Goal: Task Accomplishment & Management: Manage account settings

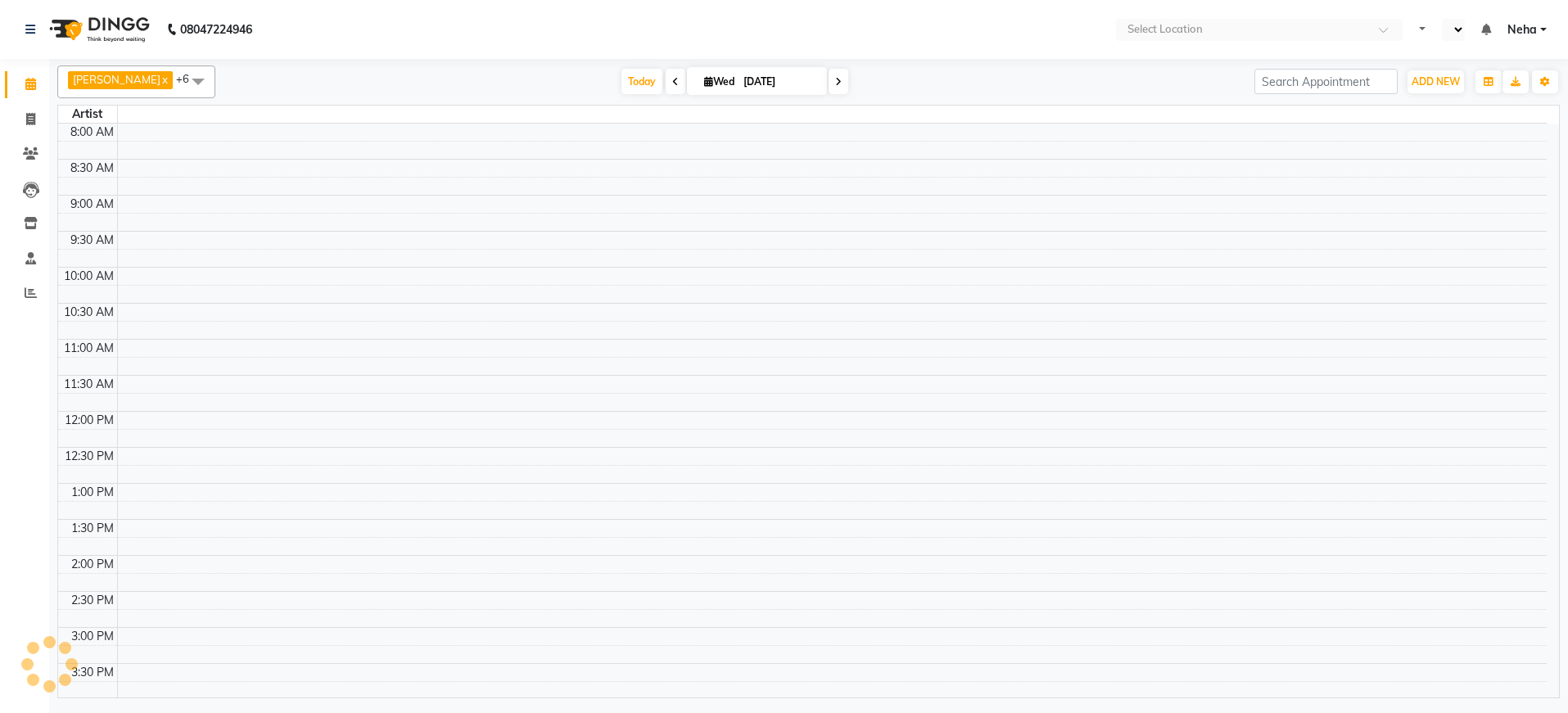
select select "en"
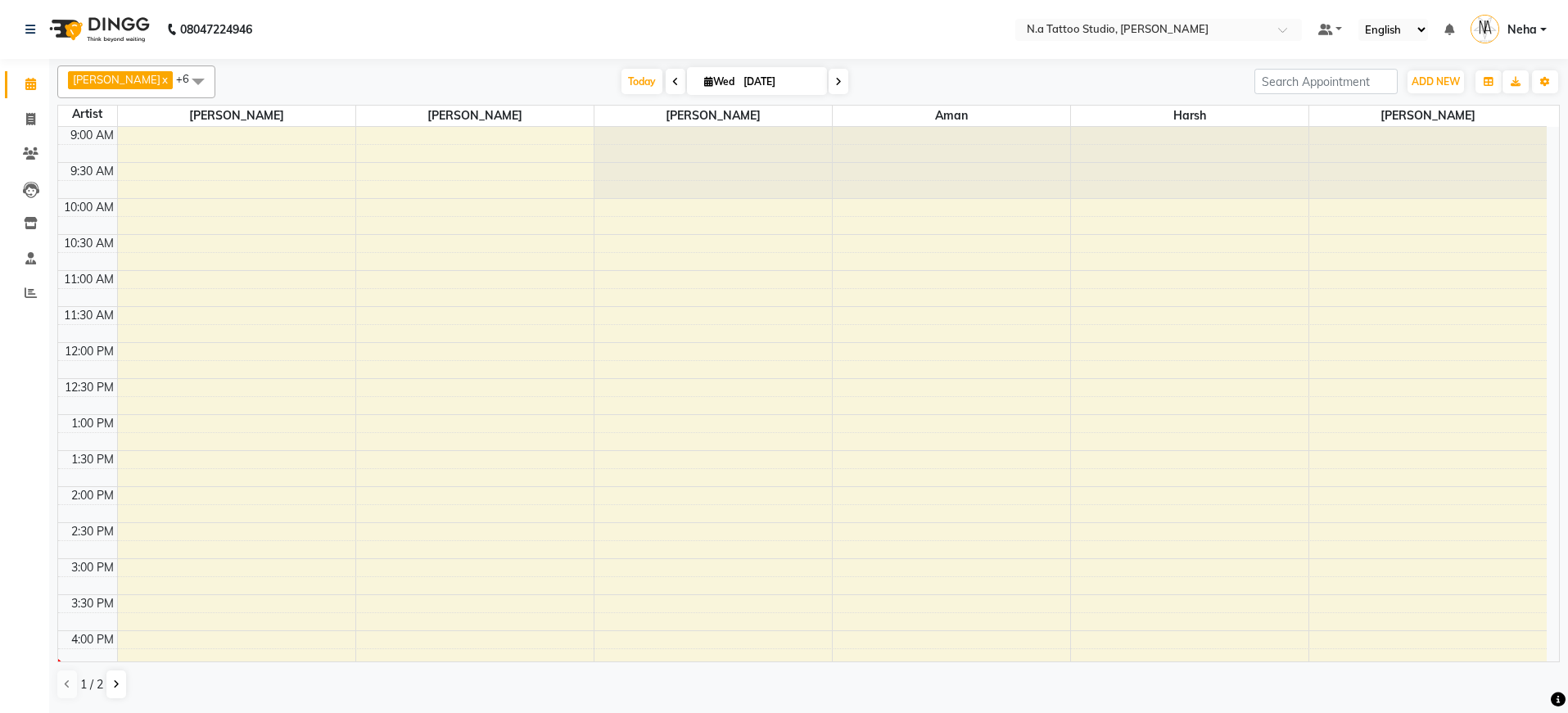
click at [765, 81] on input "[DATE]" at bounding box center [779, 82] width 82 height 24
select select "9"
select select "2025"
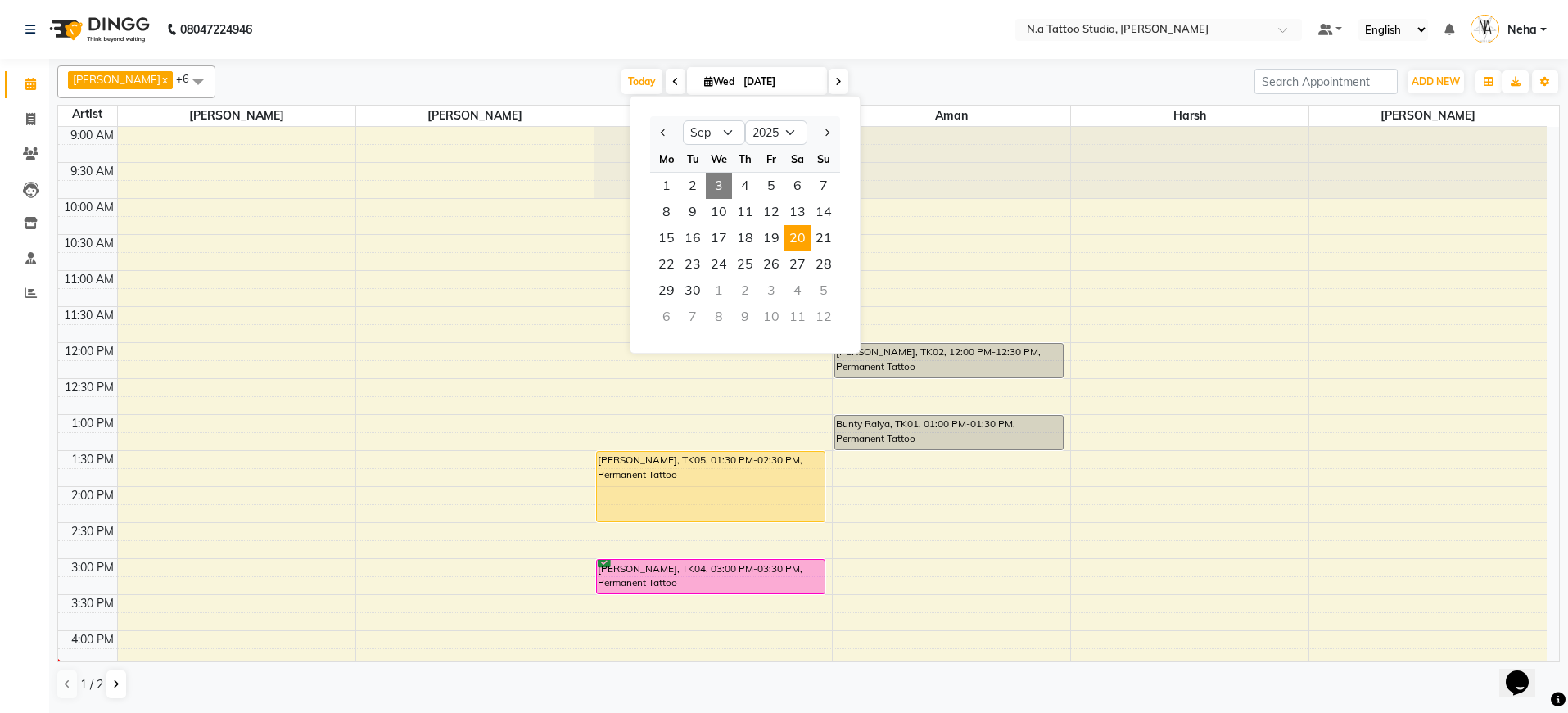
click at [793, 232] on span "20" at bounding box center [797, 238] width 26 height 26
type input "[DATE]"
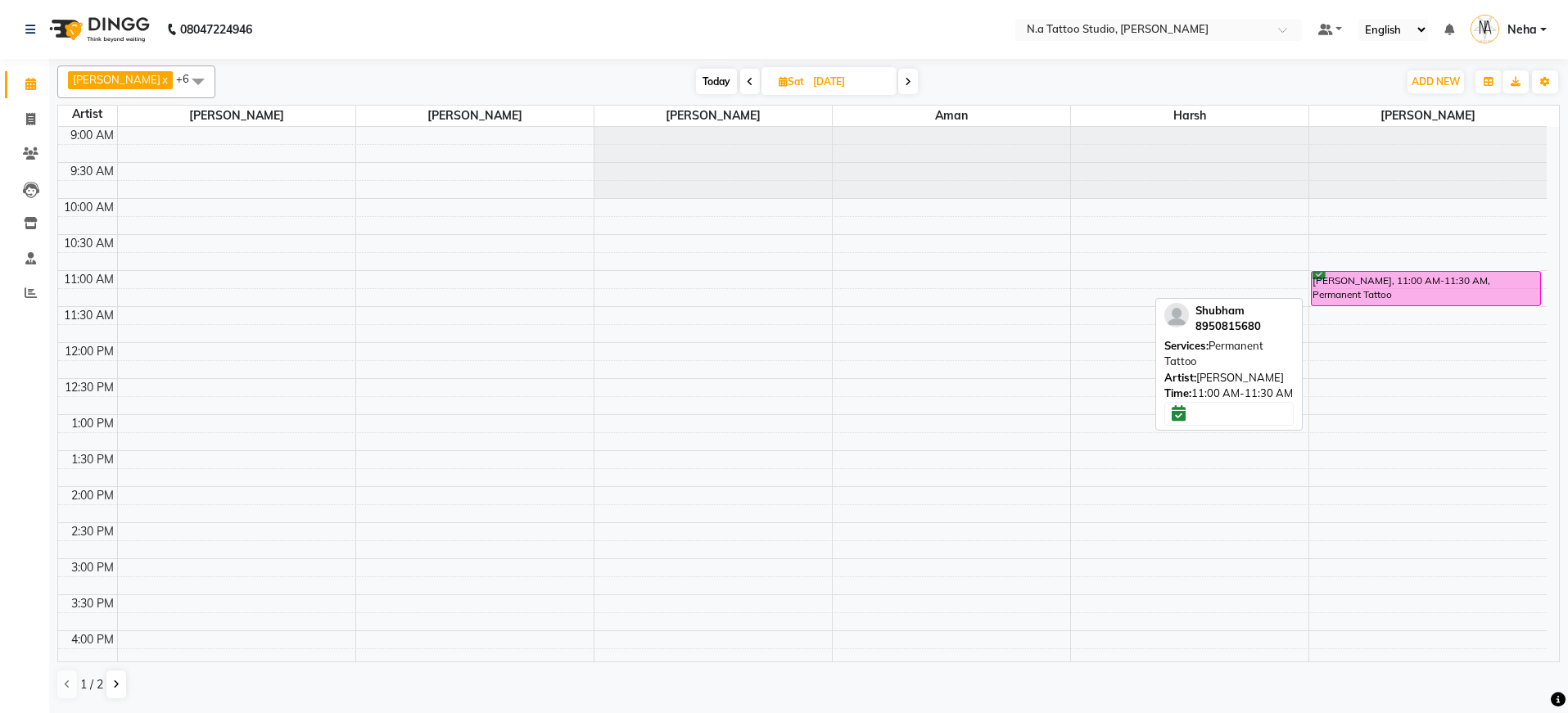
click at [1354, 288] on div "[PERSON_NAME], 11:00 AM-11:30 AM, Permanent Tattoo" at bounding box center [1426, 288] width 229 height 34
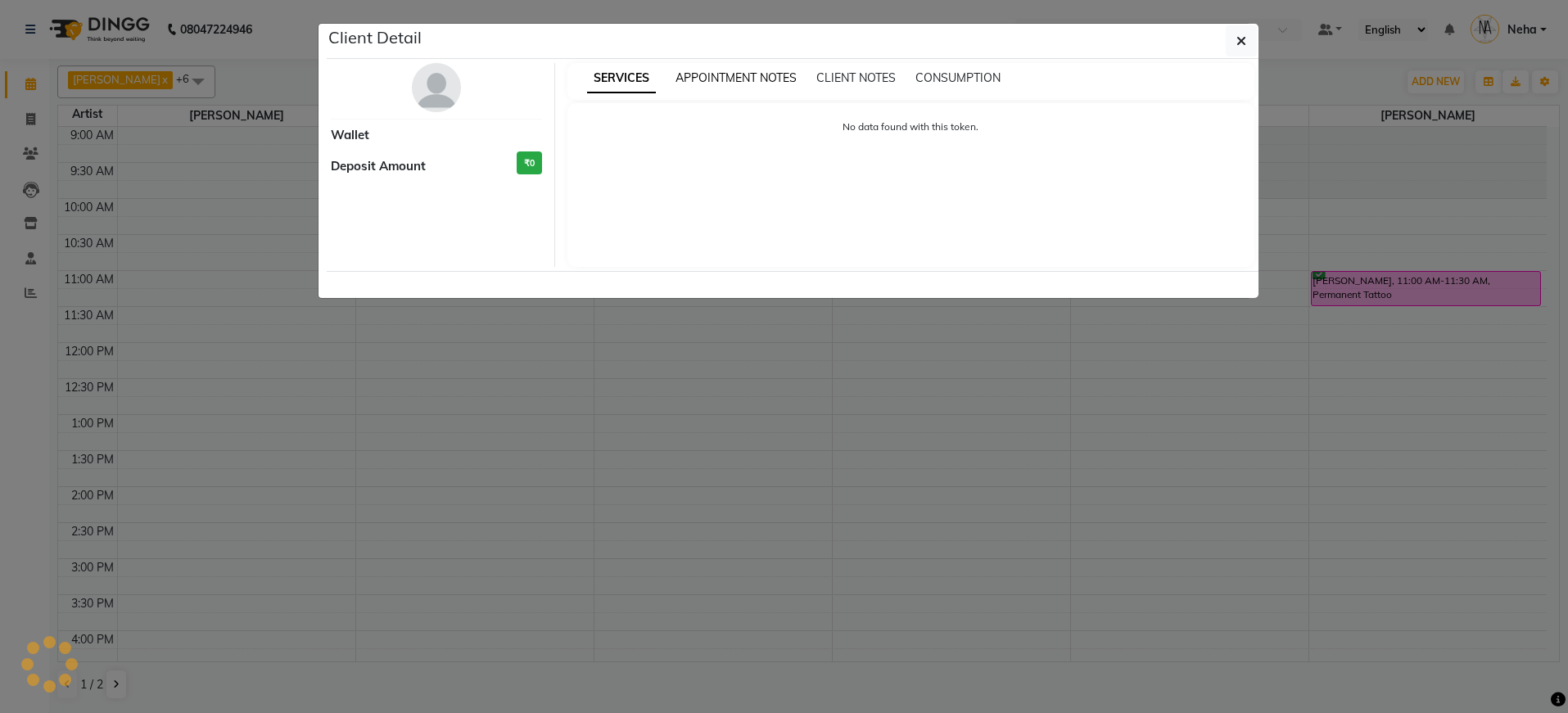
select select "6"
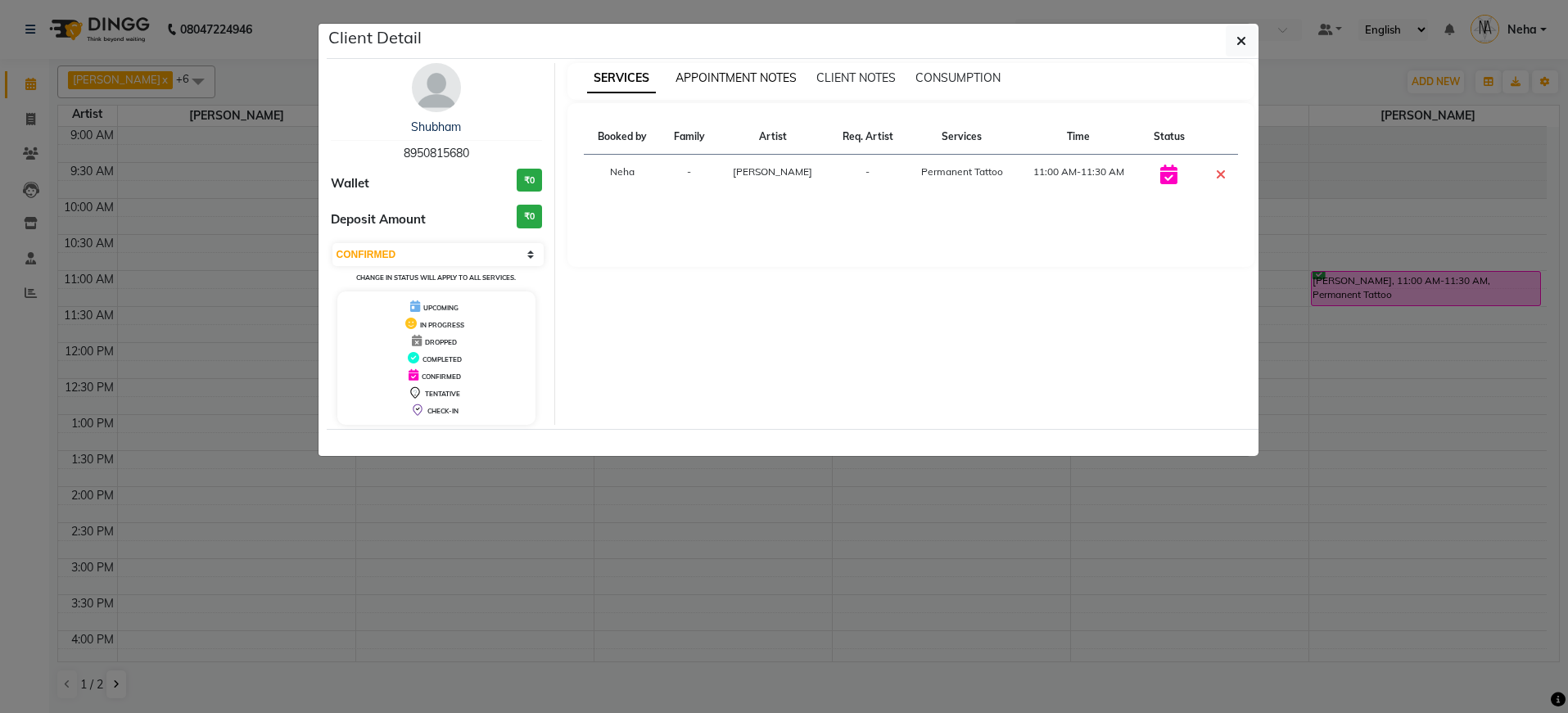
click at [721, 78] on span "APPOINTMENT NOTES" at bounding box center [736, 77] width 122 height 15
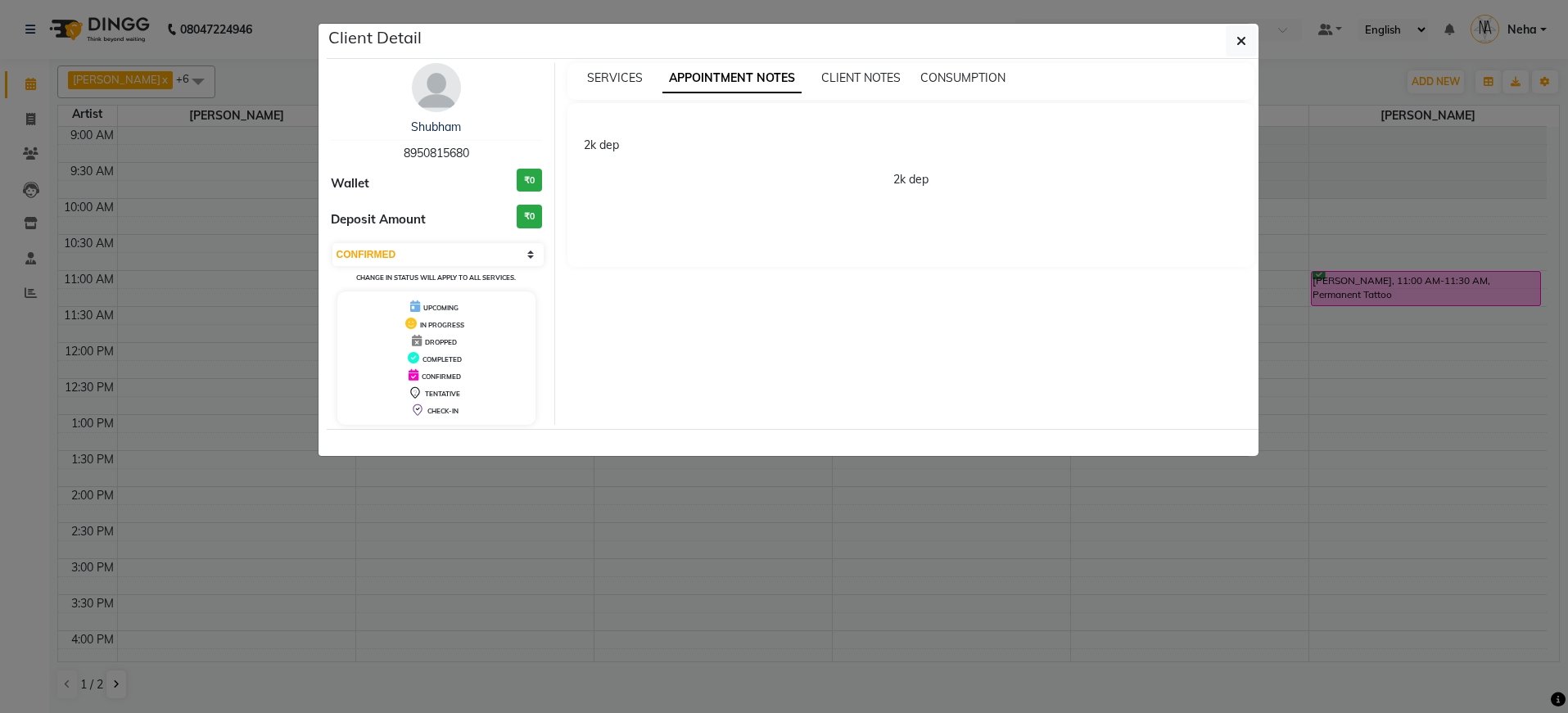
click at [442, 148] on span "8950815680" at bounding box center [436, 153] width 65 height 15
copy span "8950815680"
drag, startPoint x: 1255, startPoint y: 43, endPoint x: 1201, endPoint y: 46, distance: 54.1
click at [1254, 42] on button "button" at bounding box center [1241, 41] width 31 height 31
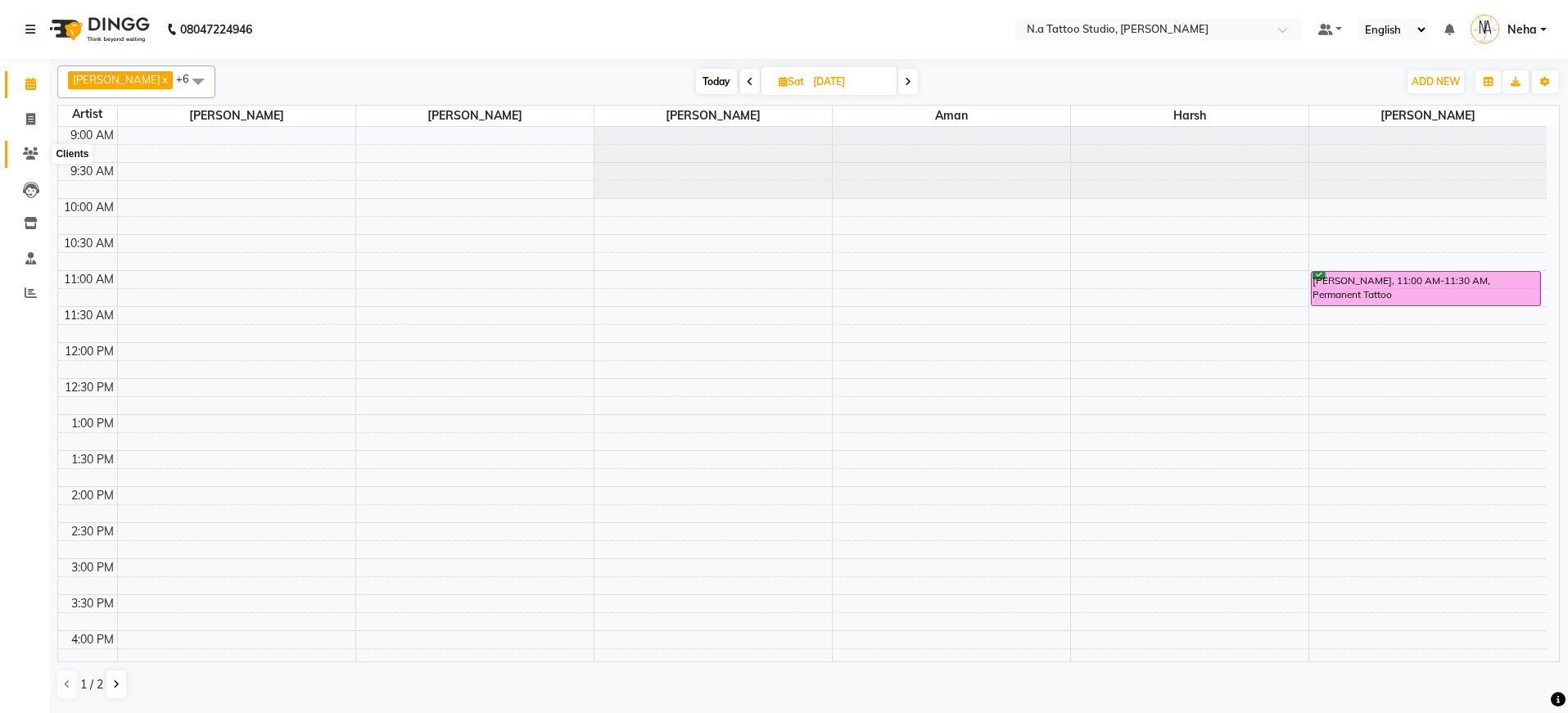
click at [35, 151] on icon at bounding box center [31, 154] width 16 height 13
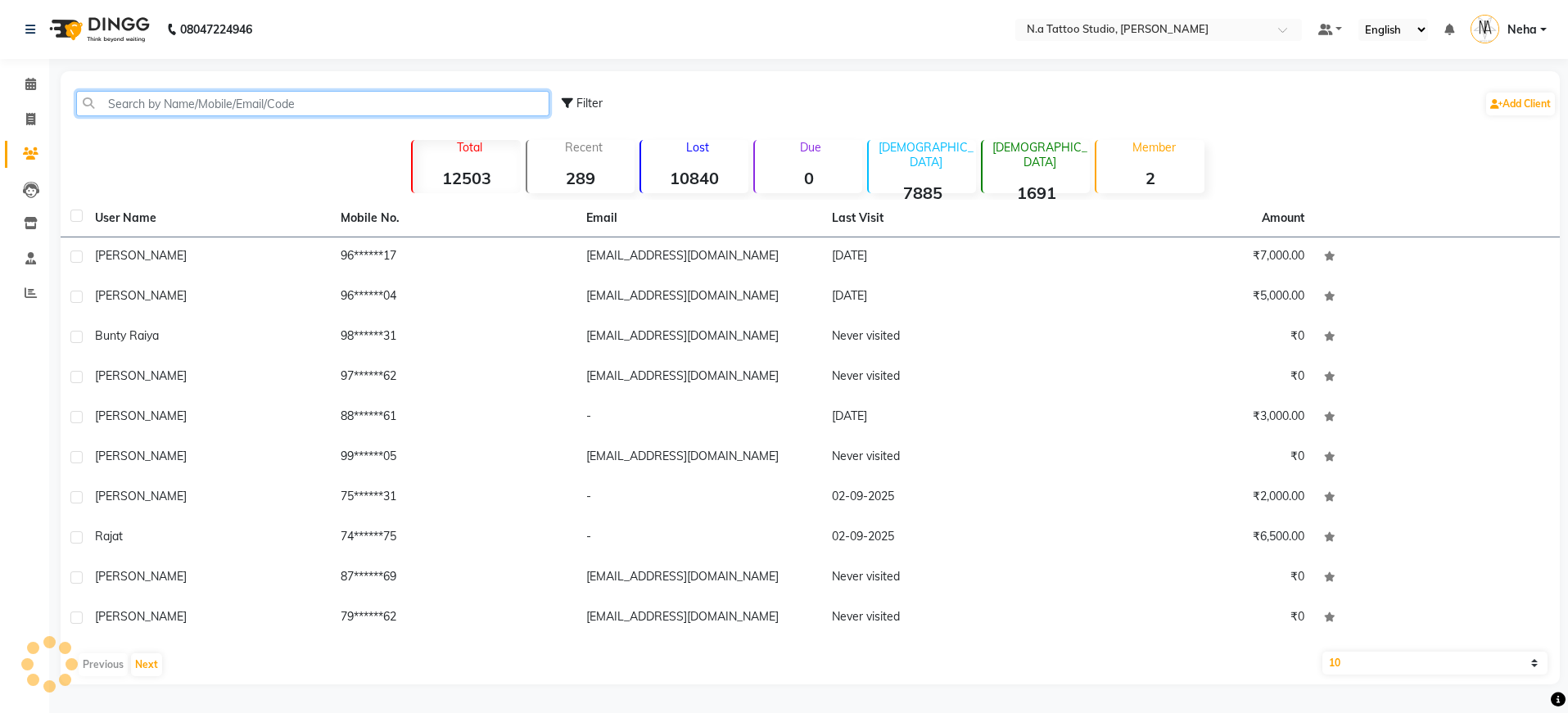
click at [260, 104] on input "text" at bounding box center [312, 103] width 474 height 25
paste input "9773979177"
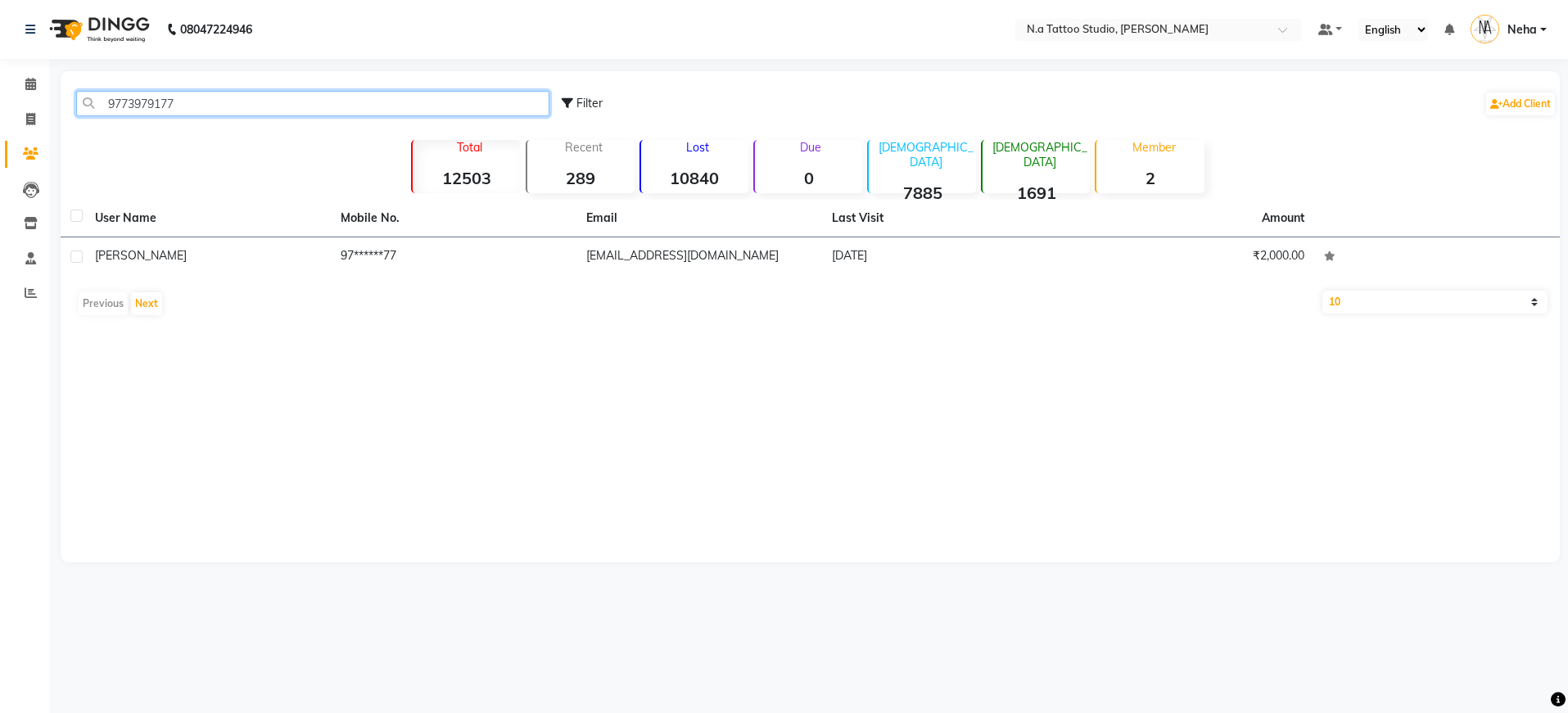
type input "9773979177"
click at [334, 231] on th "Mobile No." at bounding box center [453, 218] width 246 height 38
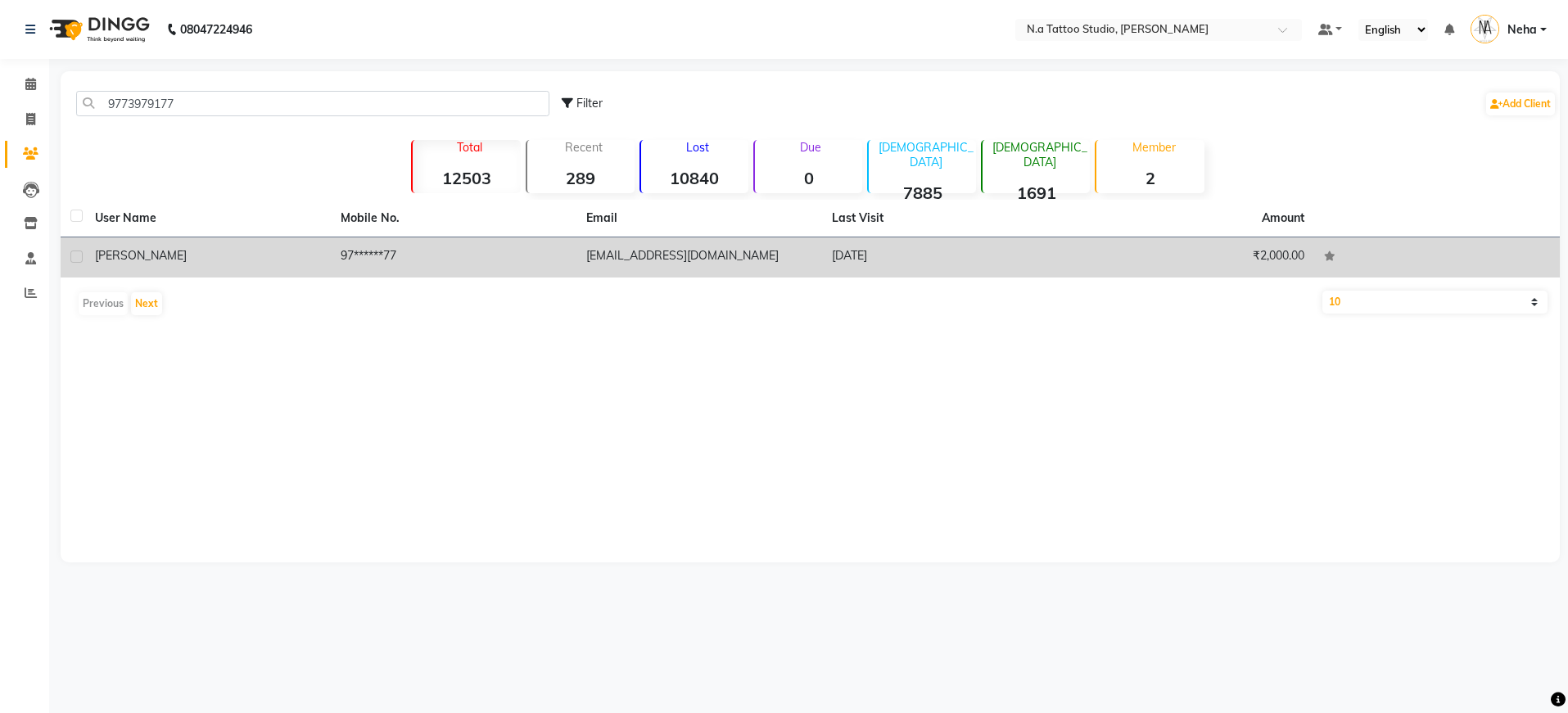
click at [340, 246] on td "97******77" at bounding box center [453, 257] width 246 height 40
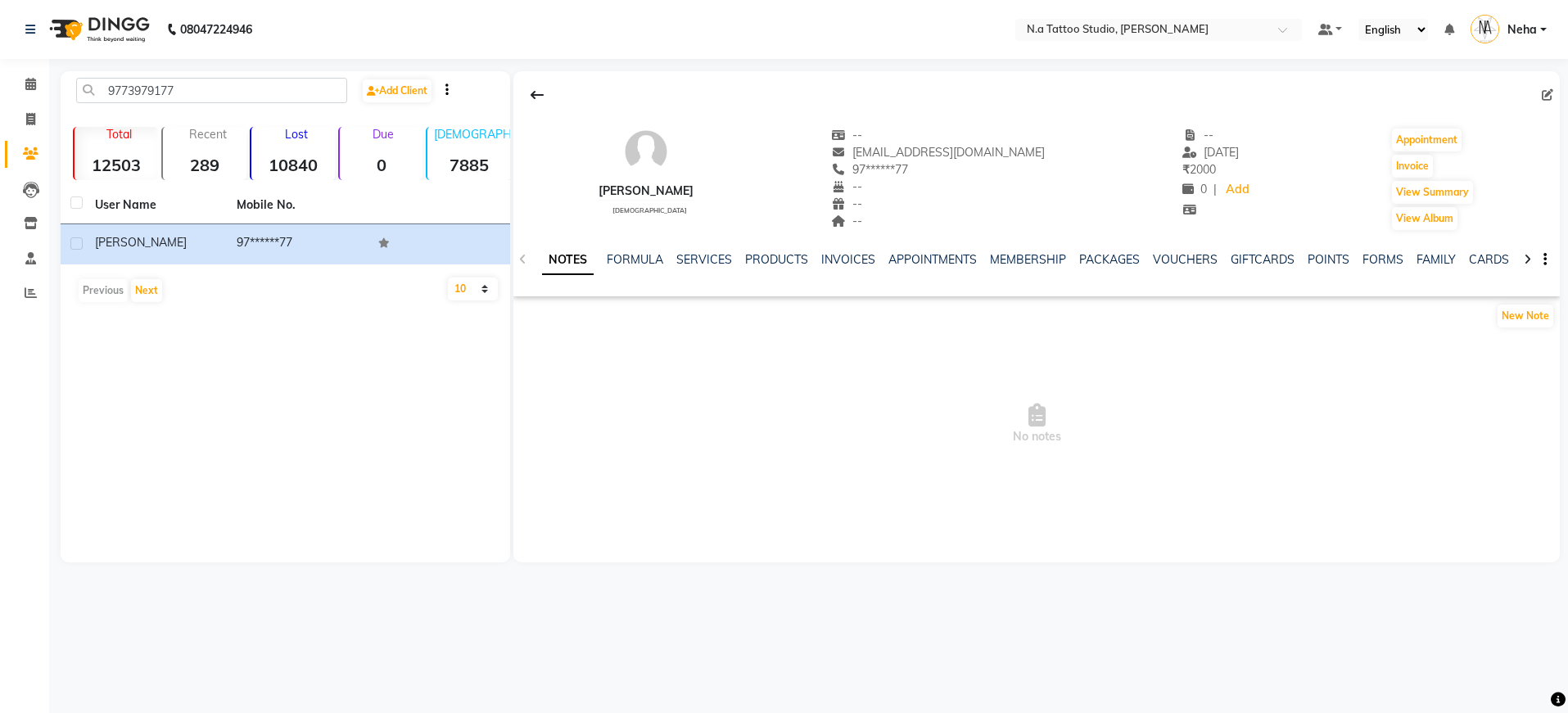
click at [923, 246] on div "NOTES FORMULA SERVICES PRODUCTS INVOICES APPOINTMENTS MEMBERSHIP PACKAGES VOUCH…" at bounding box center [1037, 260] width 1047 height 56
click at [926, 253] on link "APPOINTMENTS" at bounding box center [932, 259] width 89 height 15
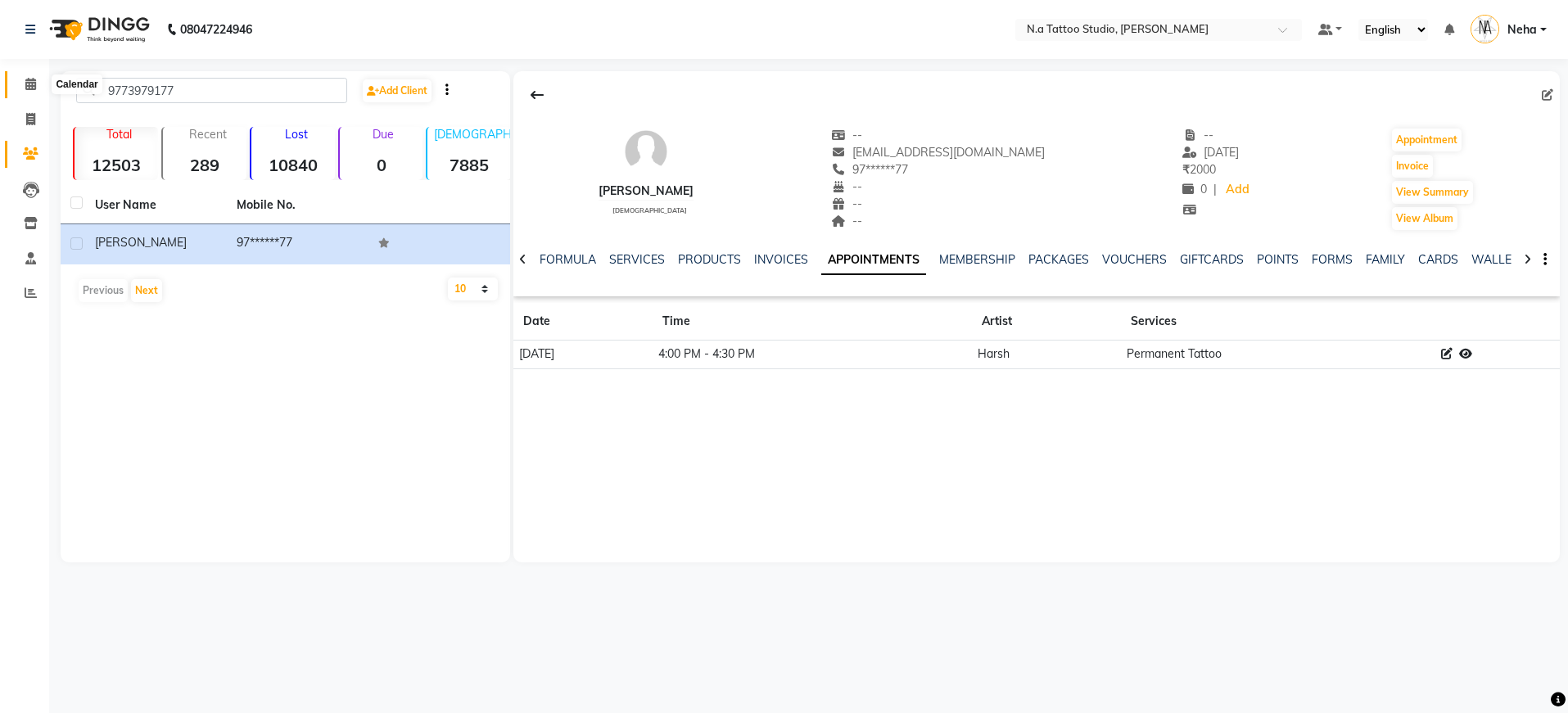
click at [30, 90] on span at bounding box center [30, 84] width 28 height 18
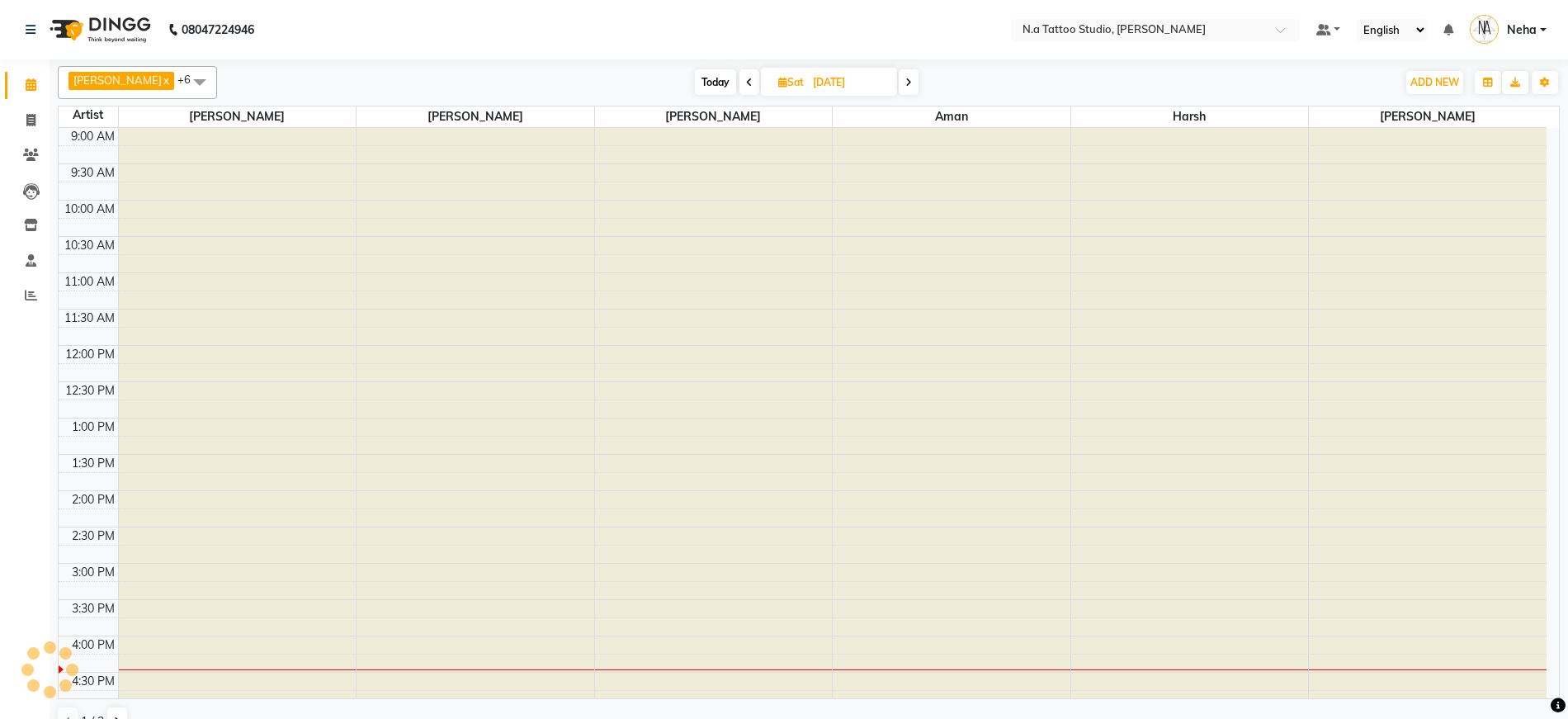
click at [835, 85] on input "20-09-2025" at bounding box center [849, 82] width 82 height 25
select select "9"
select select "2025"
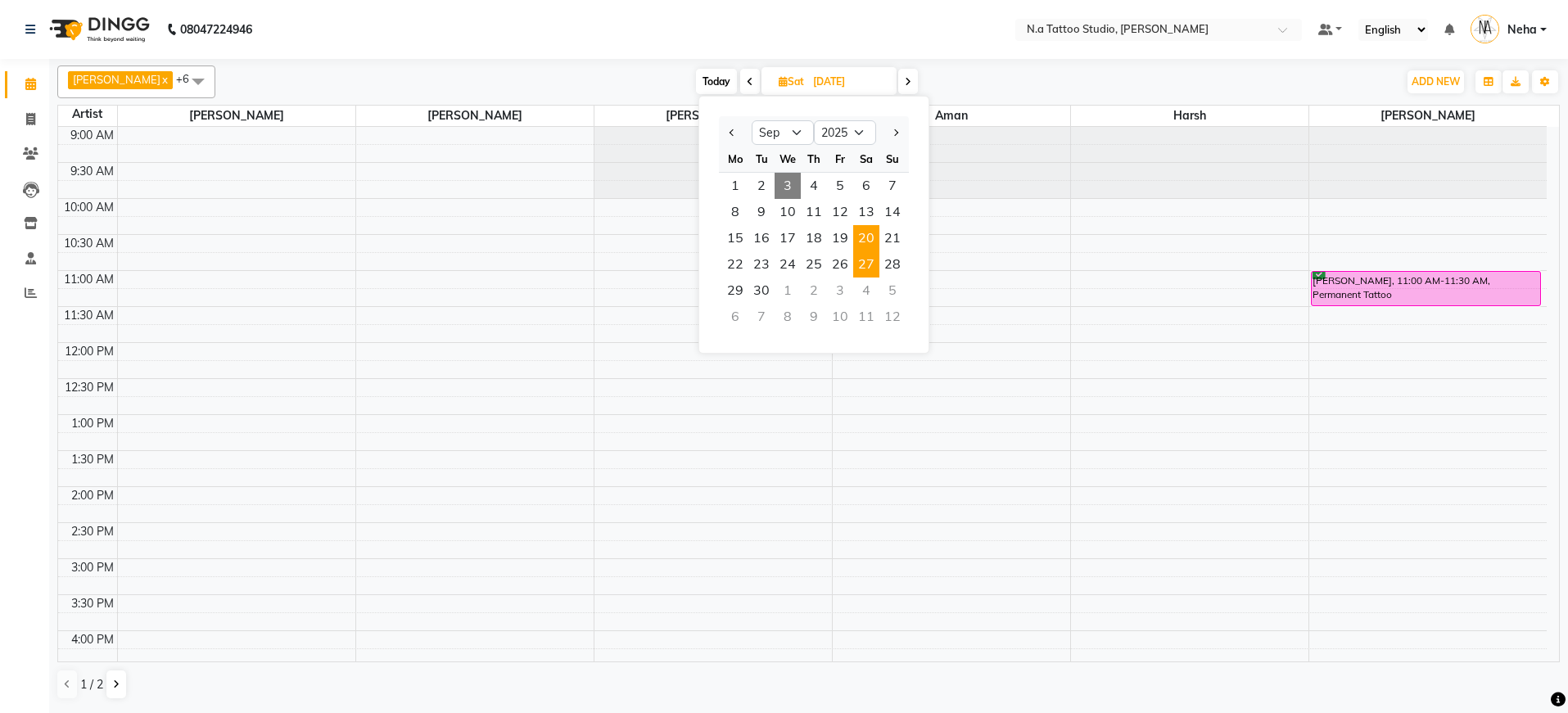
click at [864, 257] on span "27" at bounding box center [866, 264] width 26 height 26
type input "27-09-2025"
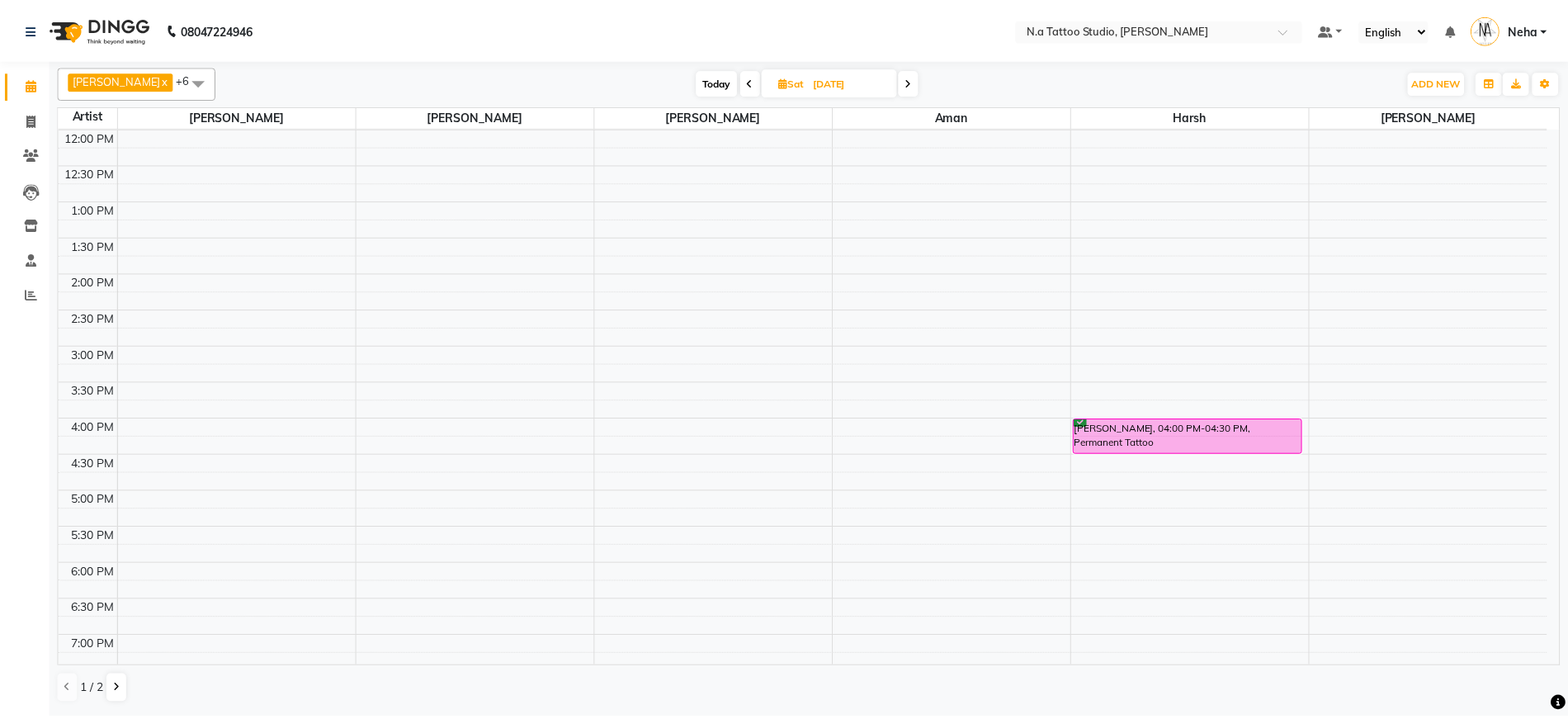
scroll to position [226, 0]
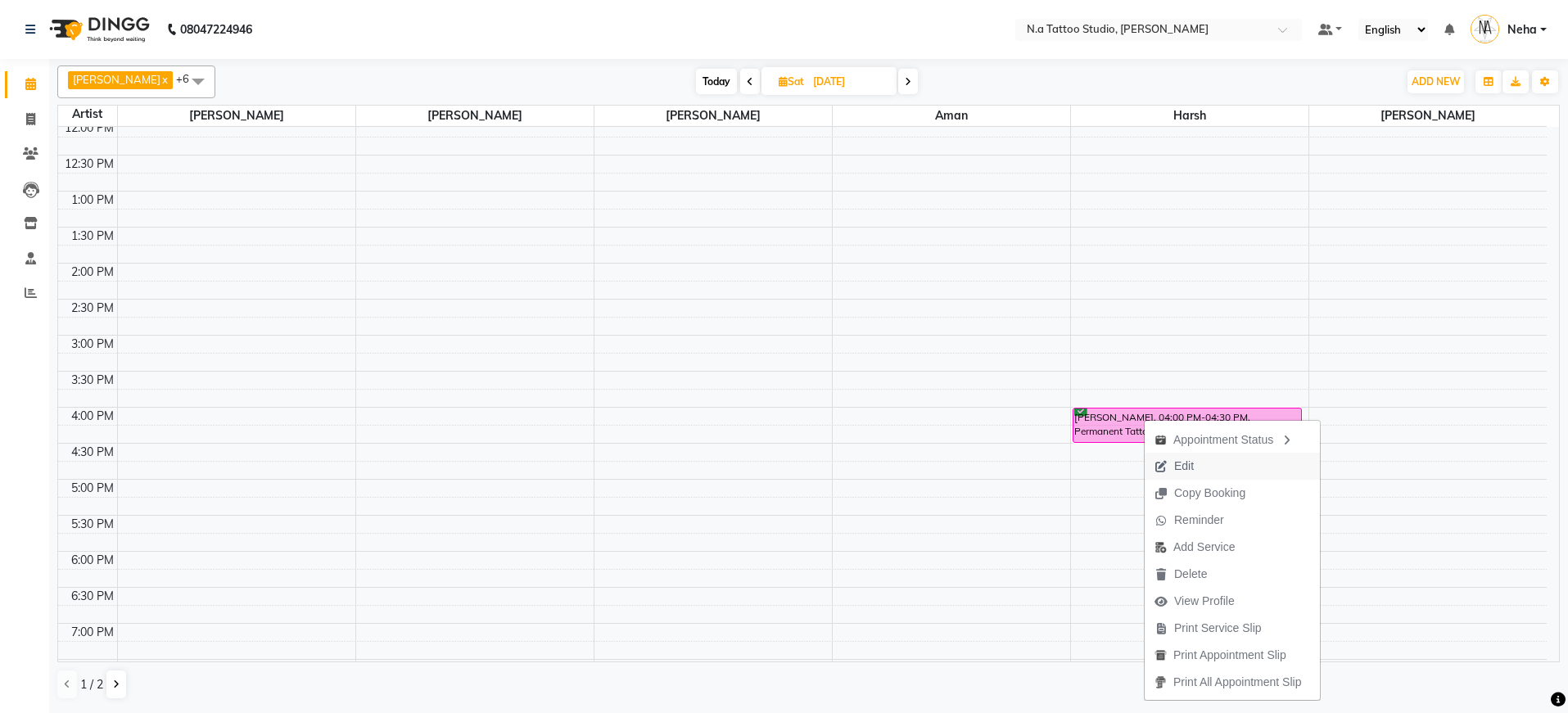
click at [1175, 465] on span "Edit" at bounding box center [1184, 467] width 19 height 18
select select "tentative"
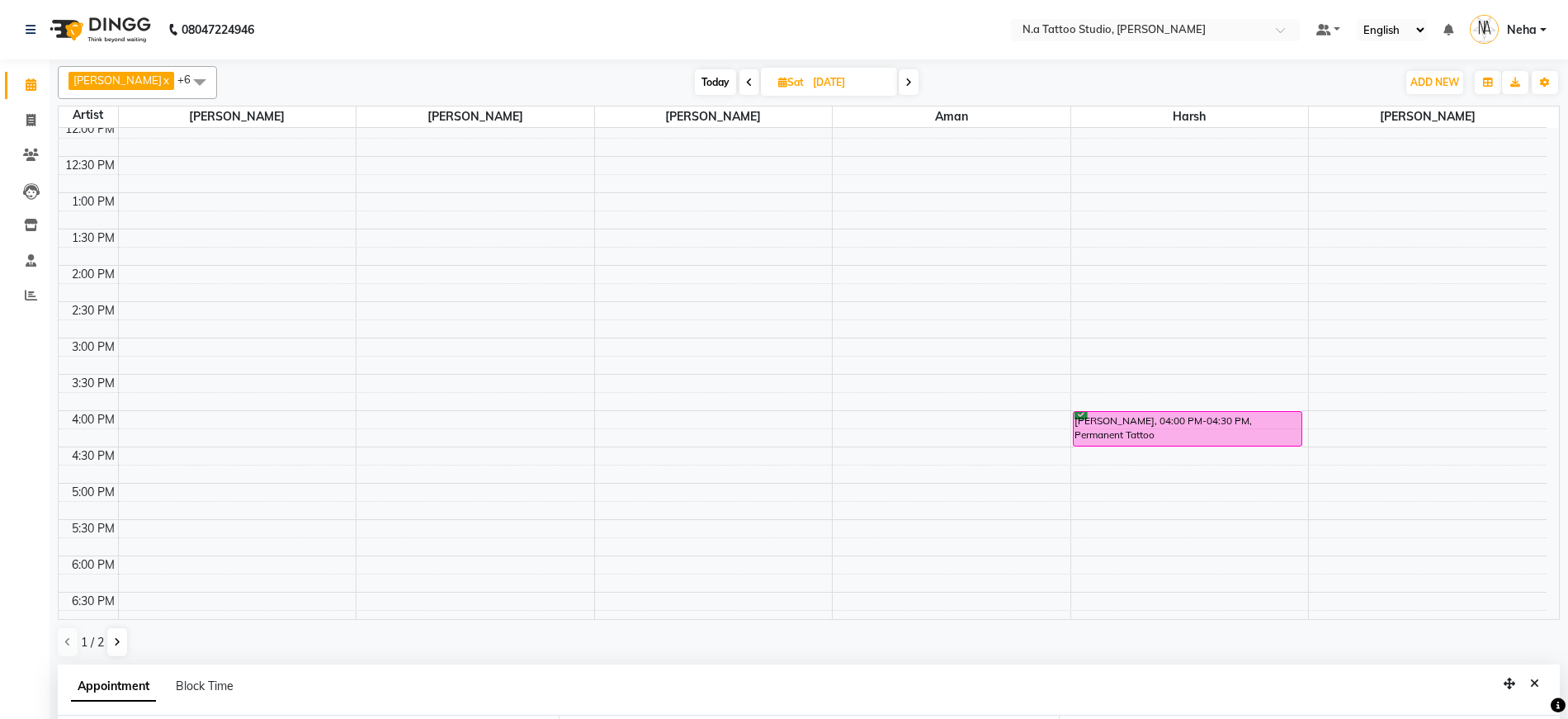
type input "27-09-2025"
type textarea "2k gpay dep"
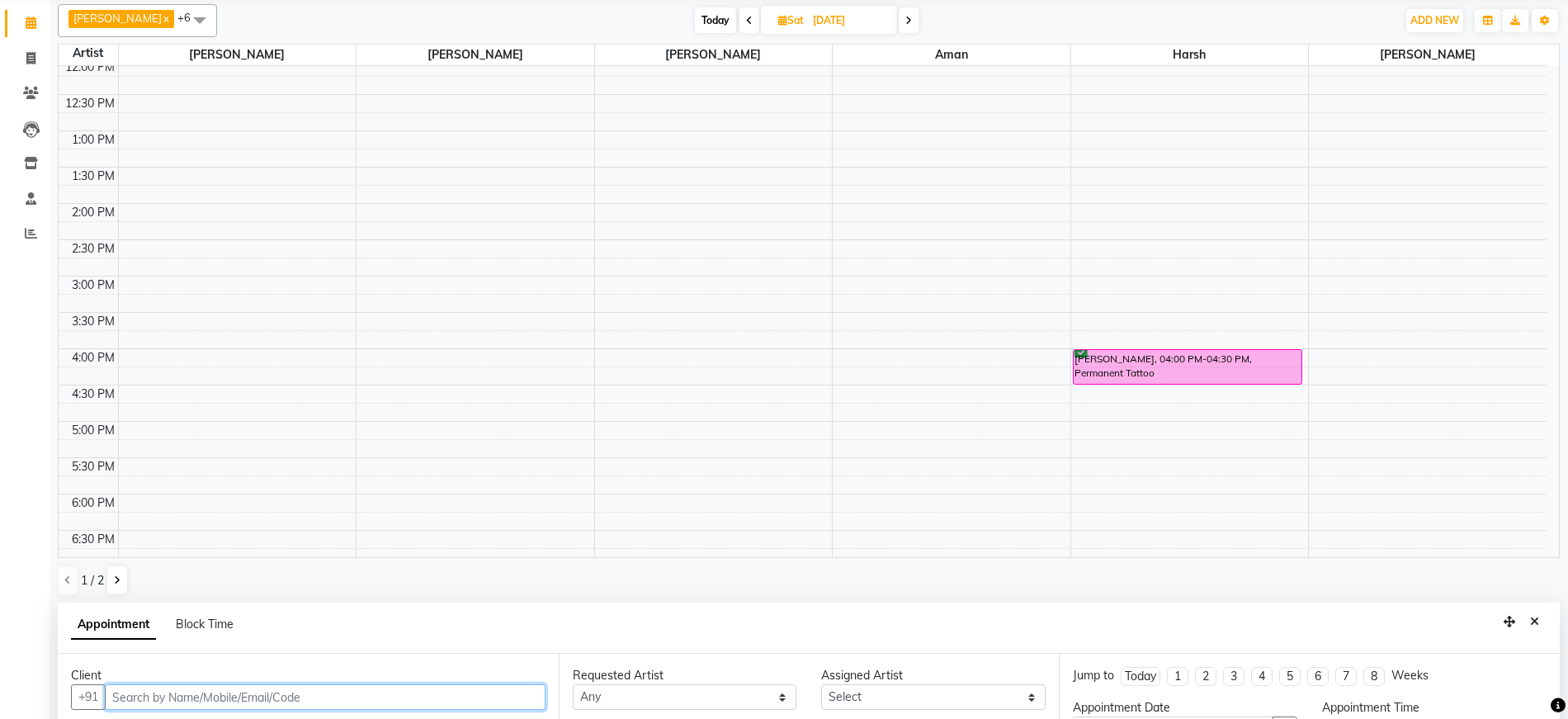
select select "confirm booking"
select select "960"
select select "74199"
select select "1982"
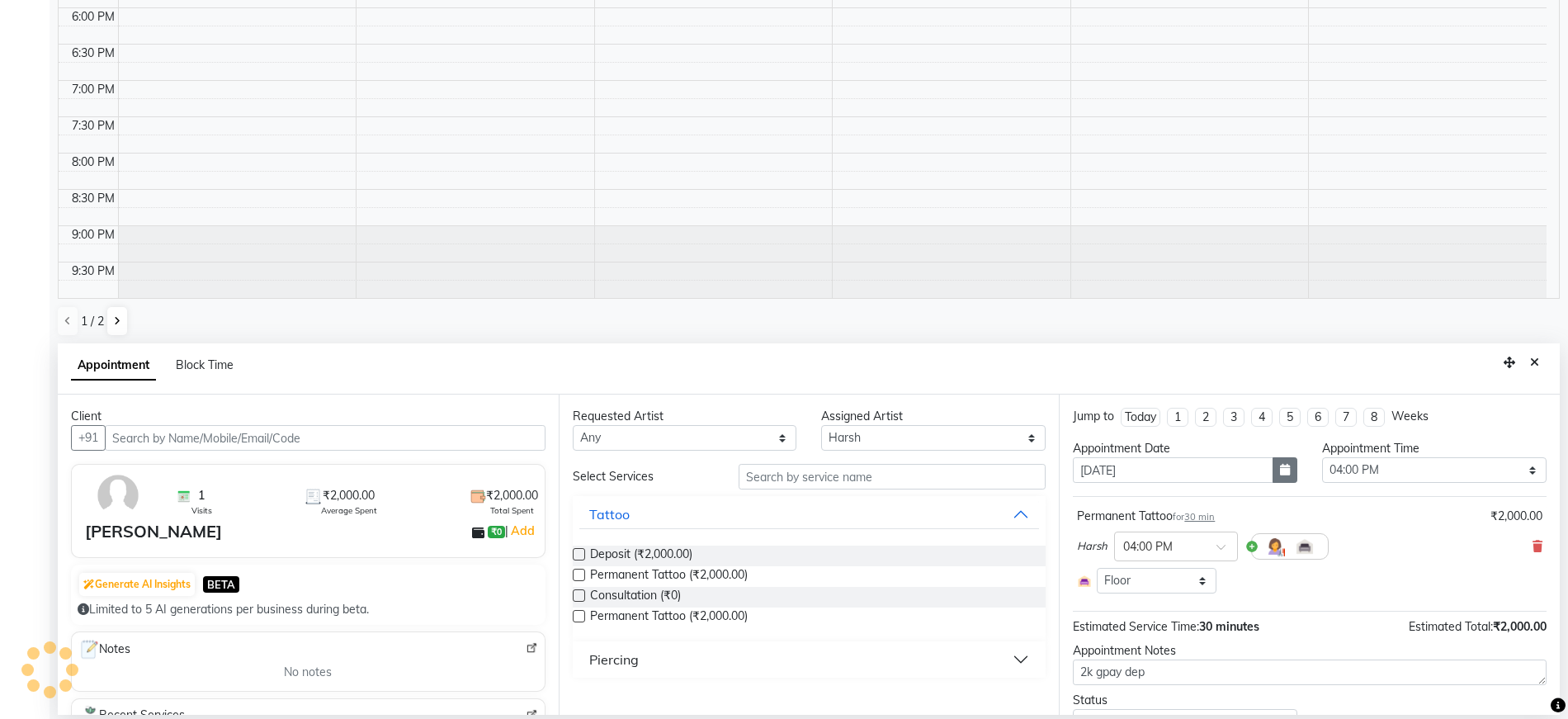
click at [1282, 470] on icon "button" at bounding box center [1286, 470] width 10 height 12
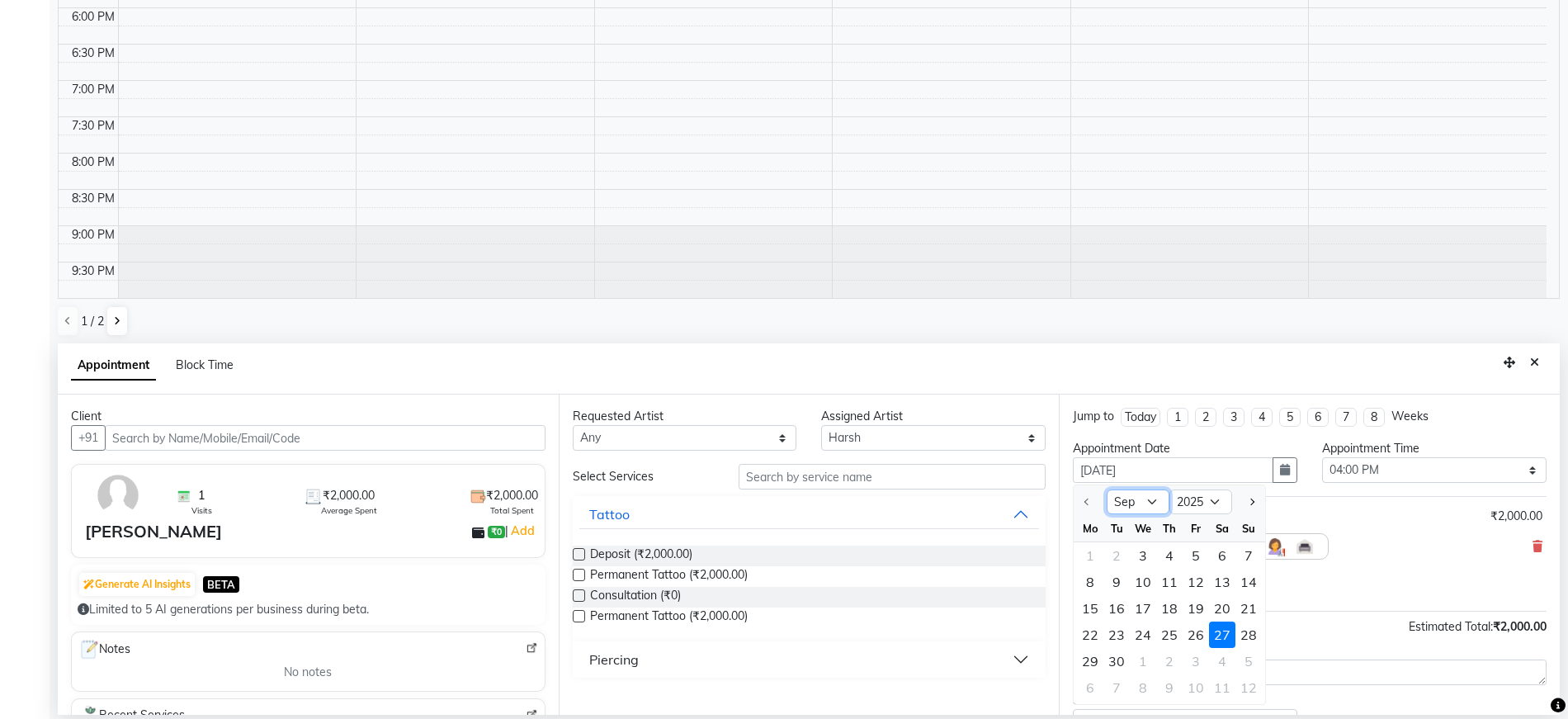
click at [1159, 500] on select "Sep Oct Nov Dec" at bounding box center [1138, 501] width 63 height 25
select select "12"
click at [1225, 638] on div "27" at bounding box center [1222, 635] width 26 height 26
type input "27-12-2025"
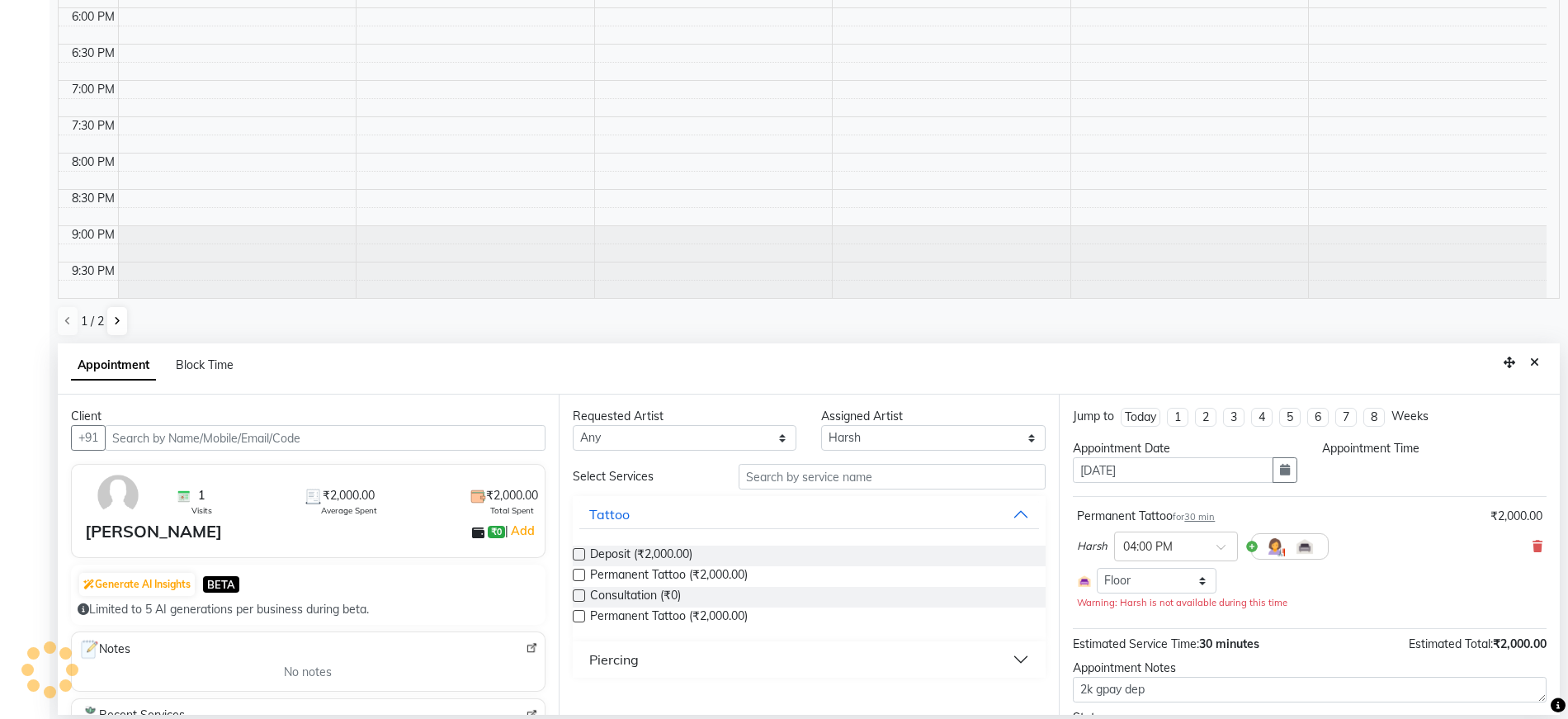
select select "960"
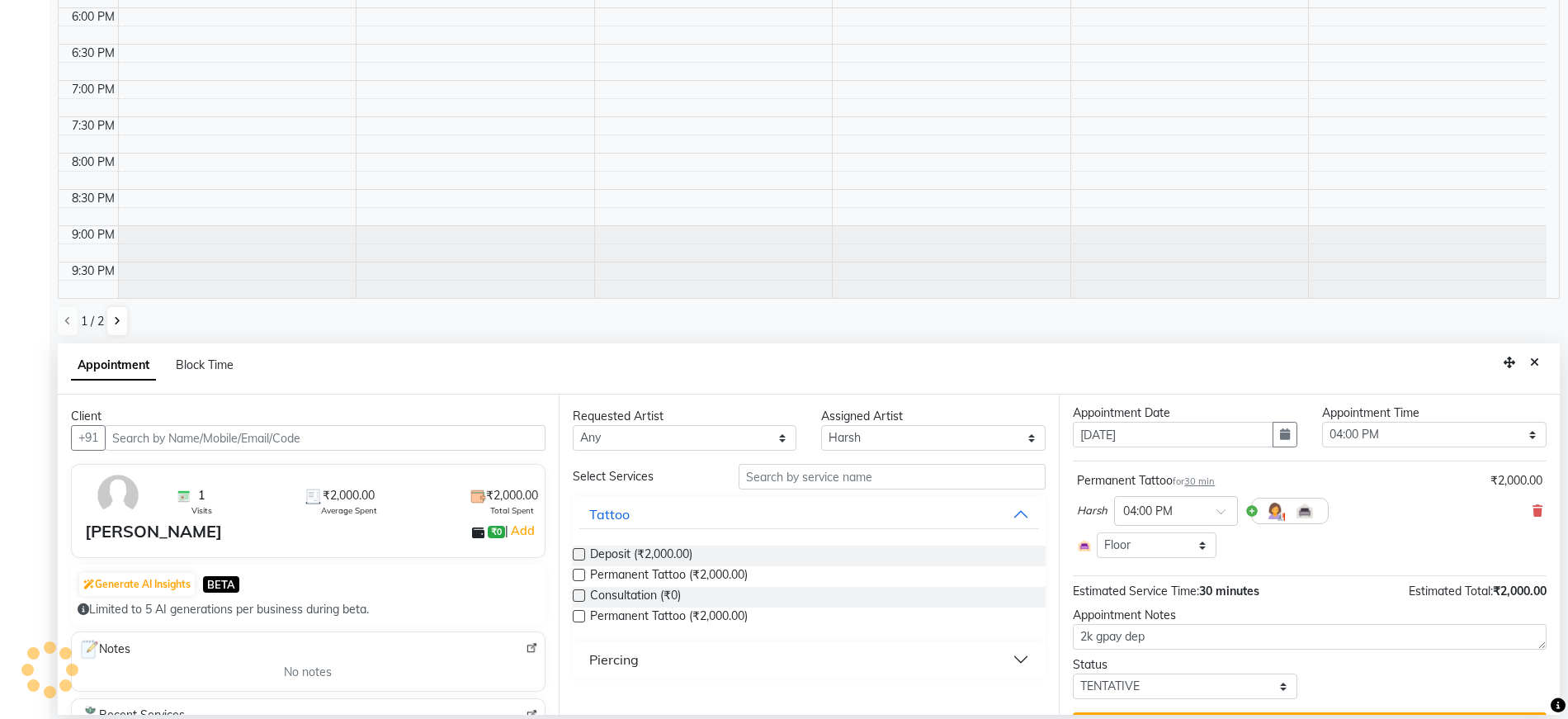
scroll to position [76, 0]
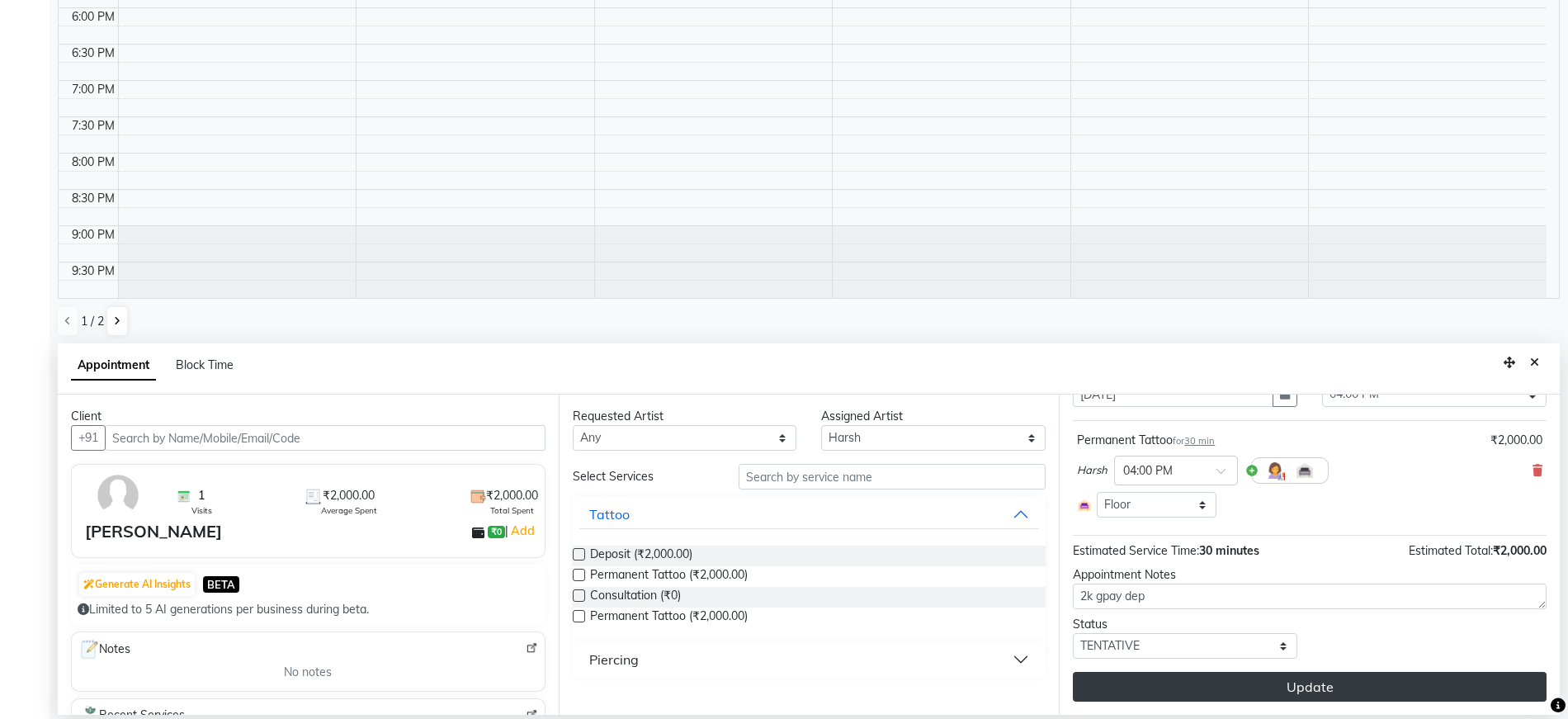
click at [1249, 687] on button "Update" at bounding box center [1309, 687] width 474 height 29
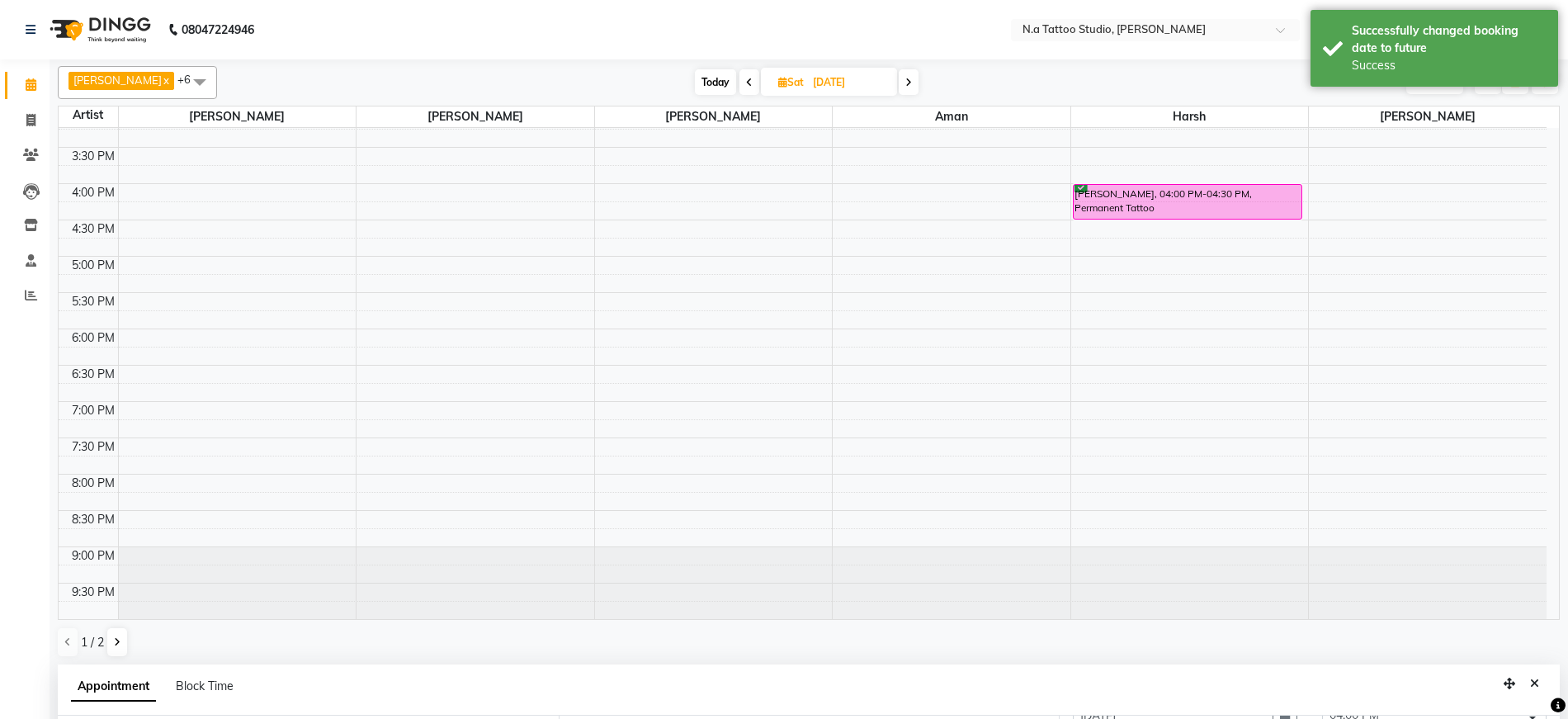
scroll to position [0, 0]
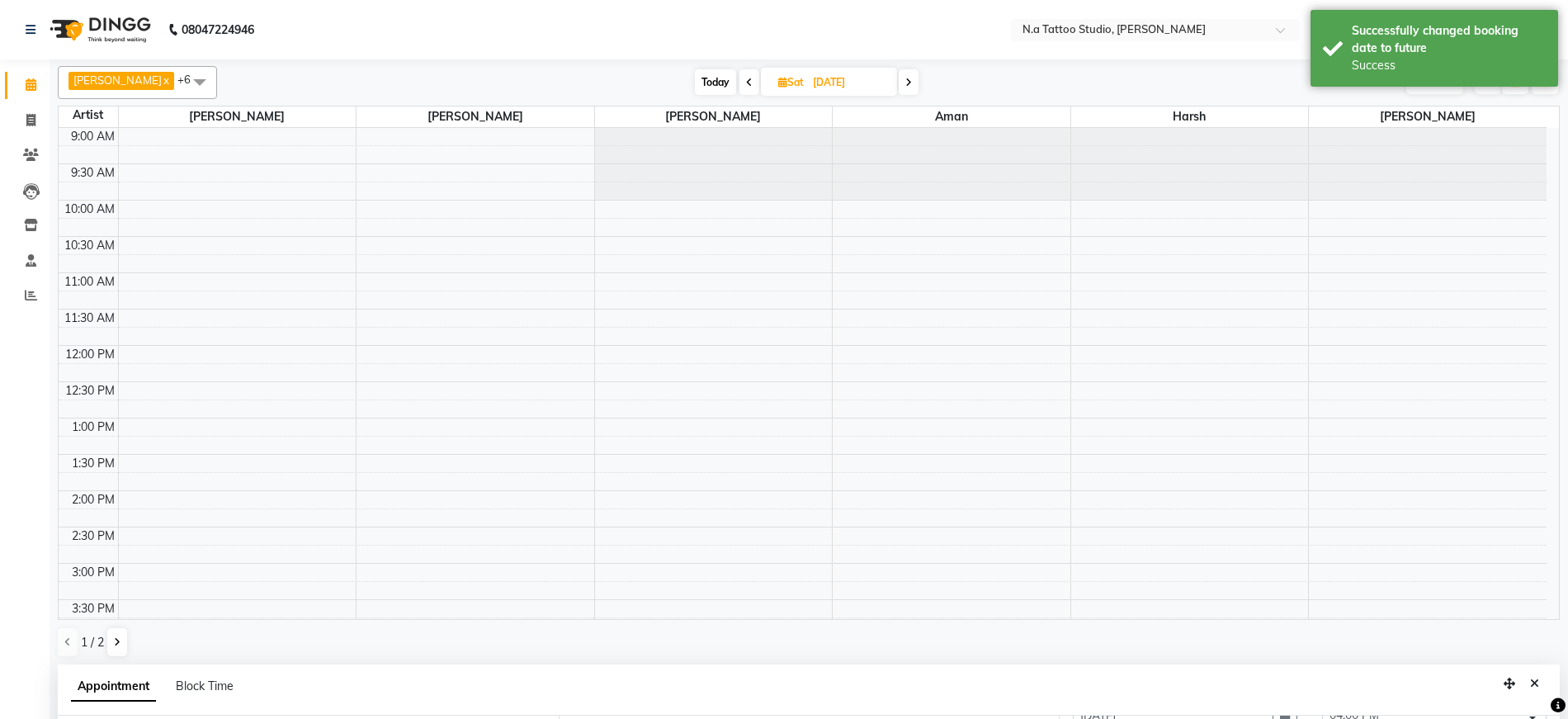
click at [711, 84] on span "Today" at bounding box center [716, 82] width 41 height 26
type input "[DATE]"
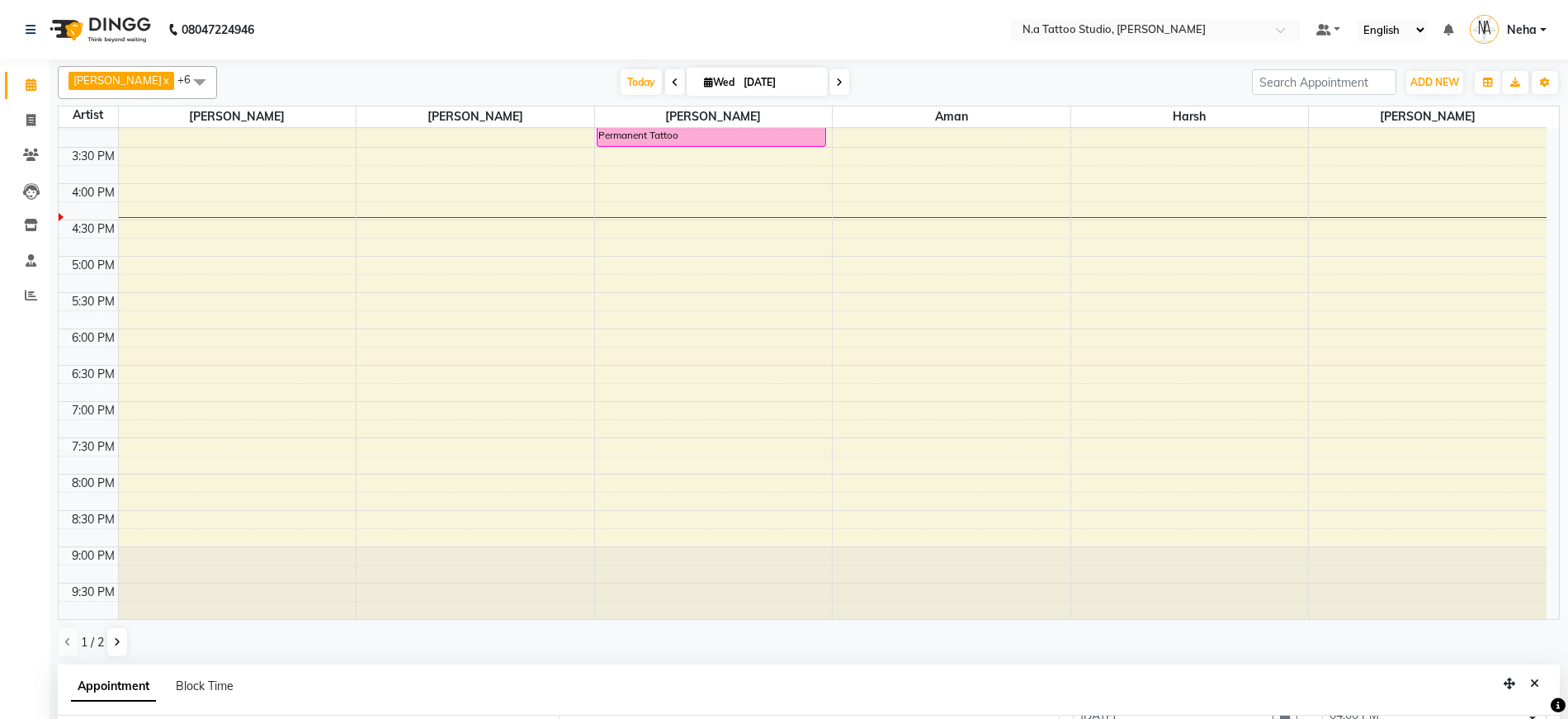
scroll to position [321, 0]
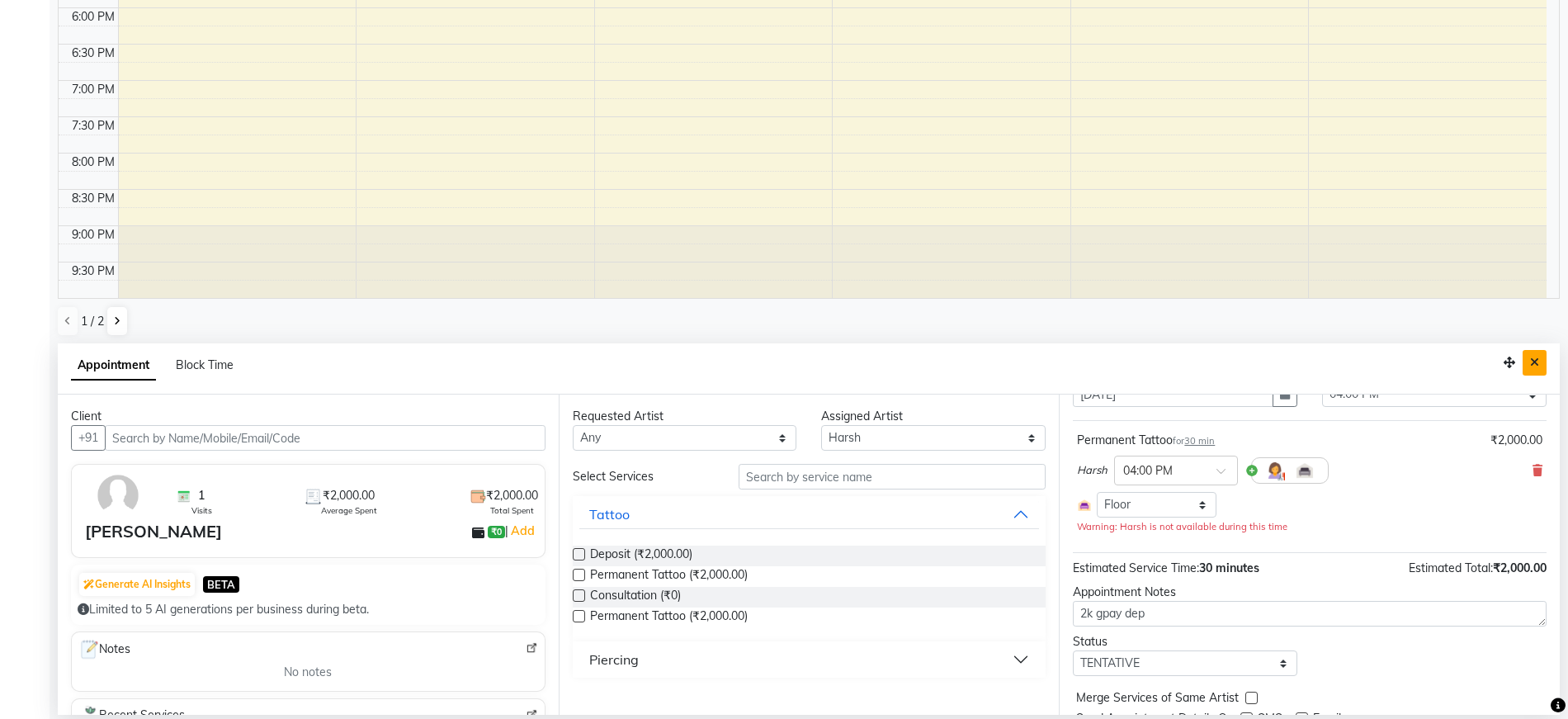
click at [1538, 365] on icon "Close" at bounding box center [1535, 363] width 9 height 12
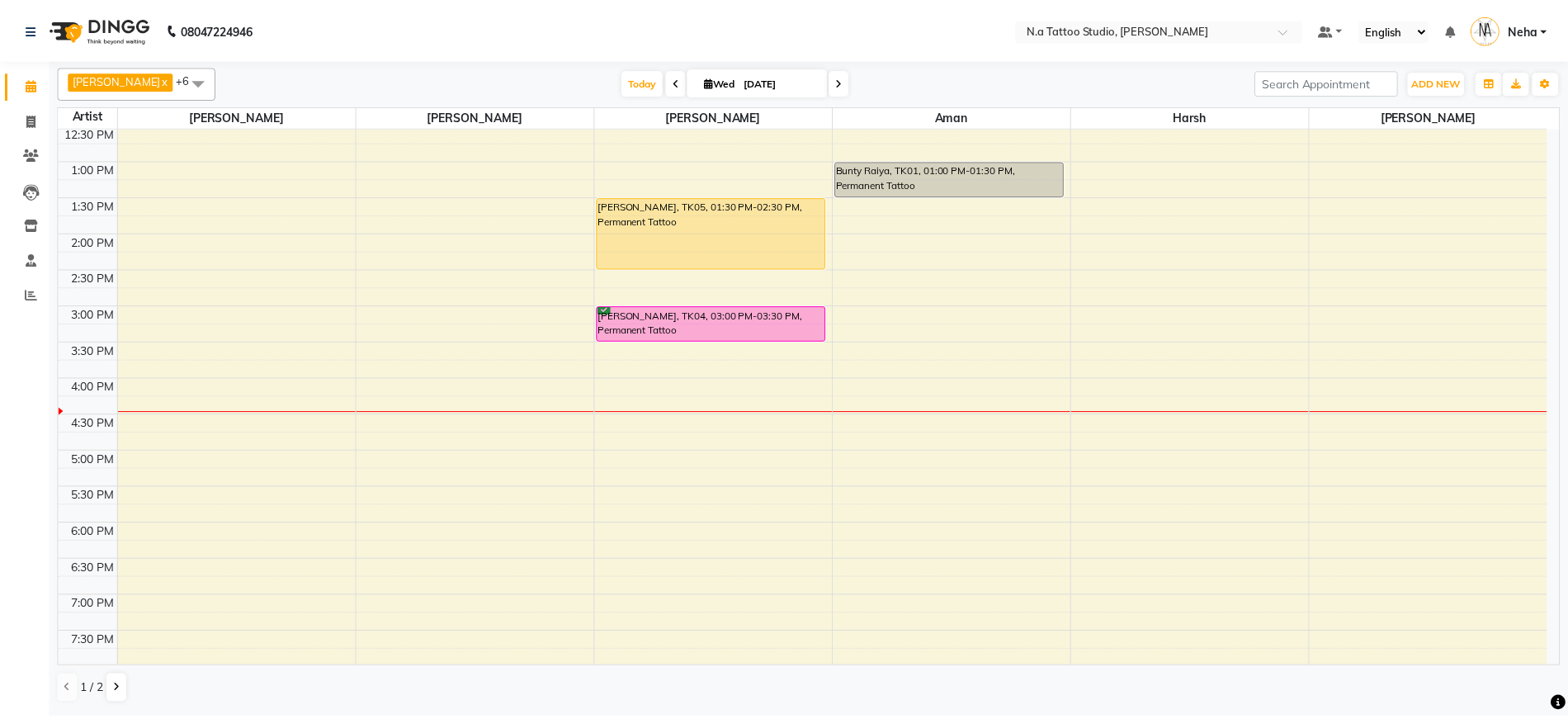
scroll to position [239, 0]
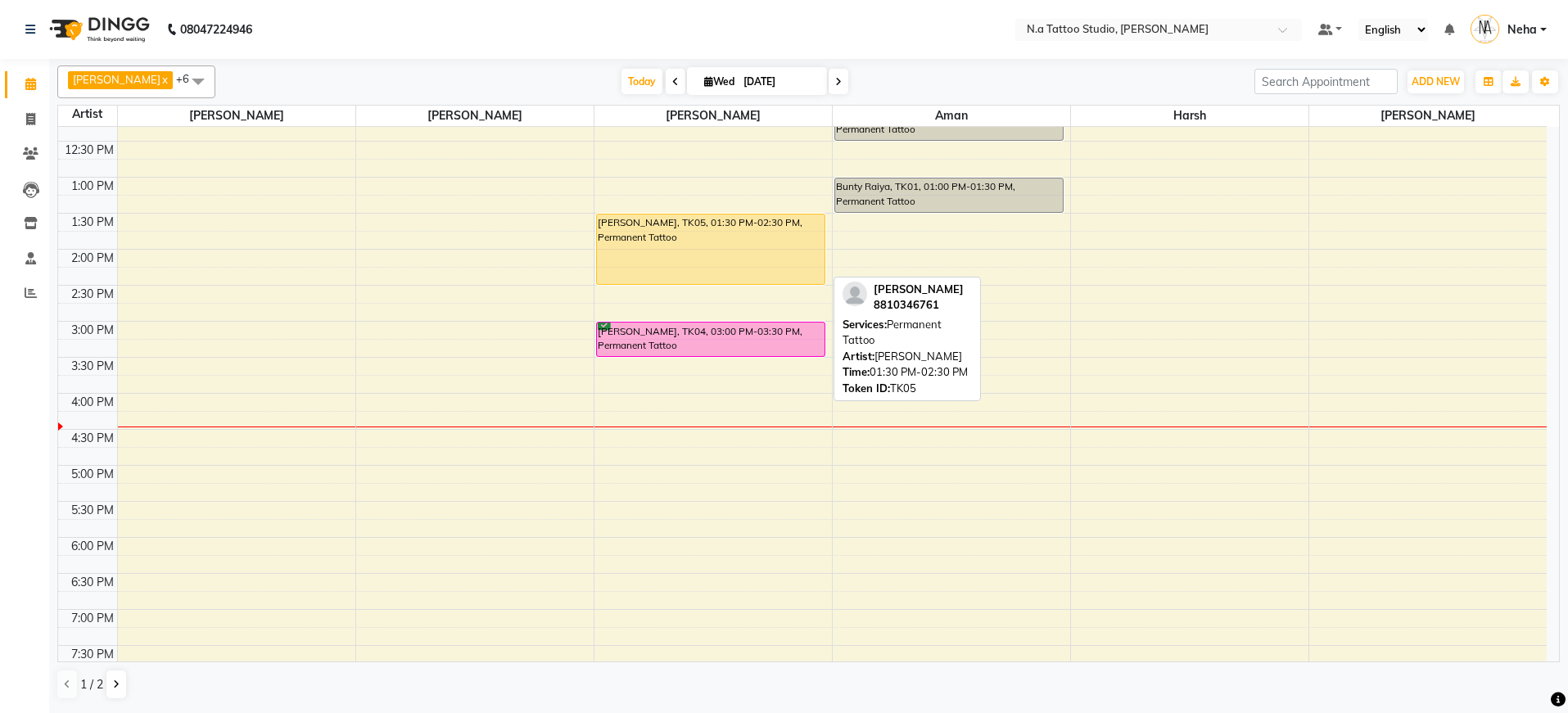
click at [672, 259] on div "Naitik, TK05, 01:30 PM-02:30 PM, Permanent Tattoo" at bounding box center [711, 250] width 229 height 70
select select "1"
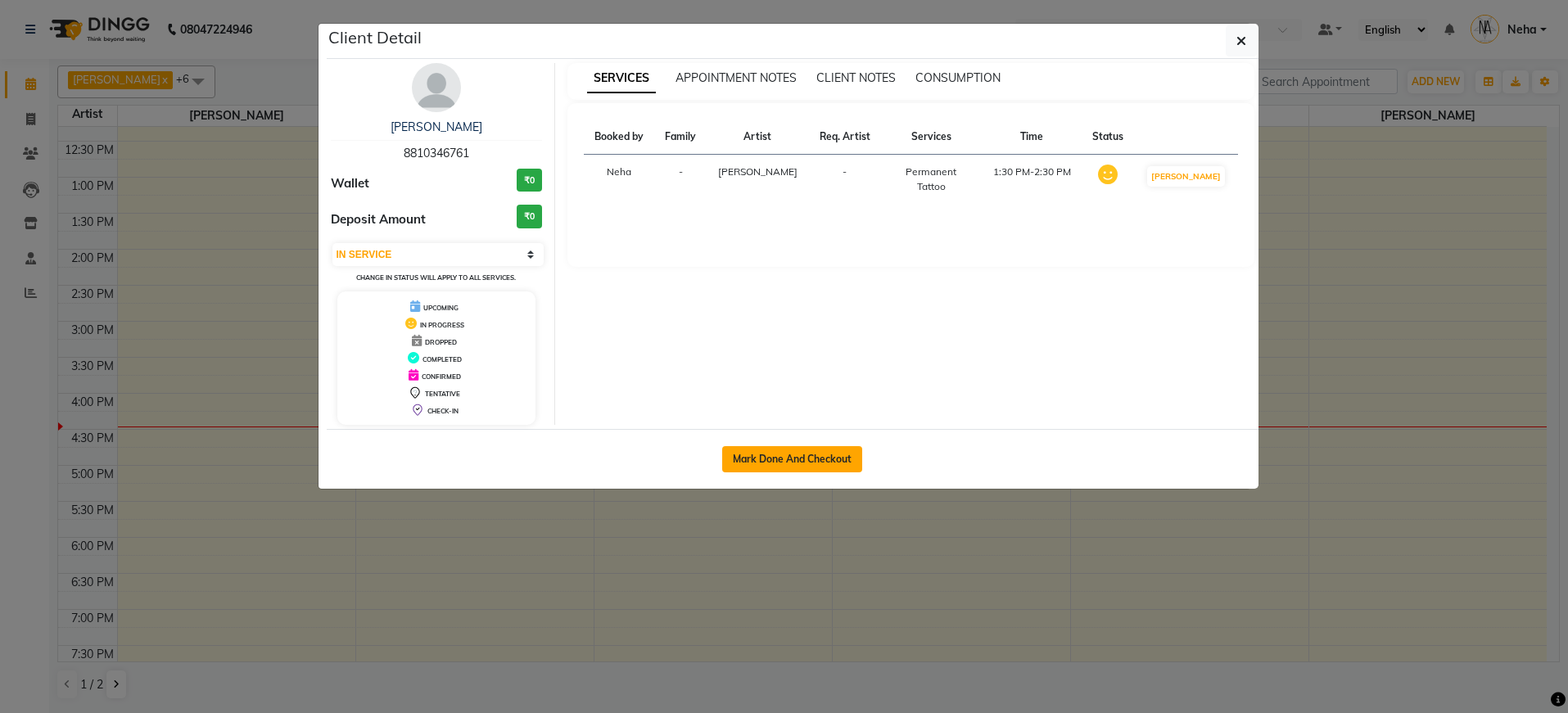
click at [812, 459] on button "Mark Done And Checkout" at bounding box center [793, 459] width 140 height 26
select select "service"
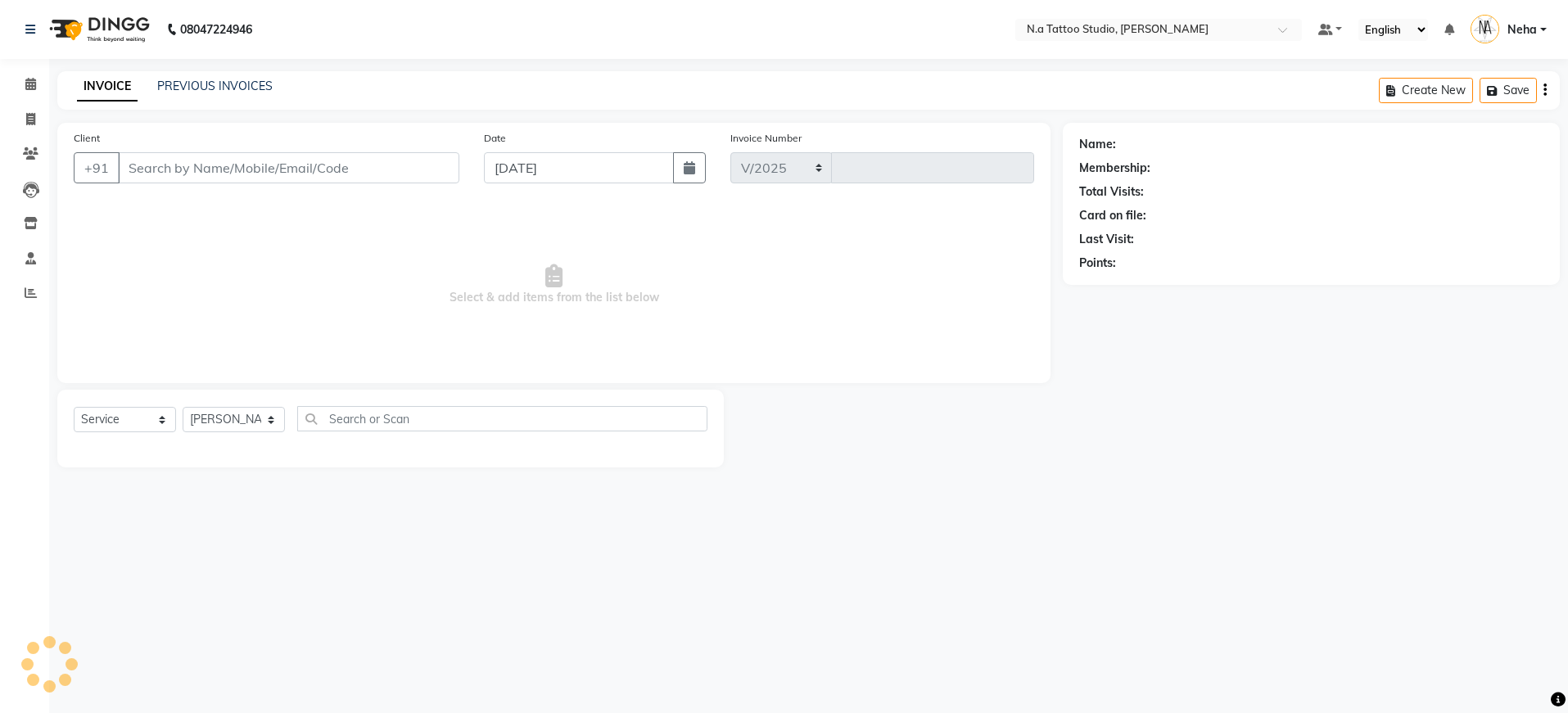
select select "4590"
type input "0608"
type input "88******61"
select select "26611"
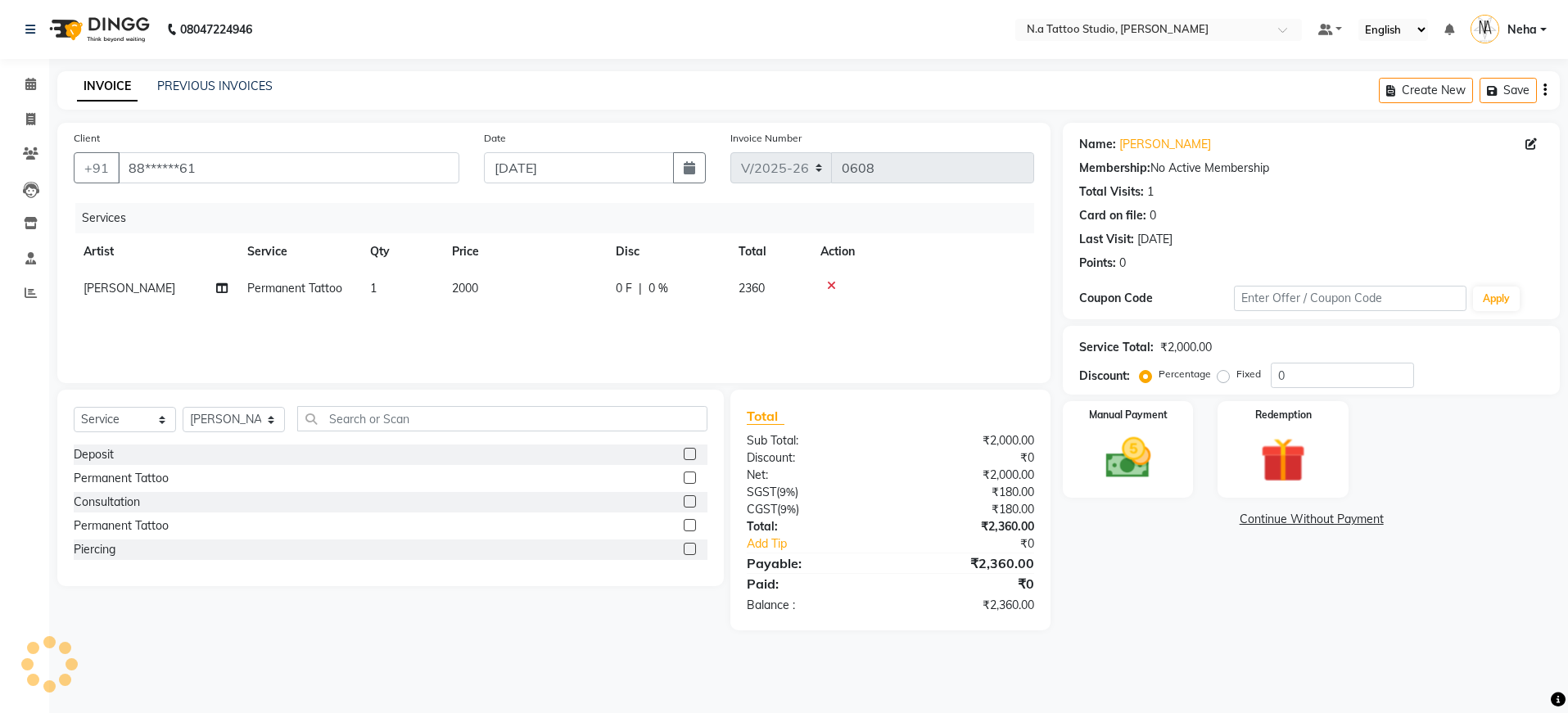
click at [556, 293] on td "2000" at bounding box center [524, 289] width 163 height 37
select select "26611"
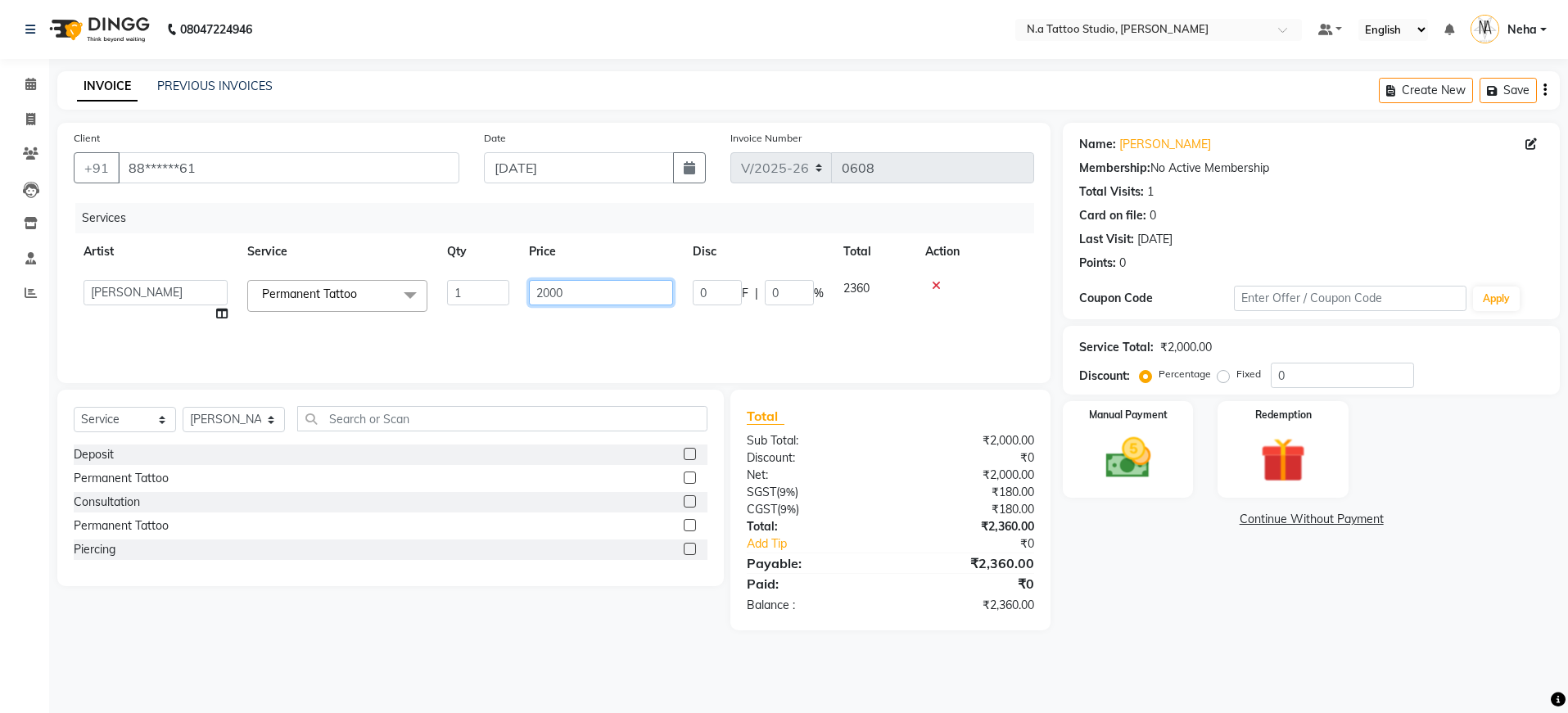
click at [556, 293] on input "2000" at bounding box center [601, 293] width 144 height 25
type input "4800"
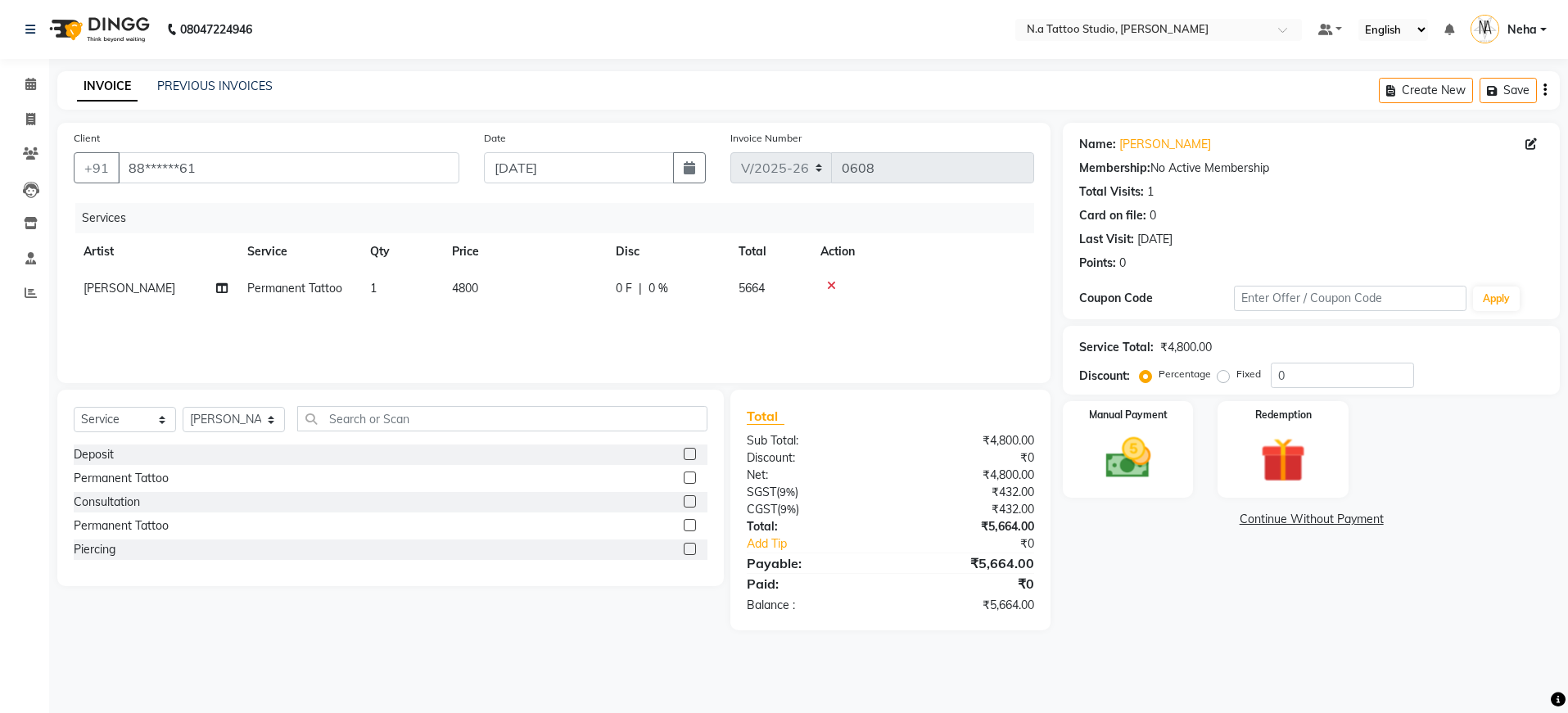
click at [541, 318] on div "Services Artist Service Qty Price Disc Total Action Rohan Permanent Tattoo 1 48…" at bounding box center [553, 285] width 960 height 163
click at [117, 422] on select "Select Service Product Membership Package Voucher Prepaid Gift Card" at bounding box center [125, 419] width 102 height 25
select select "product"
click at [115, 451] on div "Inkheal Pro Tattoo Aftercare" at bounding box center [148, 455] width 149 height 18
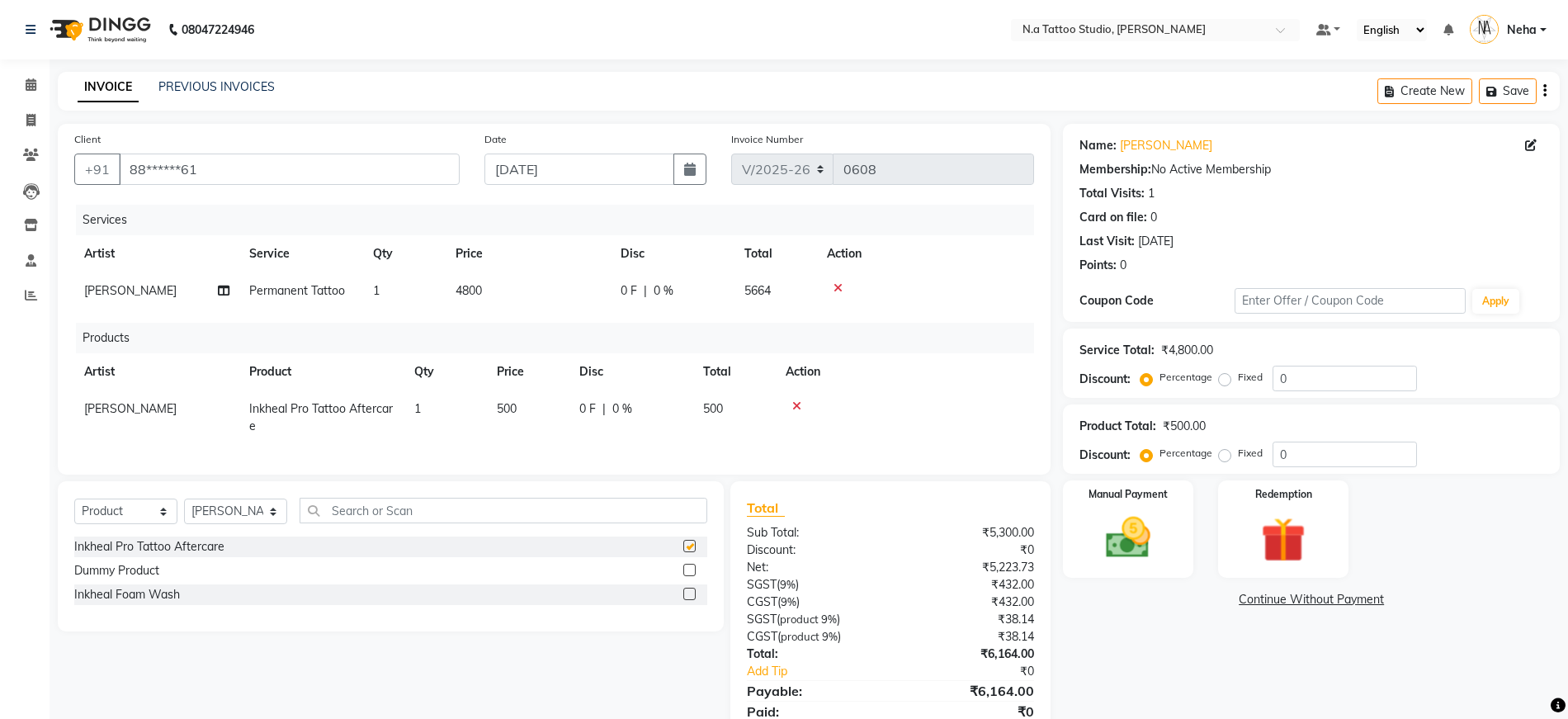
checkbox input "false"
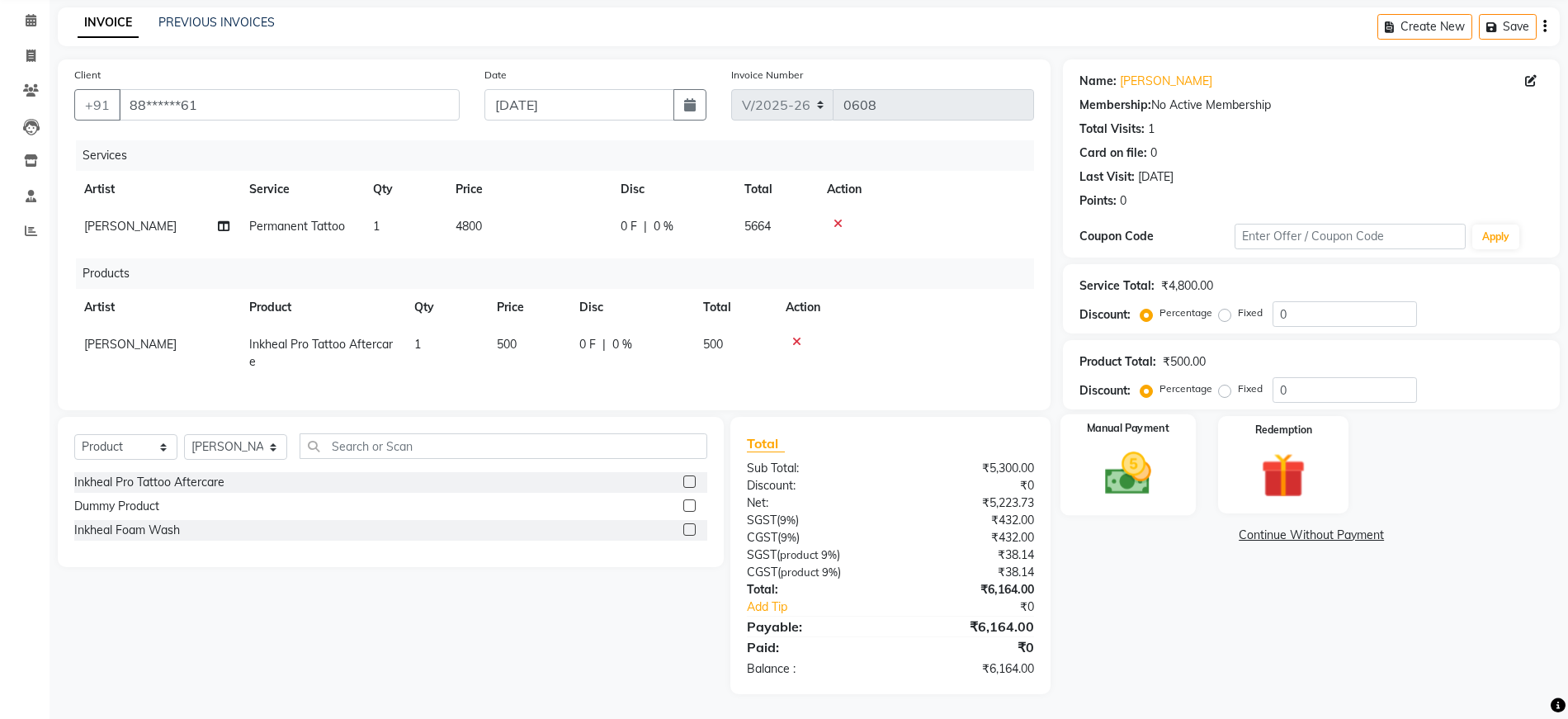
click at [1161, 478] on img at bounding box center [1128, 473] width 76 height 54
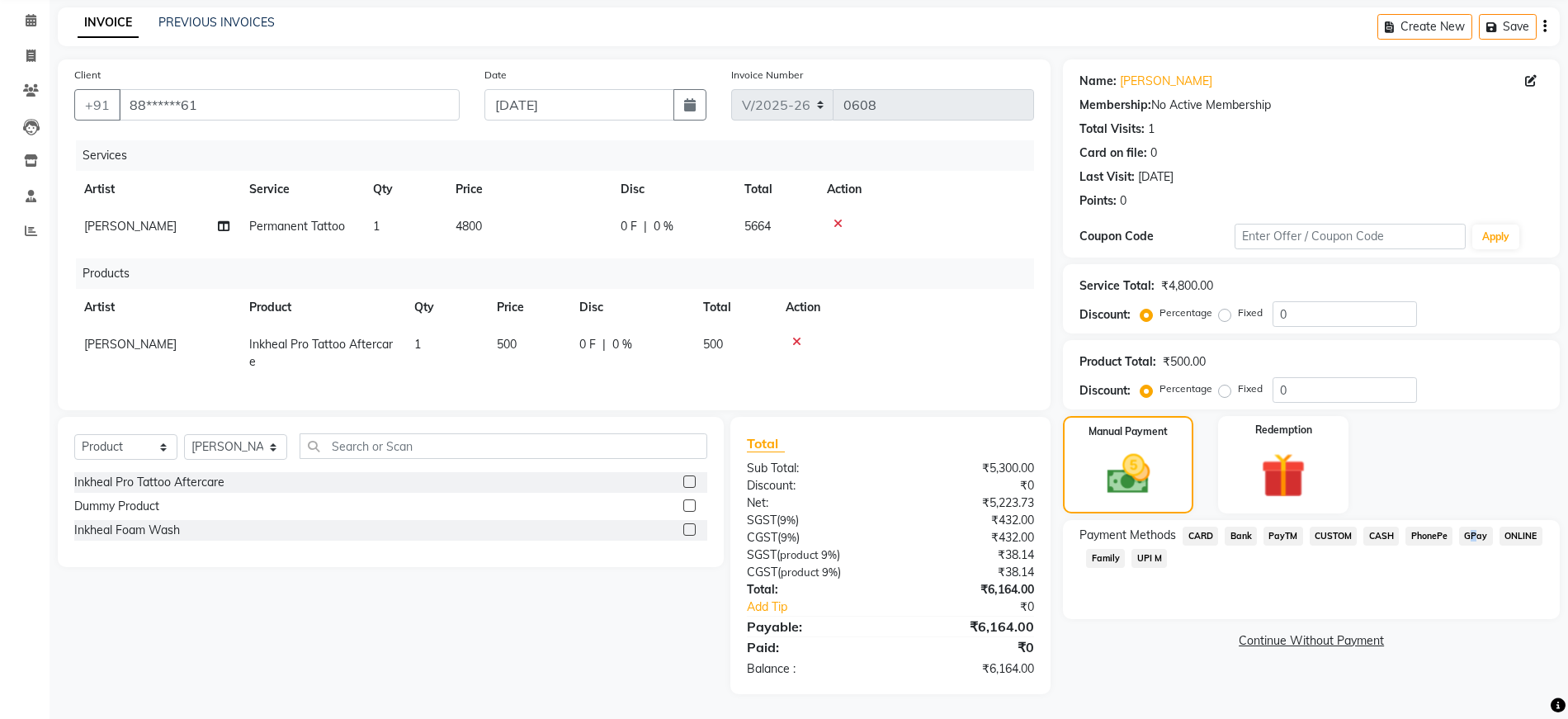
drag, startPoint x: 1467, startPoint y: 523, endPoint x: 1466, endPoint y: 551, distance: 28.0
click at [1468, 528] on span "GPay" at bounding box center [1476, 536] width 34 height 19
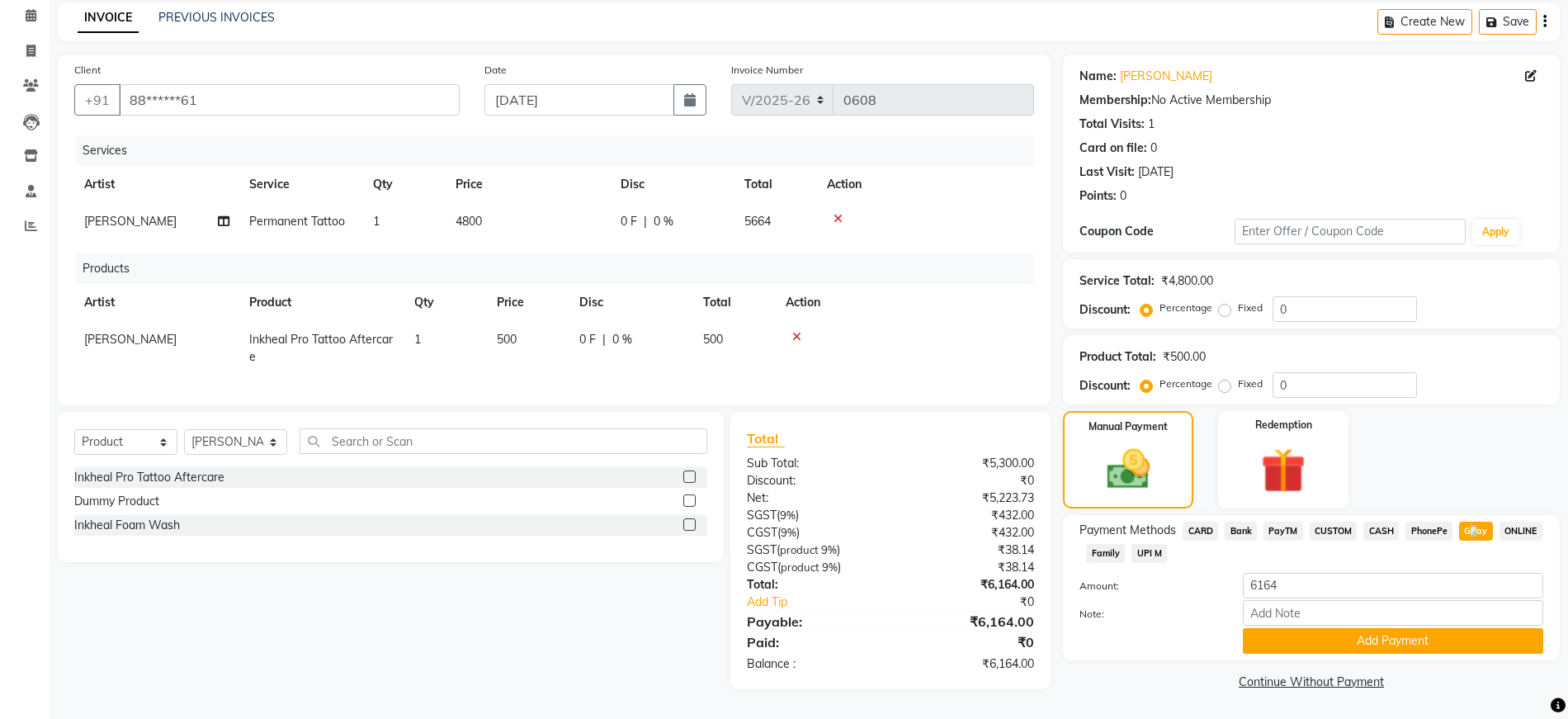
click at [1459, 636] on button "Add Payment" at bounding box center [1393, 642] width 300 height 26
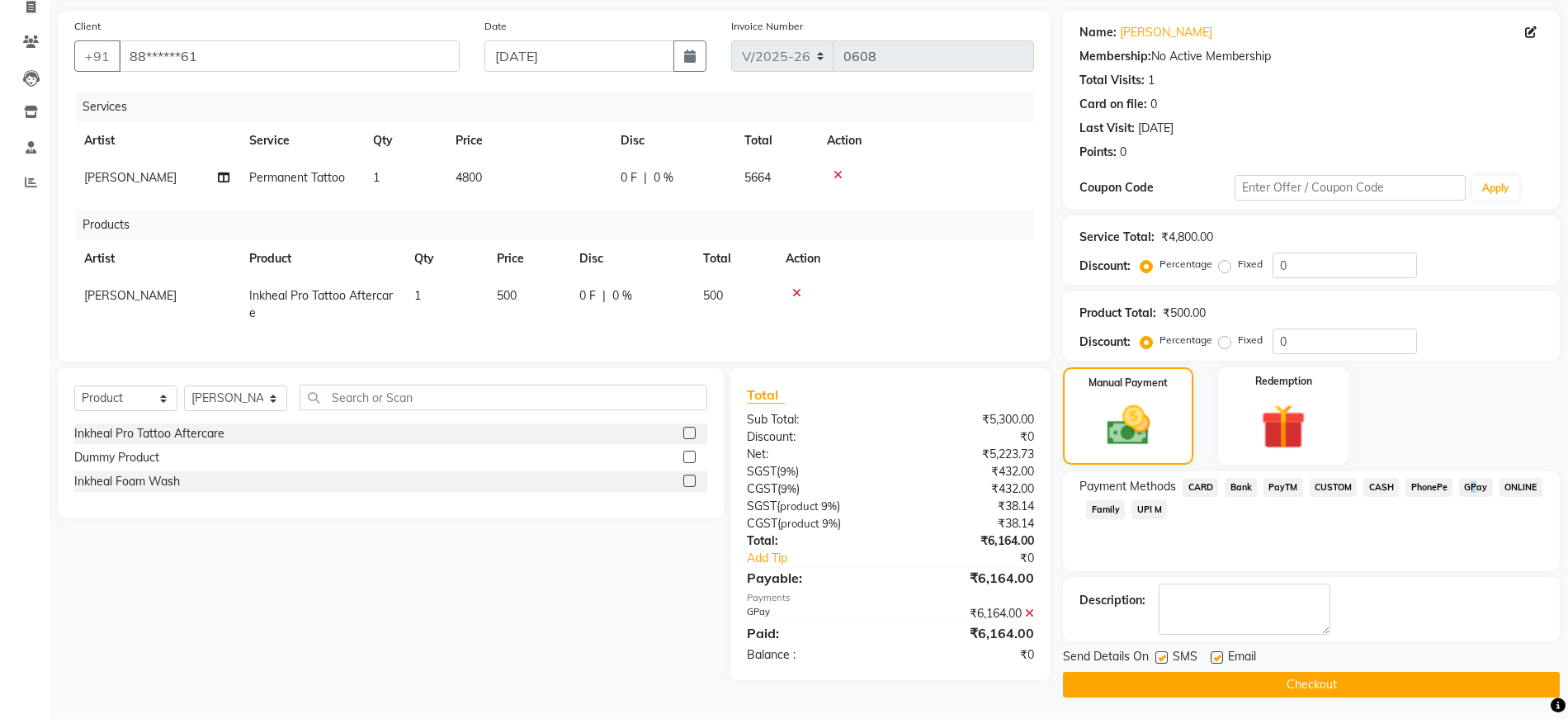
scroll to position [117, 0]
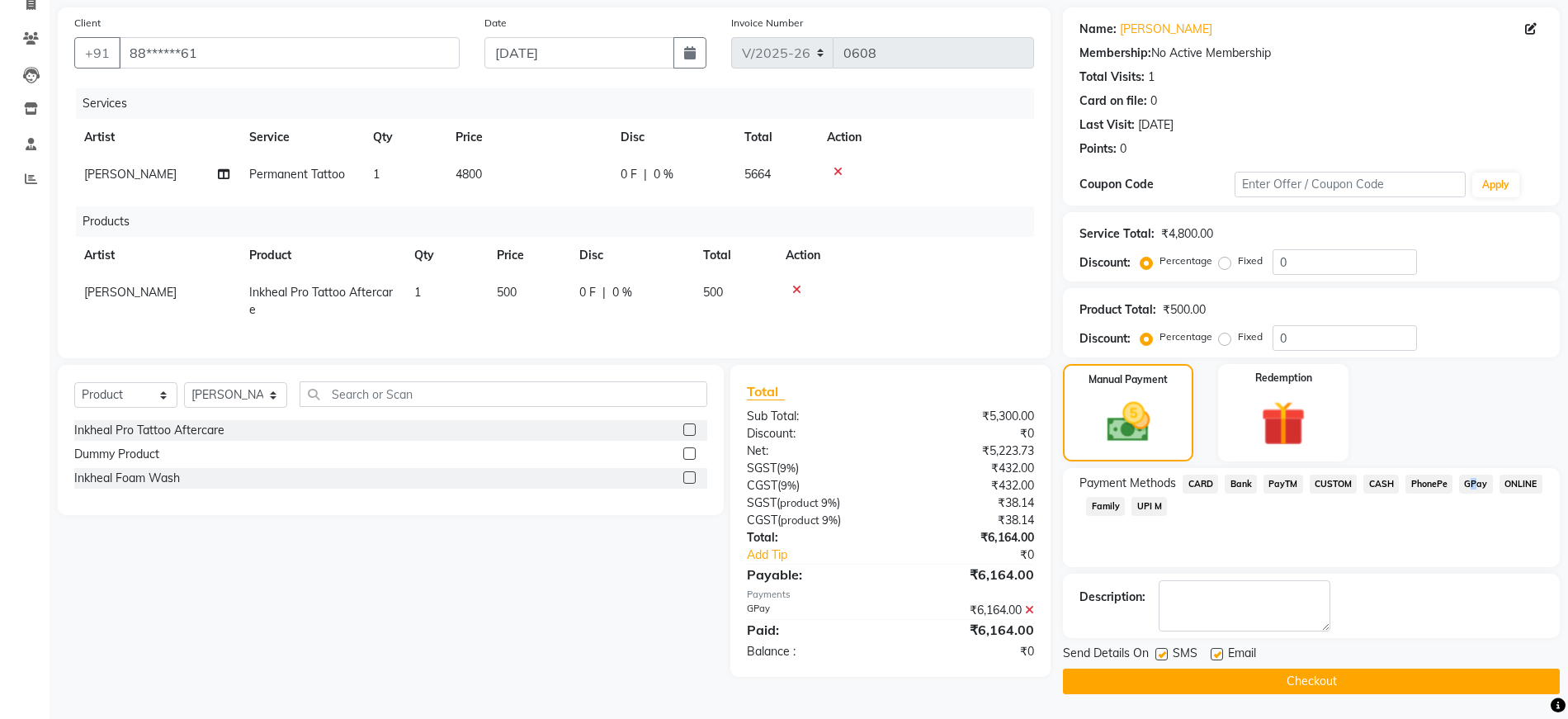
click at [1404, 680] on button "Checkout" at bounding box center [1311, 682] width 497 height 26
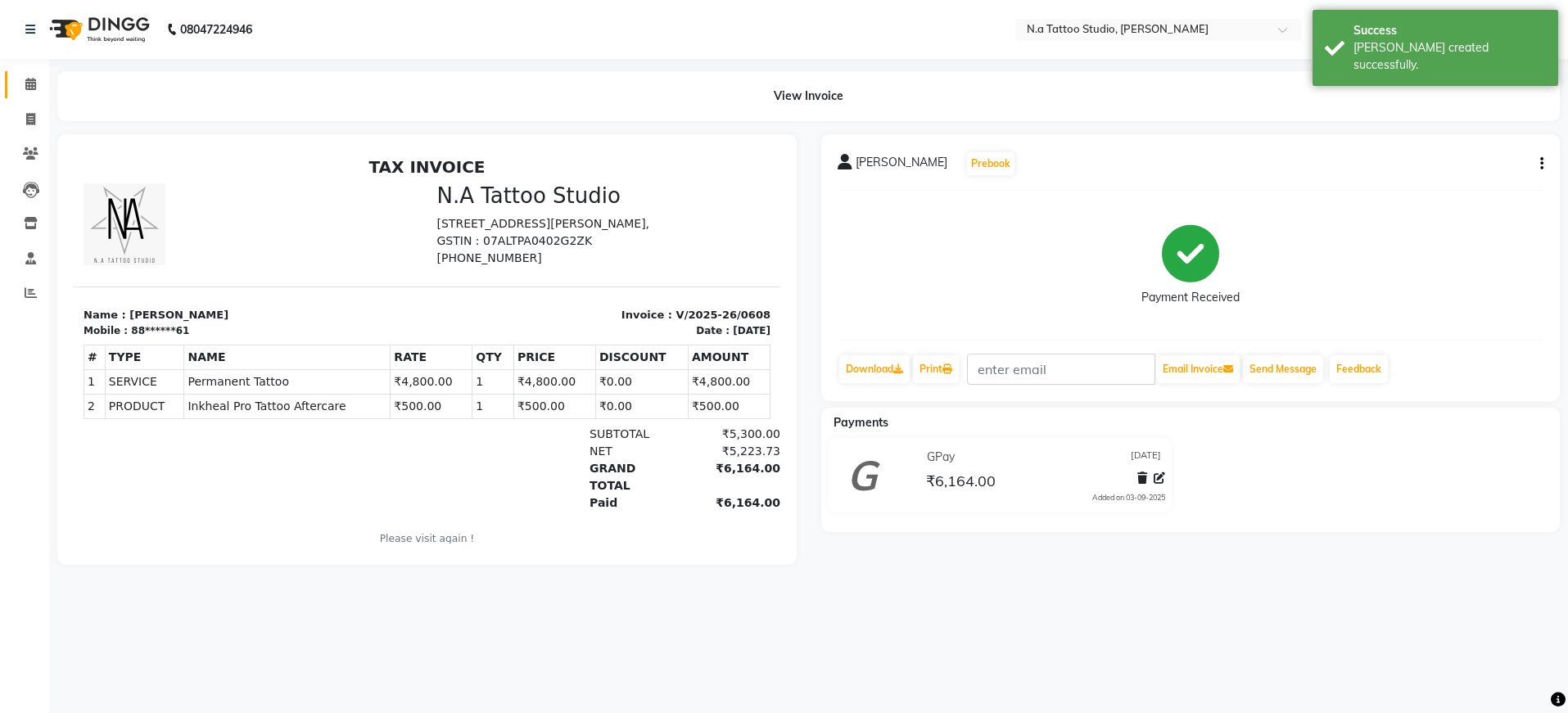
click at [30, 86] on icon at bounding box center [30, 84] width 11 height 13
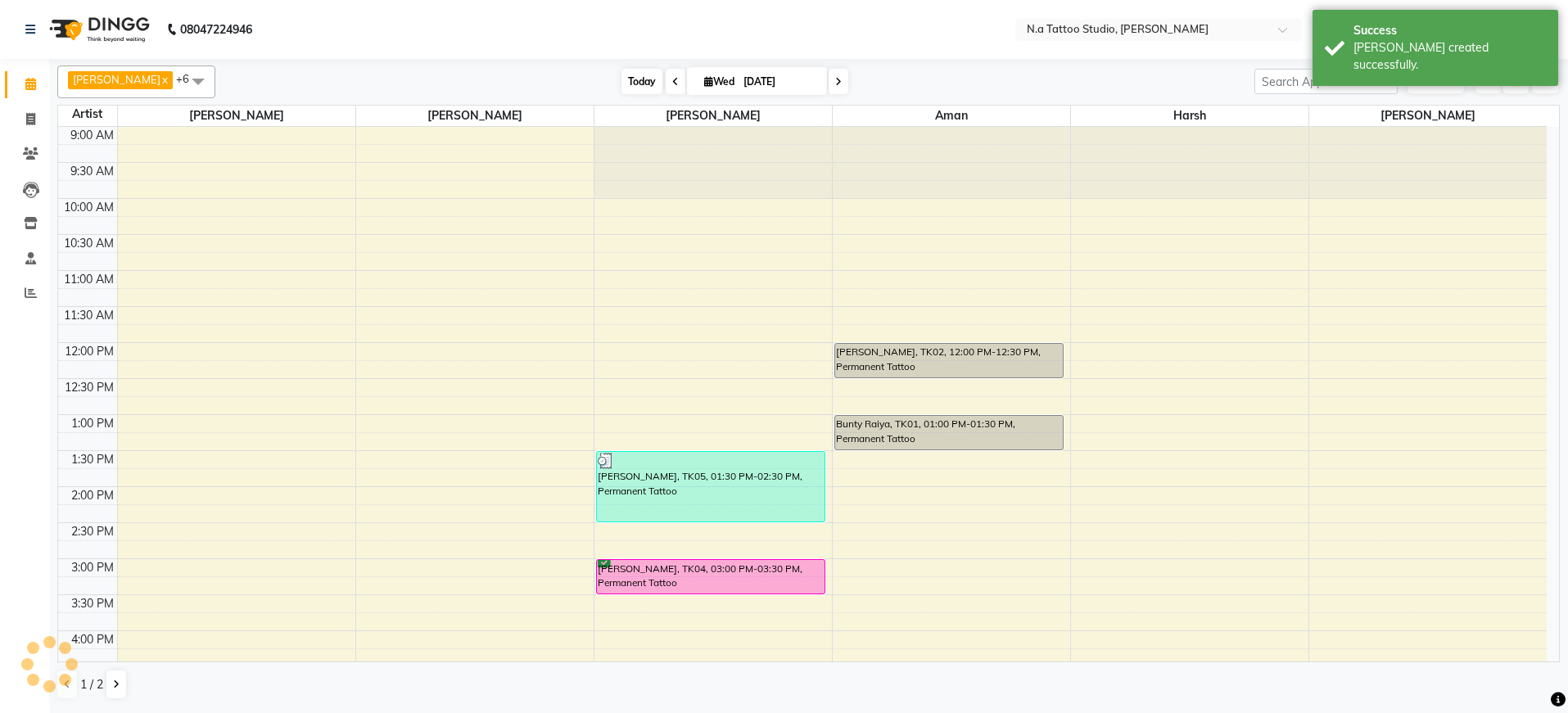
click at [639, 81] on span "Today" at bounding box center [642, 82] width 41 height 25
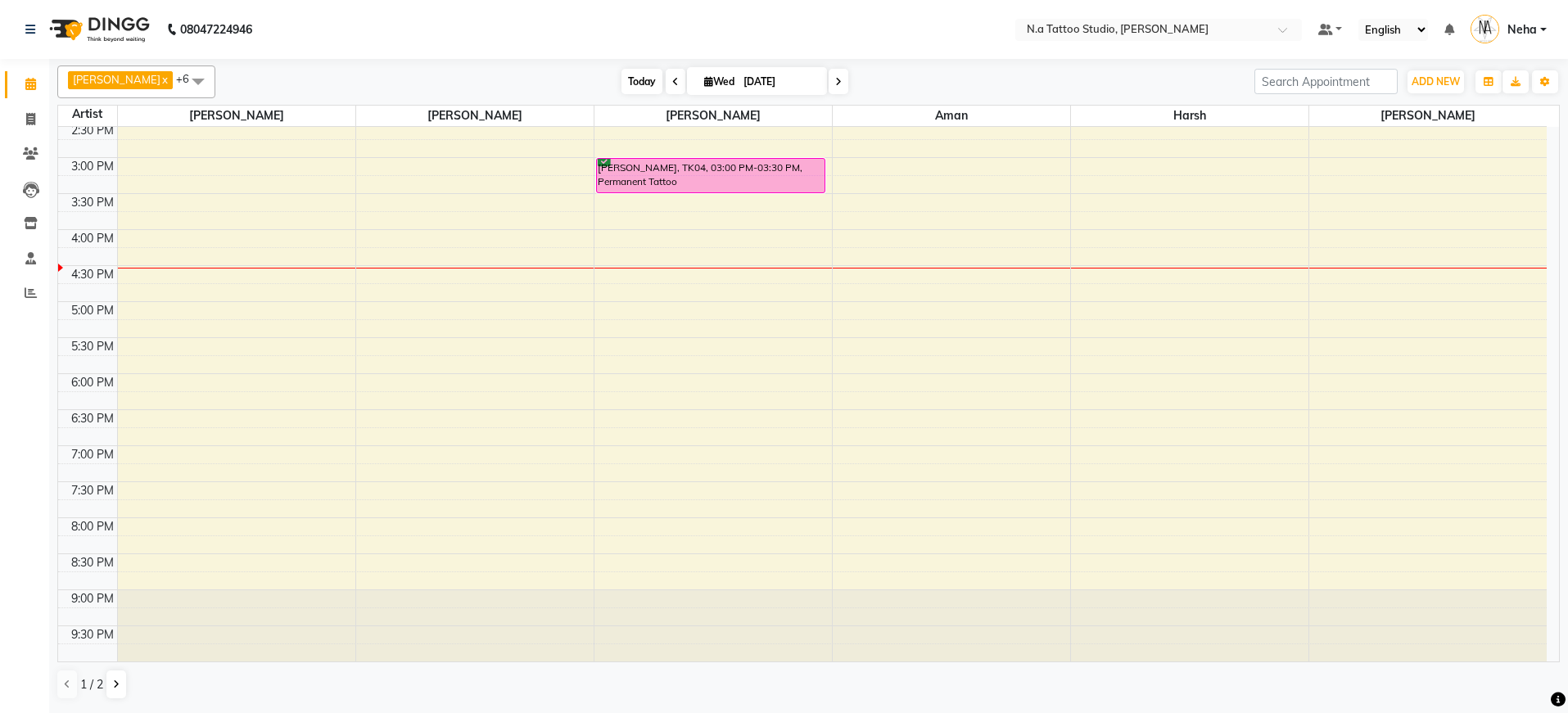
click at [648, 91] on span "Today" at bounding box center [642, 82] width 41 height 25
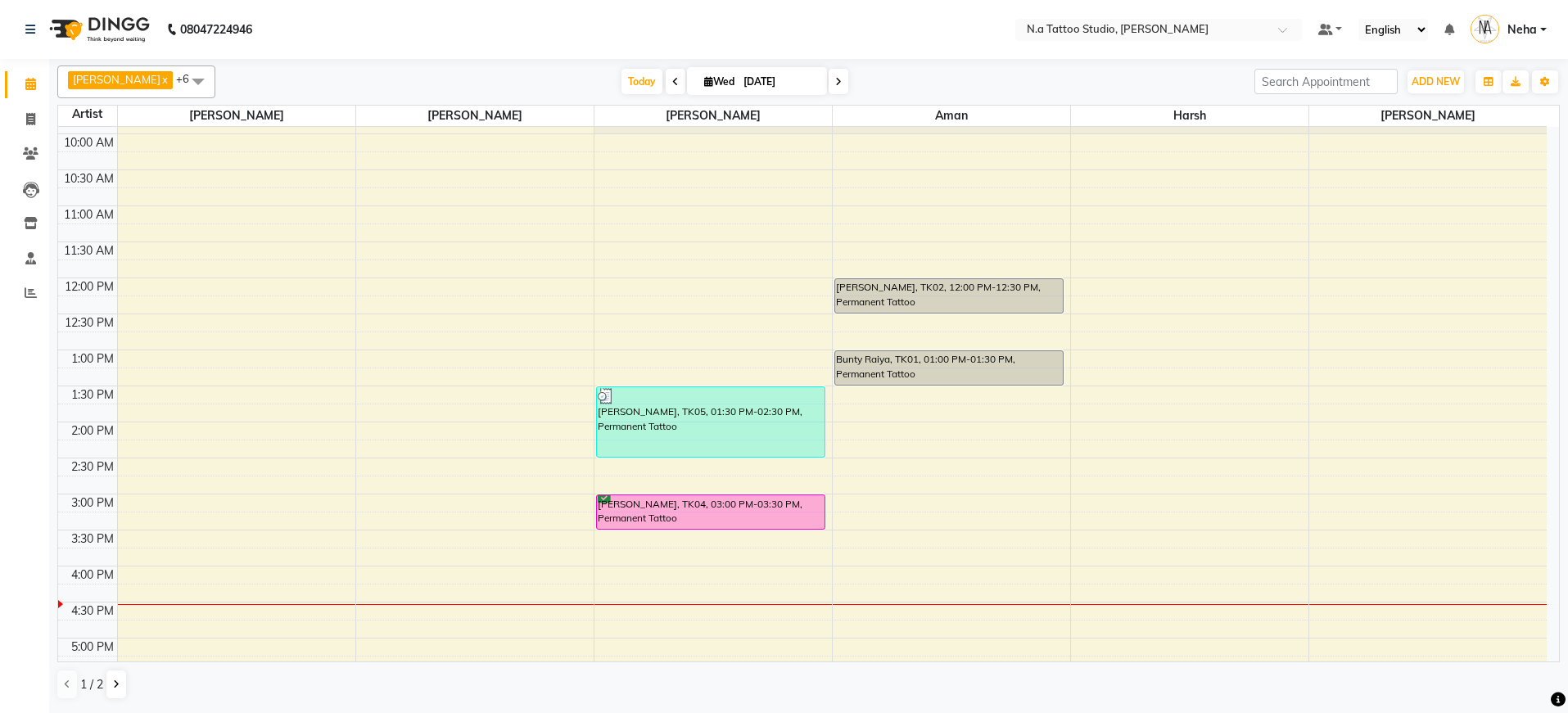
scroll to position [0, 0]
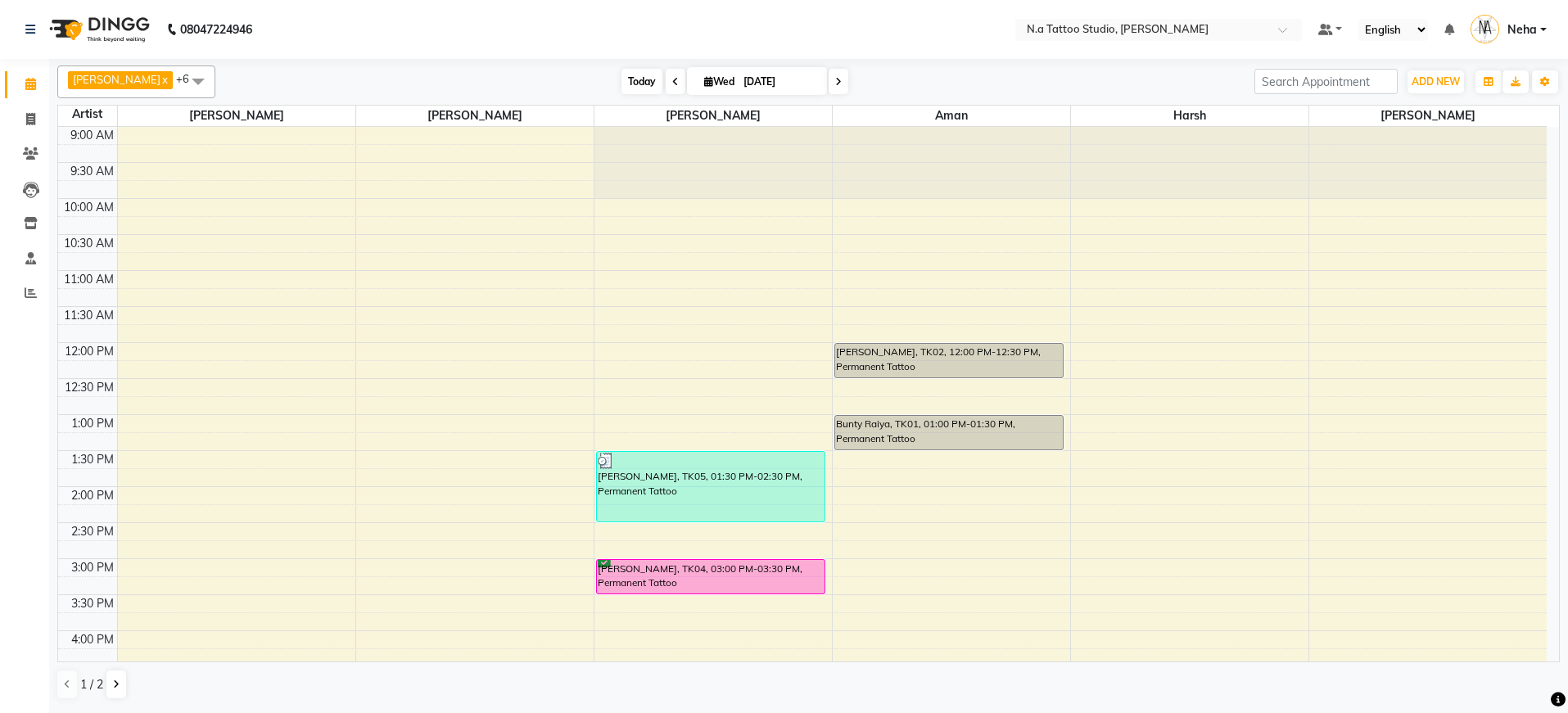
click at [633, 86] on span "Today" at bounding box center [642, 82] width 41 height 25
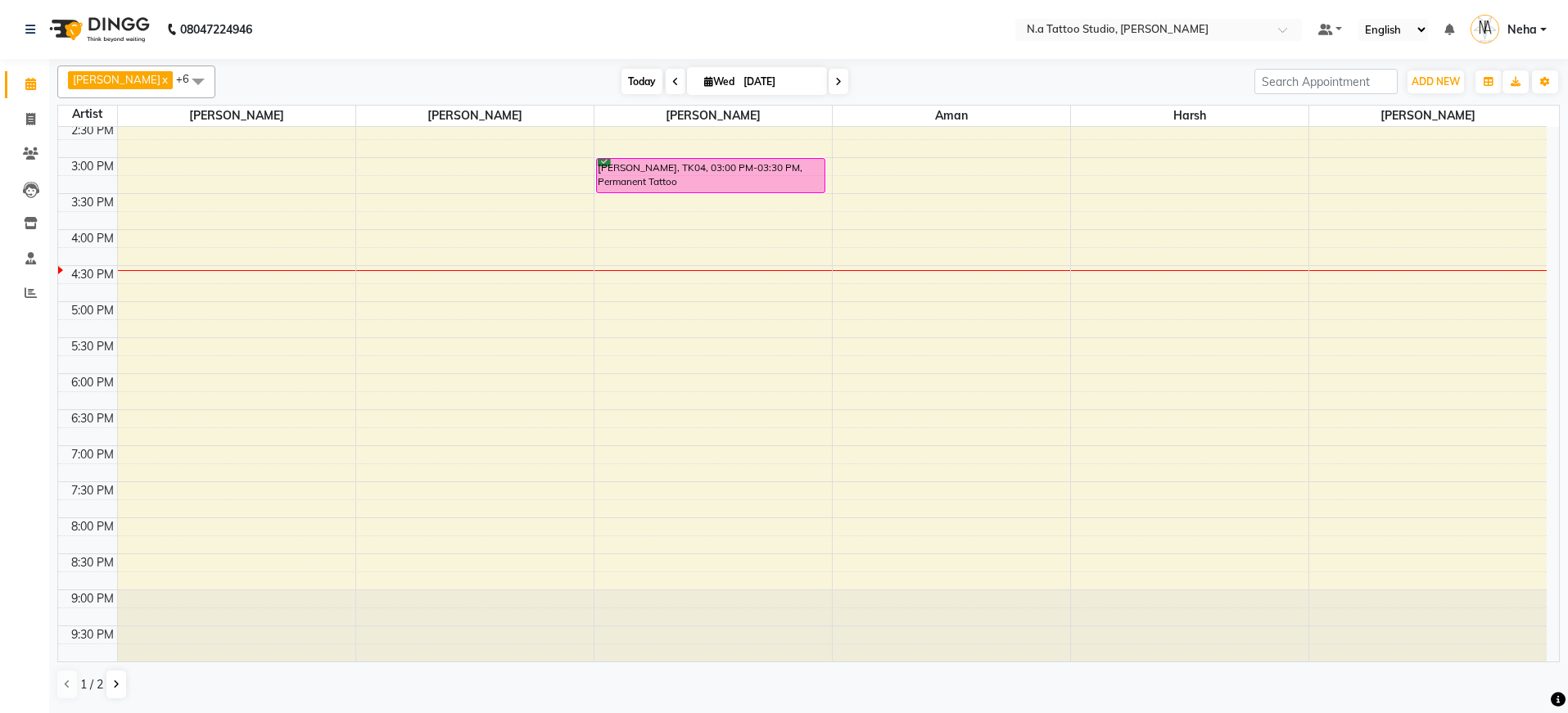
click at [615, 81] on div "Today Wed 03-09-2025" at bounding box center [734, 82] width 1022 height 24
click at [630, 83] on span "Today" at bounding box center [642, 82] width 41 height 25
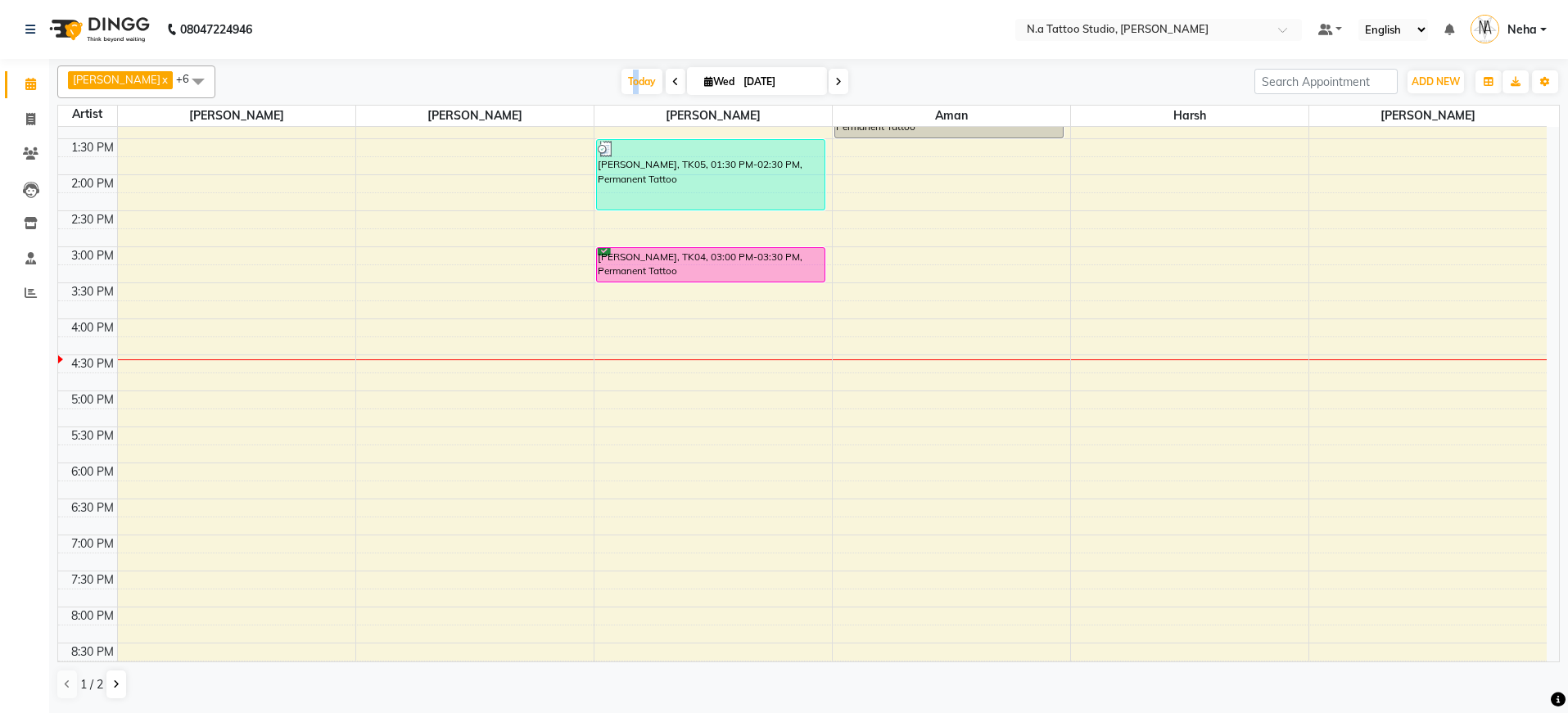
scroll to position [0, 0]
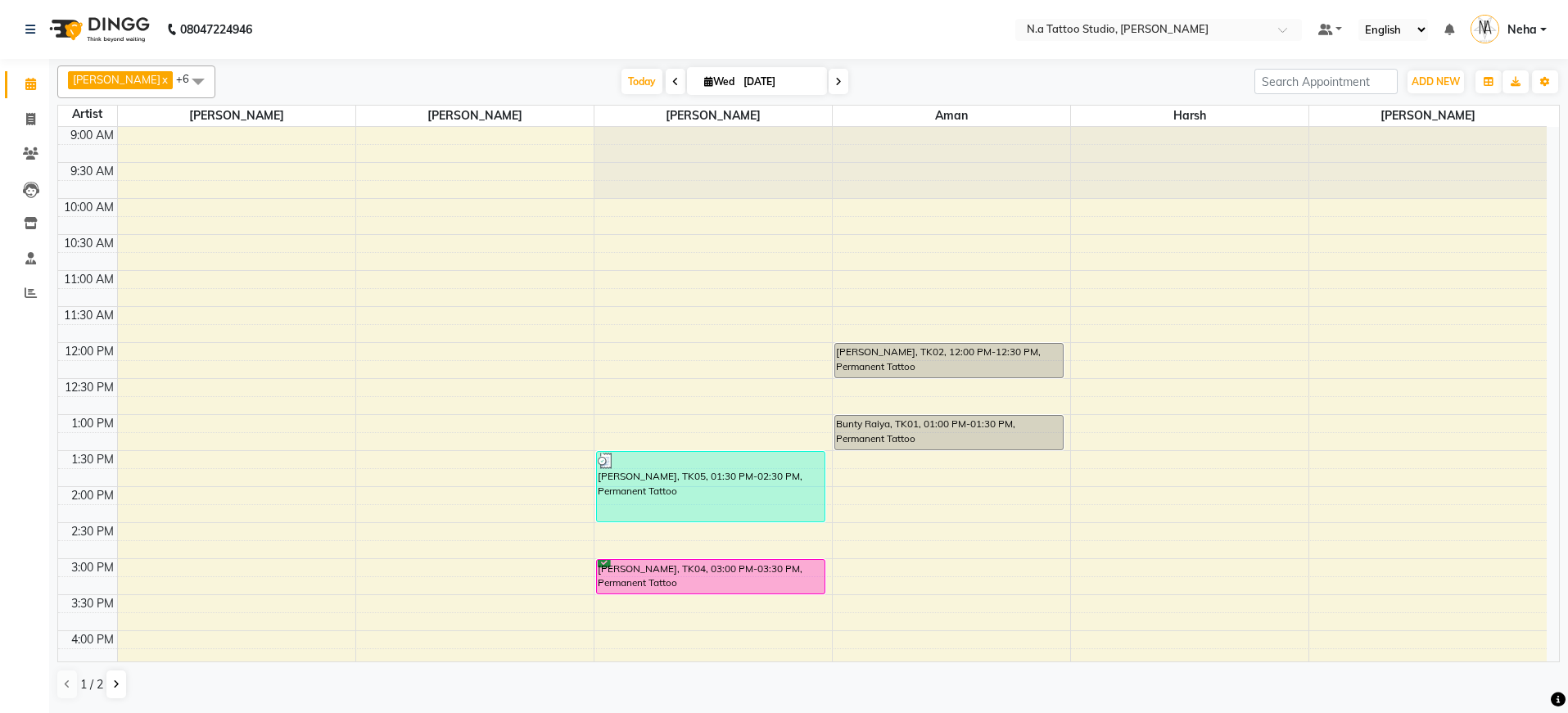
click at [566, 22] on nav "08047224946 Select Location × N.a Tattoo Studio, Karol Bagh Default Panel My Pa…" at bounding box center [784, 29] width 1568 height 59
click at [627, 83] on span "Today" at bounding box center [642, 82] width 41 height 25
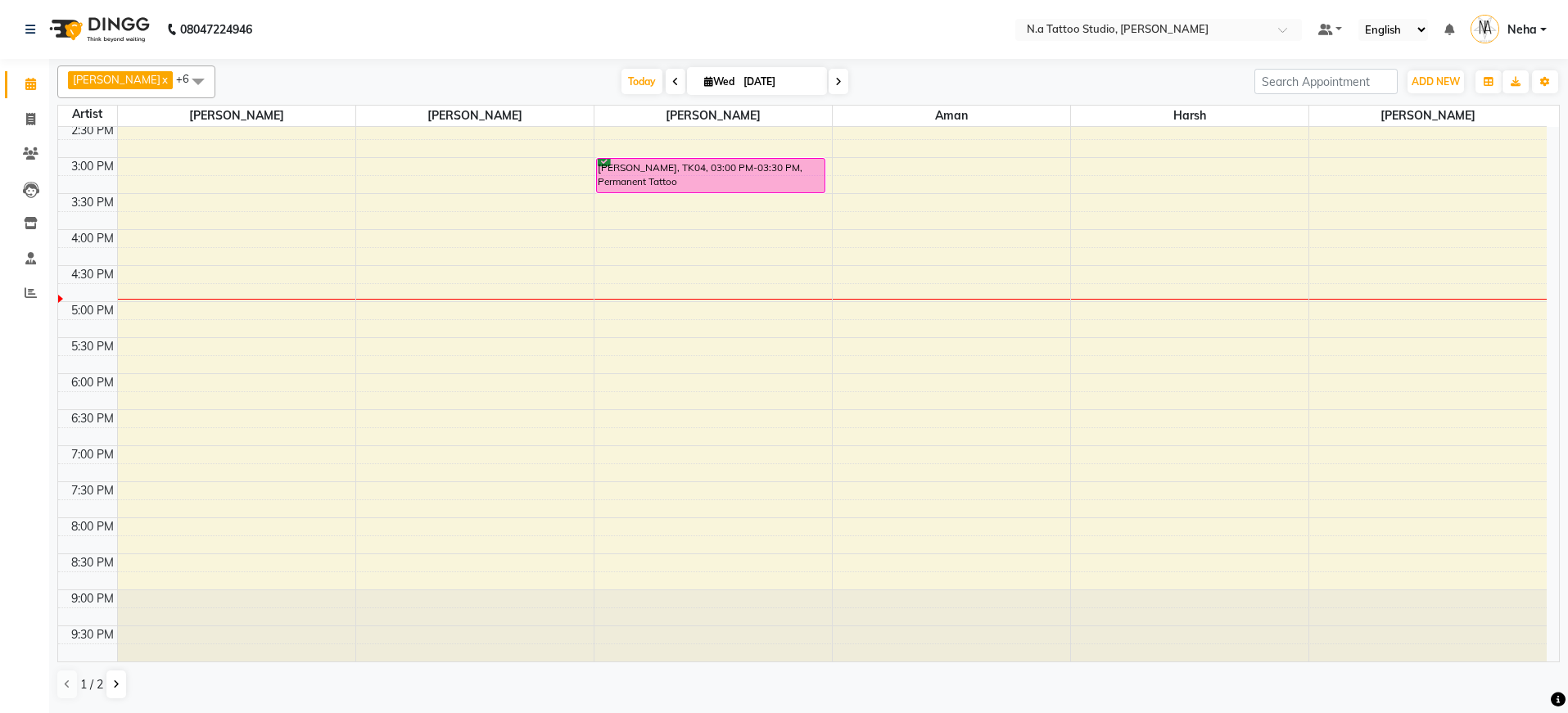
click at [748, 80] on input "[DATE]" at bounding box center [779, 82] width 82 height 24
select select "9"
select select "2025"
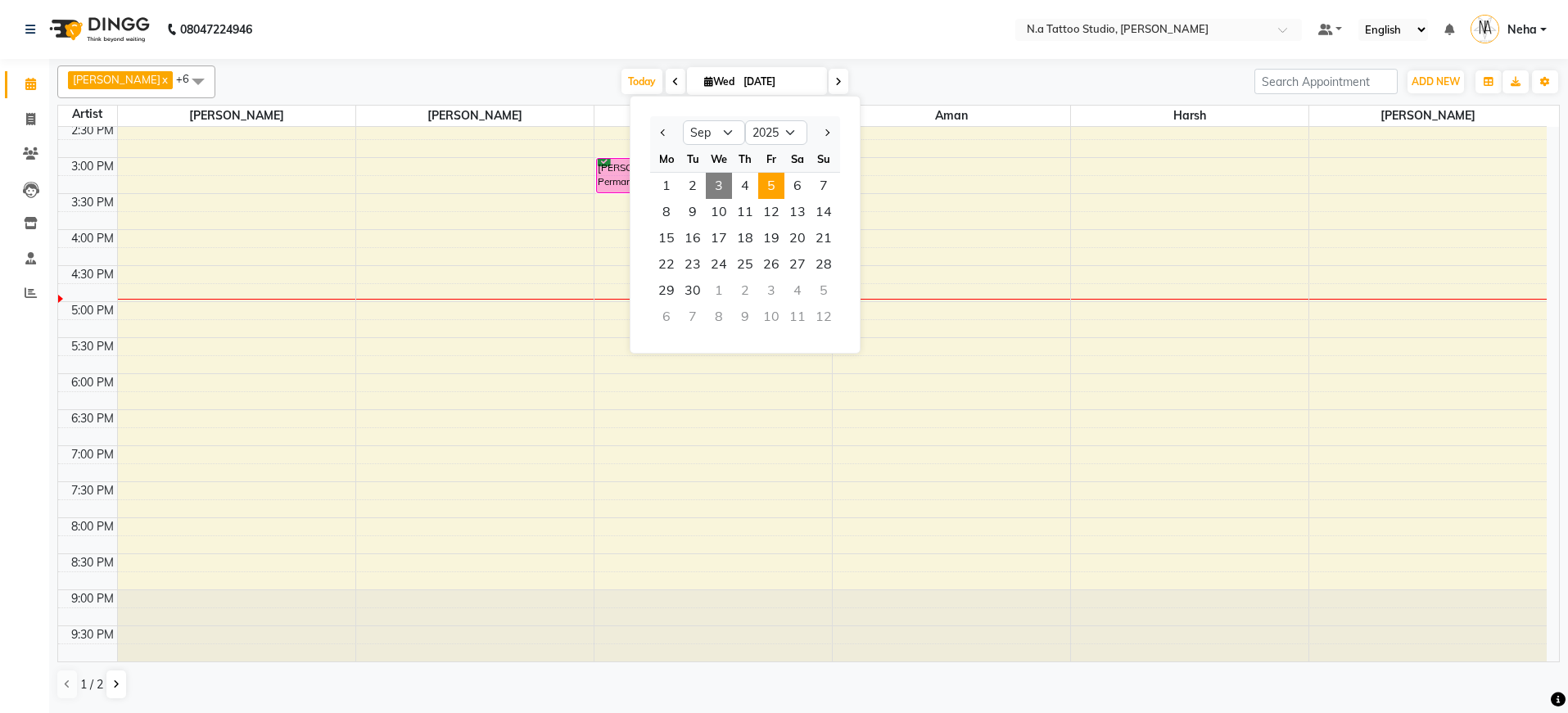
click at [776, 190] on span "5" at bounding box center [771, 186] width 26 height 26
type input "05-09-2025"
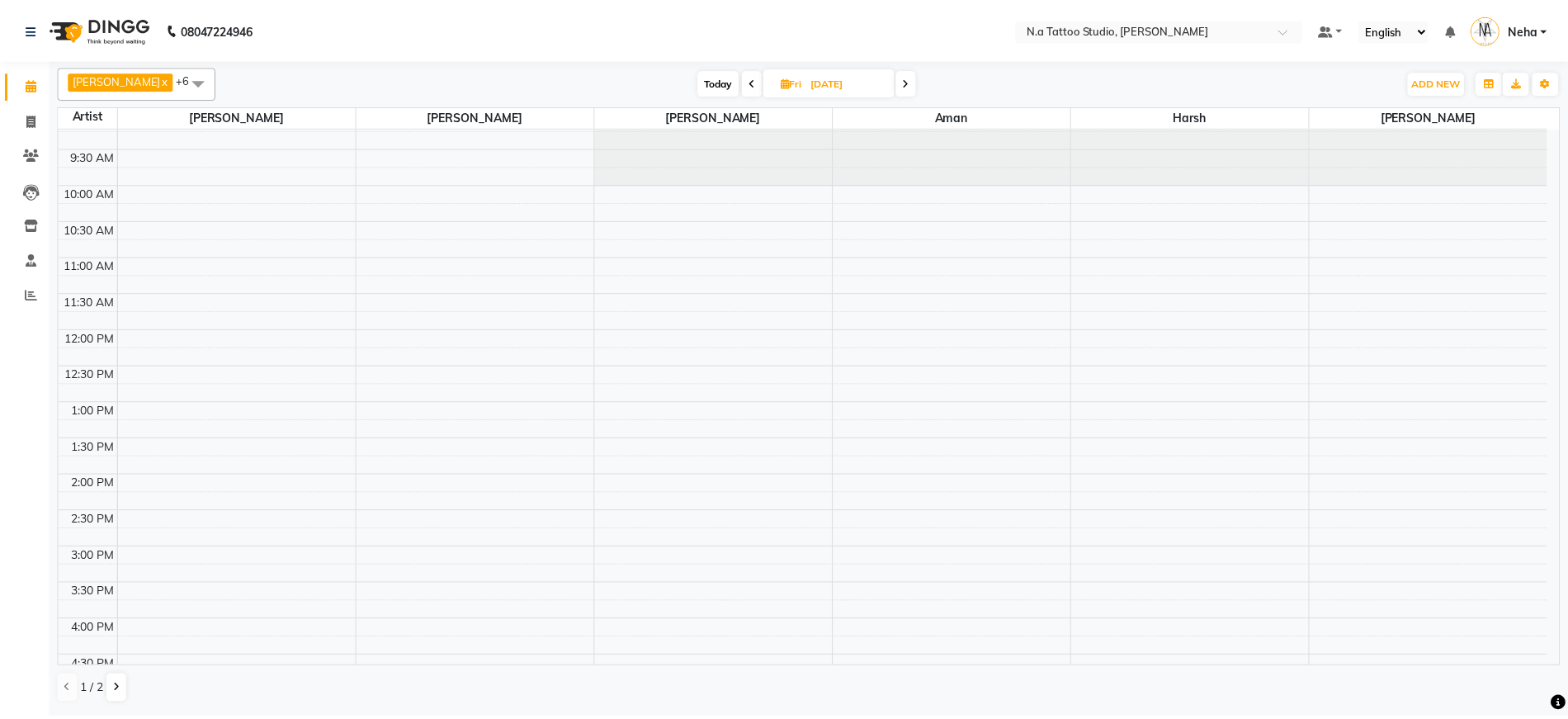
scroll to position [0, 0]
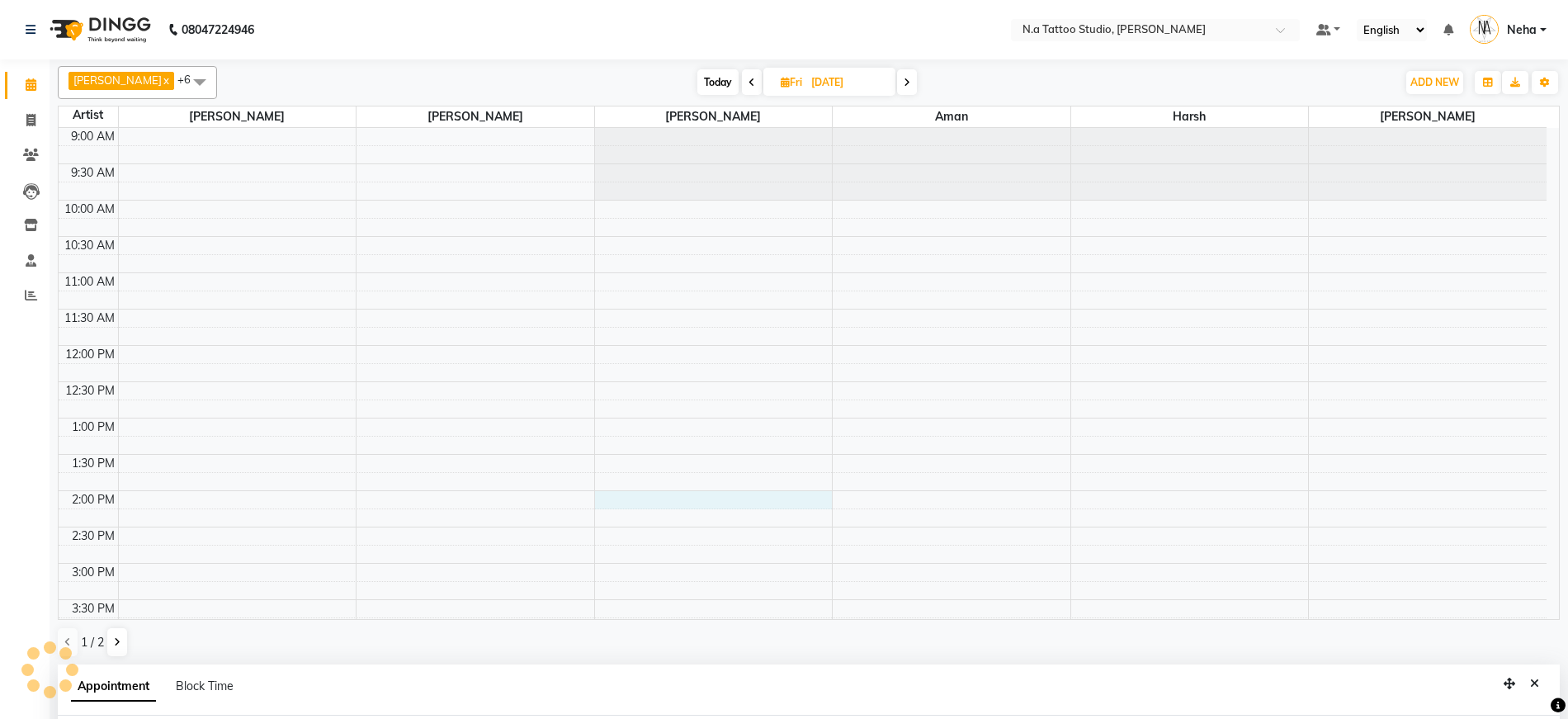
select select "26611"
select select "tentative"
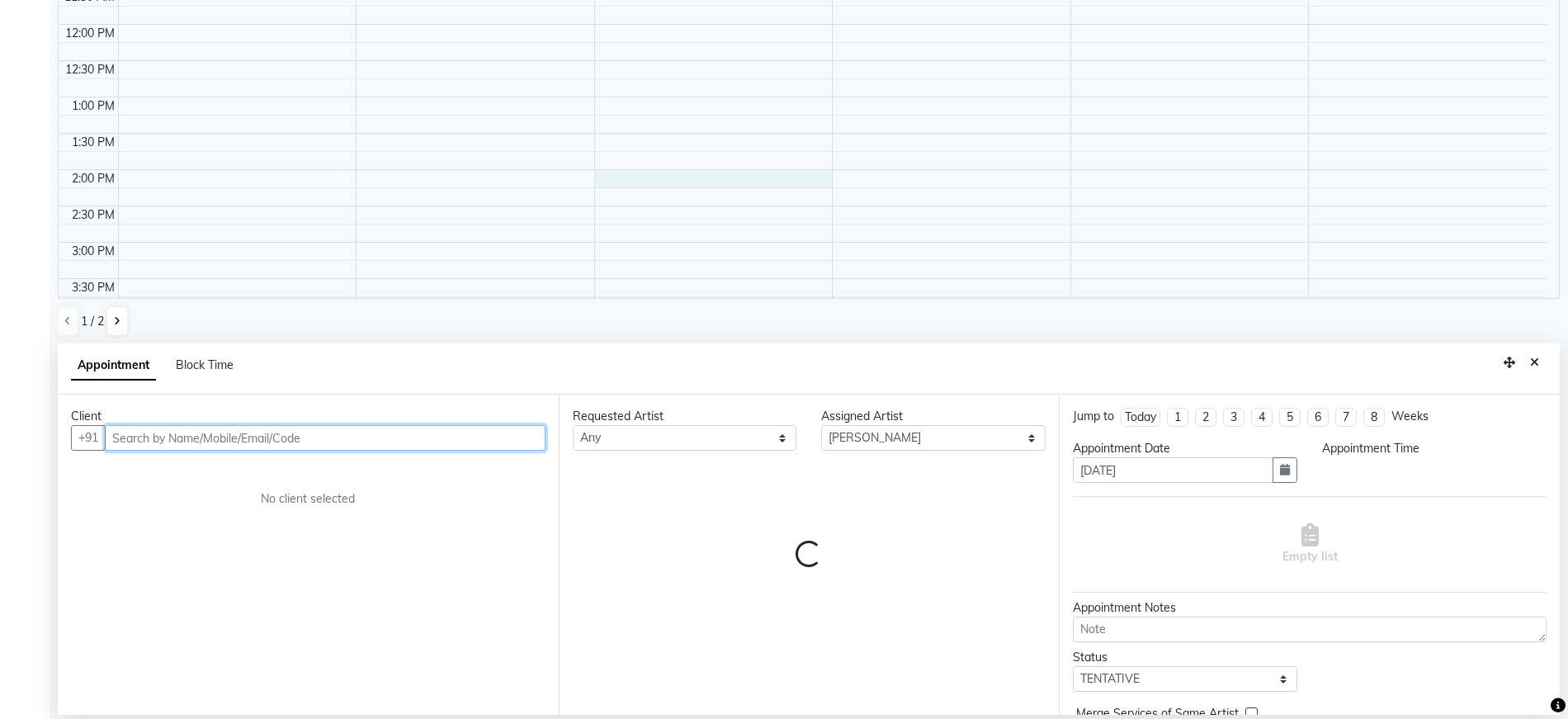
select select "840"
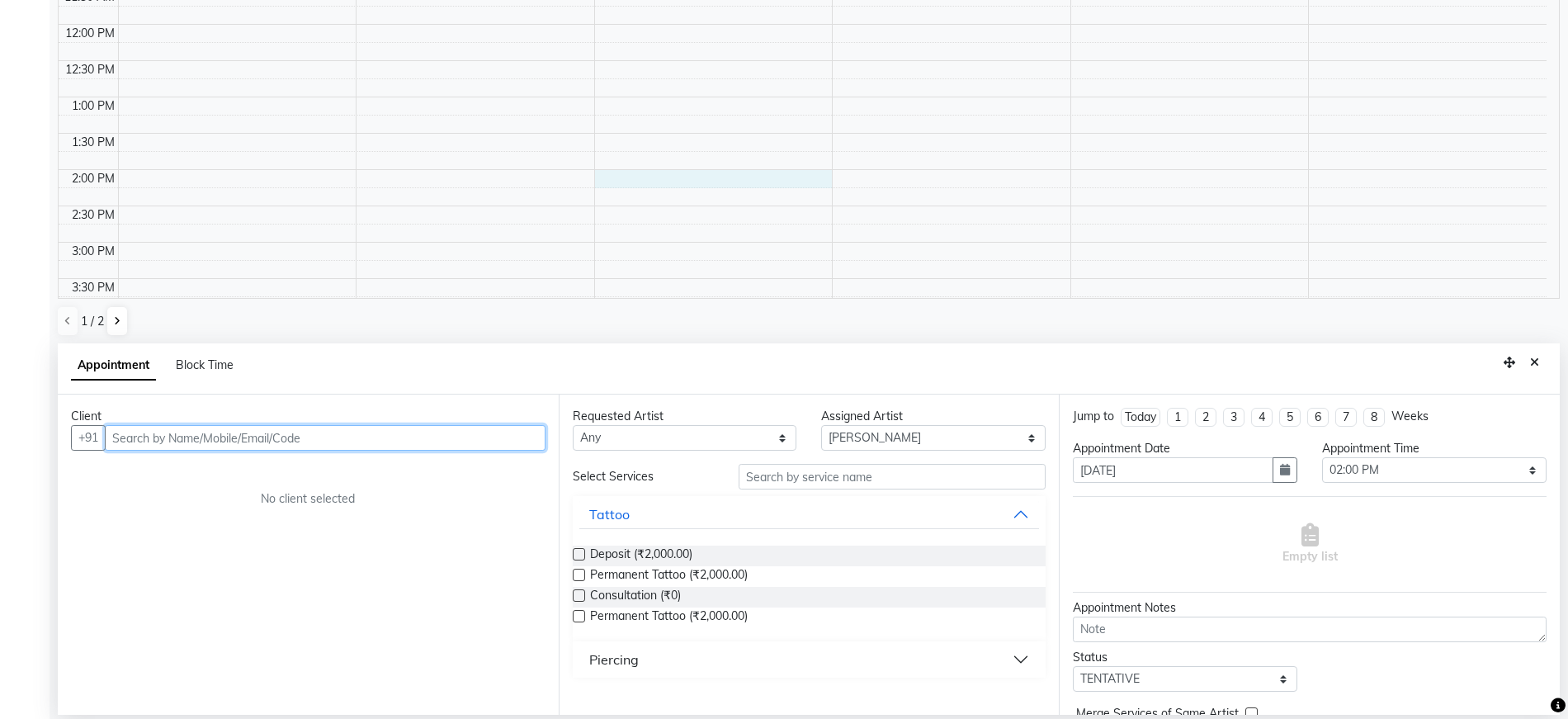
click at [487, 434] on input "text" at bounding box center [326, 438] width 441 height 26
type input "7838222186"
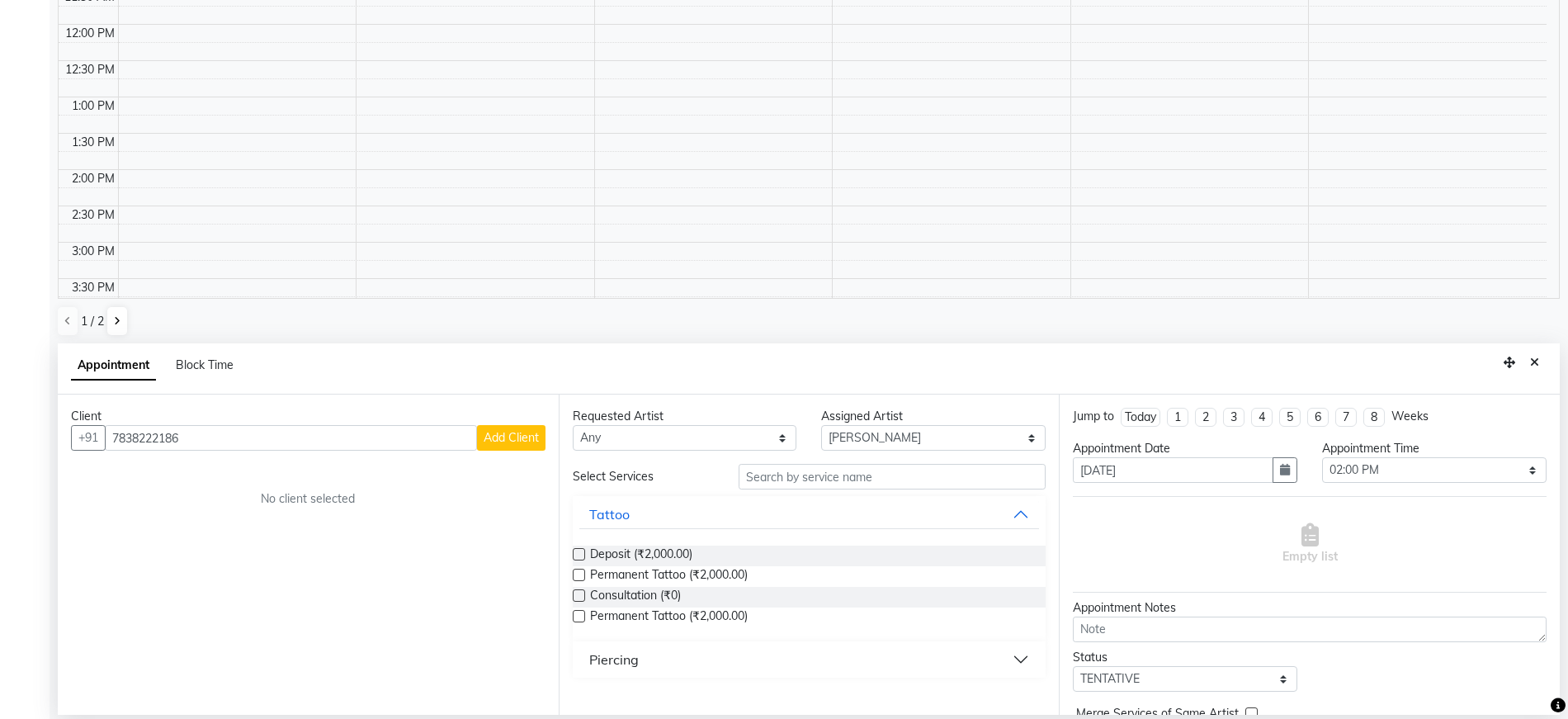
click at [509, 437] on span "Add Client" at bounding box center [511, 437] width 55 height 15
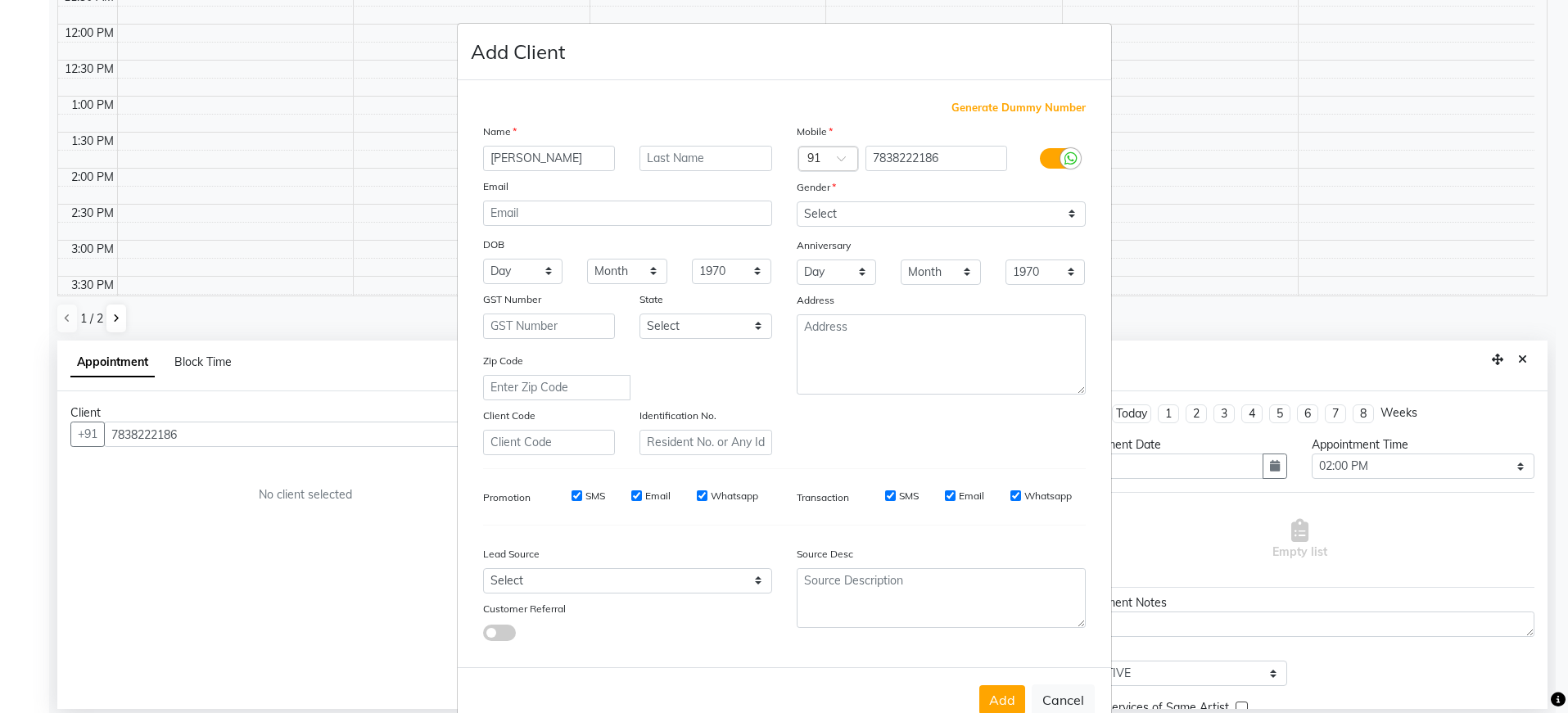
type input "[PERSON_NAME]"
click at [833, 215] on select "Select Male Female Other Prefer Not To Say" at bounding box center [941, 214] width 289 height 25
select select "[DEMOGRAPHIC_DATA]"
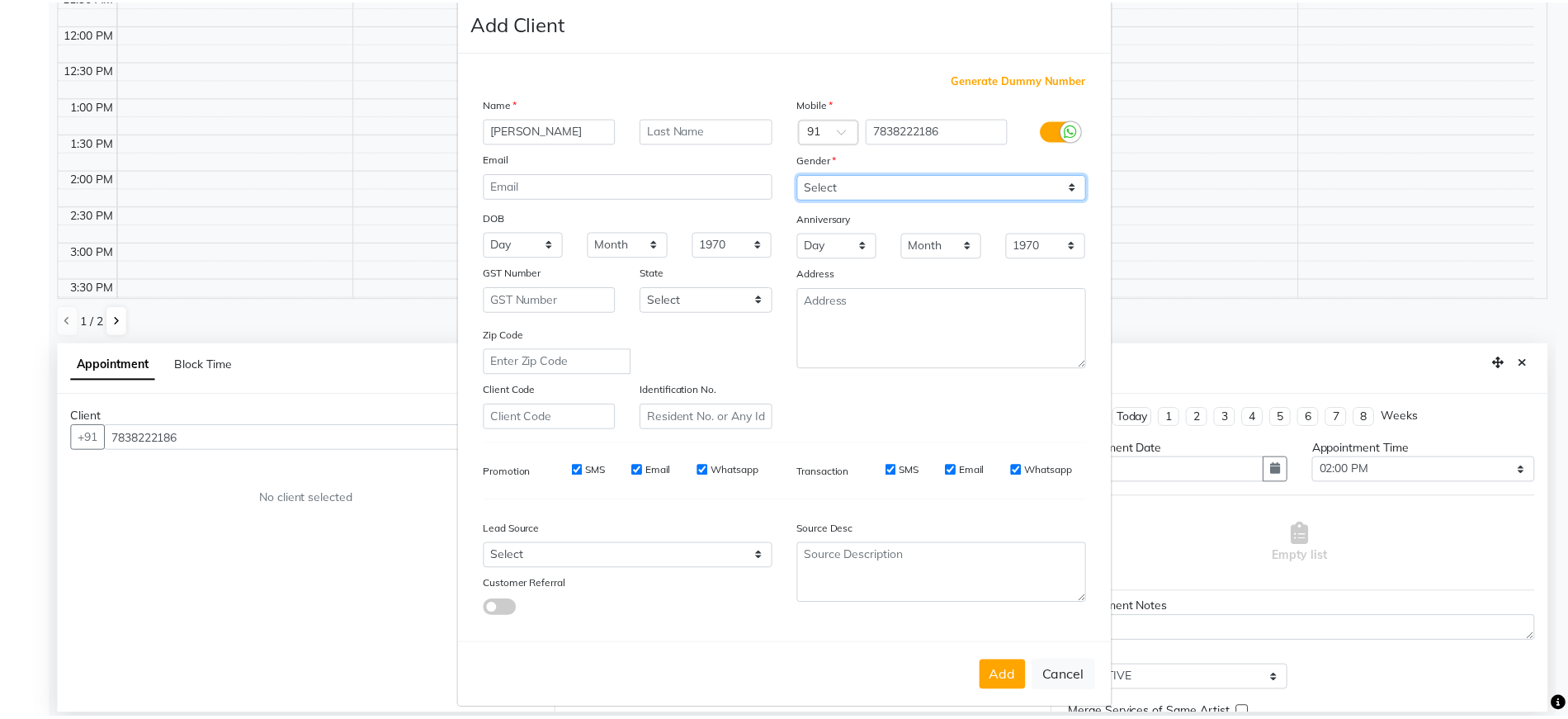
scroll to position [43, 0]
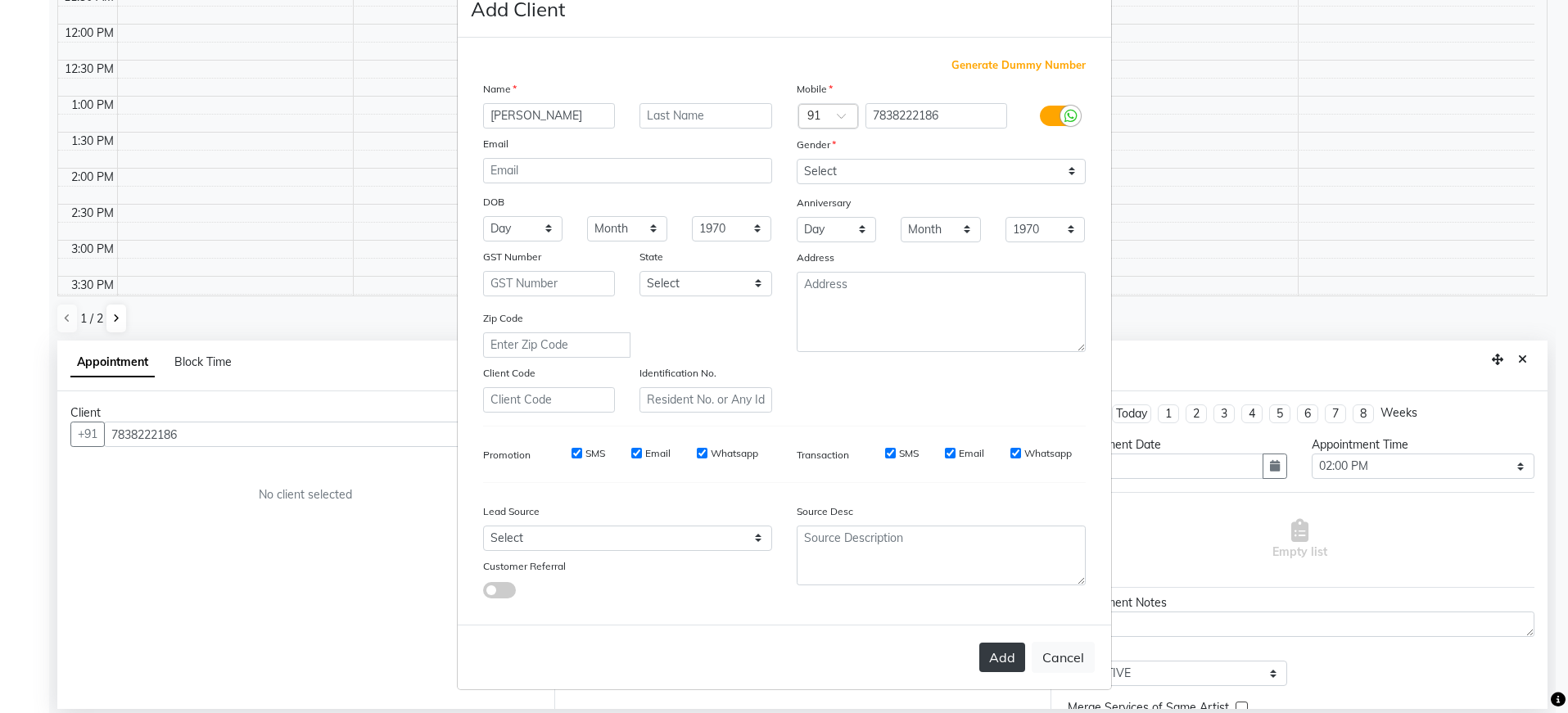
click at [999, 660] on button "Add" at bounding box center [1002, 658] width 46 height 29
type input "78******86"
select select
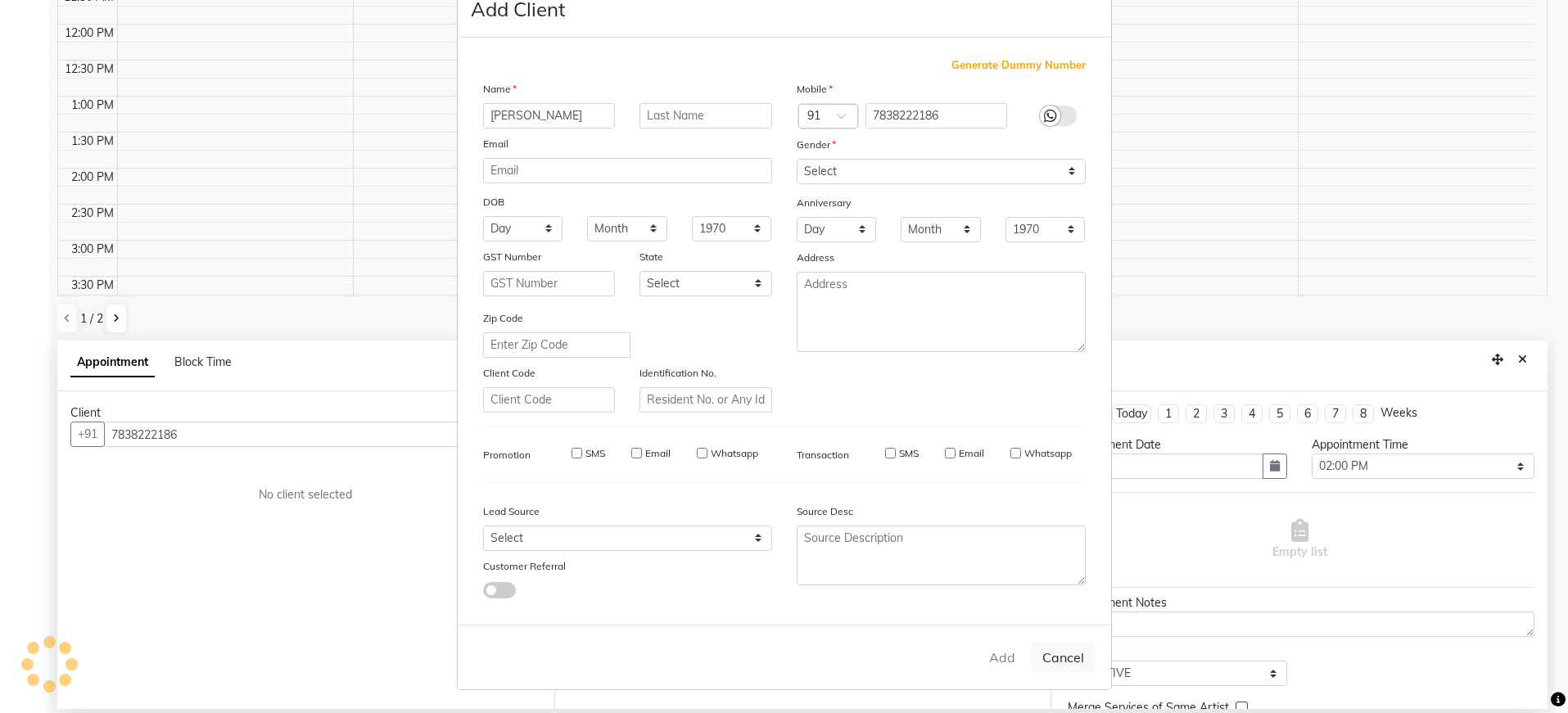
select select
checkbox input "false"
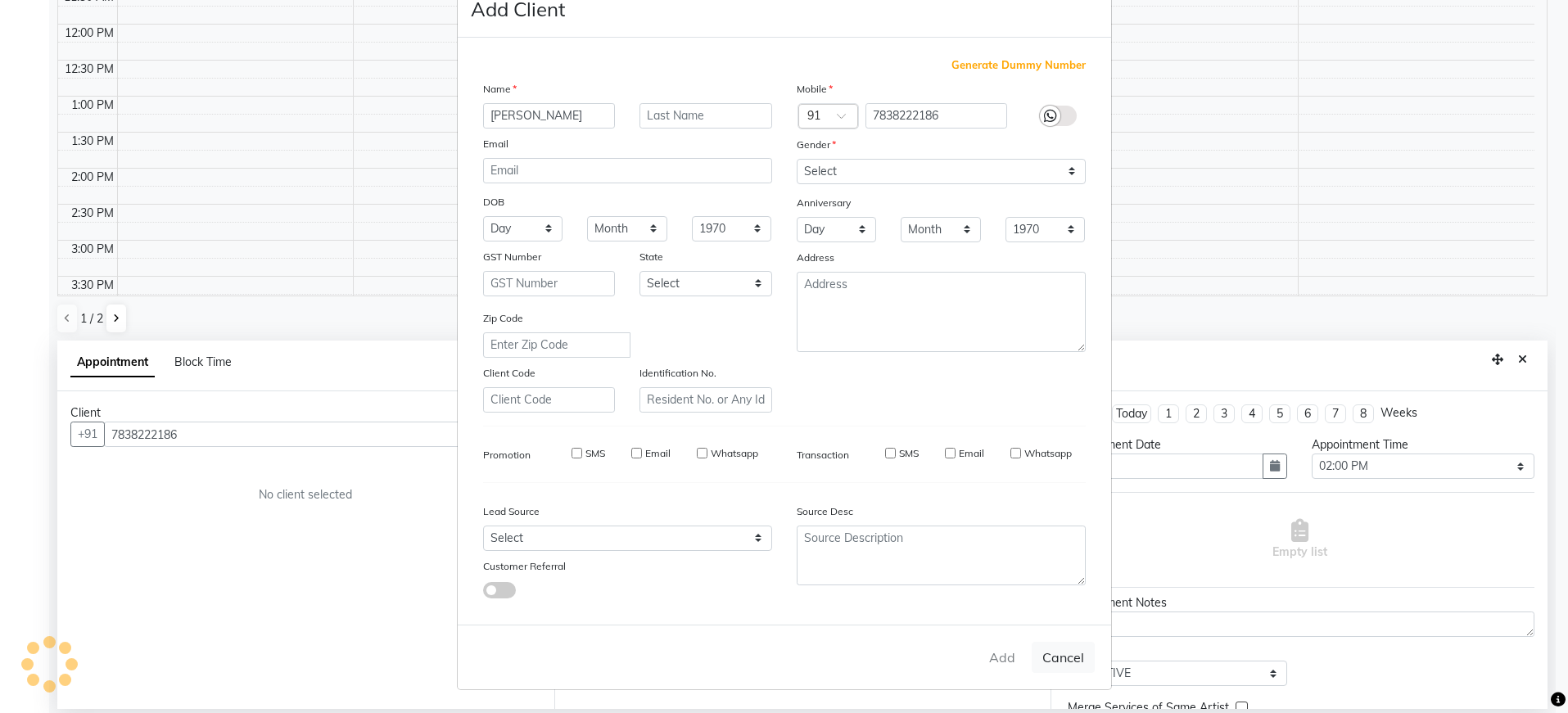
checkbox input "false"
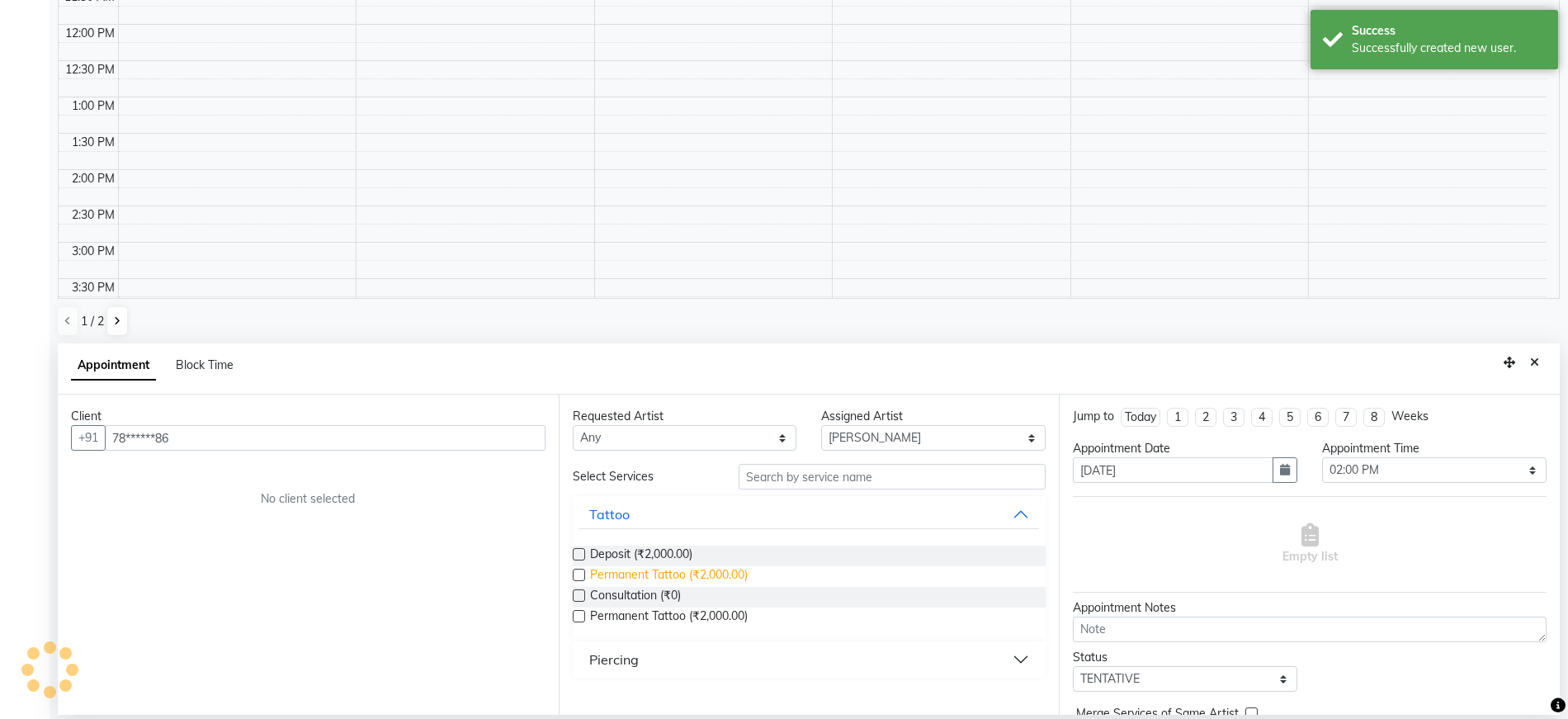
click at [738, 579] on span "Permanent Tattoo (₹2,000.00)" at bounding box center [669, 577] width 158 height 21
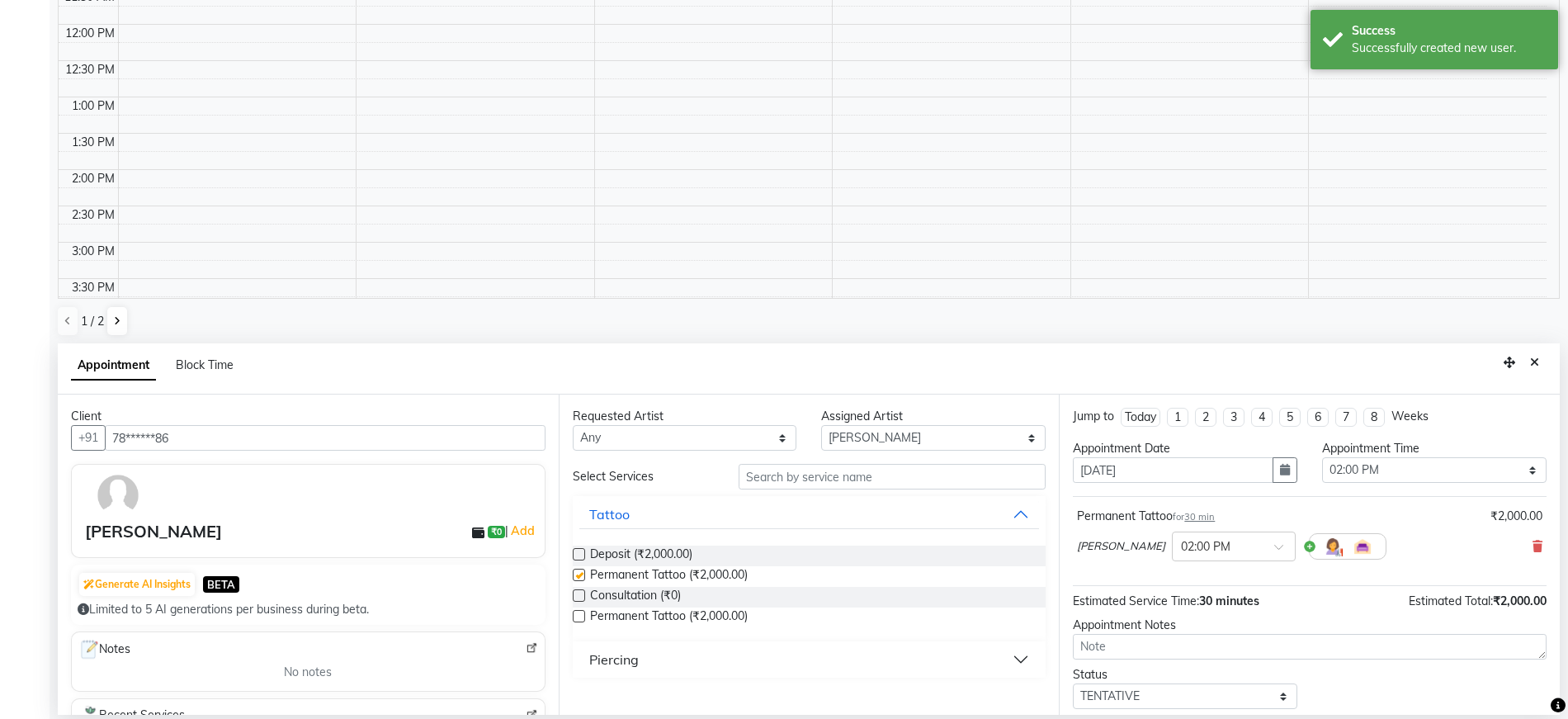
checkbox input "false"
click at [1191, 648] on textarea at bounding box center [1309, 647] width 474 height 26
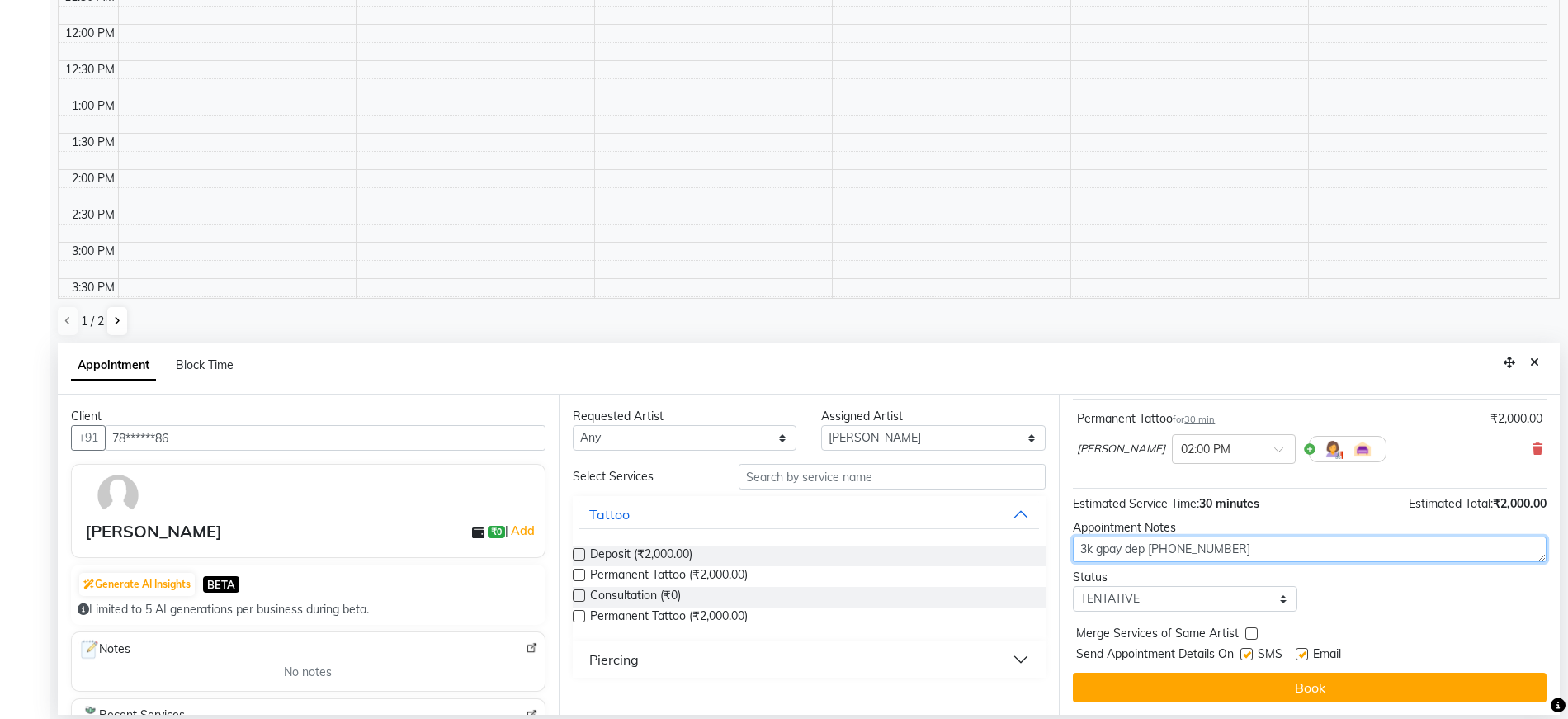
scroll to position [98, 0]
type textarea "3k gpay dep +17786688215"
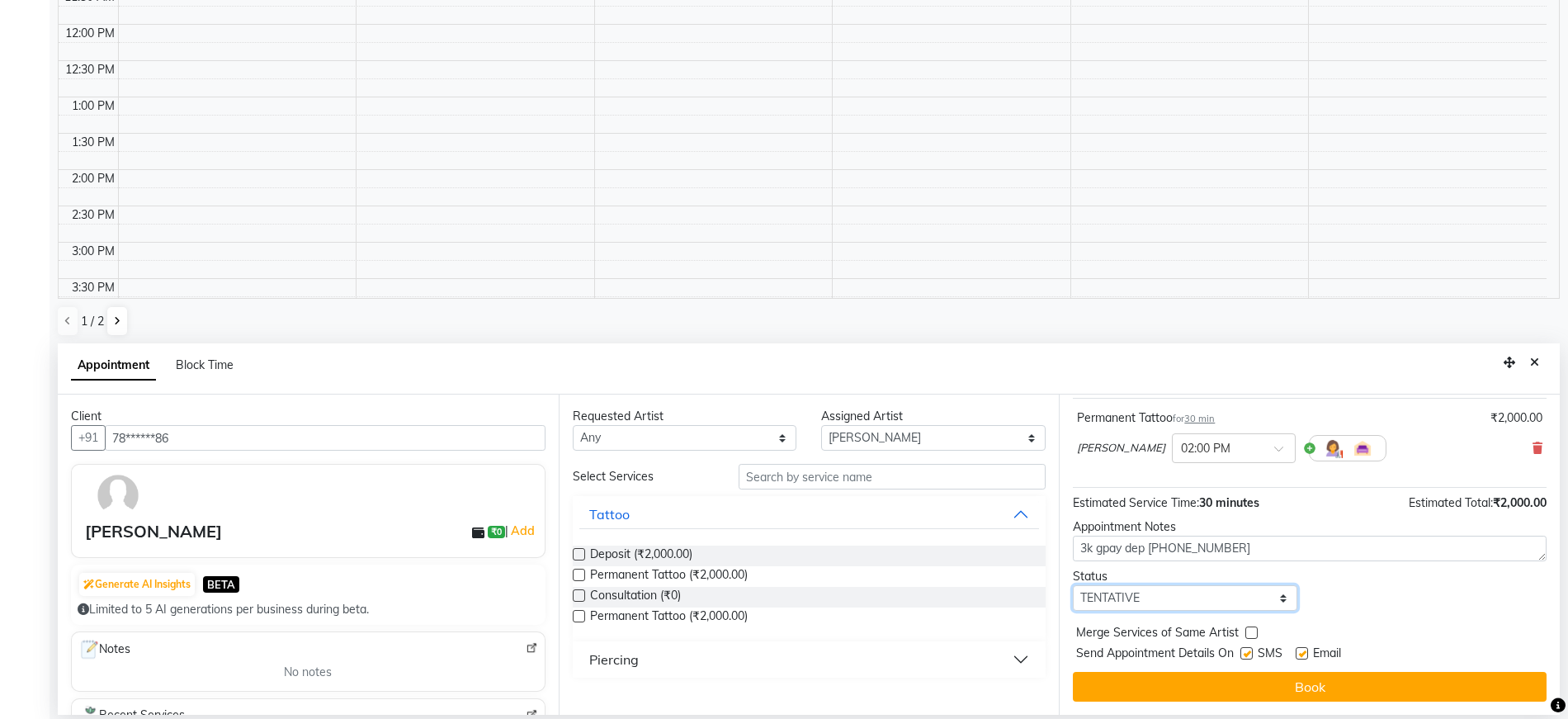
click at [1208, 600] on select "Select TENTATIVE CONFIRM UPCOMING" at bounding box center [1185, 598] width 225 height 26
select select "confirm booking"
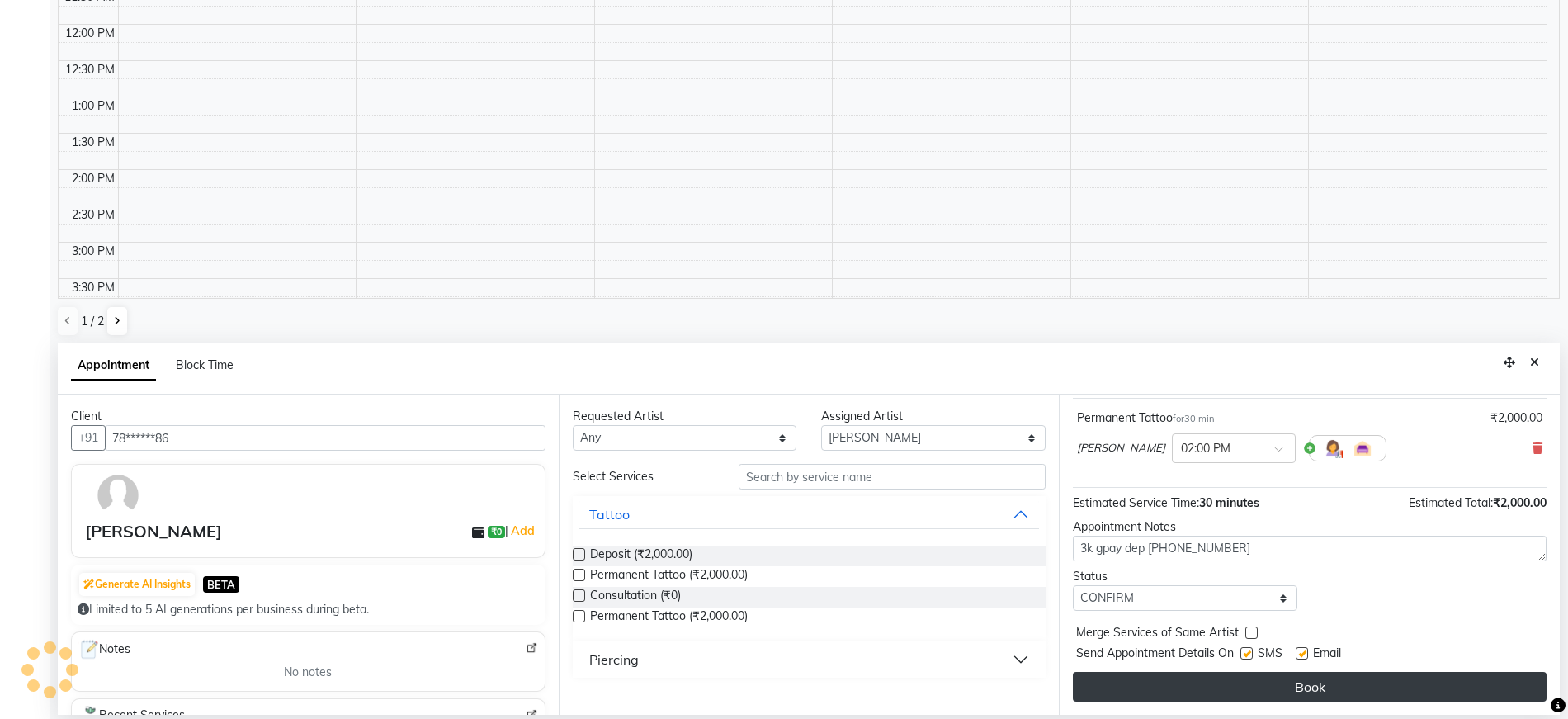
click at [1215, 682] on button "Book" at bounding box center [1309, 687] width 474 height 29
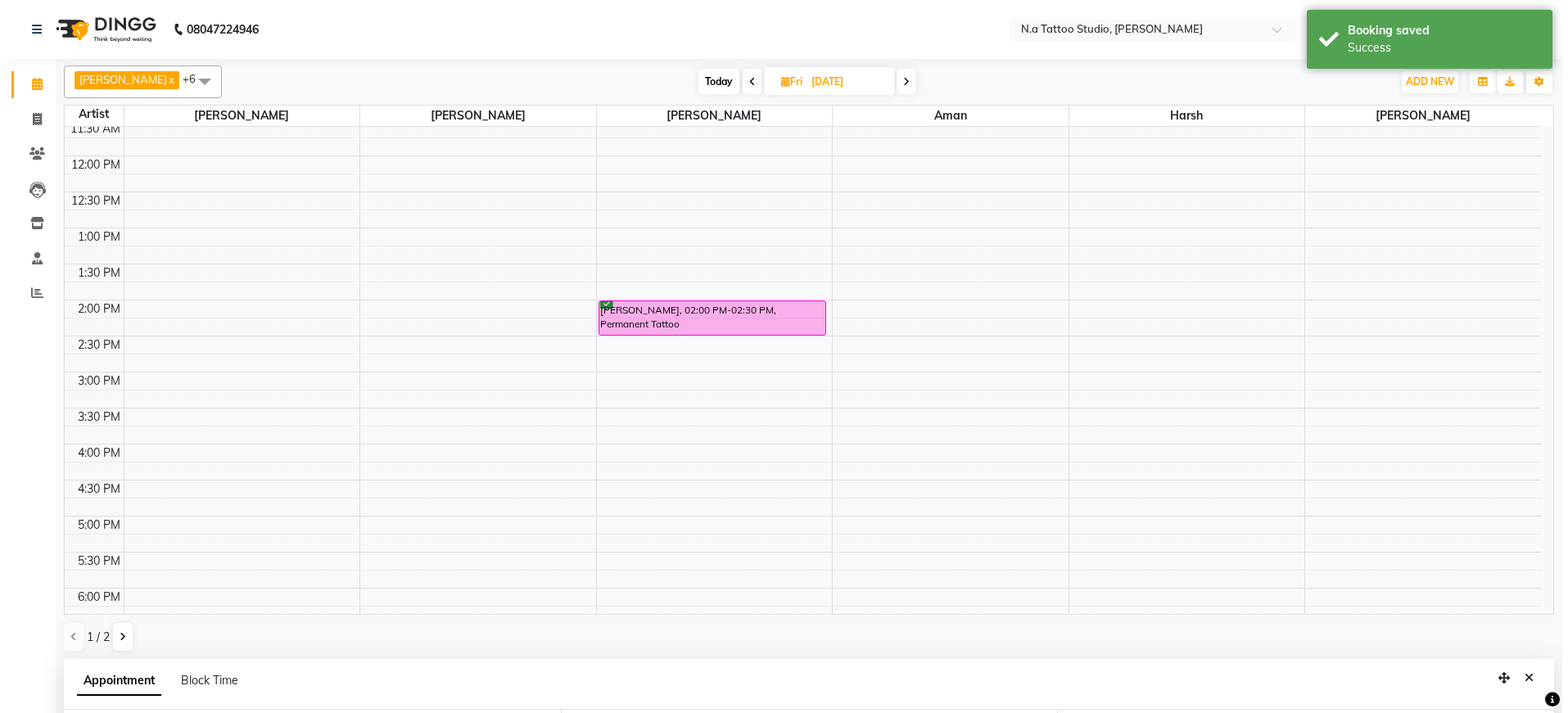
scroll to position [344, 0]
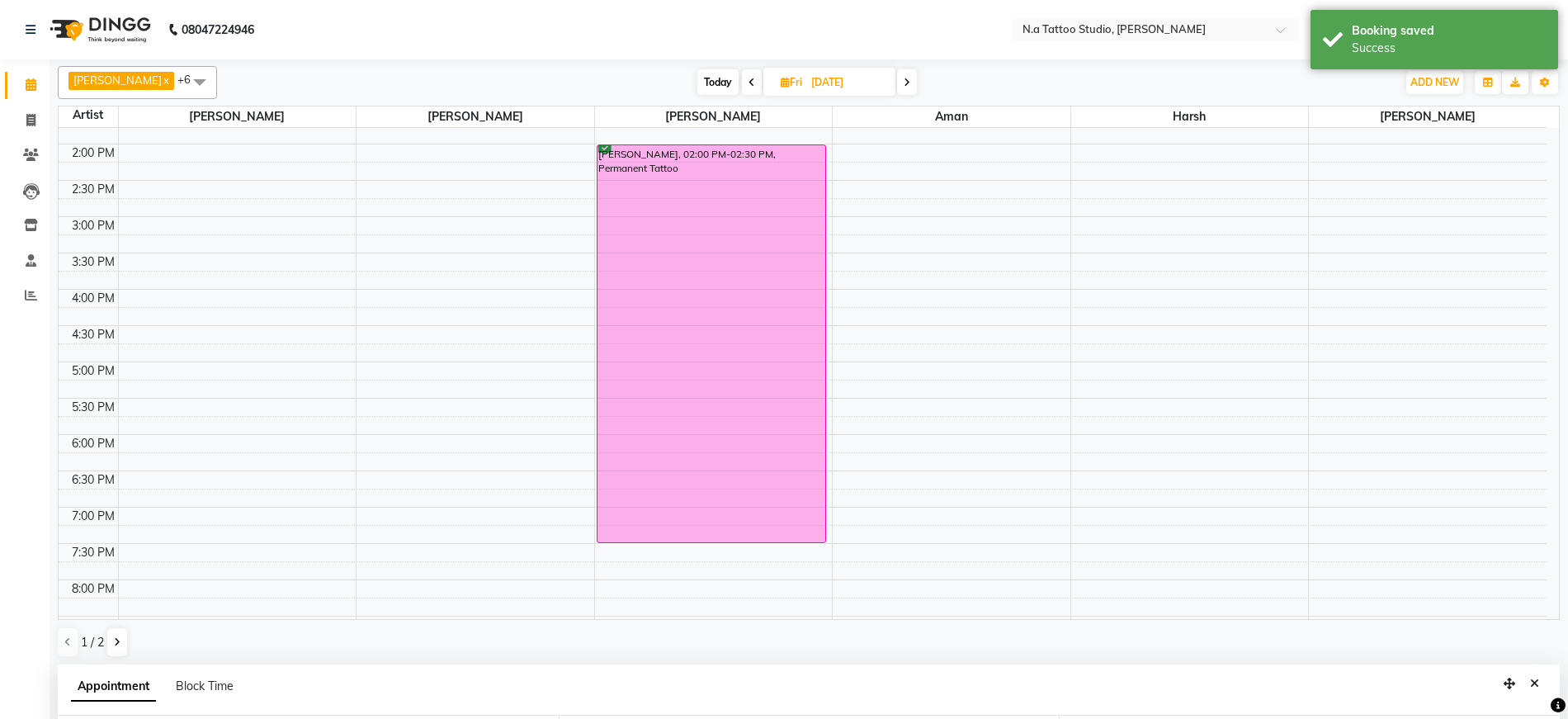
drag, startPoint x: 677, startPoint y: 180, endPoint x: 666, endPoint y: 535, distance: 355.2
click at [666, 535] on div "C.J, 02:00 PM-02:30 PM, Permanent Tattoo C.J, 02:00 PM-02:30 PM, Permanent Tatt…" at bounding box center [714, 253] width 237 height 944
click at [688, 441] on div "C.J, 02:00 PM-02:30 PM, Permanent Tattoo" at bounding box center [711, 343] width 228 height 397
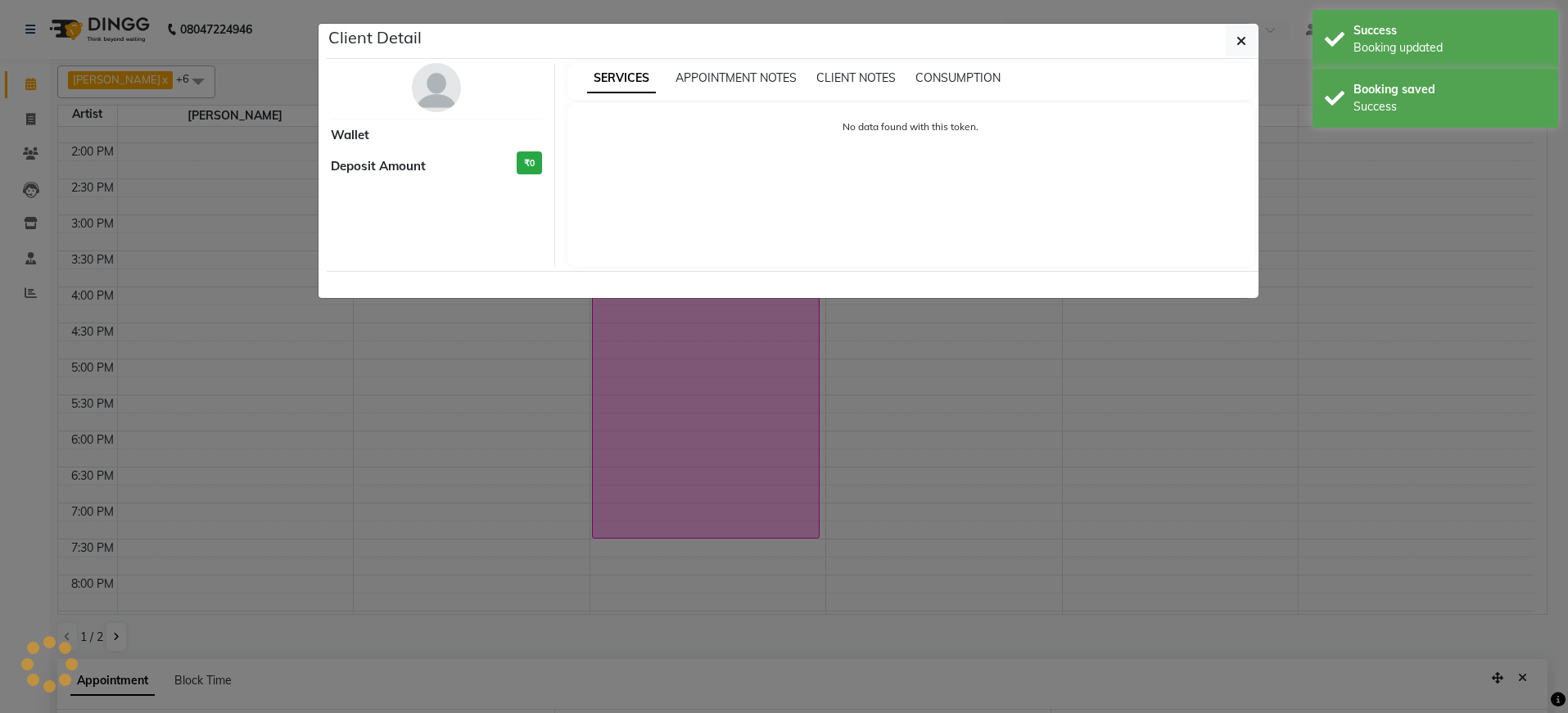
select select "6"
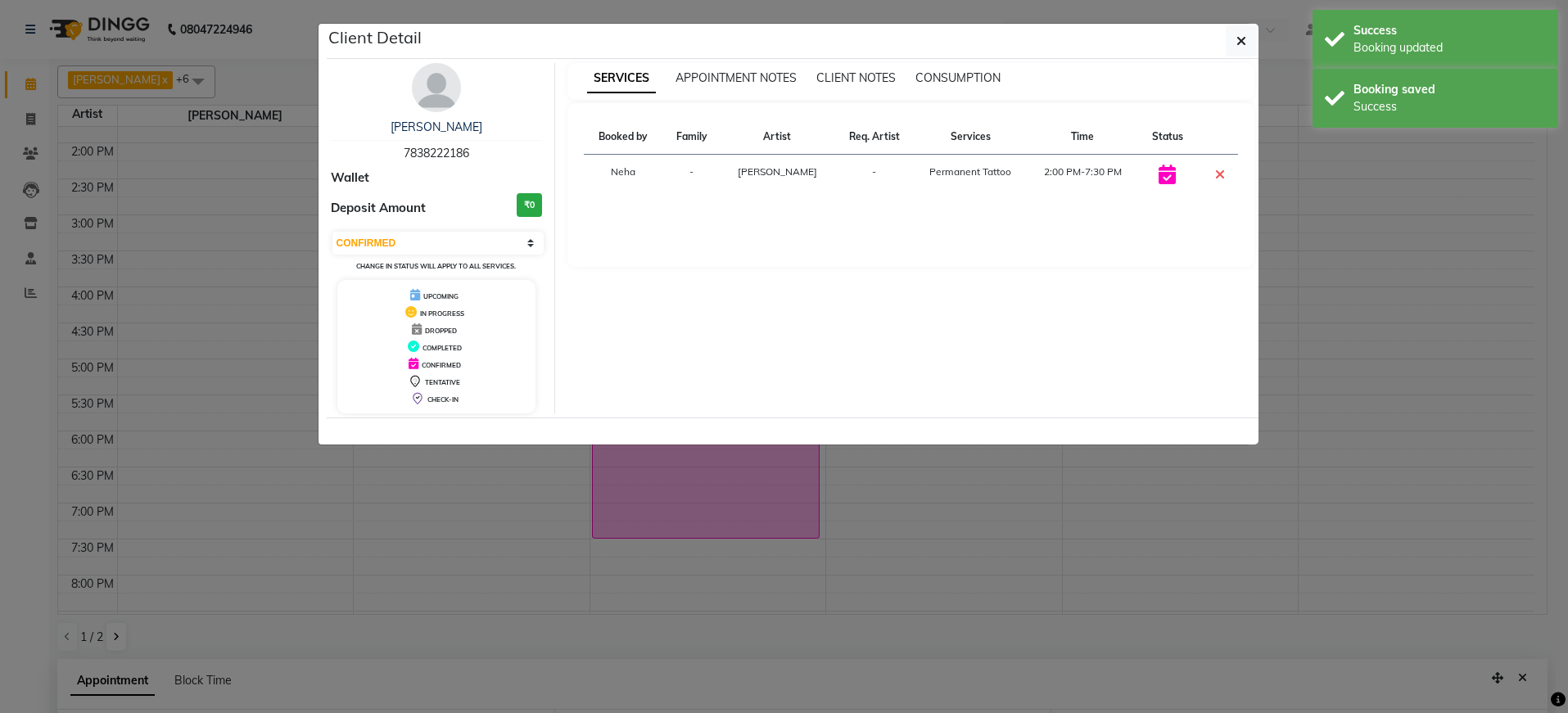
click at [438, 148] on span "7838222186" at bounding box center [436, 153] width 65 height 15
copy span "7838222186"
click at [1245, 45] on button "button" at bounding box center [1241, 41] width 31 height 31
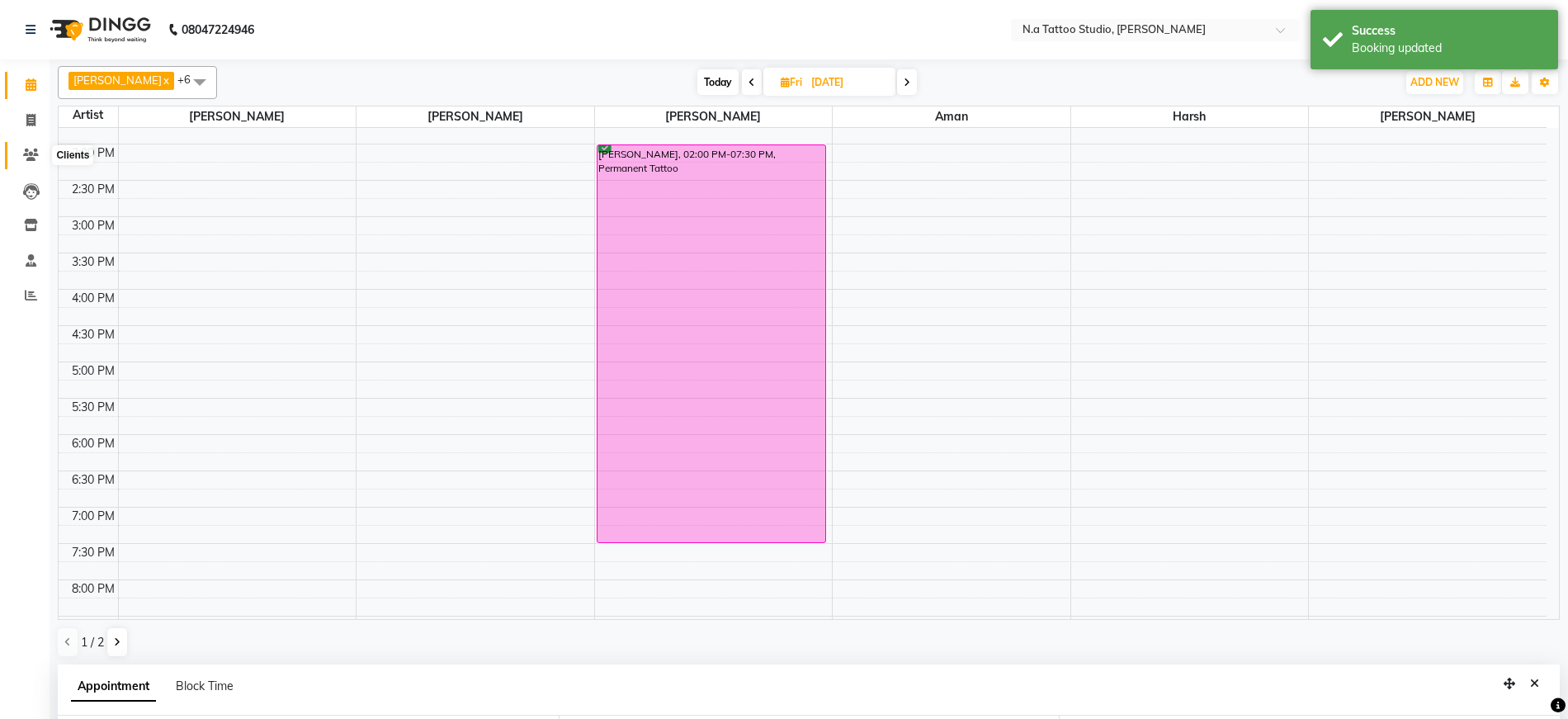
click at [26, 158] on icon at bounding box center [31, 155] width 16 height 13
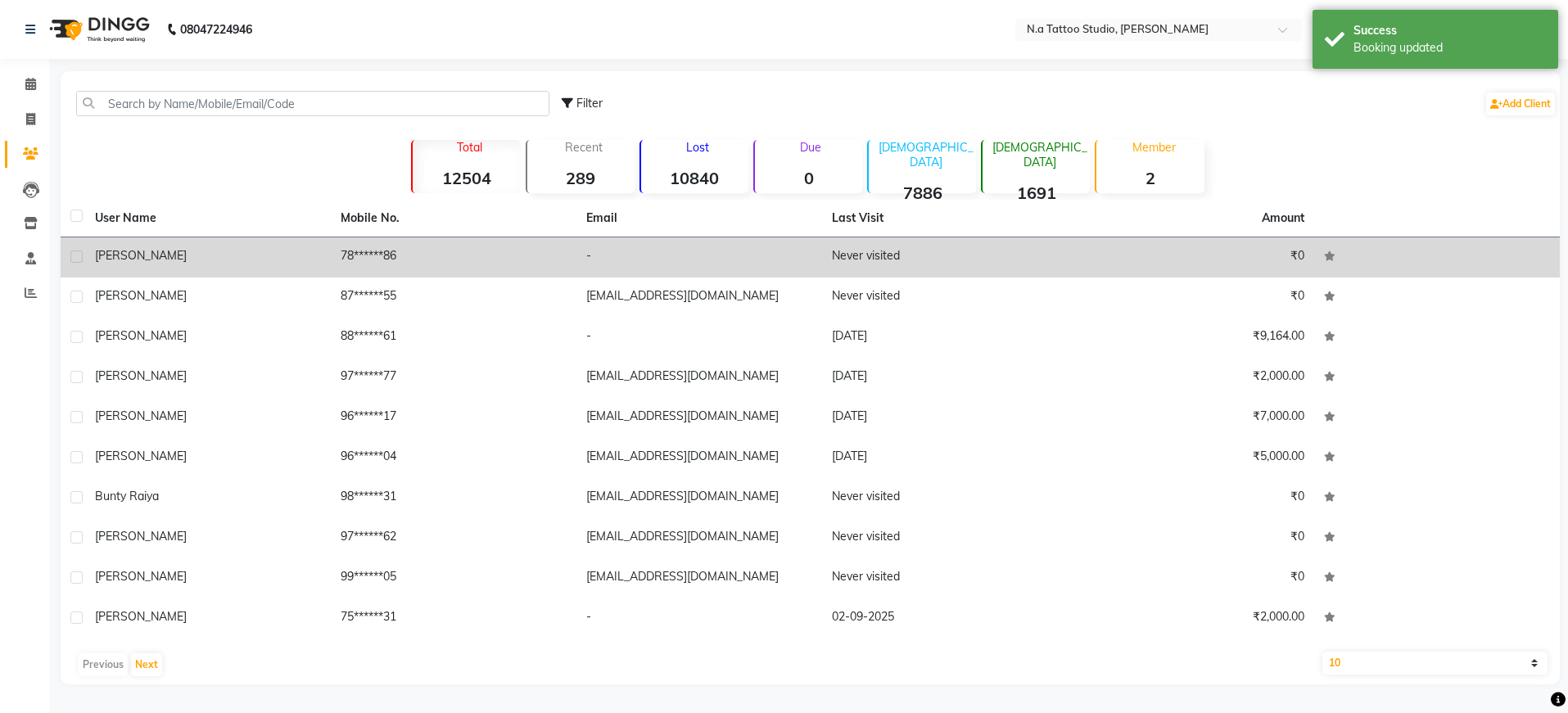
click at [205, 260] on div "[PERSON_NAME]" at bounding box center [208, 256] width 226 height 18
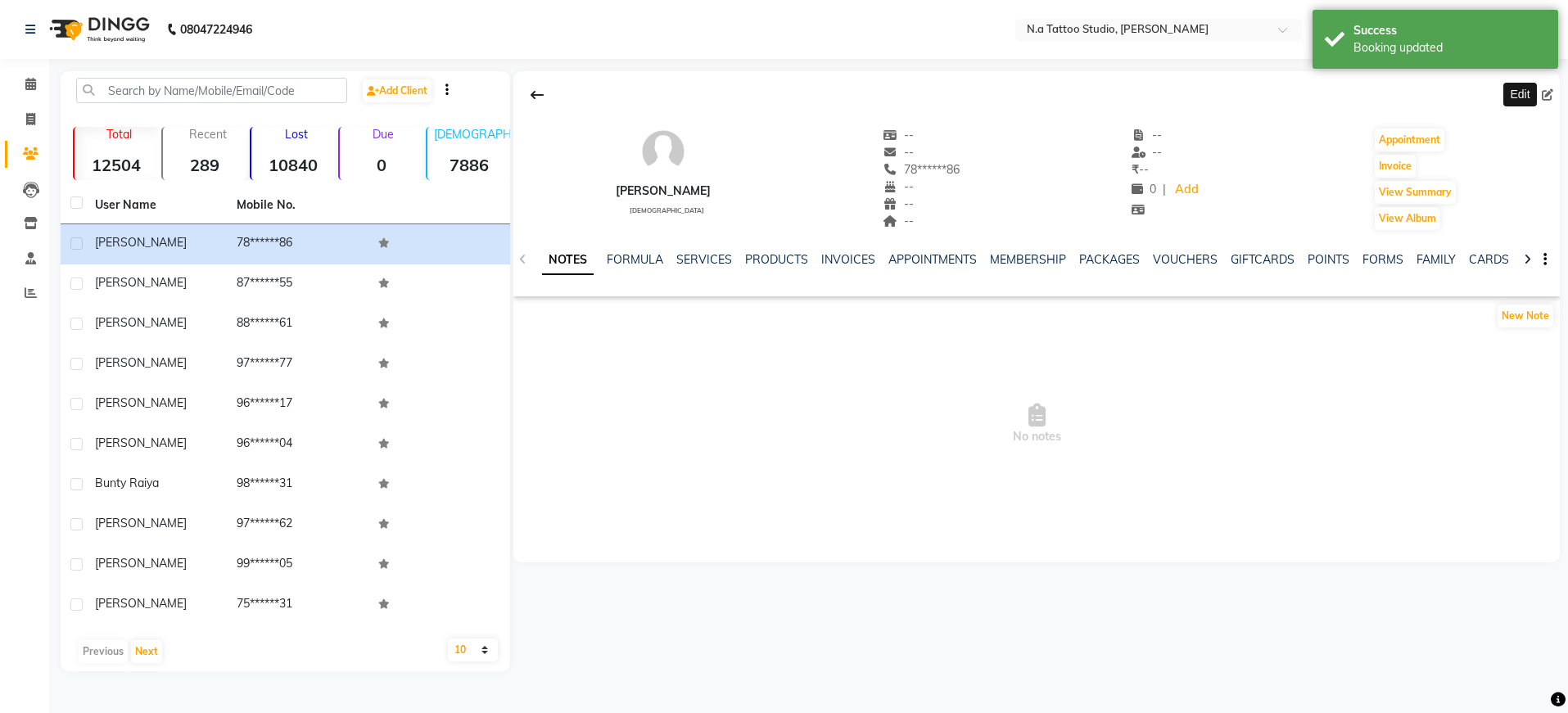
click at [1549, 98] on icon at bounding box center [1548, 95] width 12 height 12
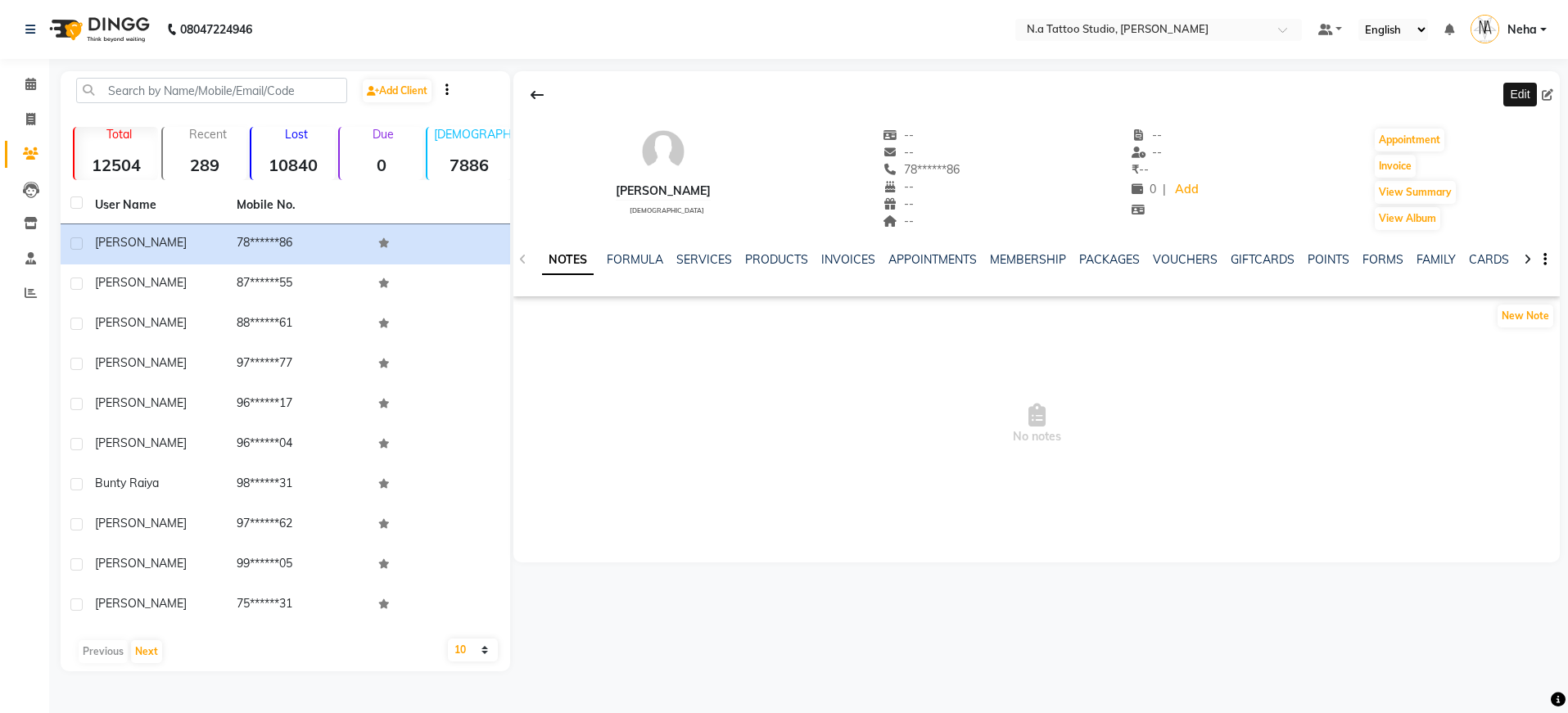
select select "[DEMOGRAPHIC_DATA]"
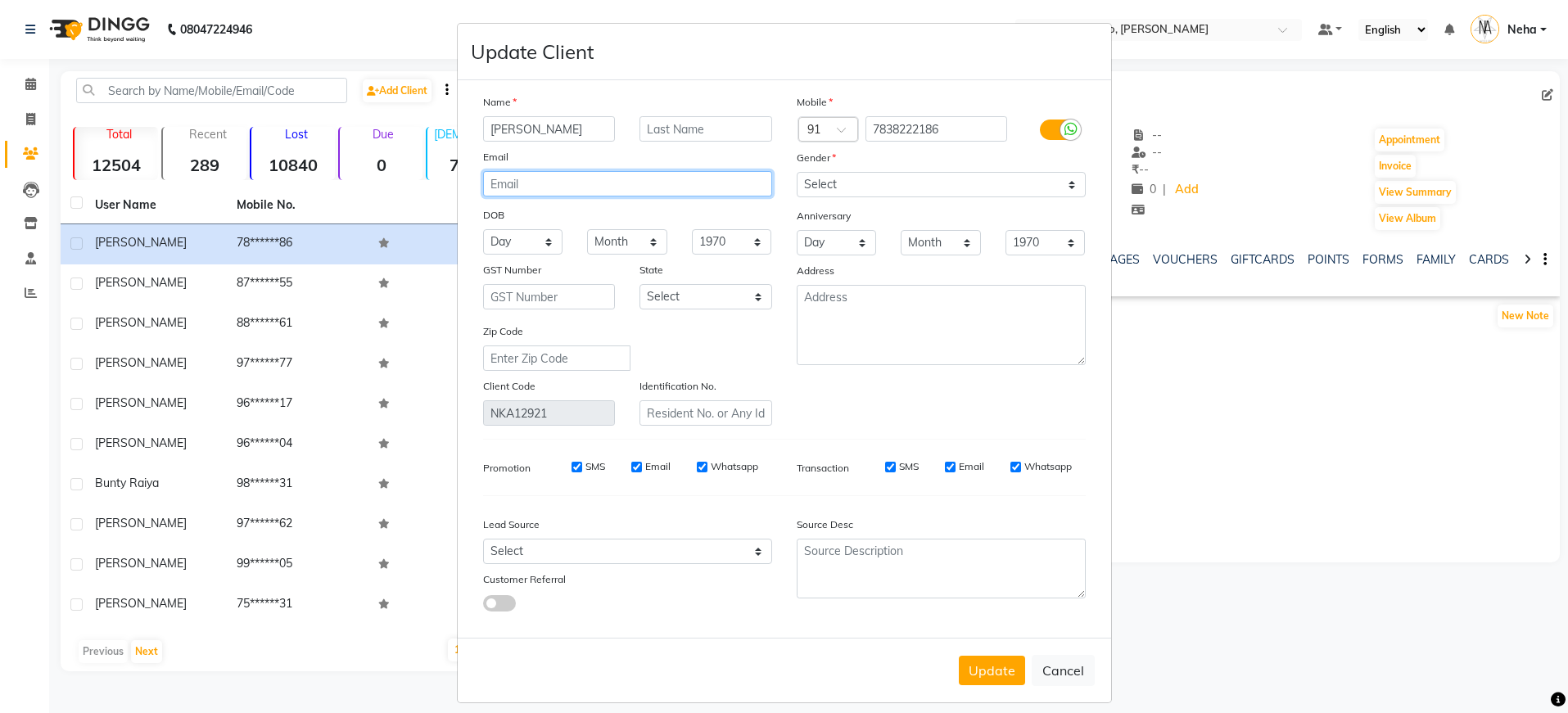
click at [563, 187] on input "email" at bounding box center [627, 184] width 289 height 25
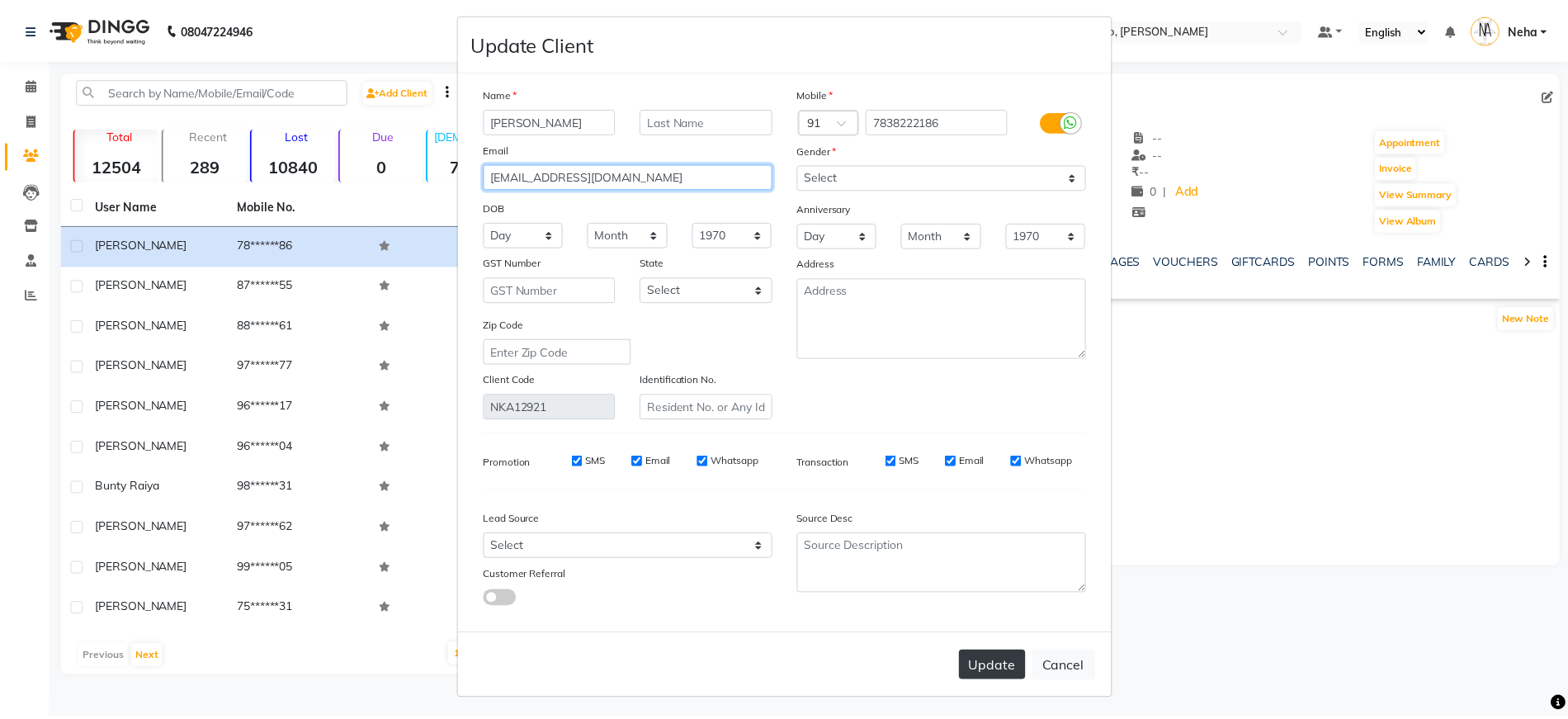
scroll to position [13, 0]
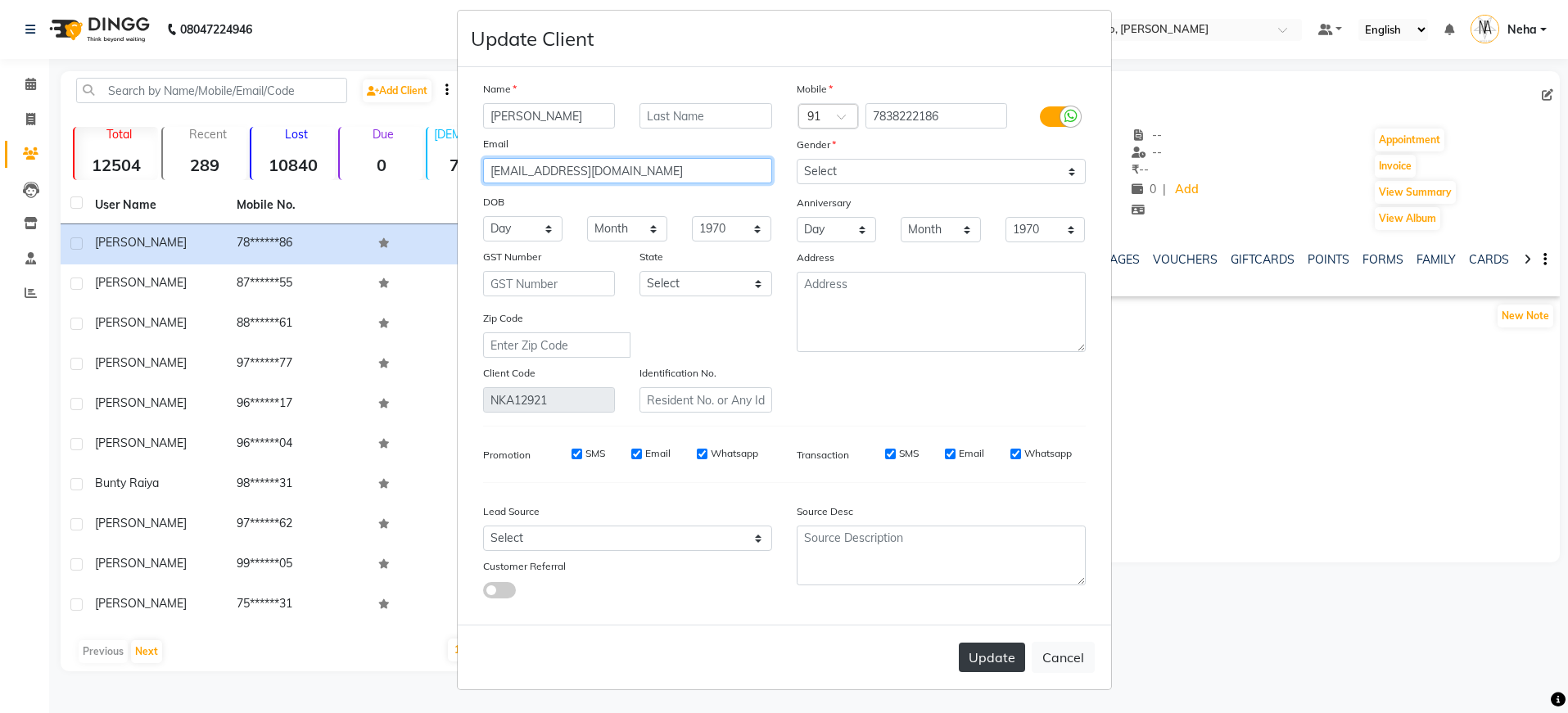
type input "[EMAIL_ADDRESS][DOMAIN_NAME]"
click at [987, 663] on button "Update" at bounding box center [992, 658] width 66 height 29
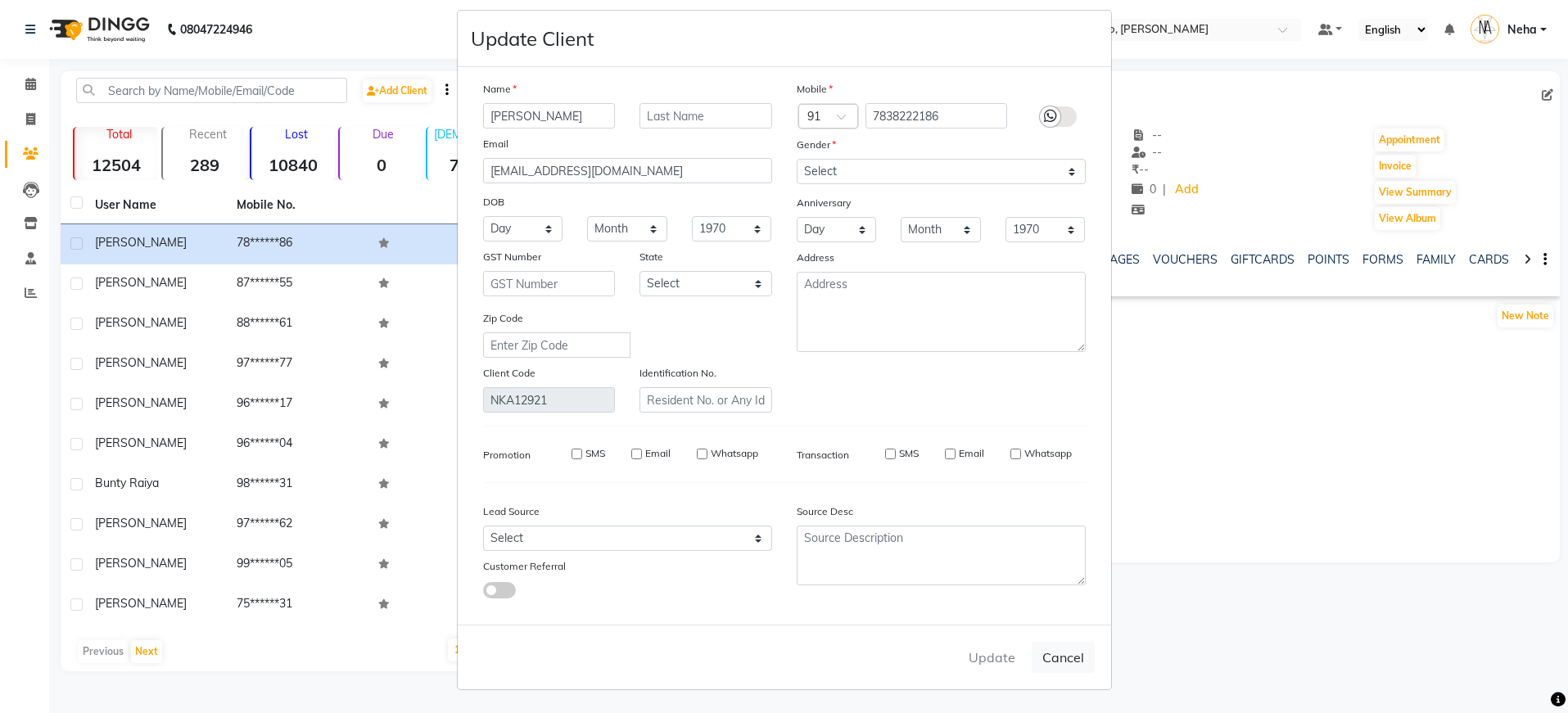
select select
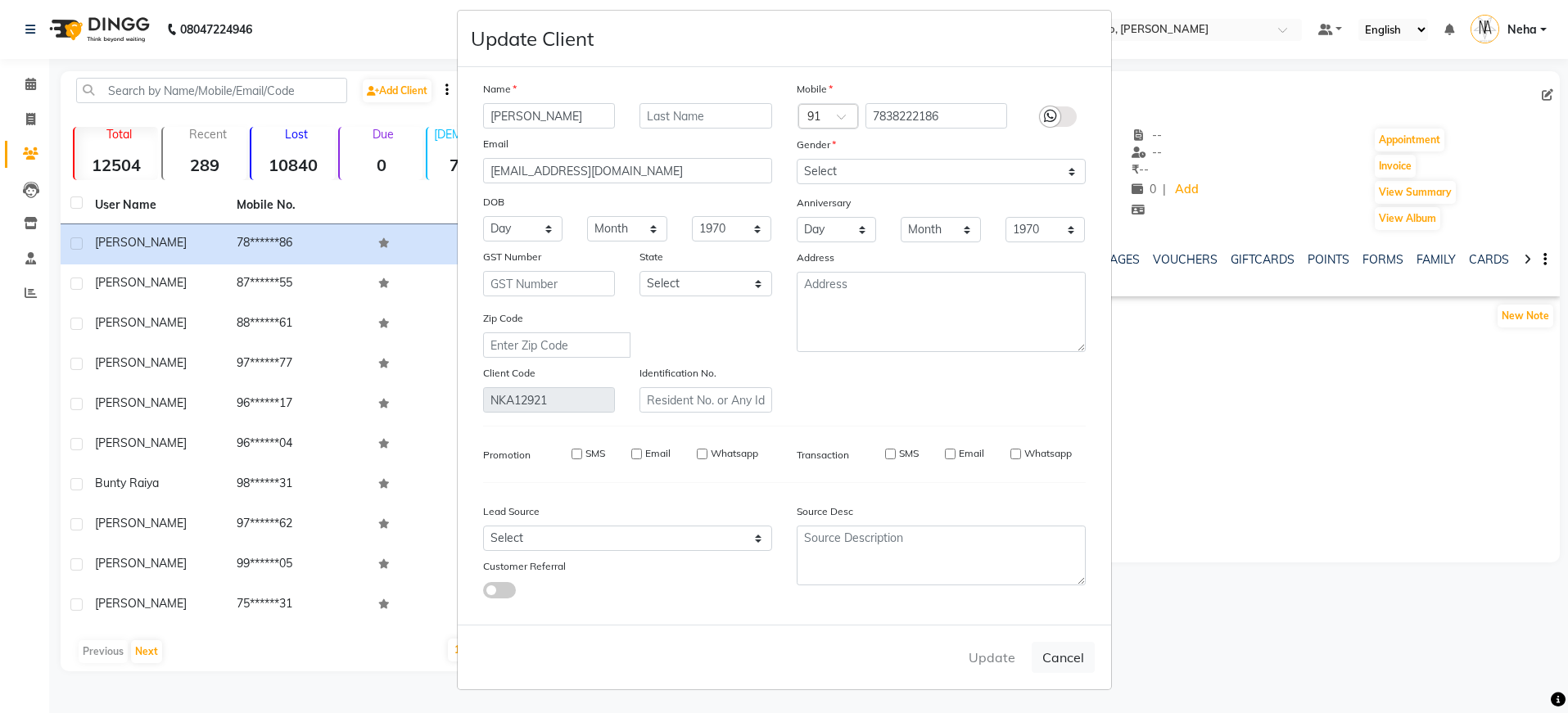
select select
checkbox input "false"
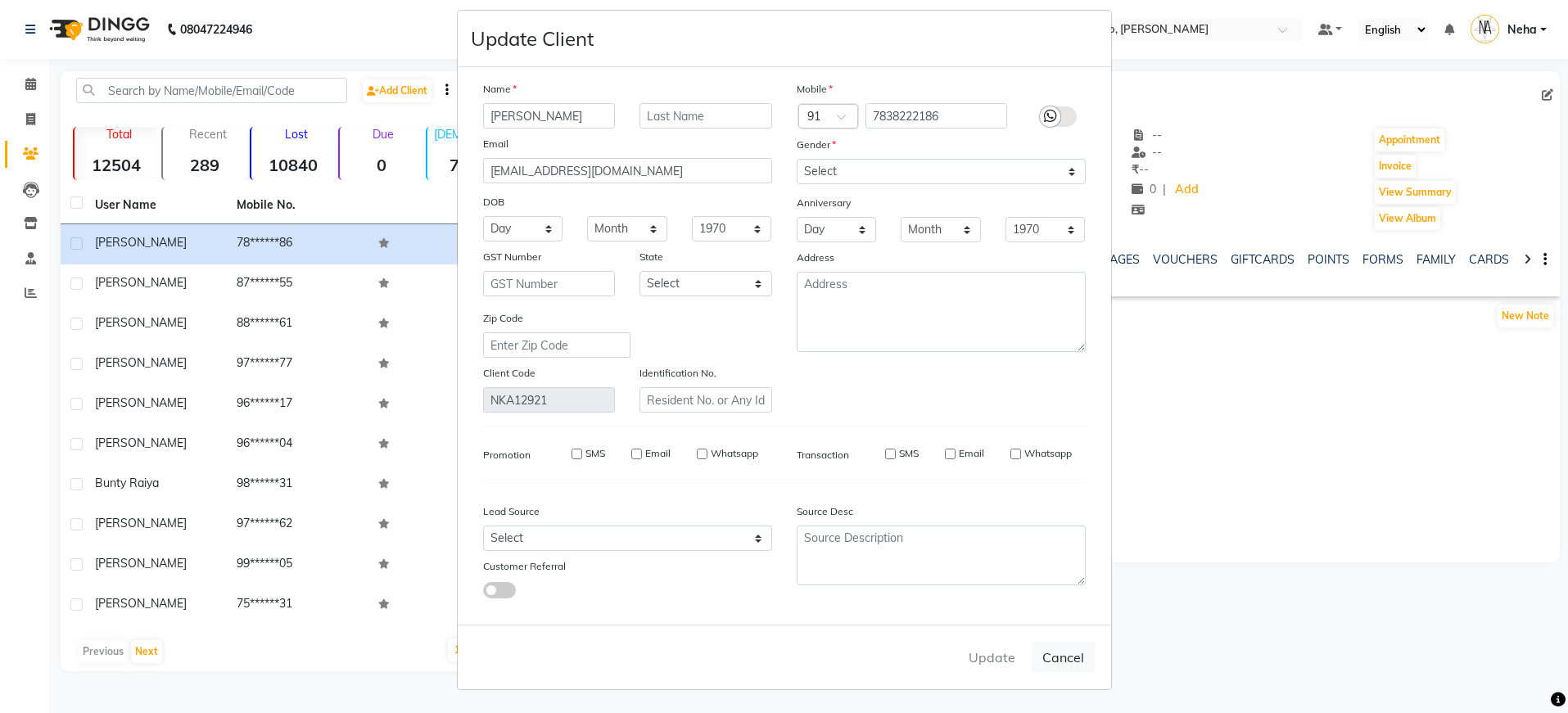
checkbox input "false"
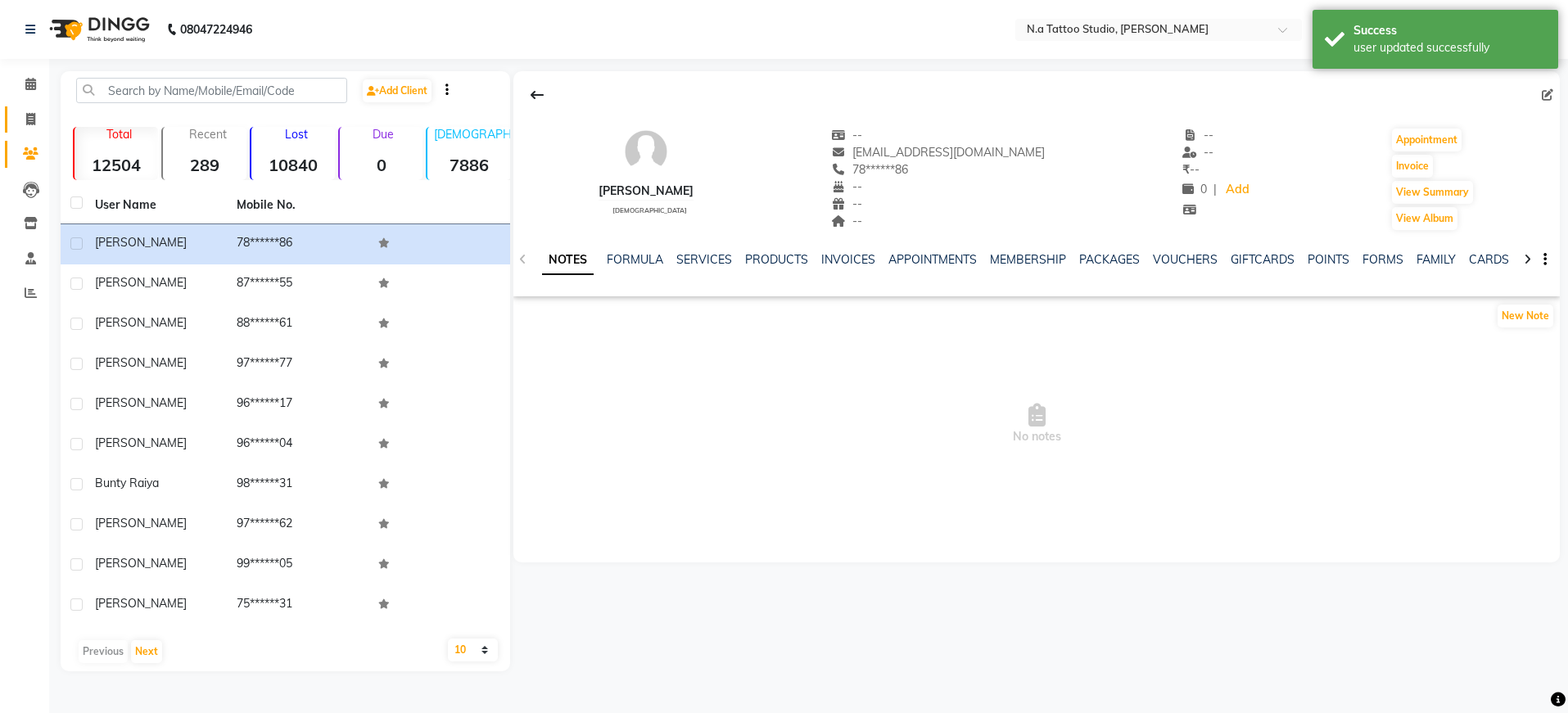
click at [34, 120] on icon at bounding box center [30, 119] width 9 height 13
select select "service"
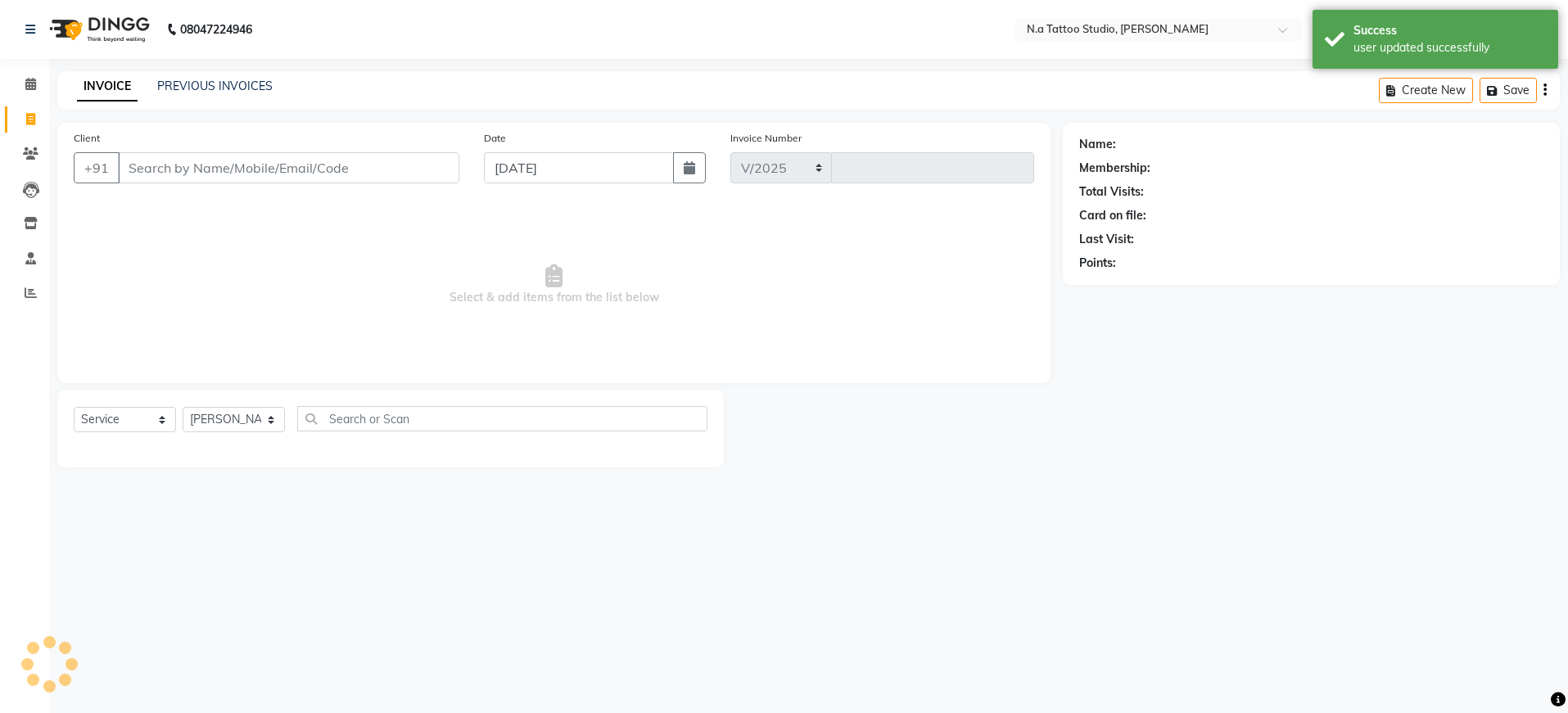
select select "4590"
type input "0609"
type input "7838222186"
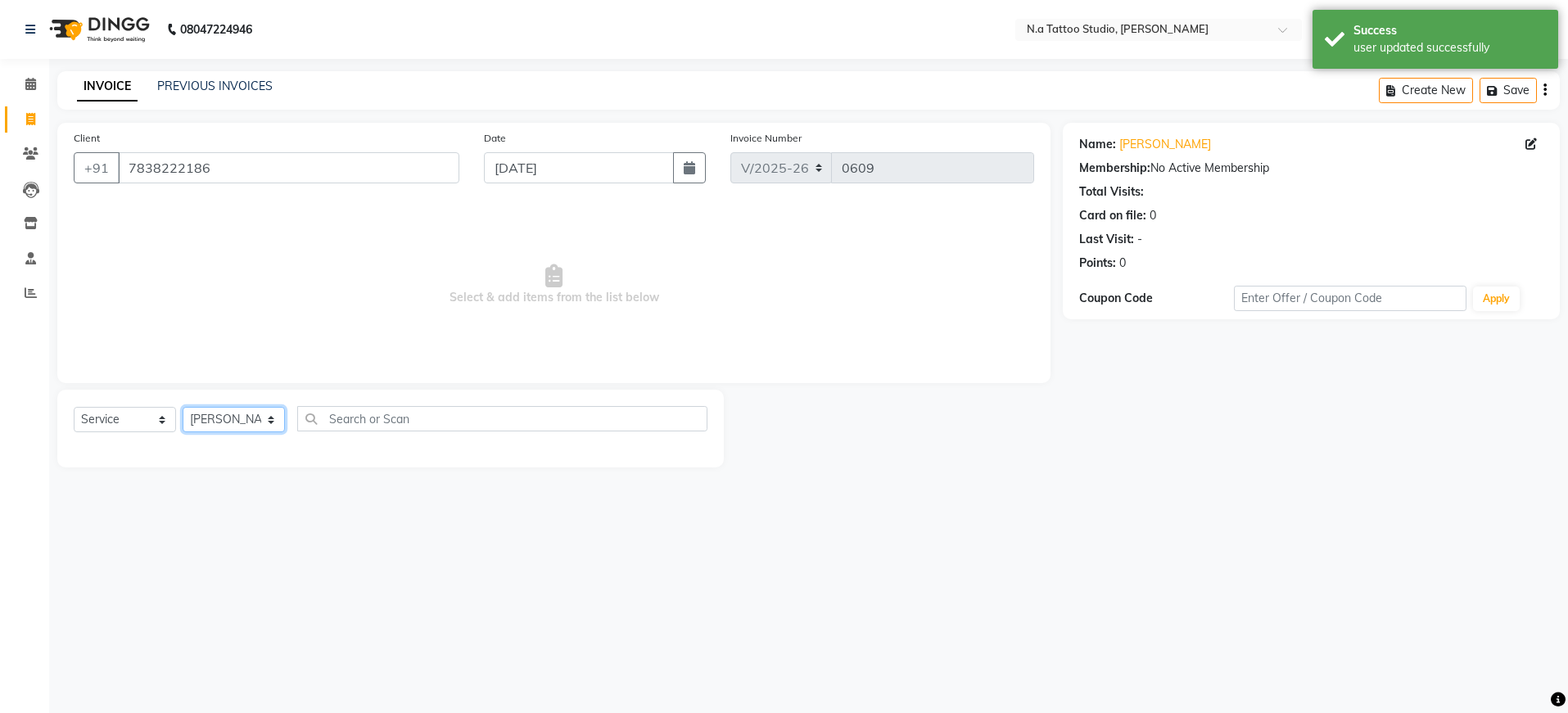
click at [251, 416] on select "Select Artist Abhishek Ahuja Aman Harsh John Kishan Manager Manish Mayank Chopr…" at bounding box center [233, 419] width 102 height 25
select select "26611"
drag, startPoint x: 95, startPoint y: 446, endPoint x: 338, endPoint y: 374, distance: 253.4
click at [95, 446] on div "Deposit" at bounding box center [93, 455] width 40 height 18
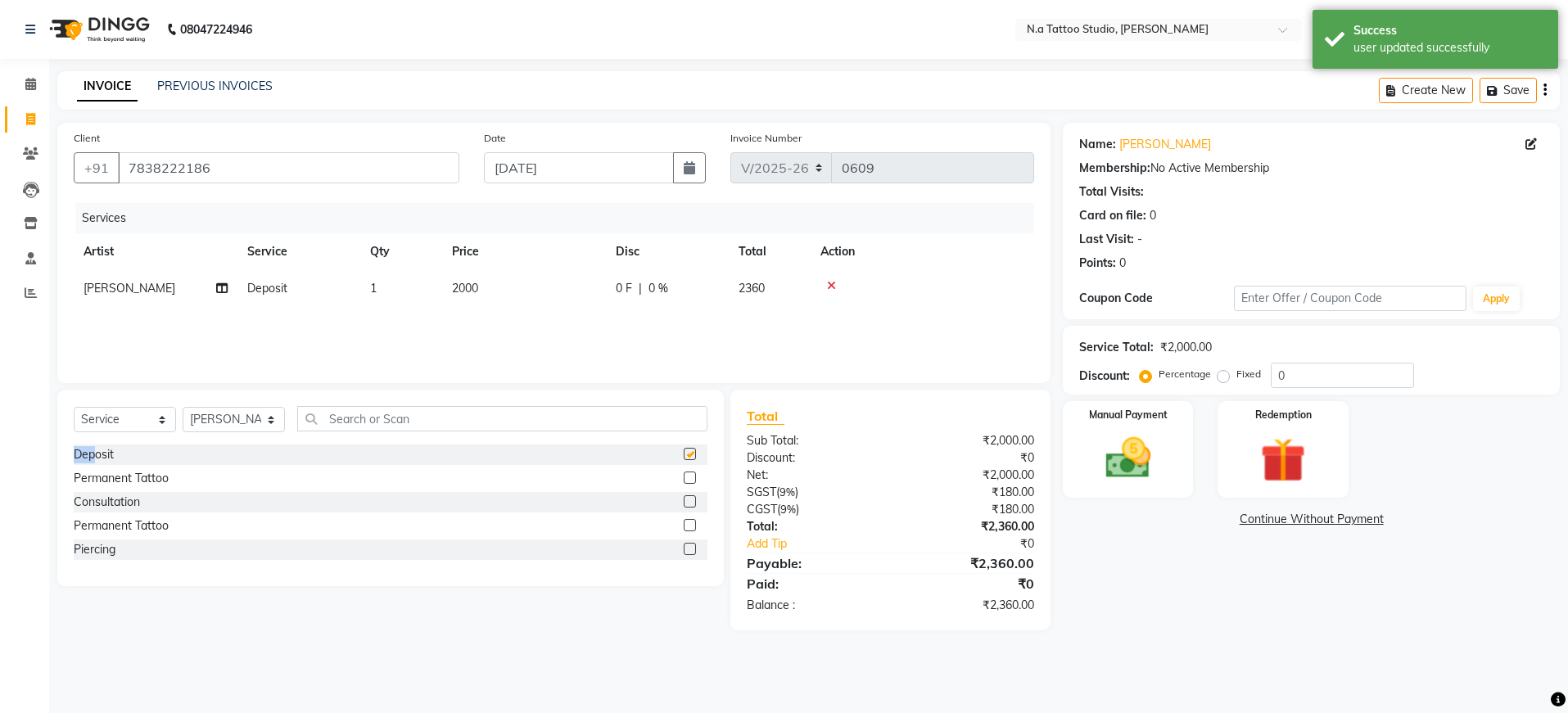
checkbox input "false"
click at [554, 289] on td "2000" at bounding box center [524, 289] width 163 height 37
select select "26611"
click at [588, 286] on input "2000" at bounding box center [601, 293] width 144 height 25
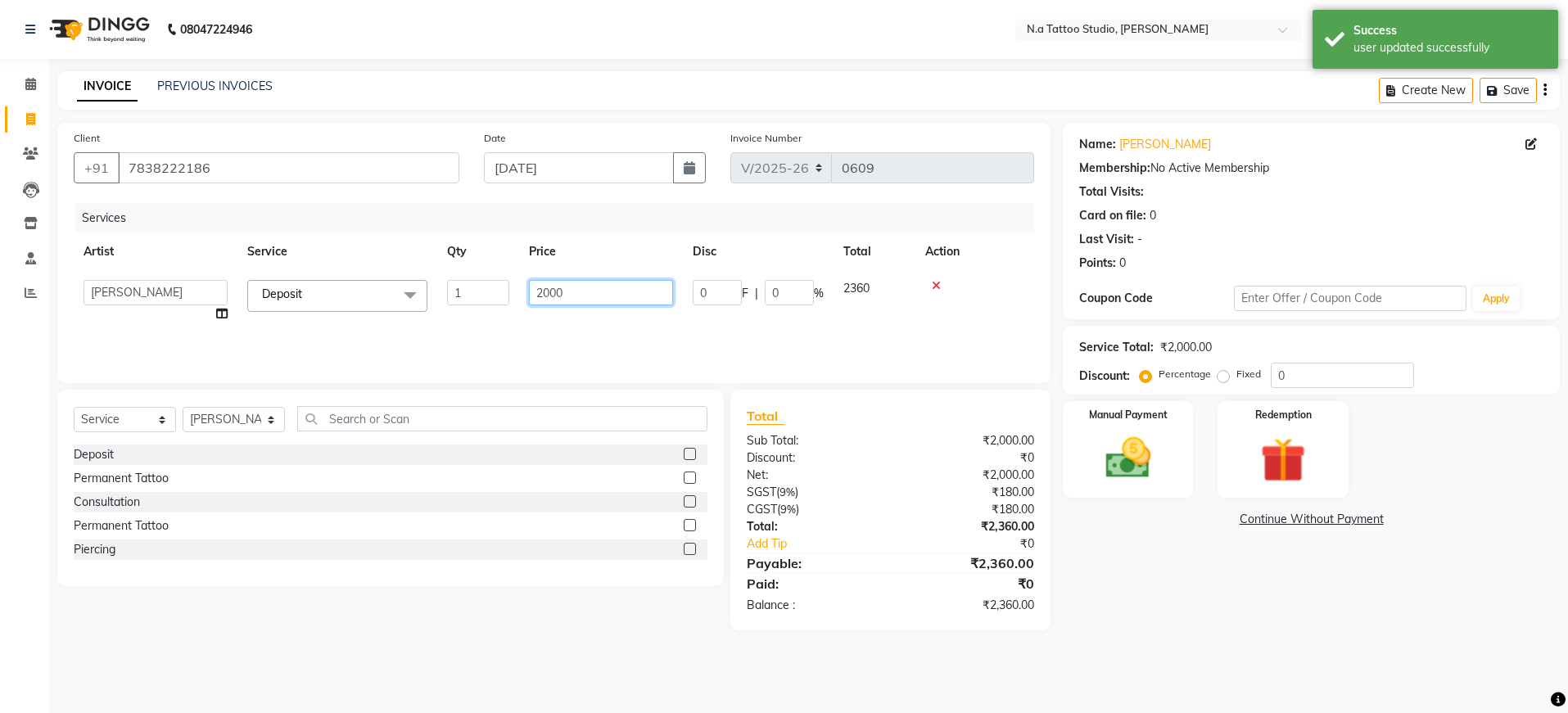
click at [588, 286] on input "2000" at bounding box center [601, 293] width 144 height 25
type input "3000"
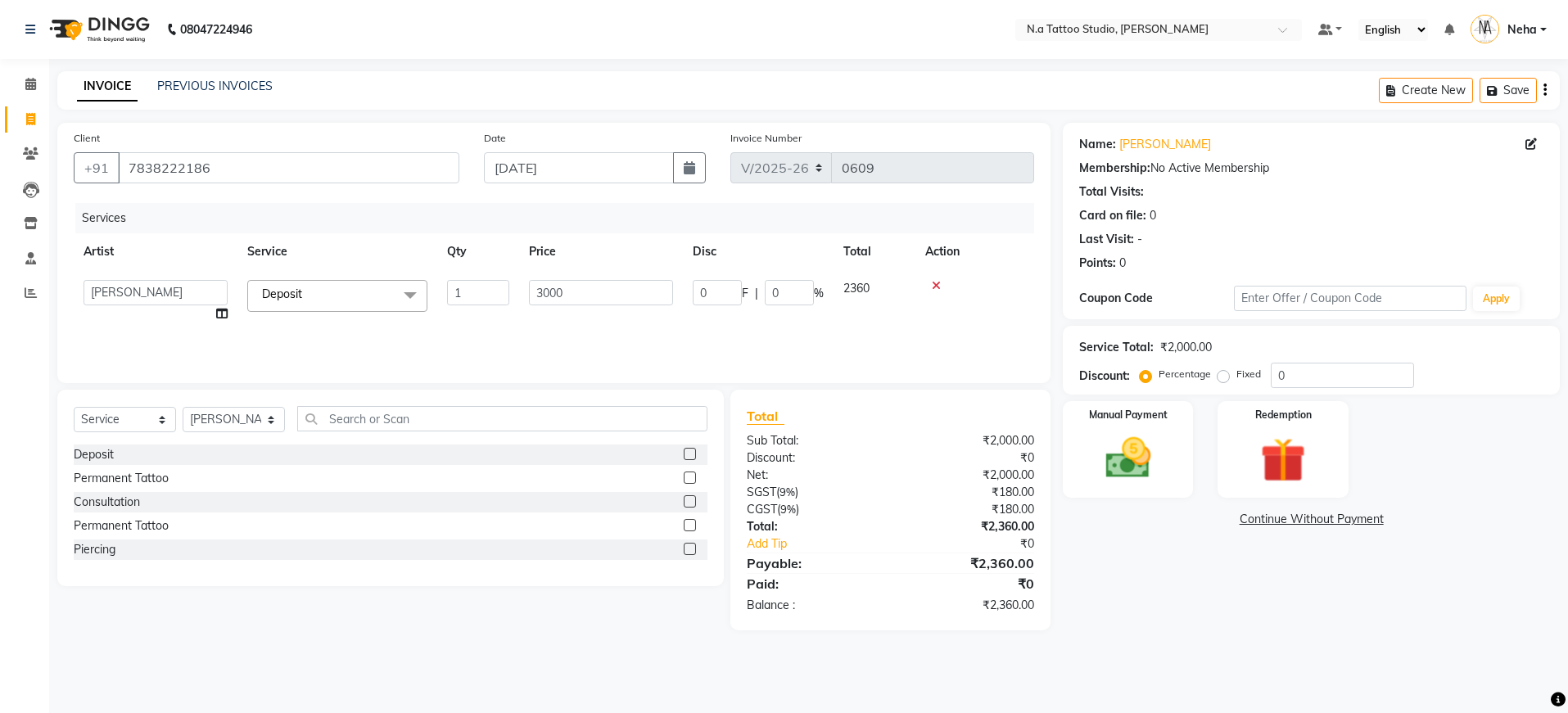
click at [723, 336] on div "Services Artist Service Qty Price Disc Total Action Abhishek Ahuja Aman Harsh J…" at bounding box center [553, 285] width 960 height 163
click at [1545, 90] on icon "button" at bounding box center [1545, 90] width 3 height 1
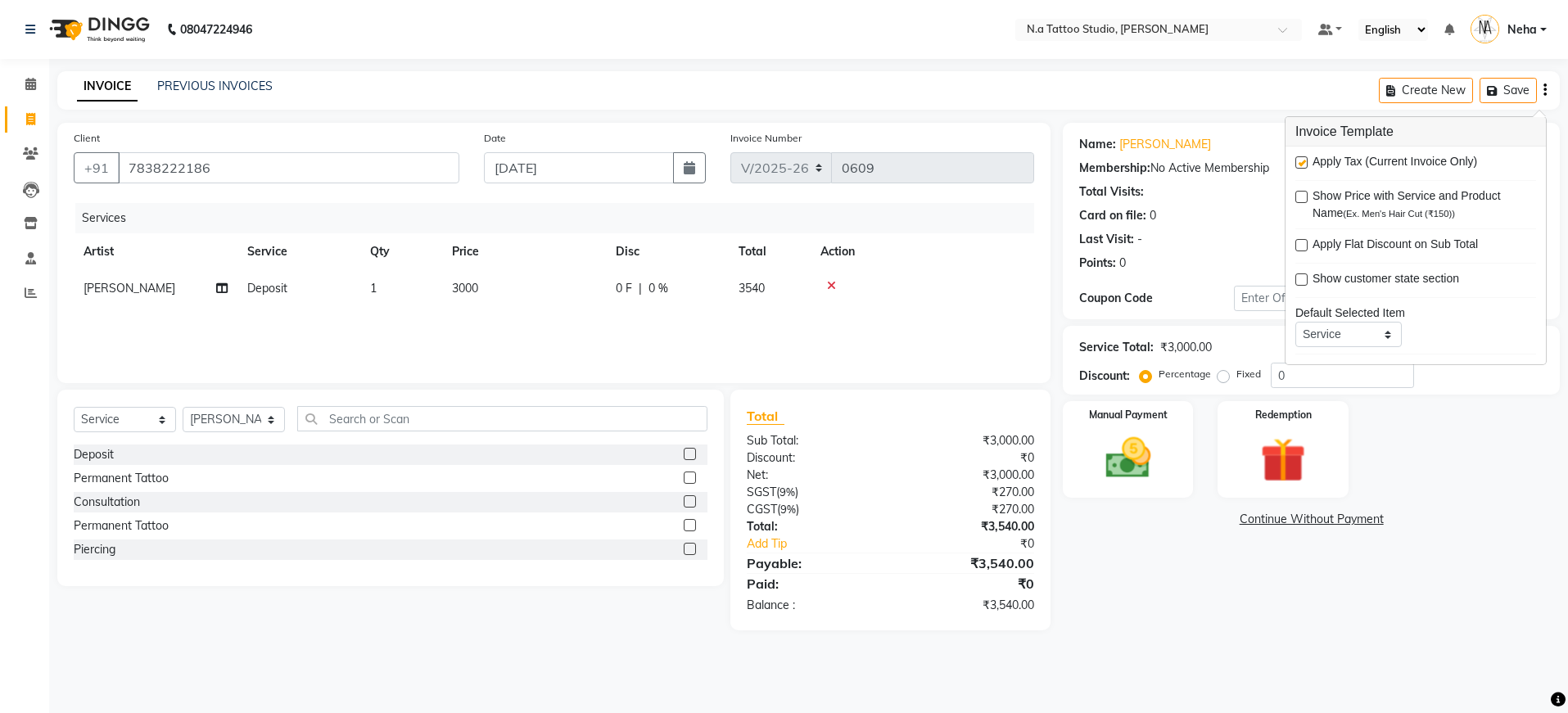
click at [1302, 166] on label at bounding box center [1301, 162] width 13 height 13
click at [1302, 166] on input "checkbox" at bounding box center [1301, 162] width 11 height 11
checkbox input "false"
click at [1158, 458] on img at bounding box center [1127, 459] width 76 height 54
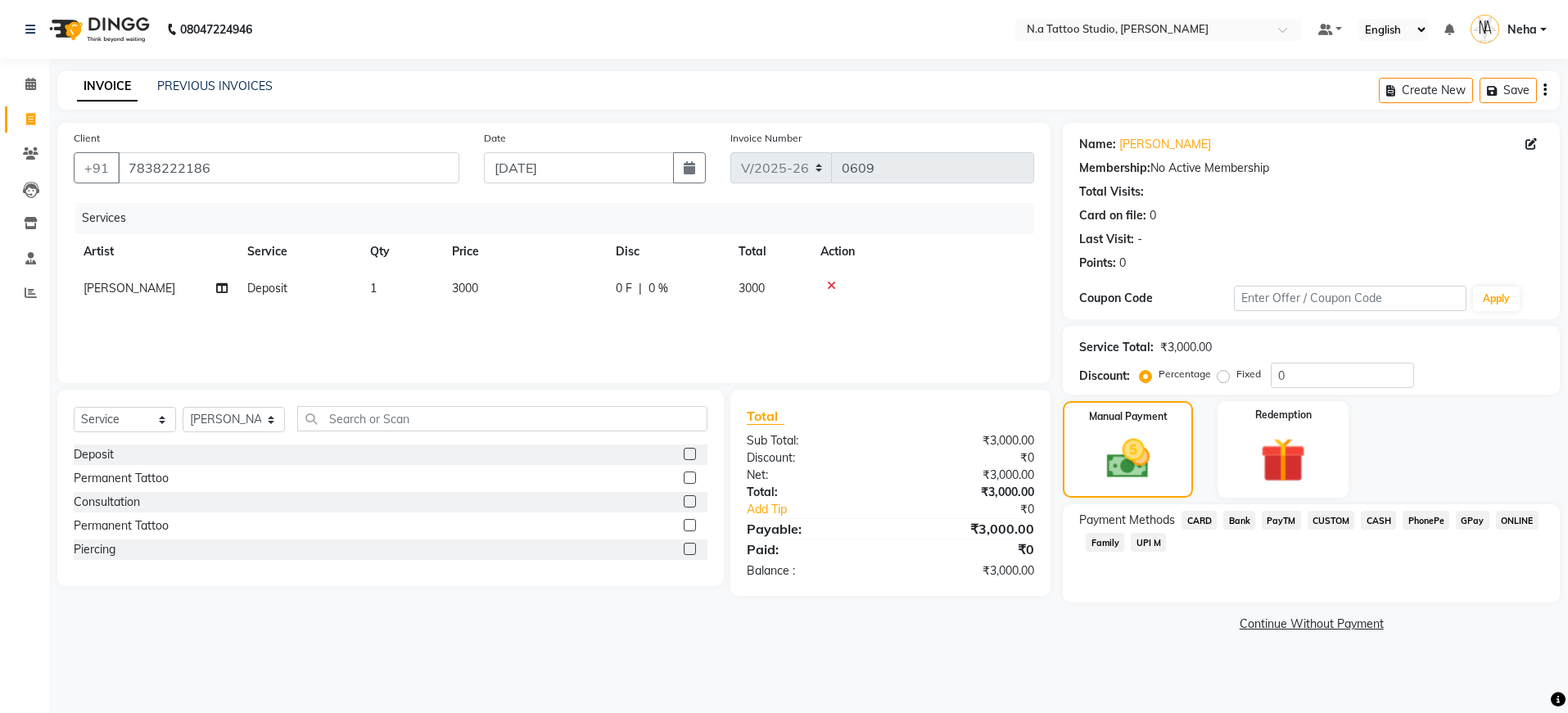
click at [1470, 520] on span "GPay" at bounding box center [1473, 519] width 34 height 18
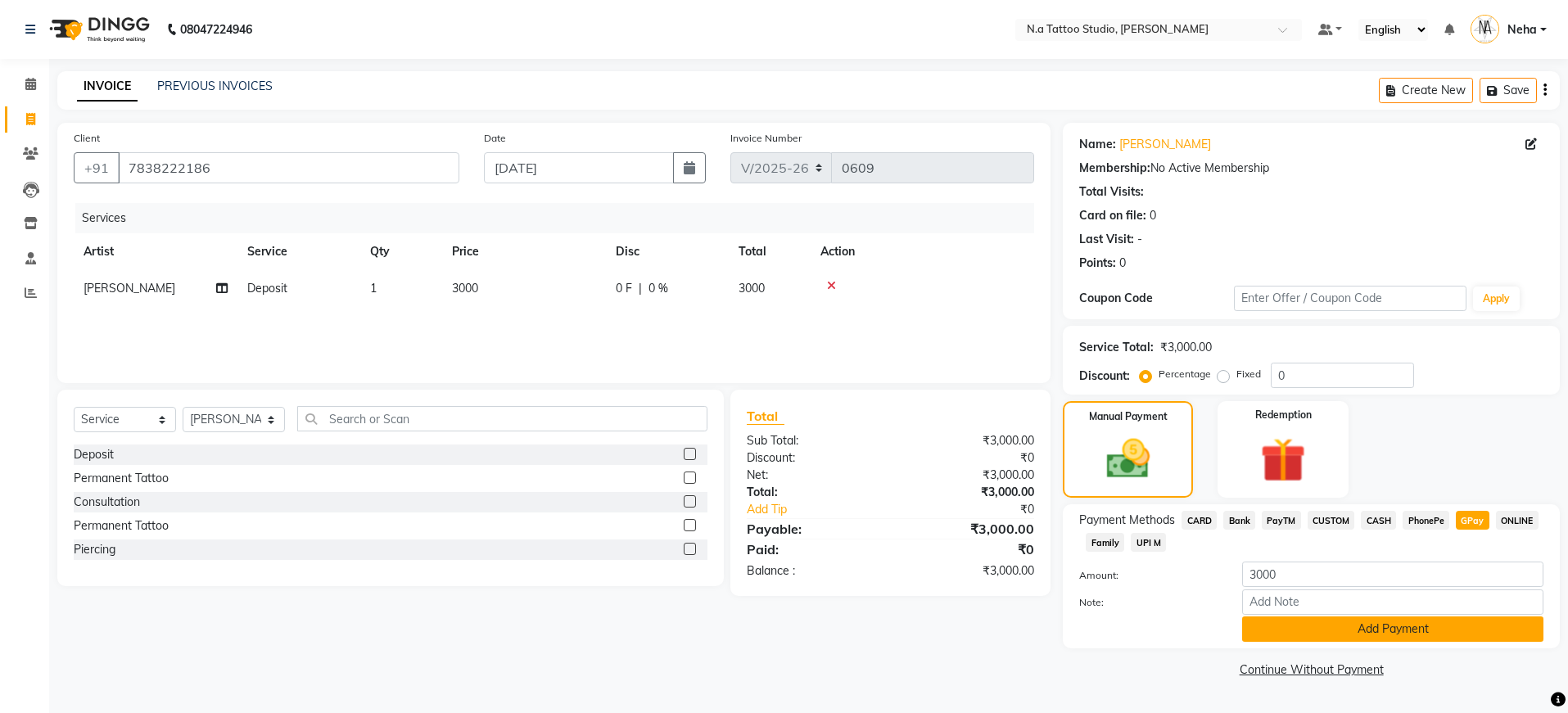
click at [1450, 630] on button "Add Payment" at bounding box center [1393, 629] width 302 height 25
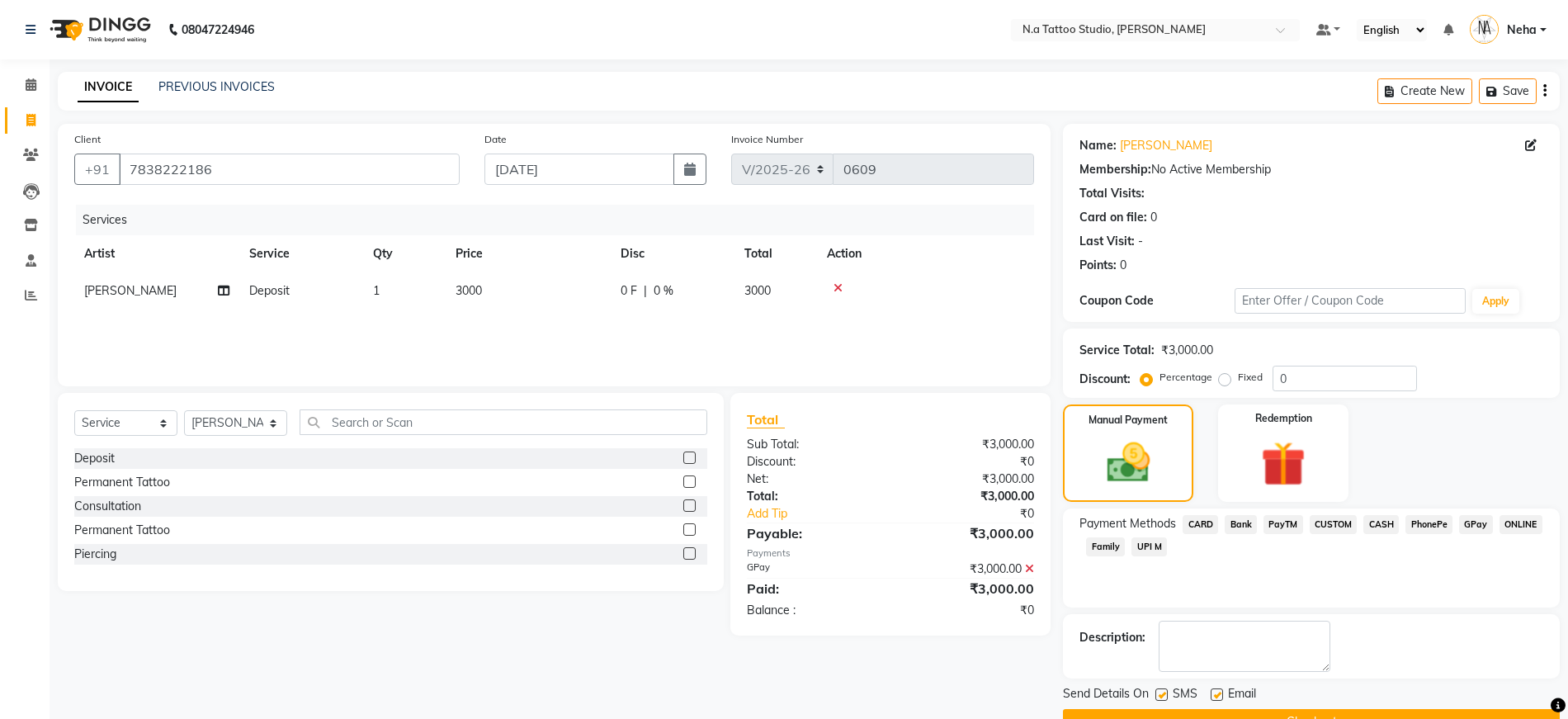
scroll to position [40, 0]
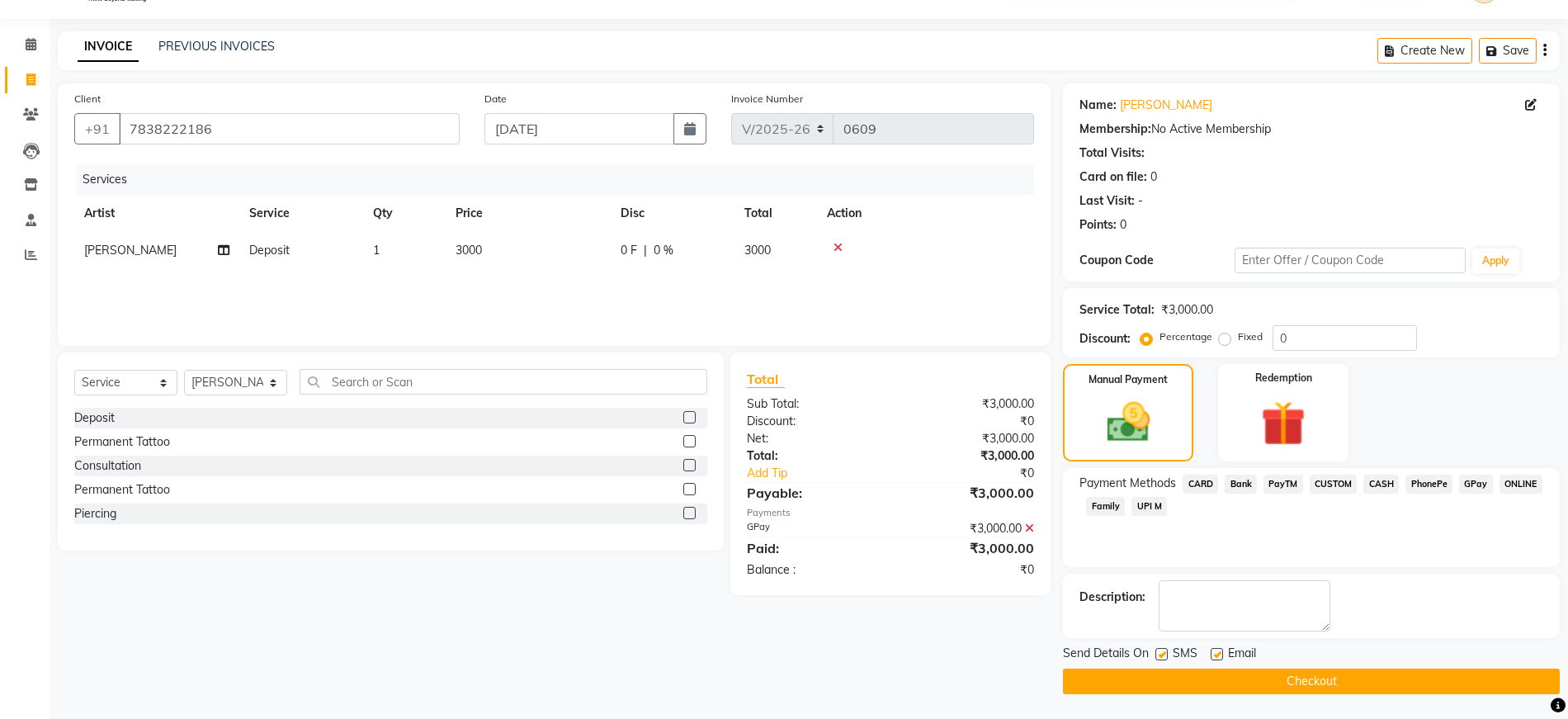
click at [1422, 680] on button "Checkout" at bounding box center [1311, 682] width 497 height 26
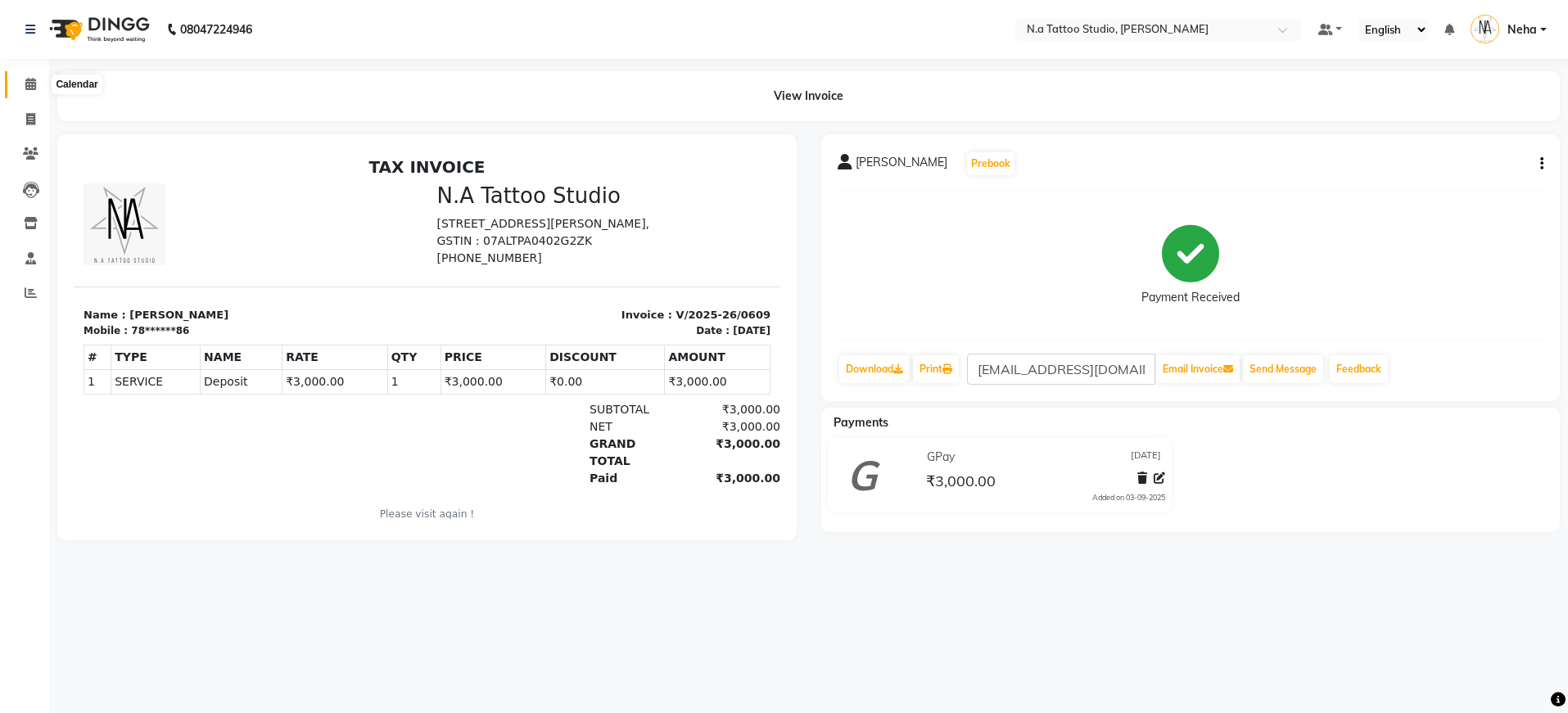
click at [43, 82] on span at bounding box center [30, 84] width 28 height 18
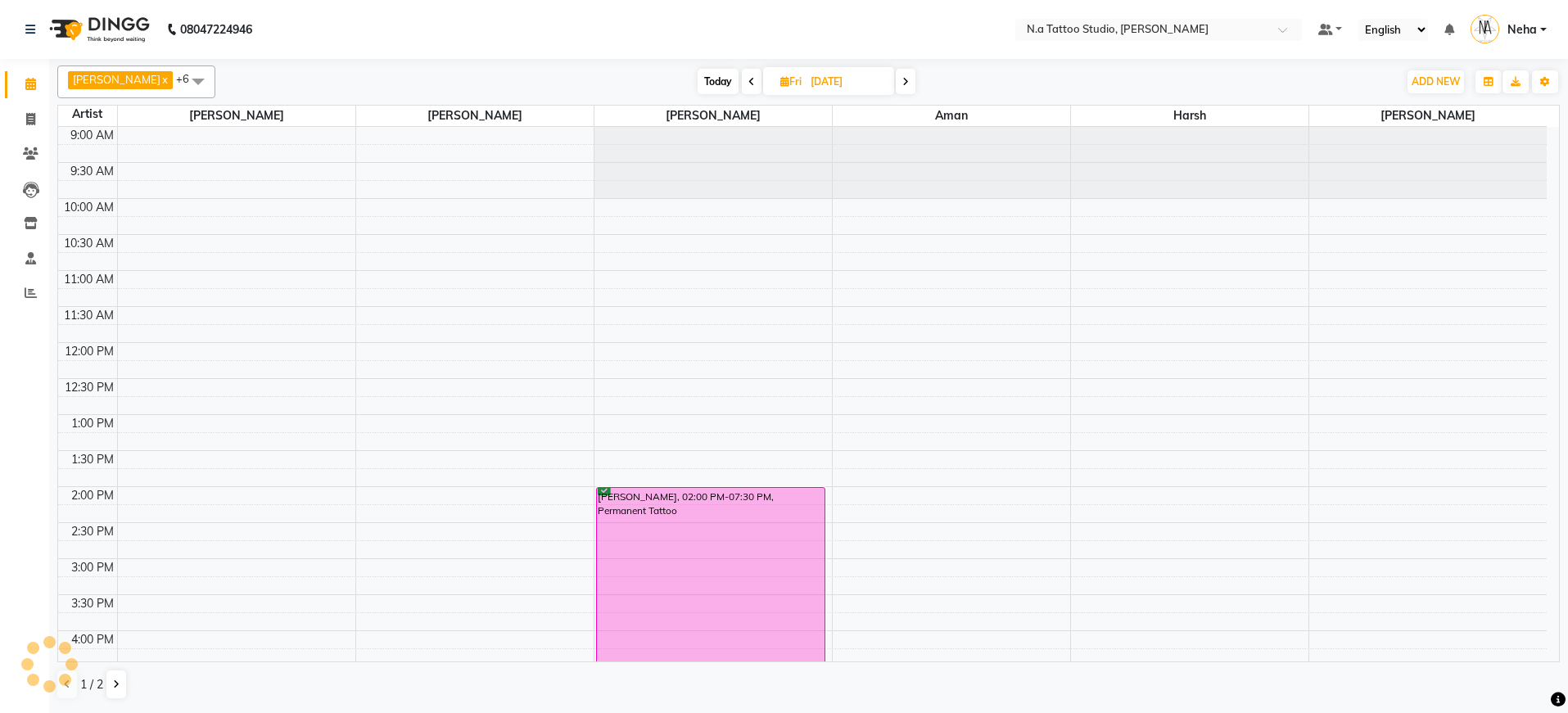
click at [707, 85] on span "Today" at bounding box center [718, 82] width 41 height 25
type input "[DATE]"
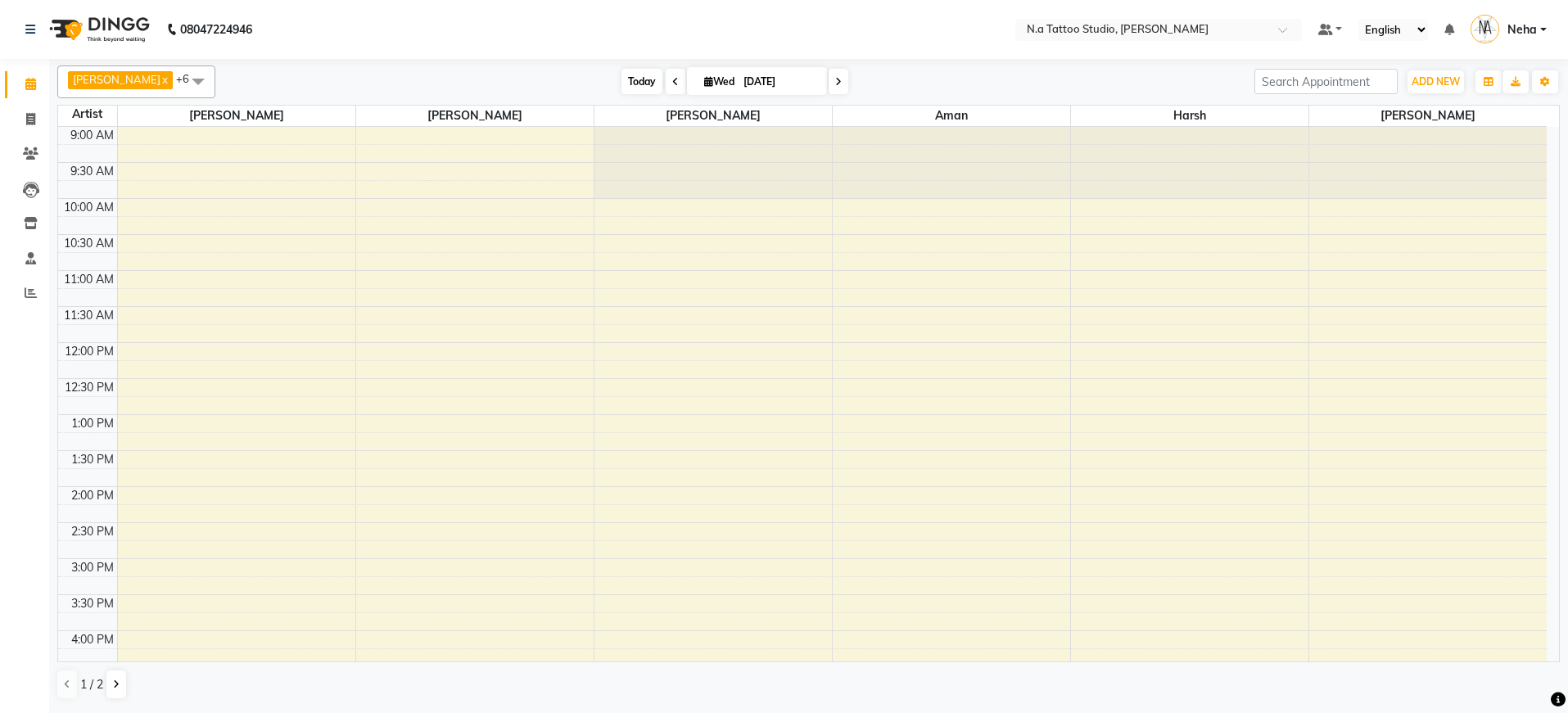
scroll to position [402, 0]
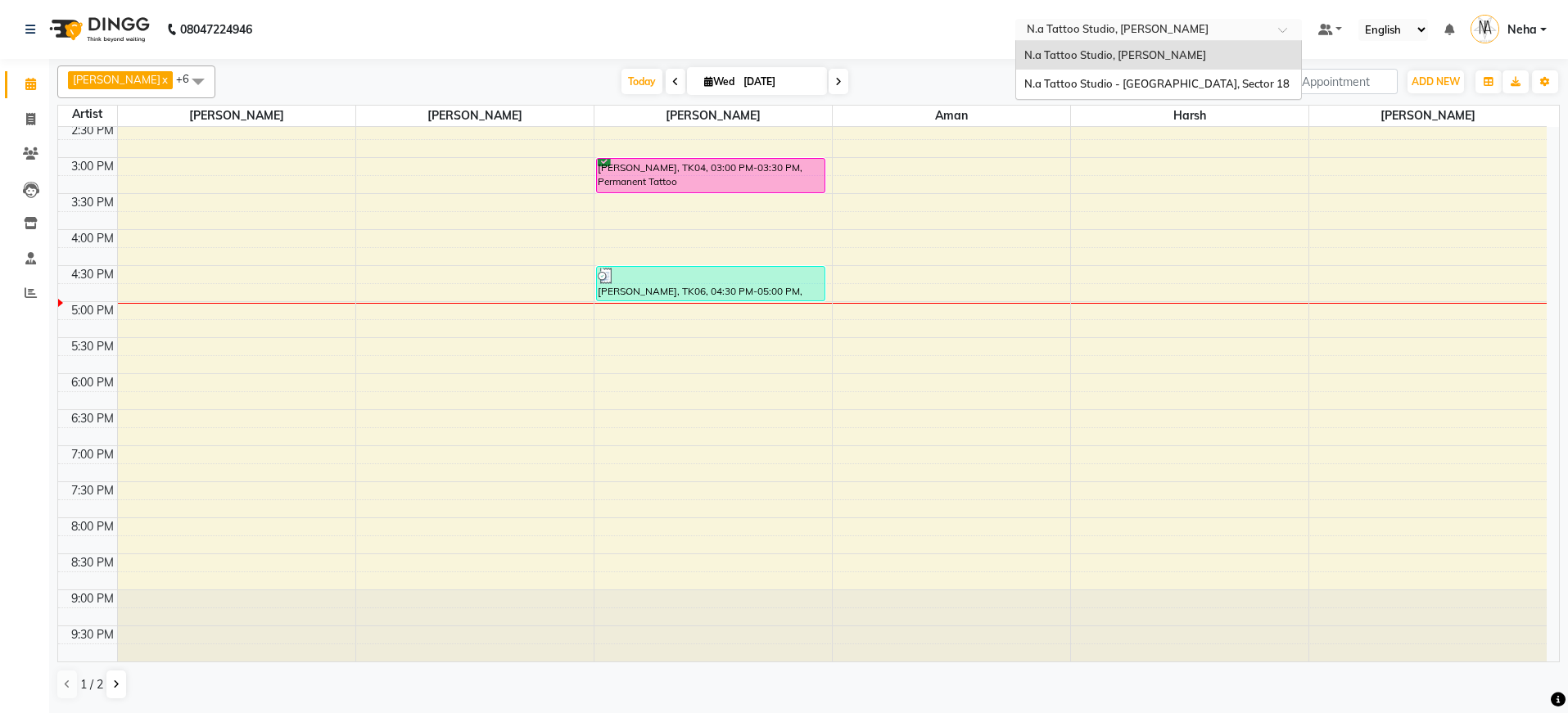
click at [1189, 27] on input "text" at bounding box center [1142, 31] width 237 height 17
click at [1090, 85] on span "N.a Tattoo Studio - Noida, Sector 18" at bounding box center [1157, 83] width 266 height 13
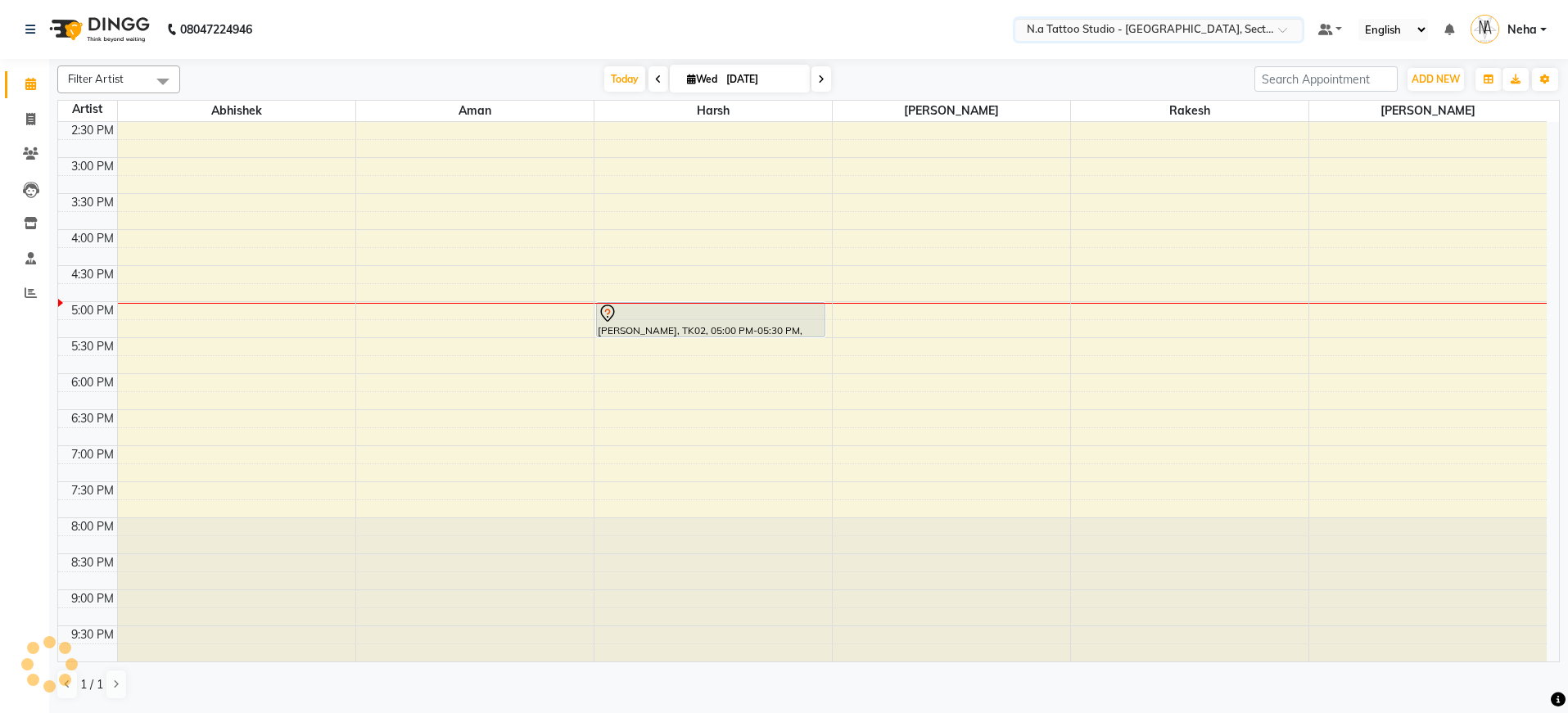
scroll to position [396, 0]
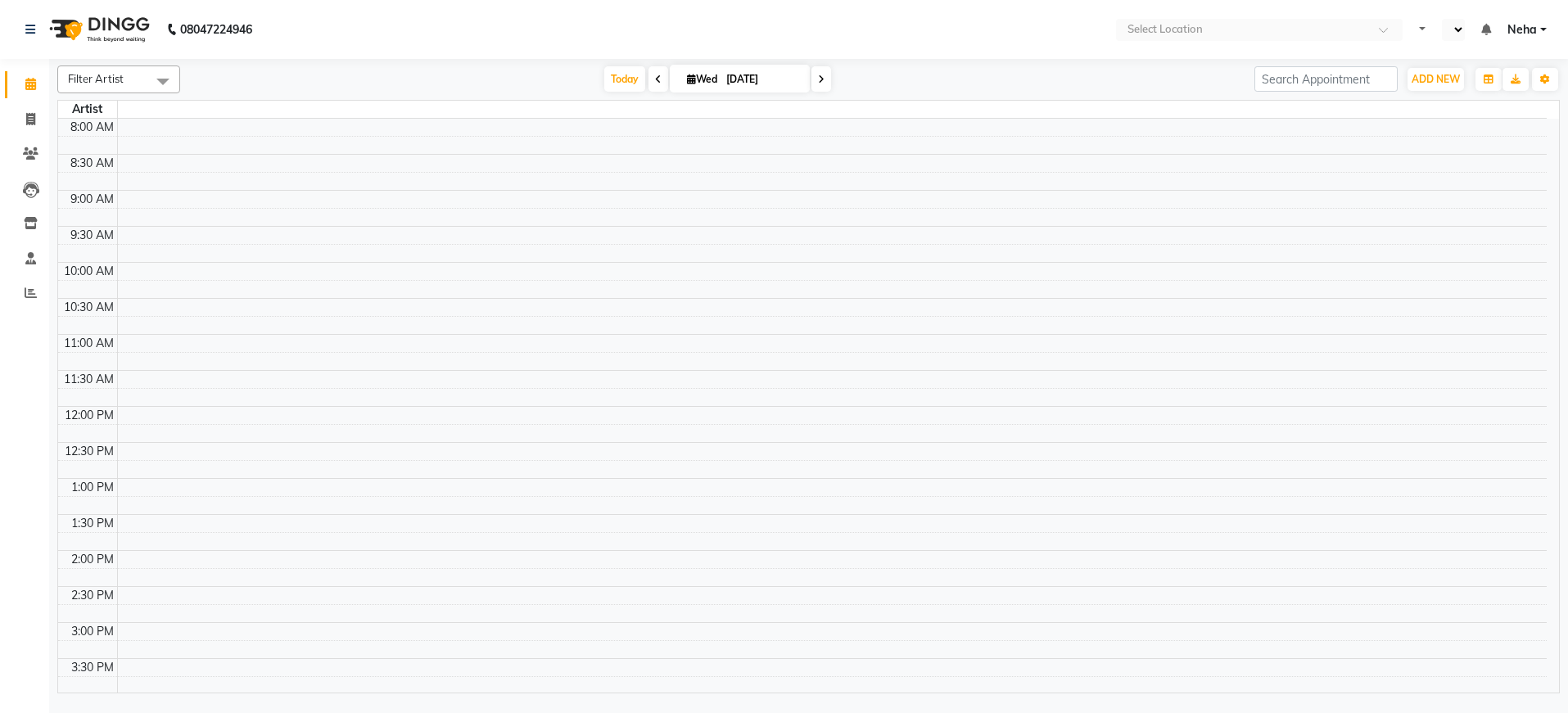
select select "en"
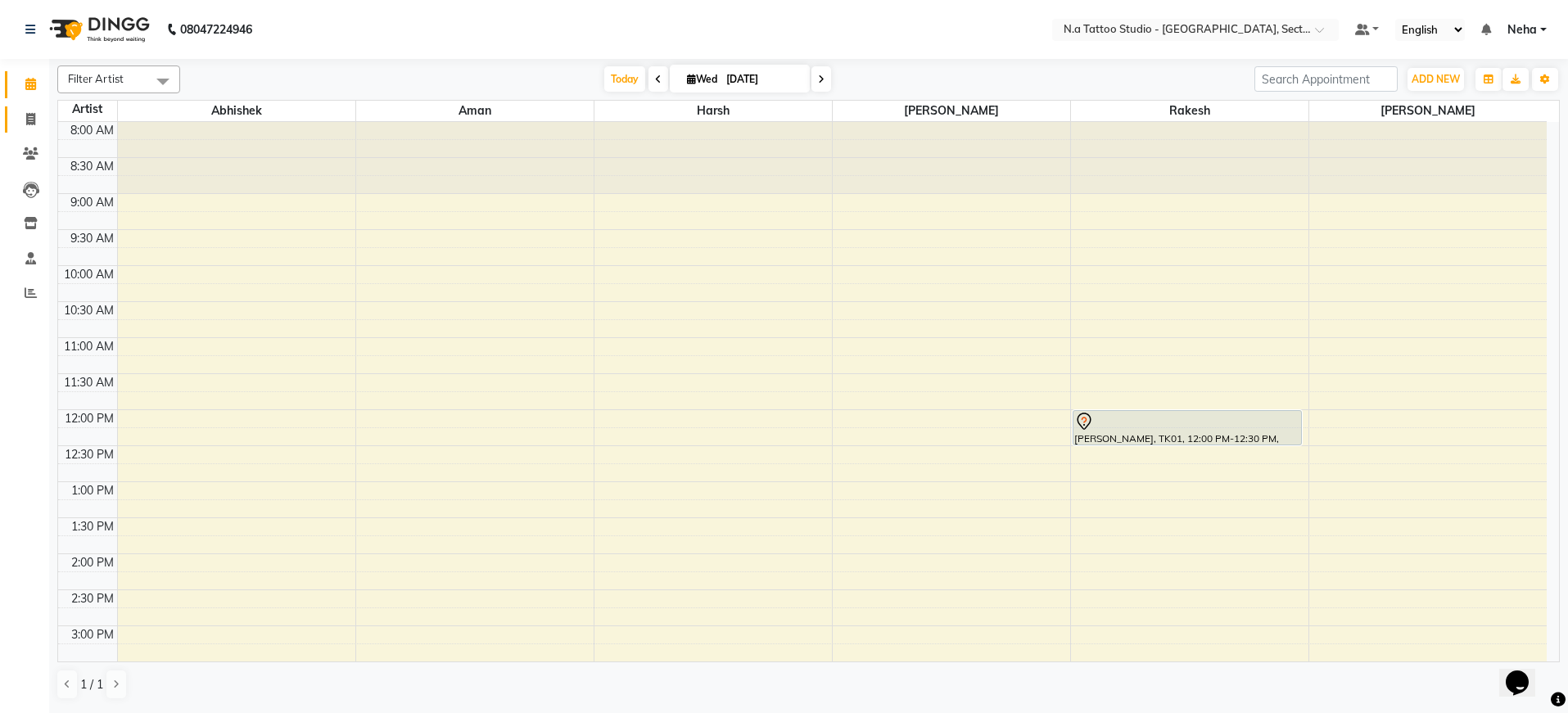
click at [39, 129] on link "Invoice" at bounding box center [24, 120] width 39 height 27
select select "service"
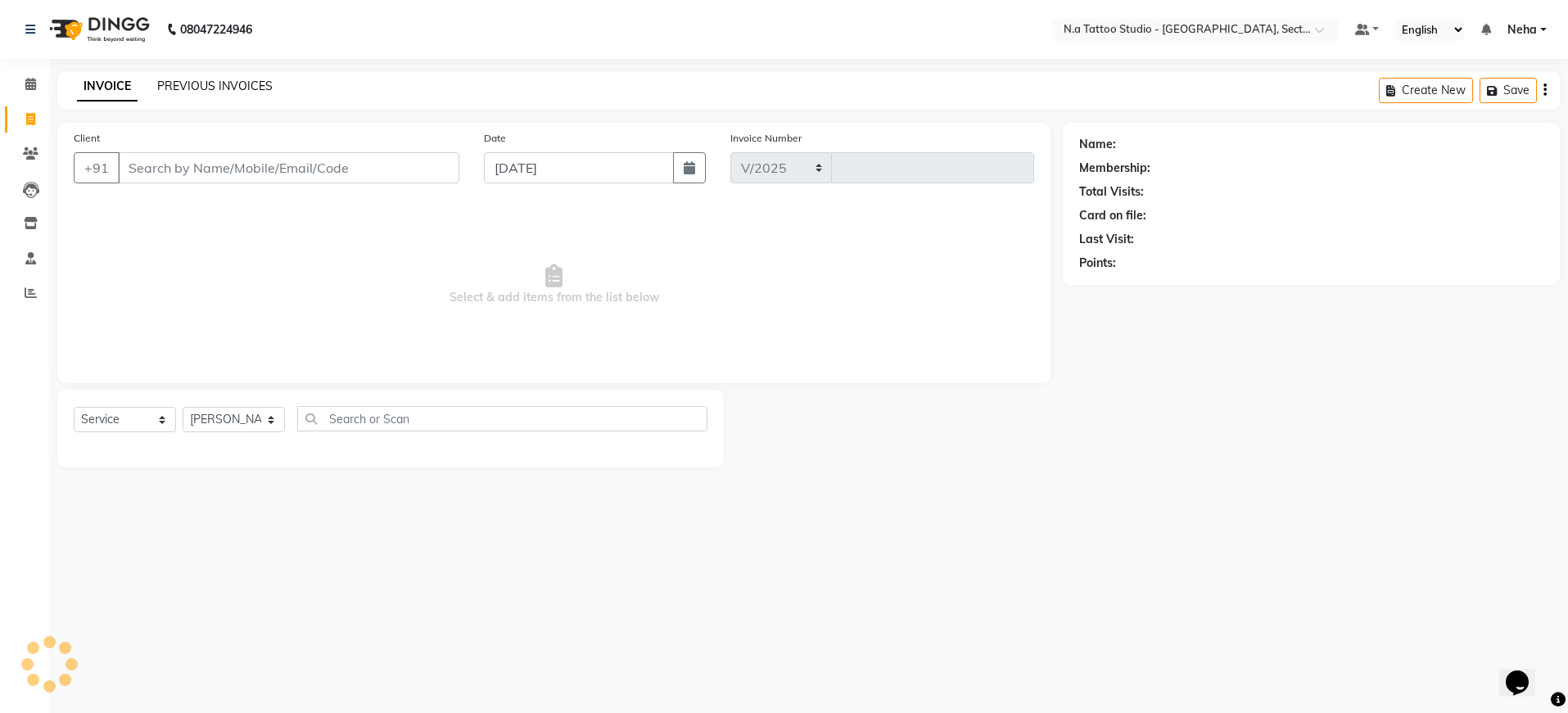
select select "4592"
type input "0257"
click at [210, 83] on link "PREVIOUS INVOICES" at bounding box center [215, 86] width 116 height 15
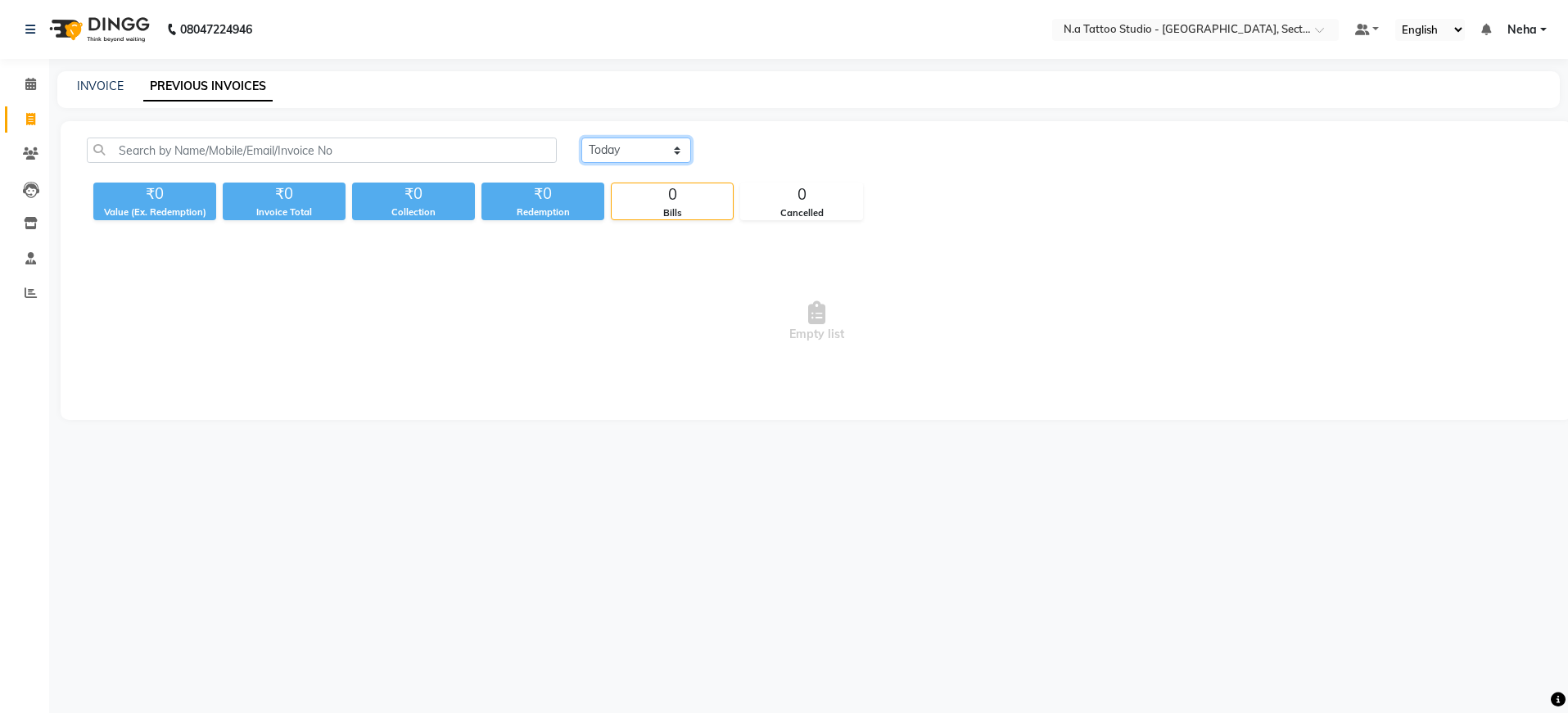
click at [653, 150] on select "Today Yesterday Custom Range" at bounding box center [636, 150] width 110 height 25
select select "range"
click at [777, 154] on input "[DATE]" at bounding box center [769, 151] width 115 height 23
select select "9"
select select "2025"
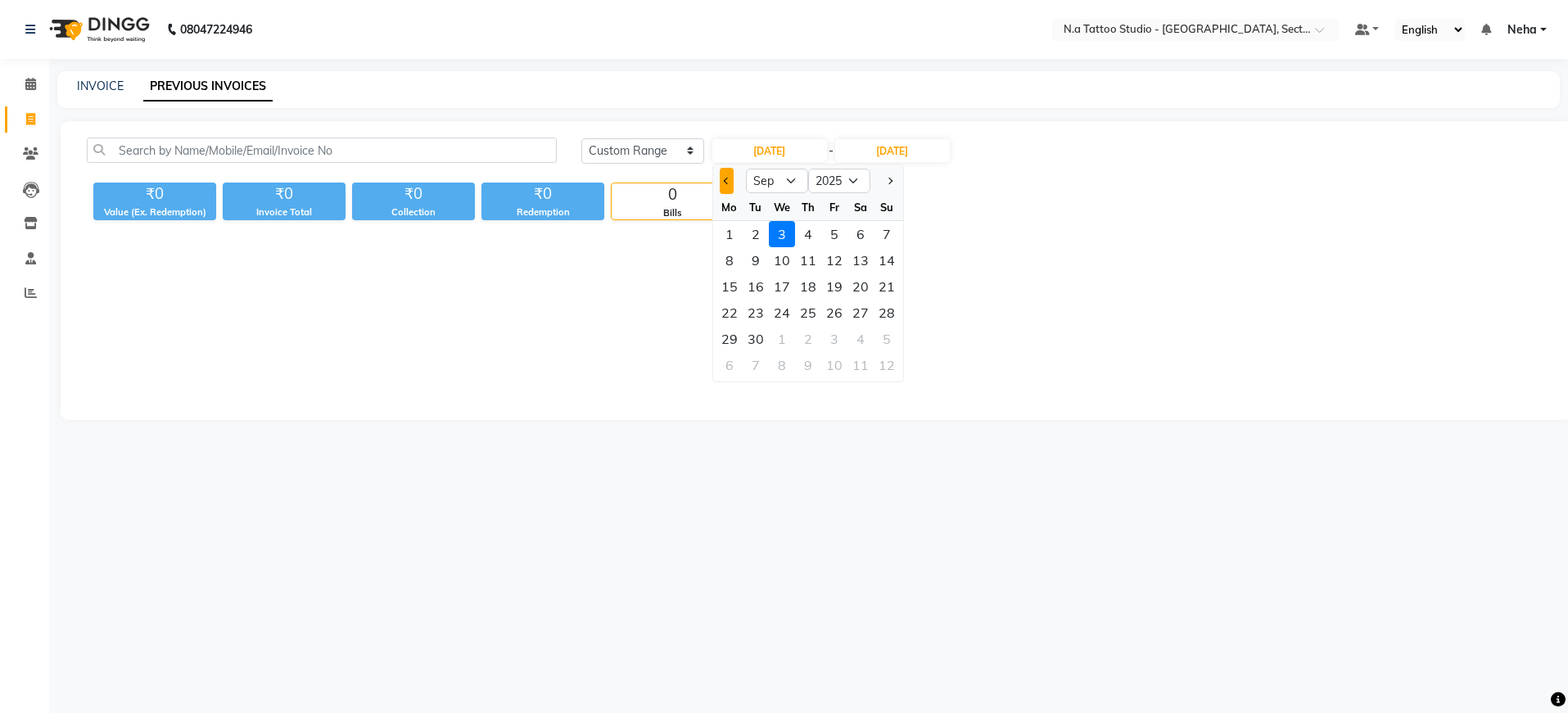
click at [730, 186] on button "Previous month" at bounding box center [727, 181] width 14 height 26
select select "8"
click at [888, 293] on div "17" at bounding box center [886, 286] width 26 height 26
type input "17-08-2025"
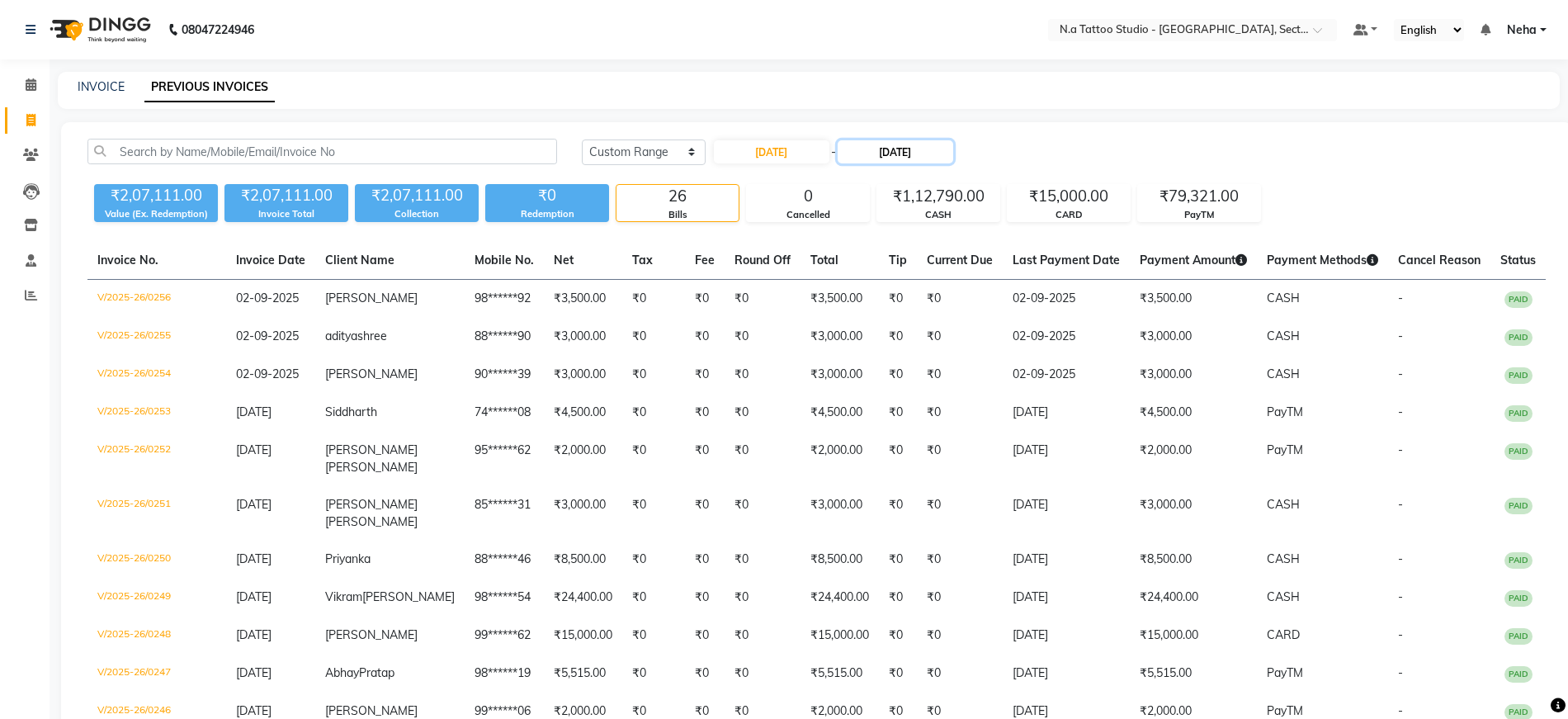
click at [913, 161] on input "[DATE]" at bounding box center [895, 152] width 116 height 24
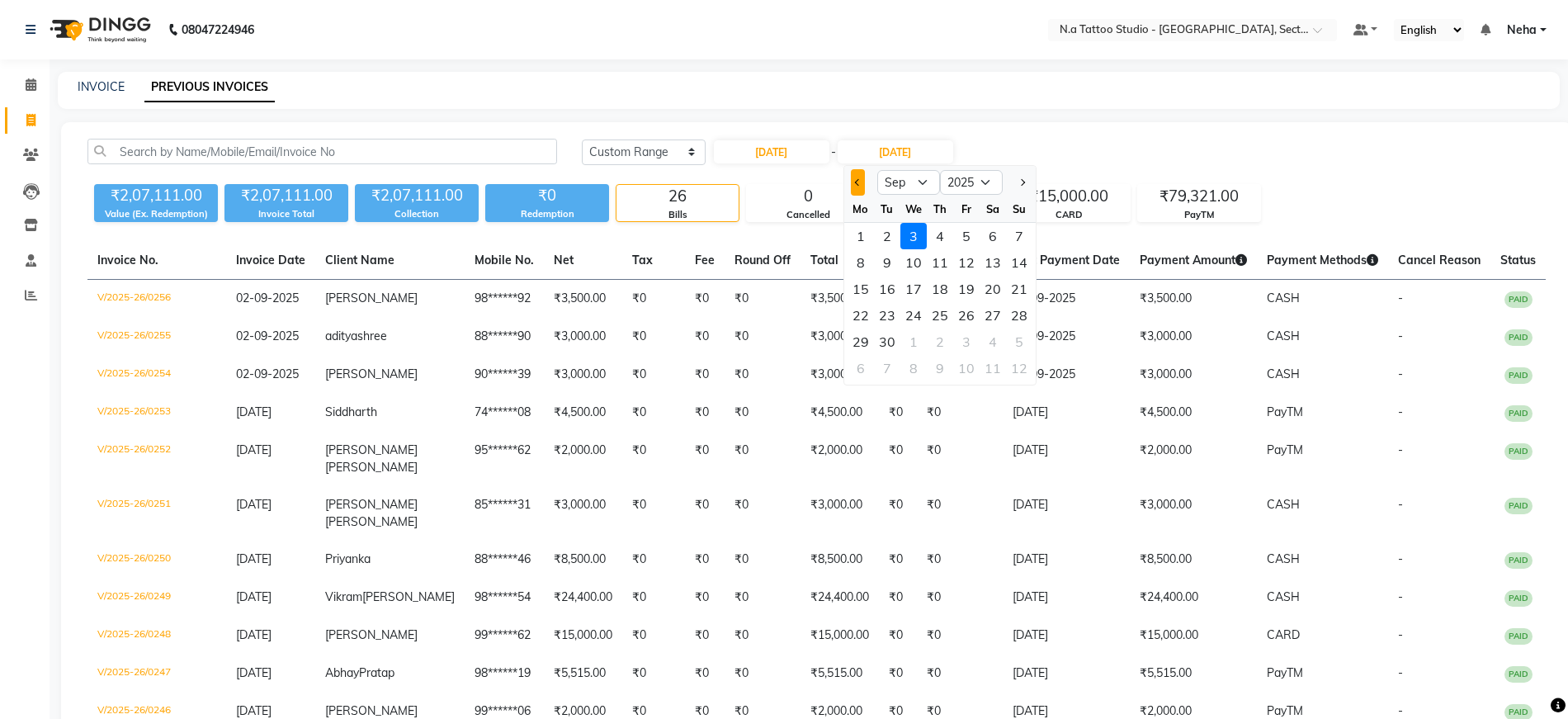
click at [853, 186] on button "Previous month" at bounding box center [858, 182] width 14 height 26
select select "8"
click at [1020, 287] on div "17" at bounding box center [1019, 288] width 26 height 26
type input "17-08-2025"
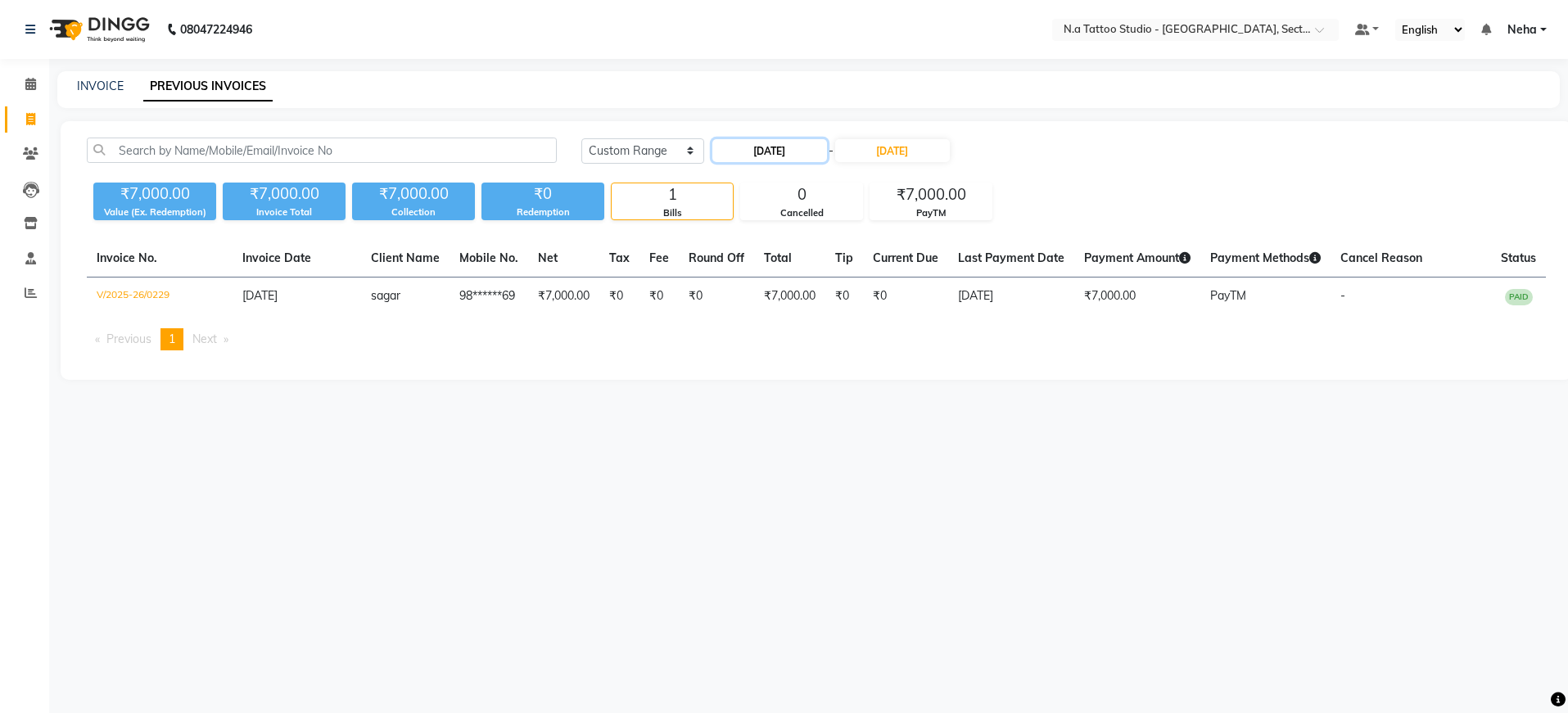
click at [810, 153] on input "17-08-2025" at bounding box center [769, 151] width 115 height 23
select select "8"
select select "2025"
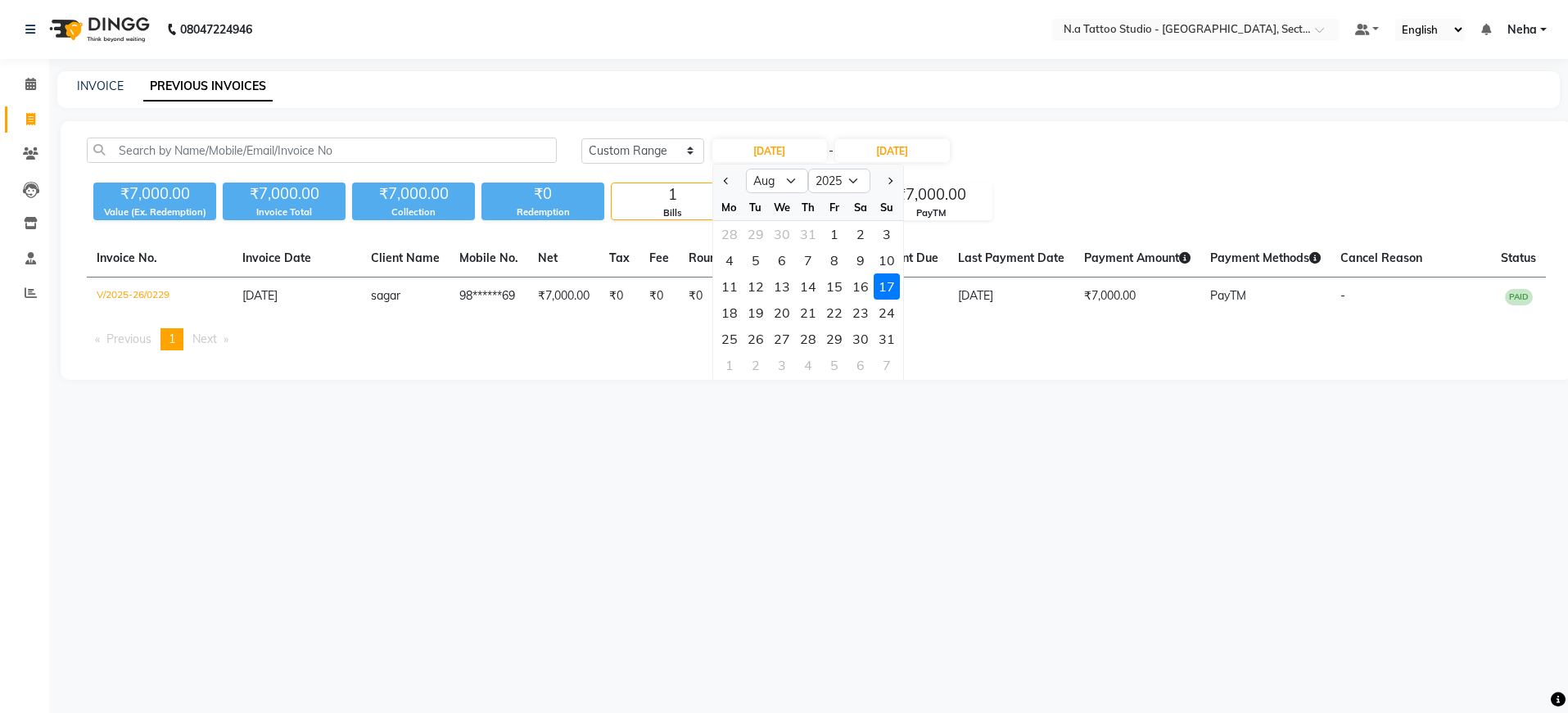
drag, startPoint x: 723, startPoint y: 310, endPoint x: 810, endPoint y: 210, distance: 132.5
click at [725, 308] on div "18" at bounding box center [730, 312] width 26 height 26
type input "18-08-2025"
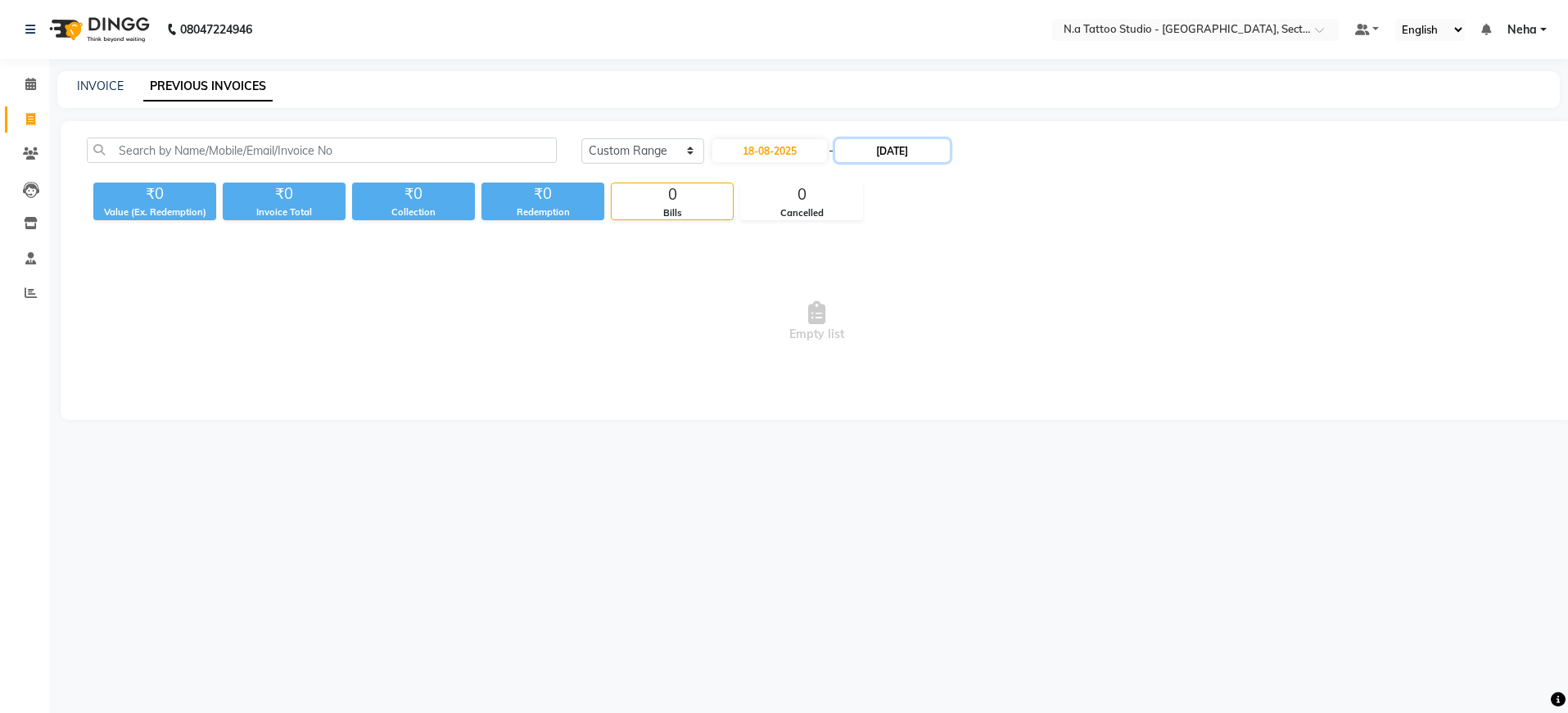
click at [909, 158] on input "17-08-2025" at bounding box center [893, 151] width 115 height 23
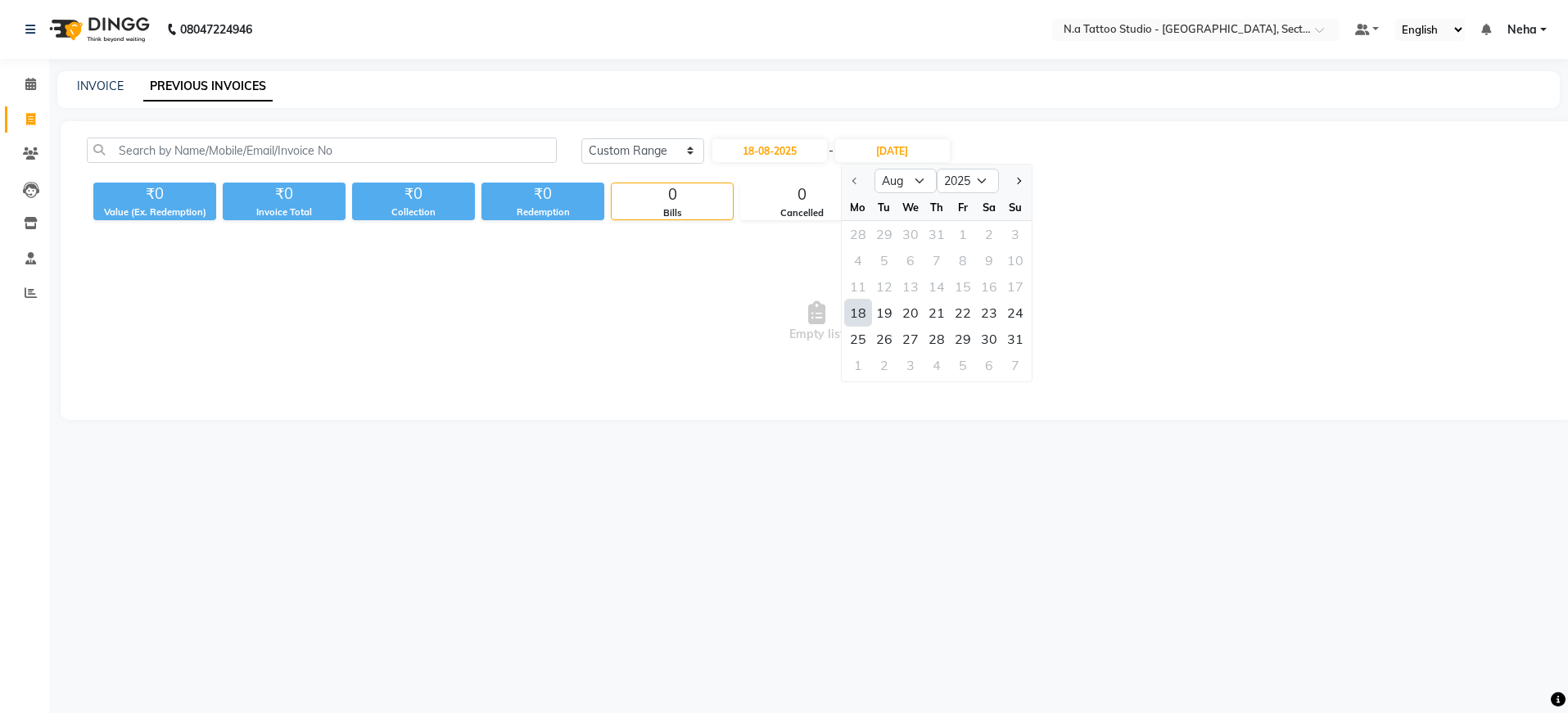
click at [860, 317] on div "18" at bounding box center [858, 312] width 26 height 26
type input "18-08-2025"
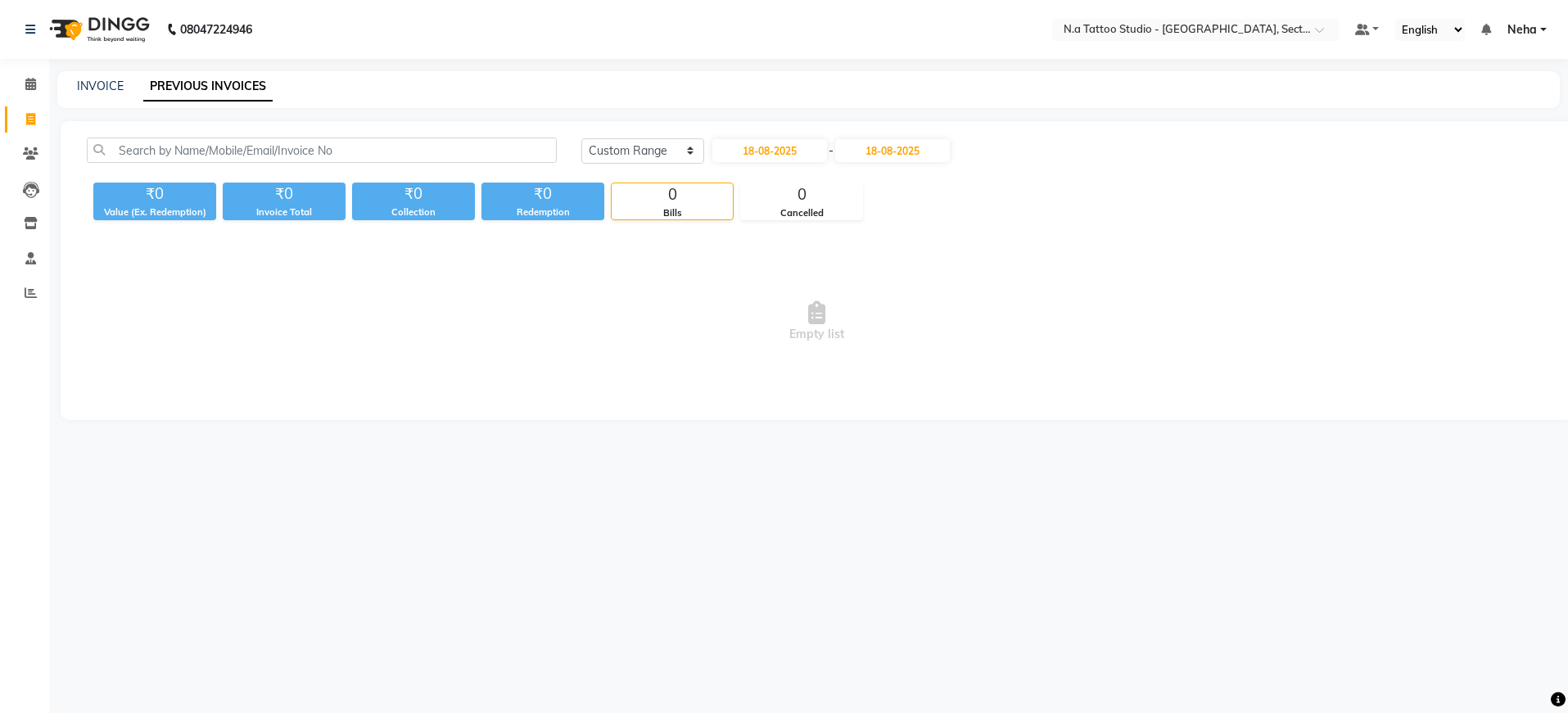
click at [1196, 223] on div "Today Yesterday Custom Range 18-08-2025 - 18-08-2025 ₹0 Value (Ex. Redemption) …" at bounding box center [816, 270] width 1512 height 299
click at [778, 142] on input "18-08-2025" at bounding box center [769, 151] width 115 height 23
select select "8"
select select "2025"
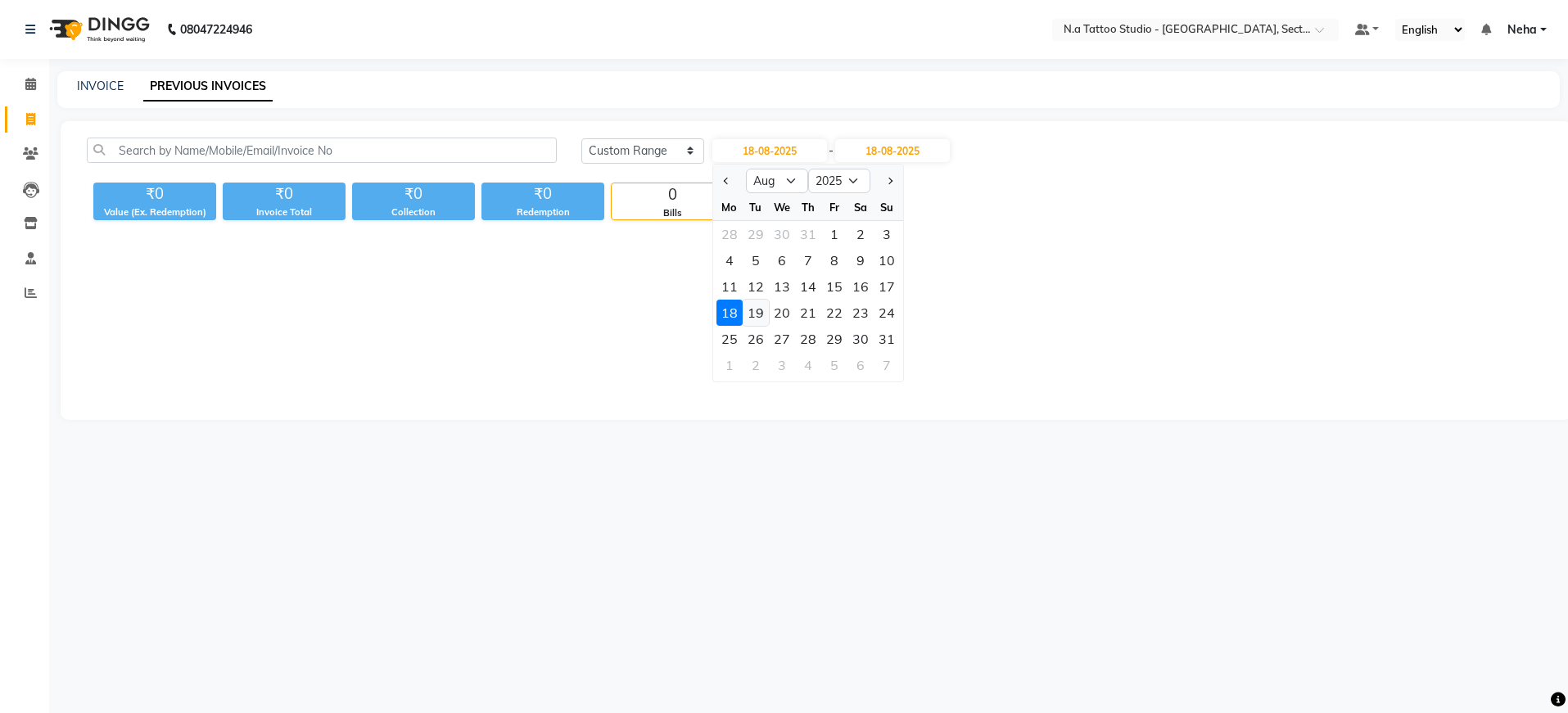
click at [753, 310] on div "19" at bounding box center [756, 312] width 26 height 26
type input "19-08-2025"
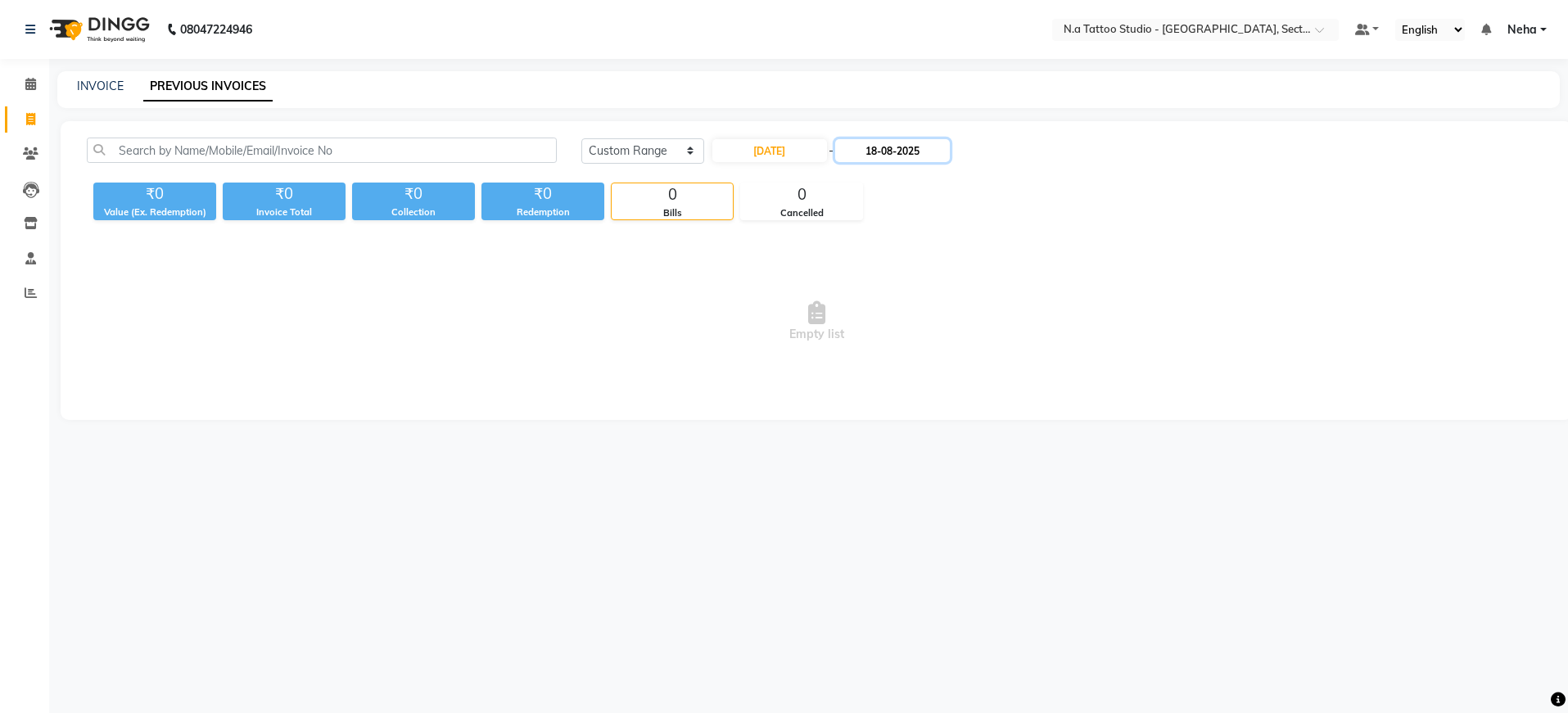
click at [915, 141] on input "18-08-2025" at bounding box center [893, 151] width 115 height 23
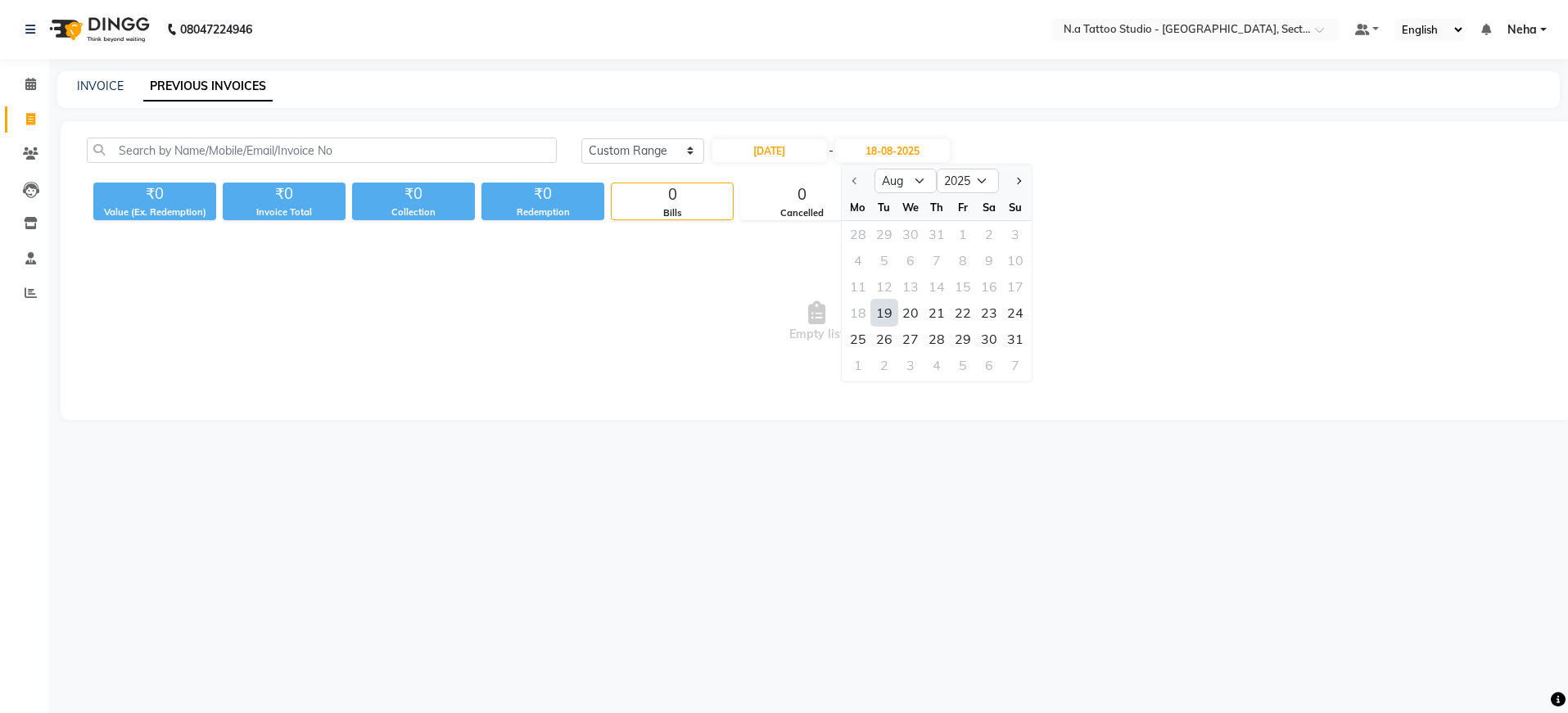
click at [886, 308] on div "19" at bounding box center [884, 312] width 26 height 26
type input "19-08-2025"
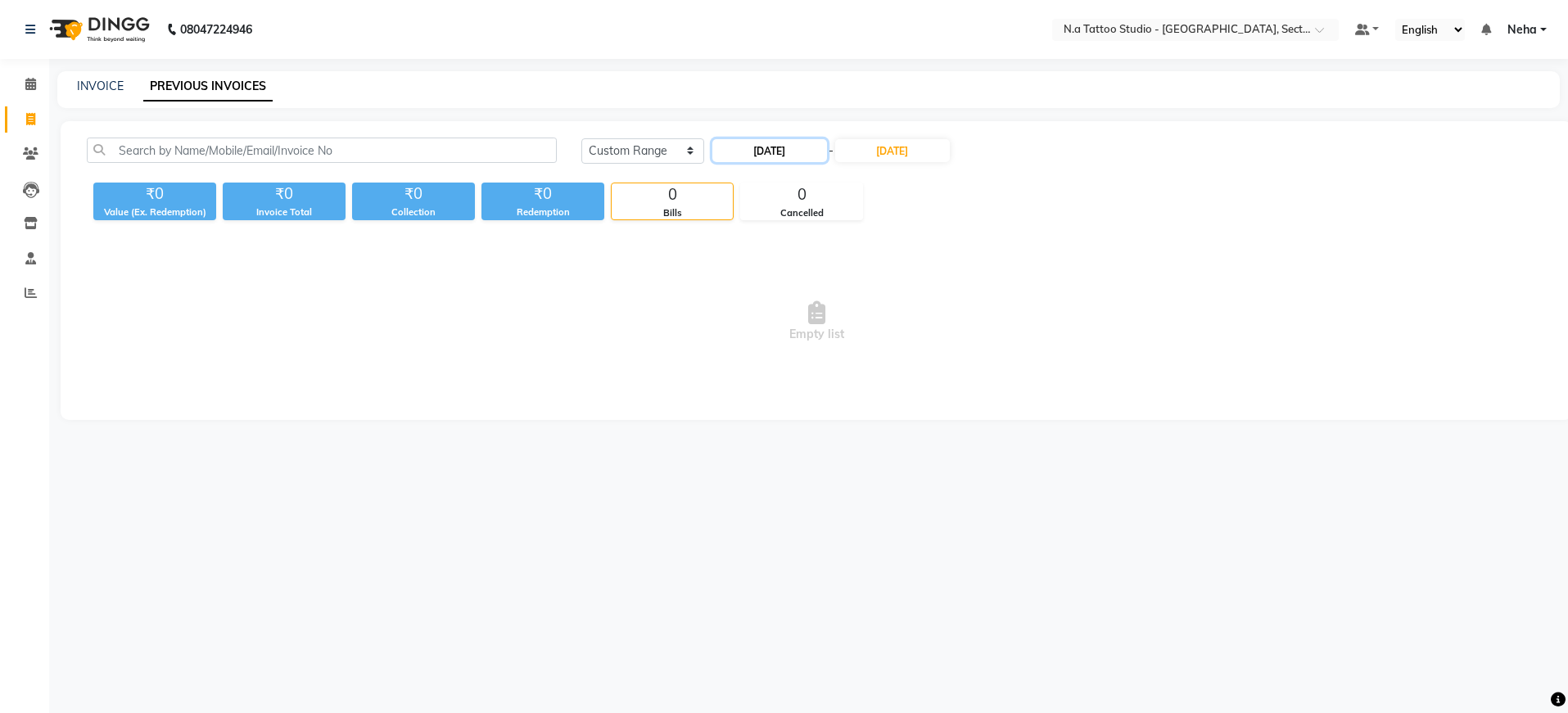
click at [782, 148] on input "19-08-2025" at bounding box center [769, 151] width 115 height 23
select select "8"
select select "2025"
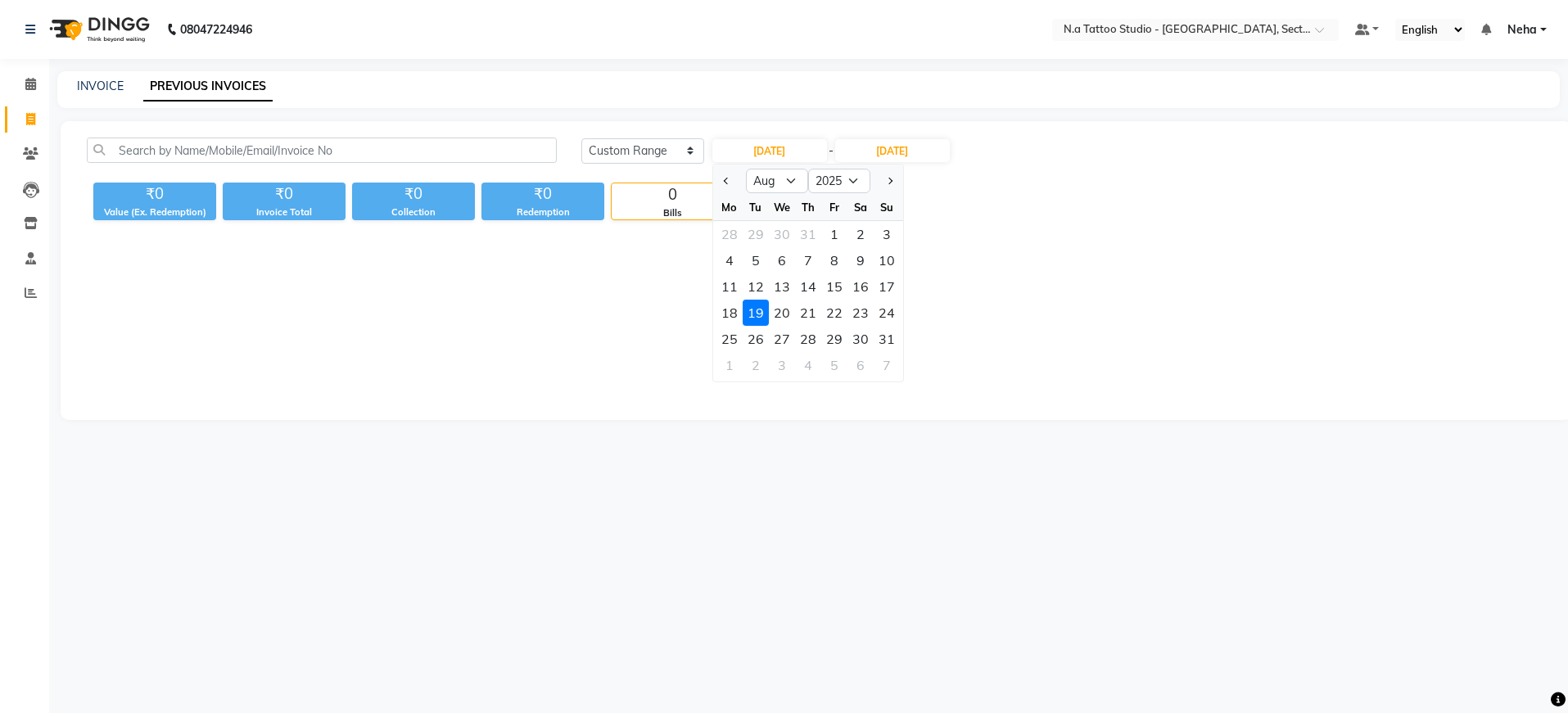
drag, startPoint x: 779, startPoint y: 312, endPoint x: 807, endPoint y: 278, distance: 44.0
click at [779, 312] on div "20" at bounding box center [781, 312] width 26 height 26
type input "20-08-2025"
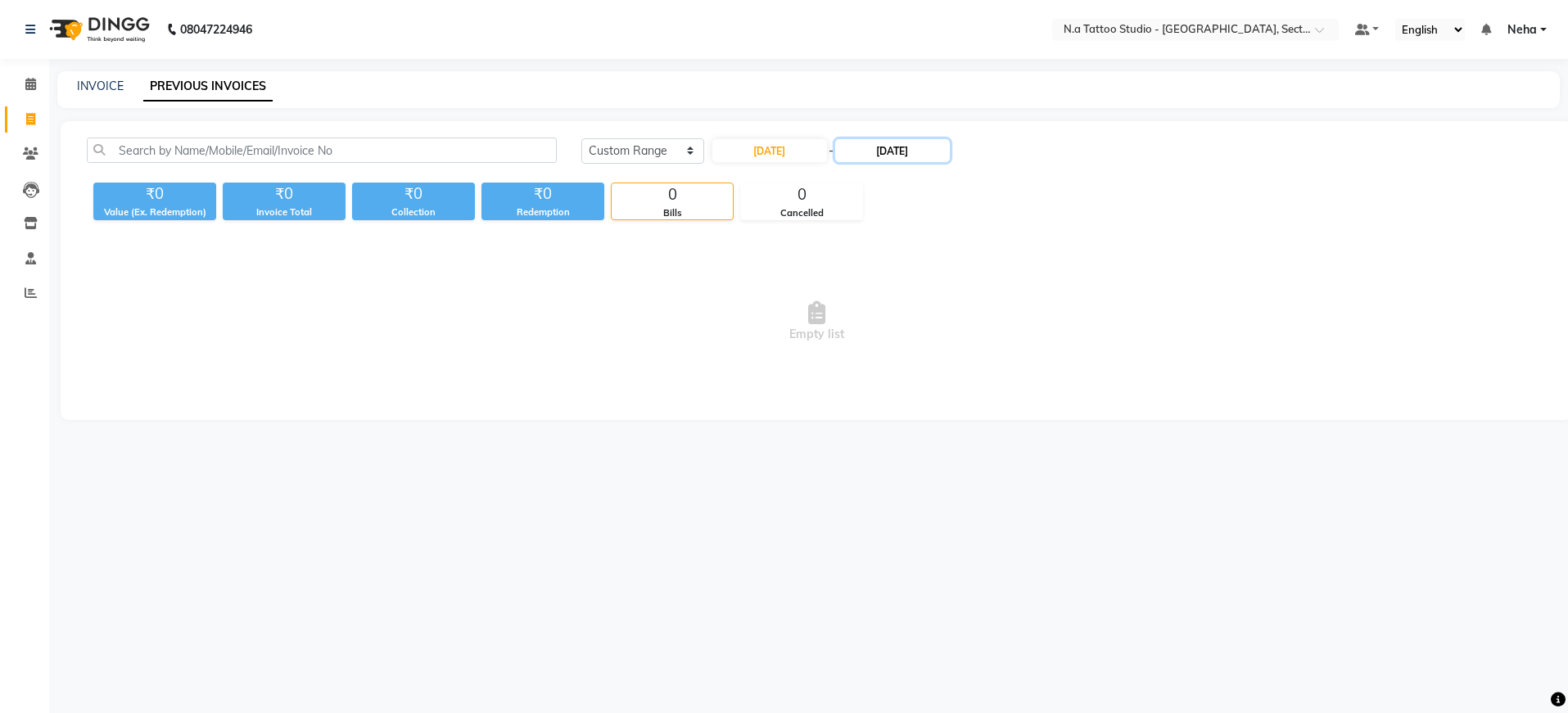
click at [888, 154] on input "19-08-2025" at bounding box center [893, 151] width 115 height 23
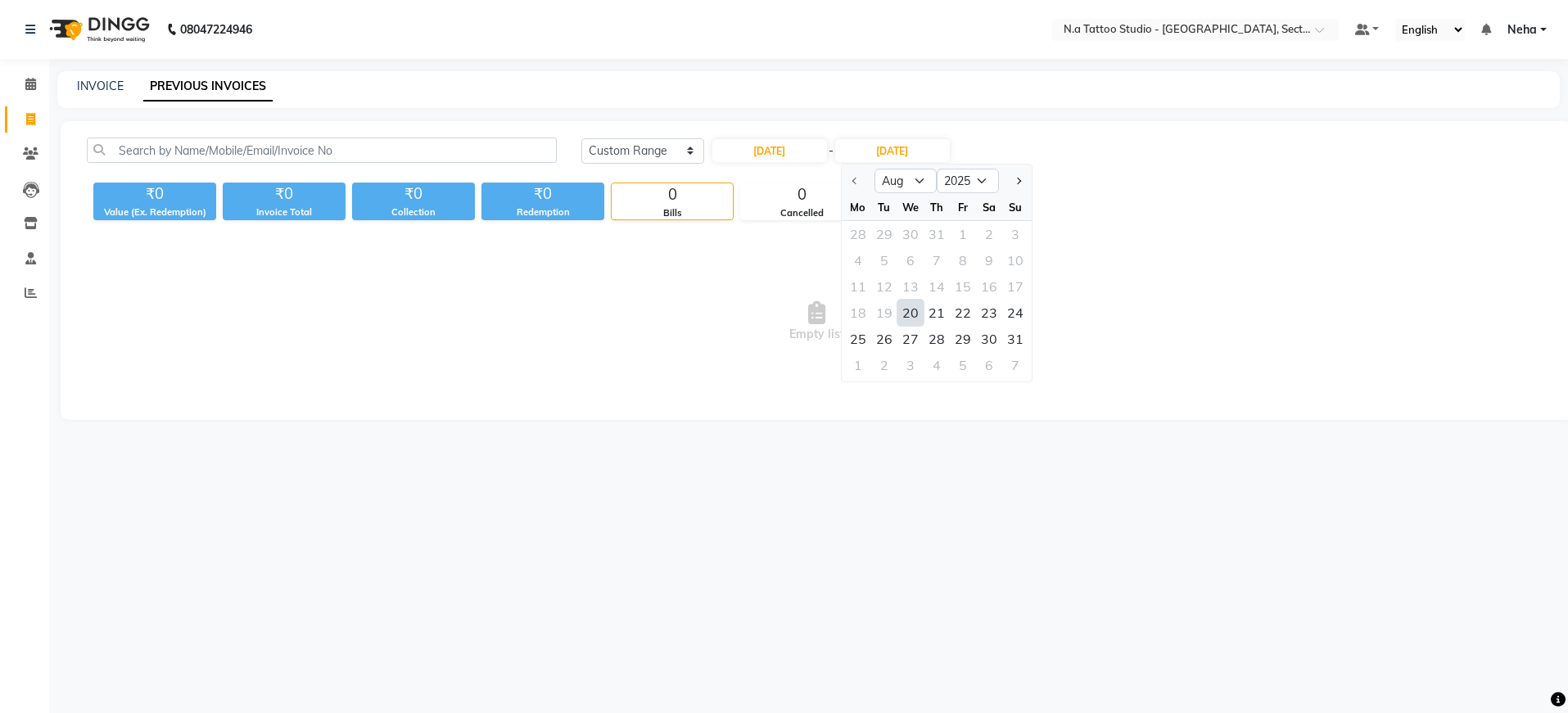
click at [913, 309] on div "20" at bounding box center [910, 312] width 26 height 26
type input "20-08-2025"
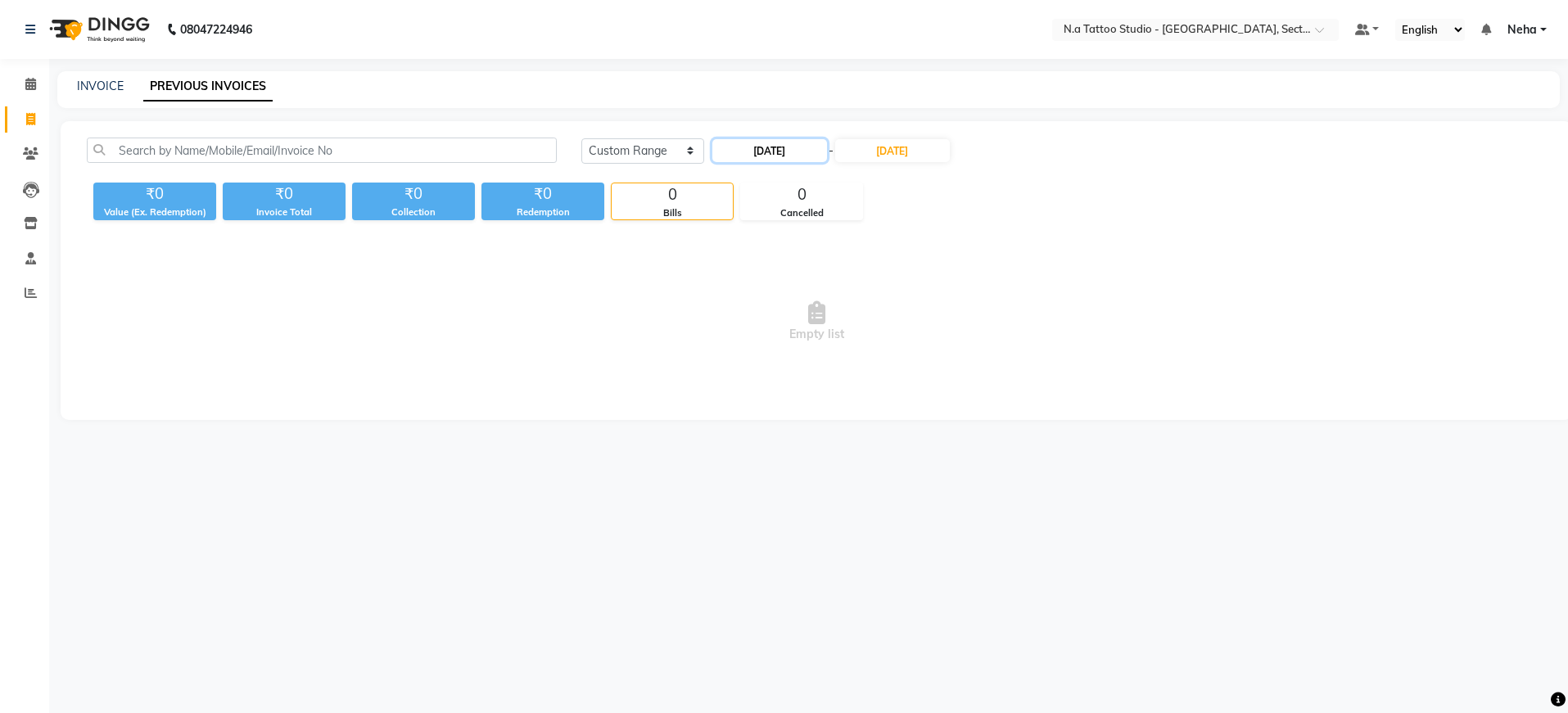
click at [788, 148] on input "20-08-2025" at bounding box center [769, 151] width 115 height 23
select select "8"
select select "2025"
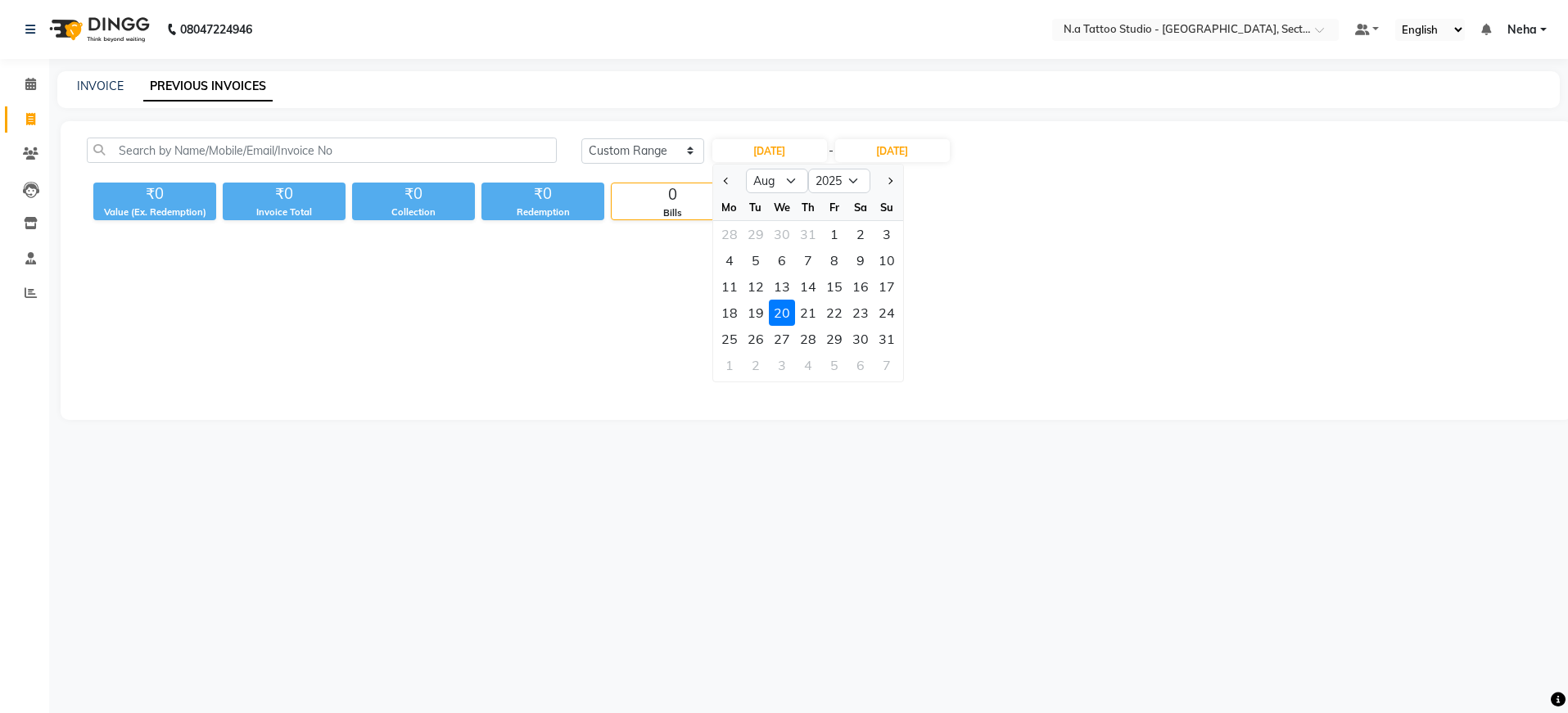
drag, startPoint x: 812, startPoint y: 313, endPoint x: 831, endPoint y: 237, distance: 78.3
click at [812, 312] on div "21" at bounding box center [807, 312] width 26 height 26
type input "[DATE]"
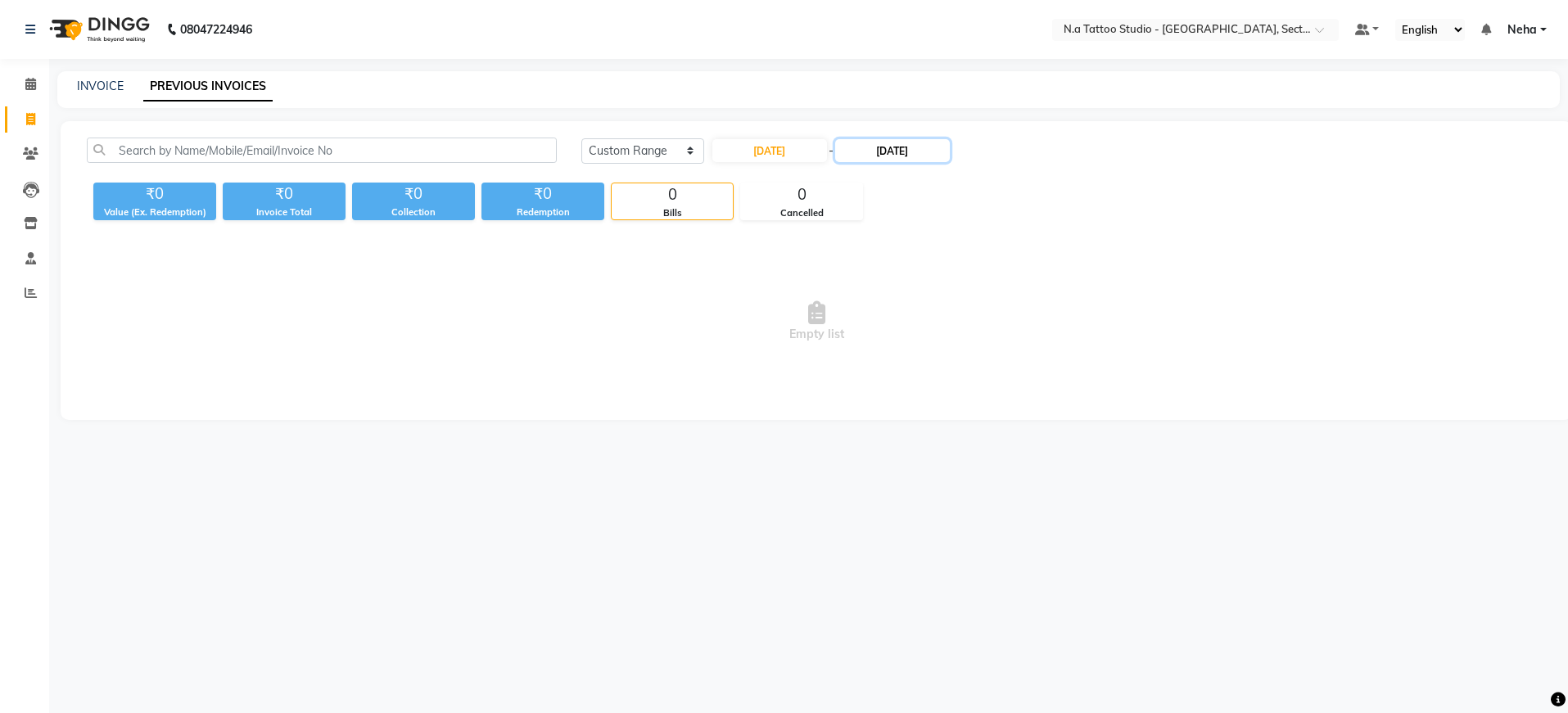
click at [909, 151] on input "20-08-2025" at bounding box center [893, 151] width 115 height 23
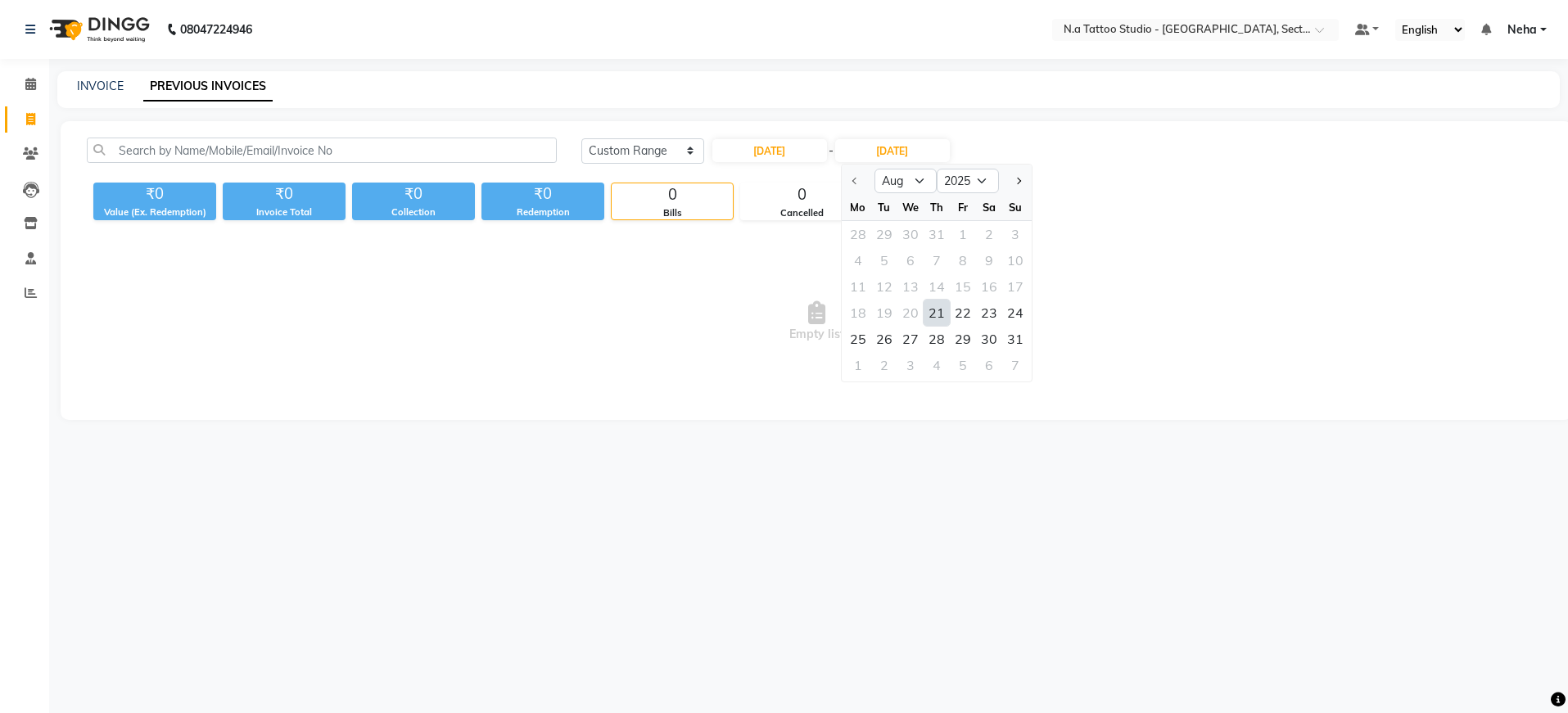
click at [931, 312] on div "21" at bounding box center [937, 312] width 26 height 26
type input "[DATE]"
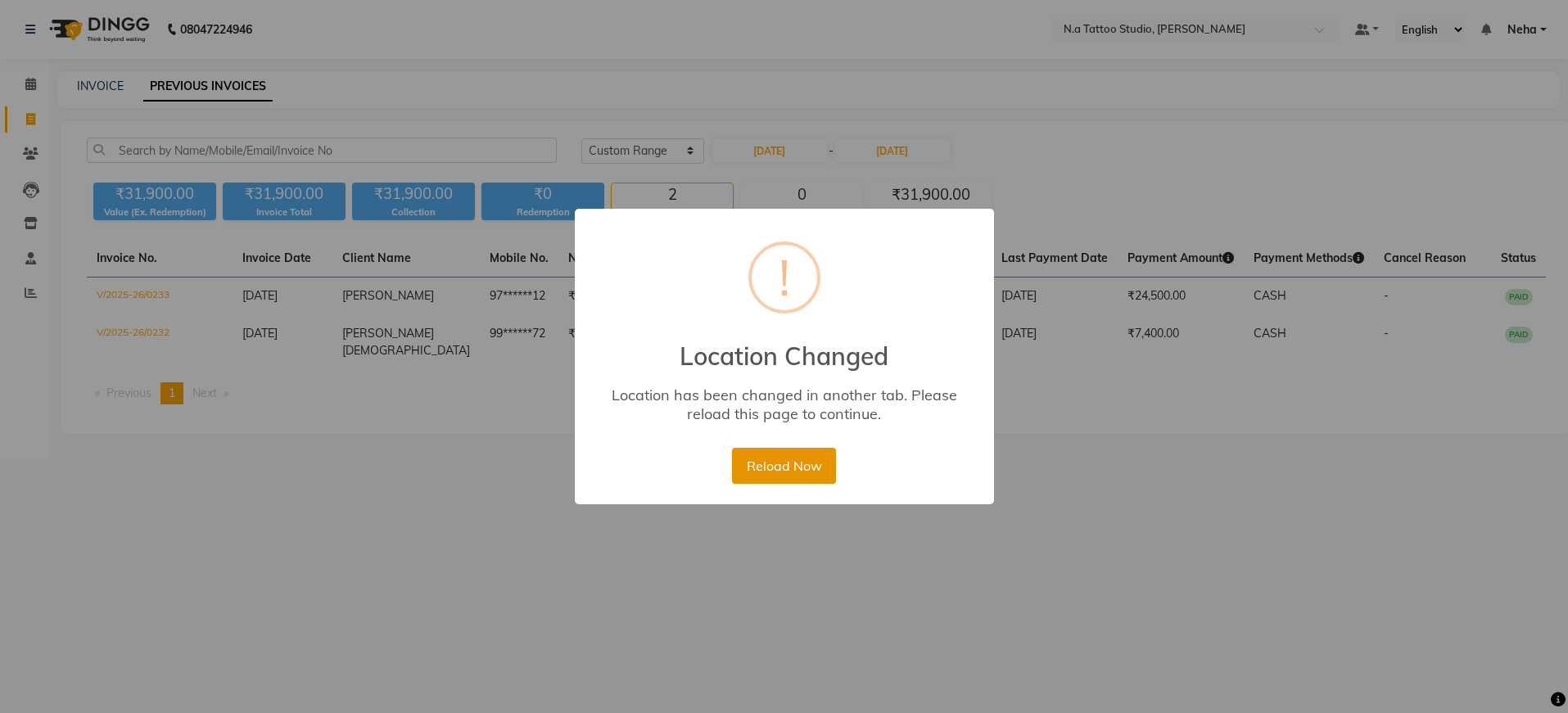
click at [780, 464] on button "Reload Now" at bounding box center [784, 465] width 104 height 36
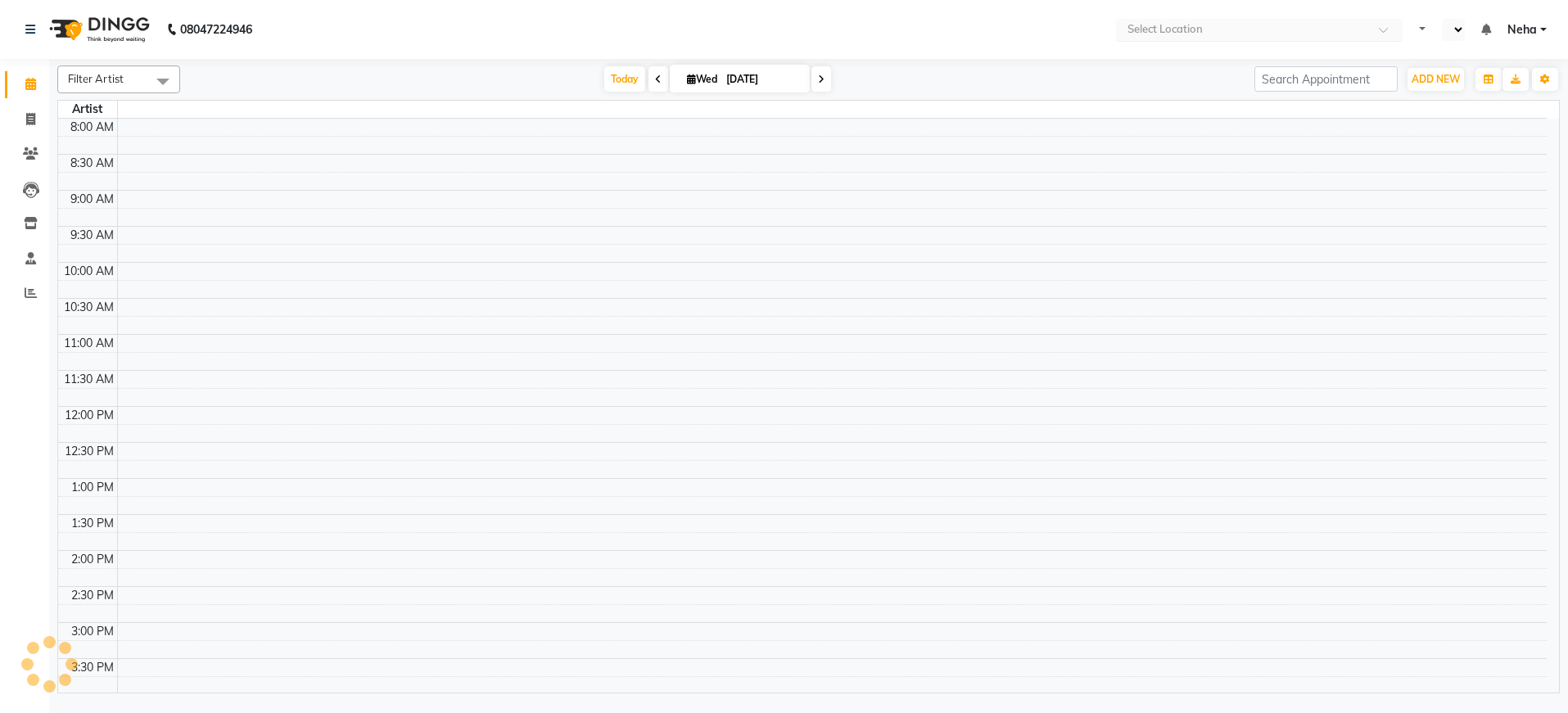
click at [1182, 34] on input "text" at bounding box center [1243, 31] width 237 height 17
select select "en"
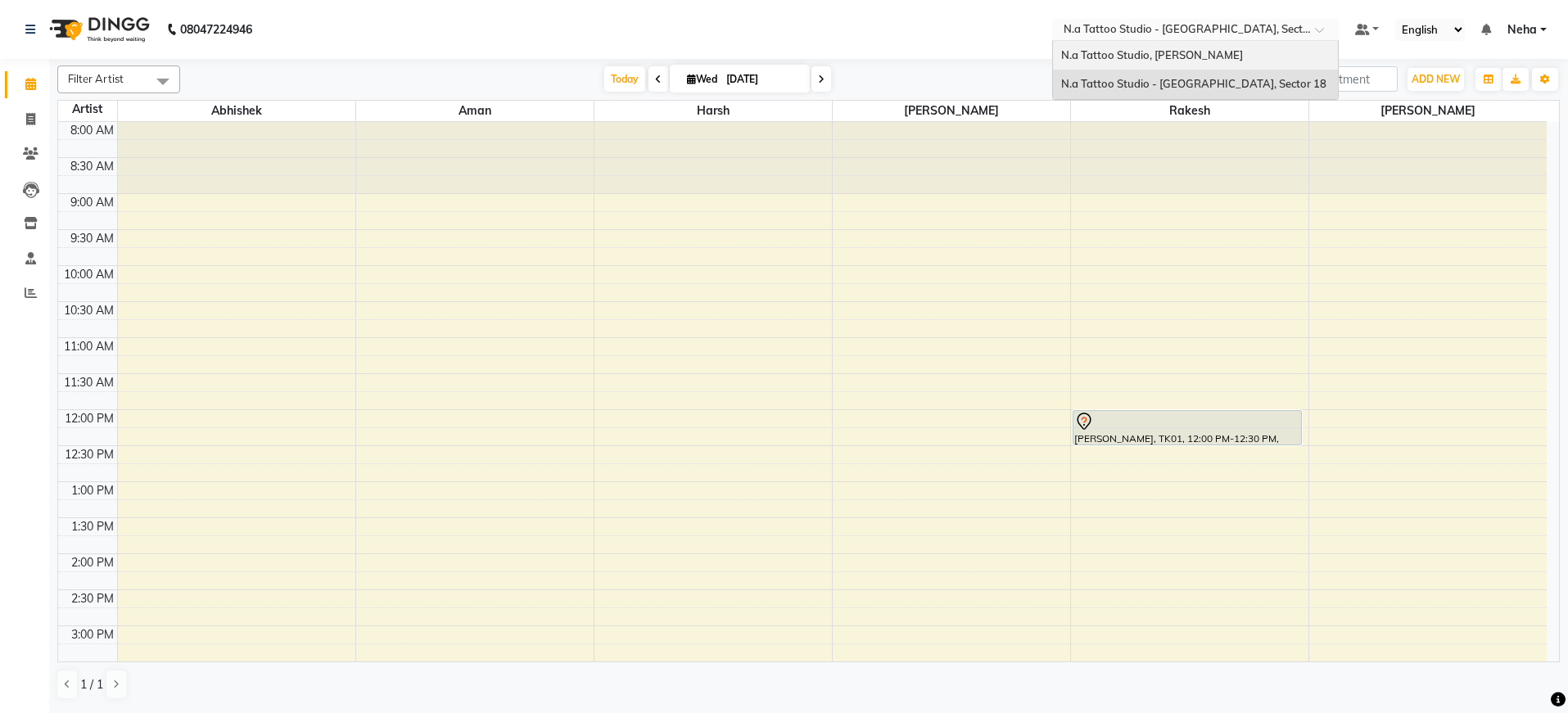
click at [1173, 50] on span "N.a Tattoo Studio, [PERSON_NAME]" at bounding box center [1152, 54] width 182 height 13
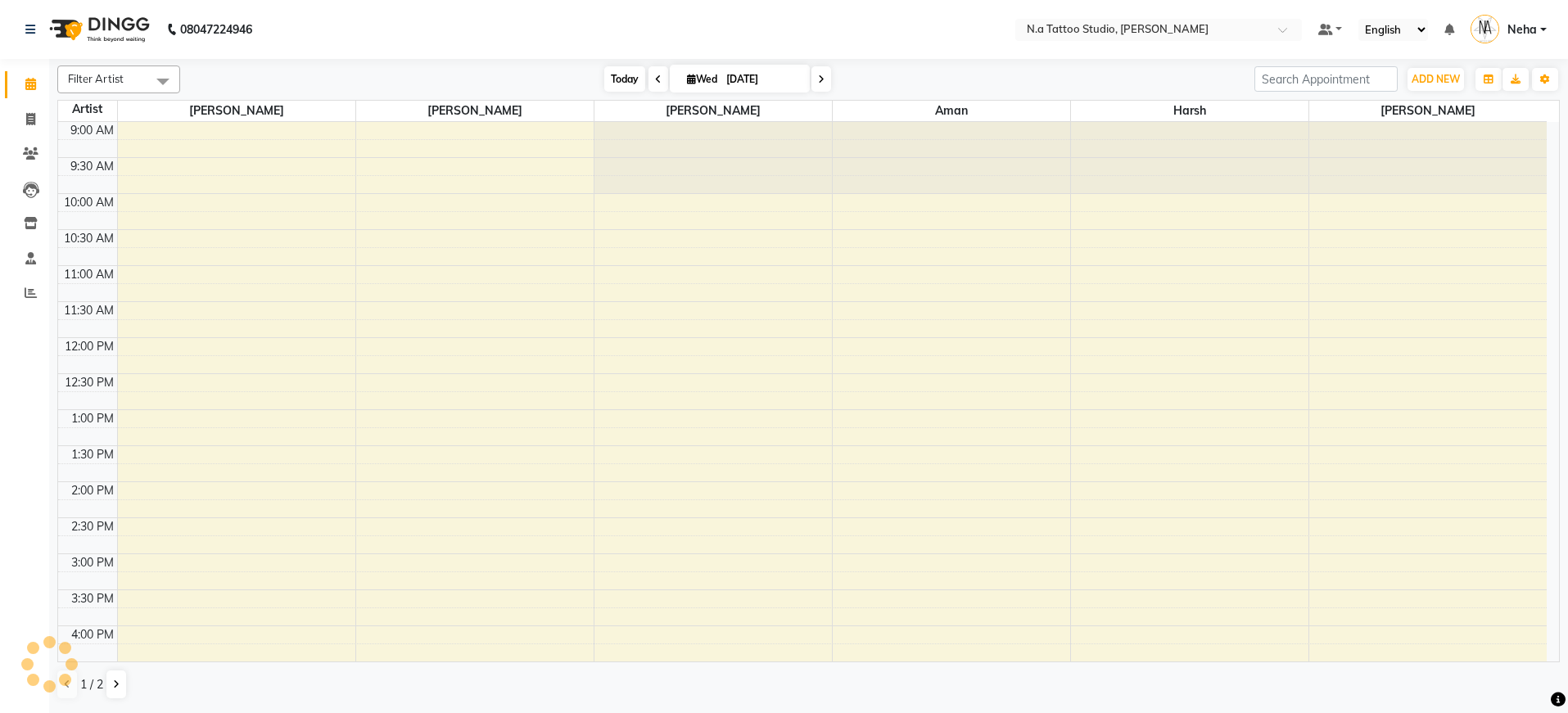
select select "en"
click at [623, 80] on span "Today" at bounding box center [624, 79] width 41 height 25
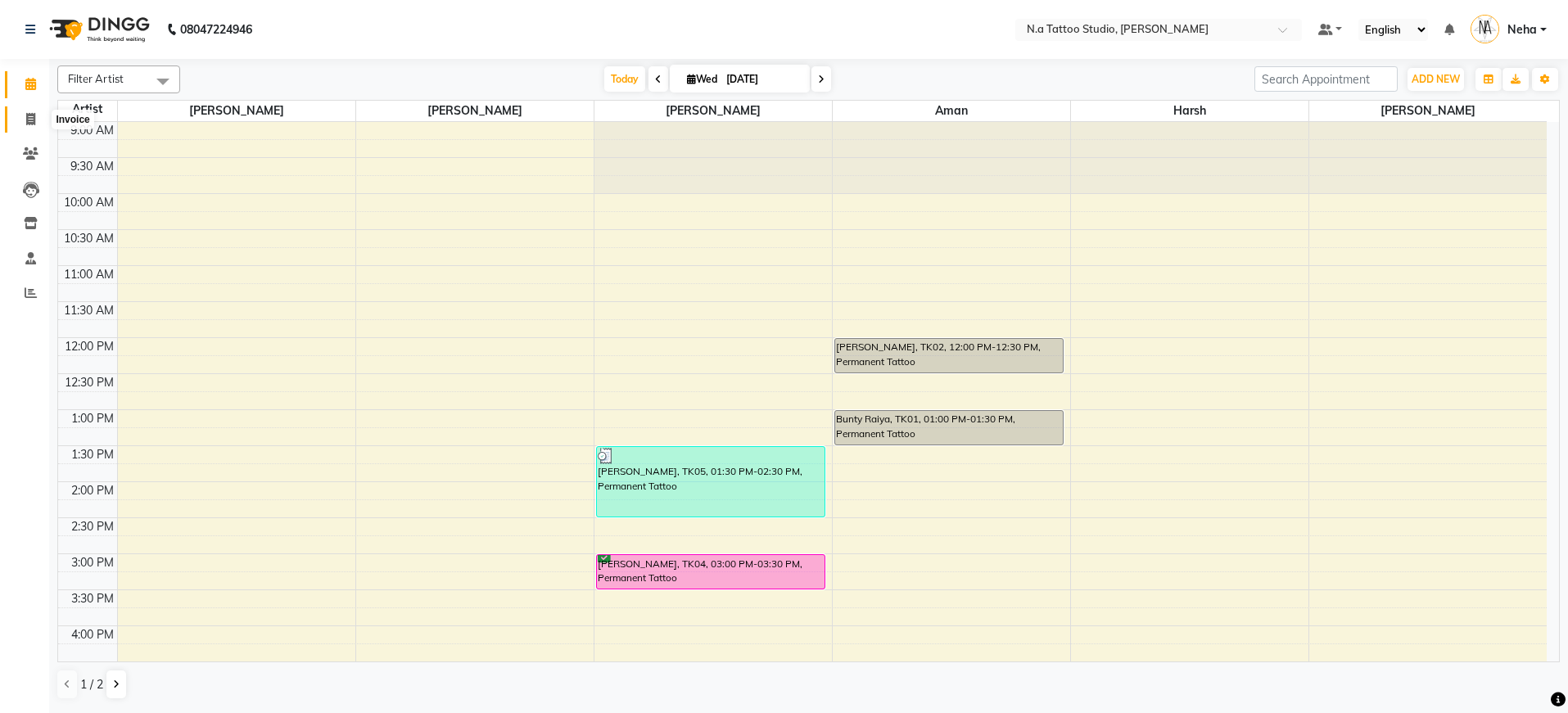
click at [35, 122] on span at bounding box center [30, 120] width 28 height 18
select select "service"
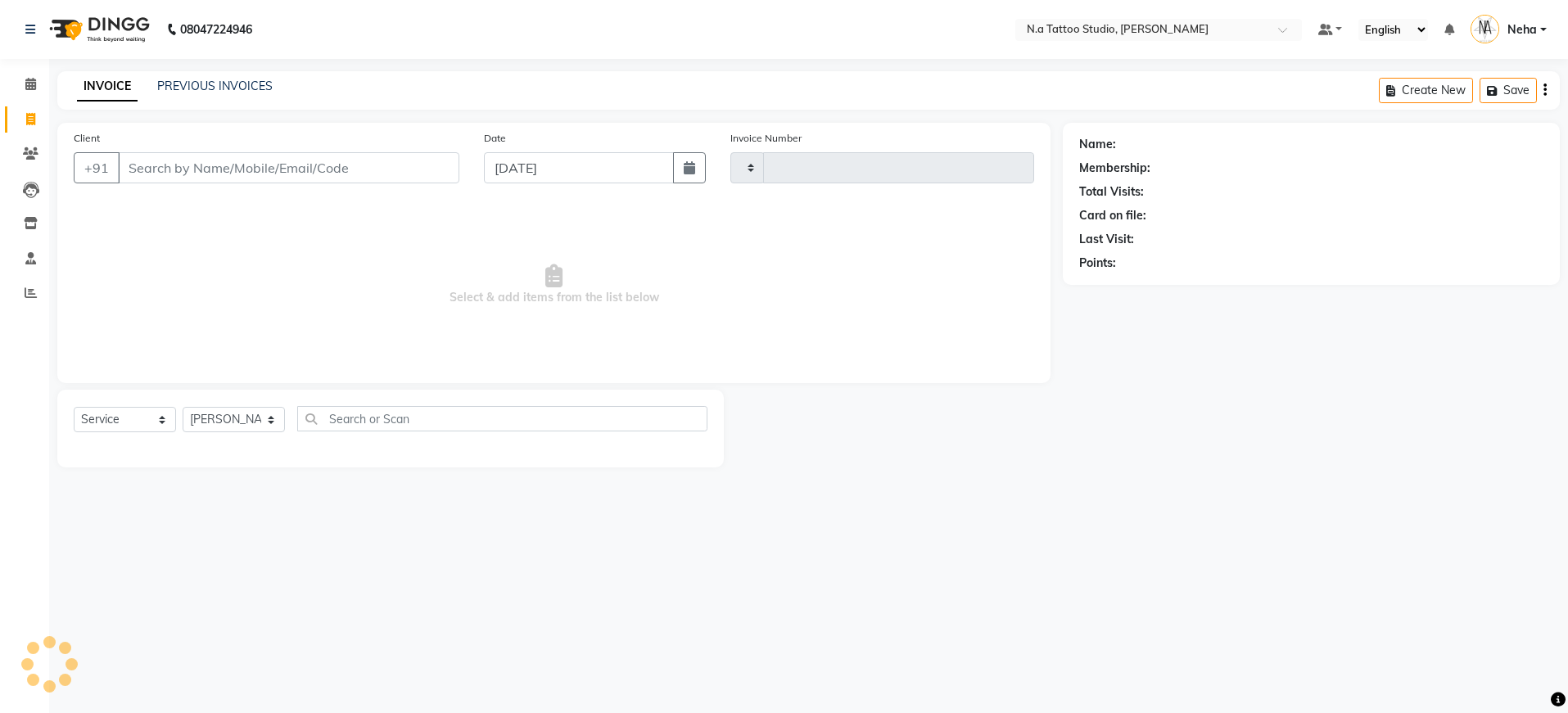
type input "0610"
select select "4590"
type input "9582810299"
click at [405, 163] on span "Add Client" at bounding box center [417, 167] width 65 height 17
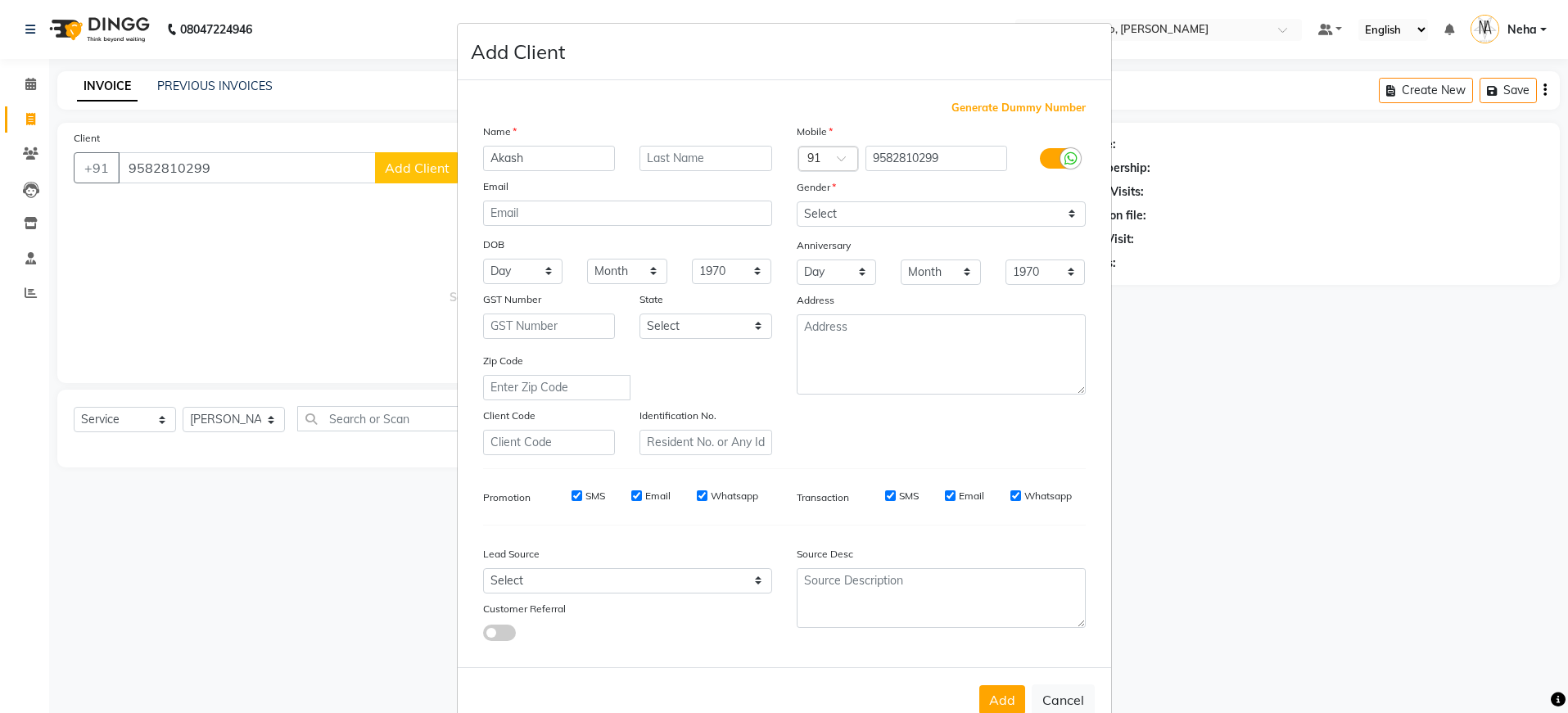
type input "Akash"
click at [656, 208] on input "email" at bounding box center [627, 213] width 289 height 25
type input "akashsanki1115@gmail.com"
click at [959, 215] on select "Select [DEMOGRAPHIC_DATA] [DEMOGRAPHIC_DATA] Other Prefer Not To Say" at bounding box center [941, 214] width 289 height 25
select select "[DEMOGRAPHIC_DATA]"
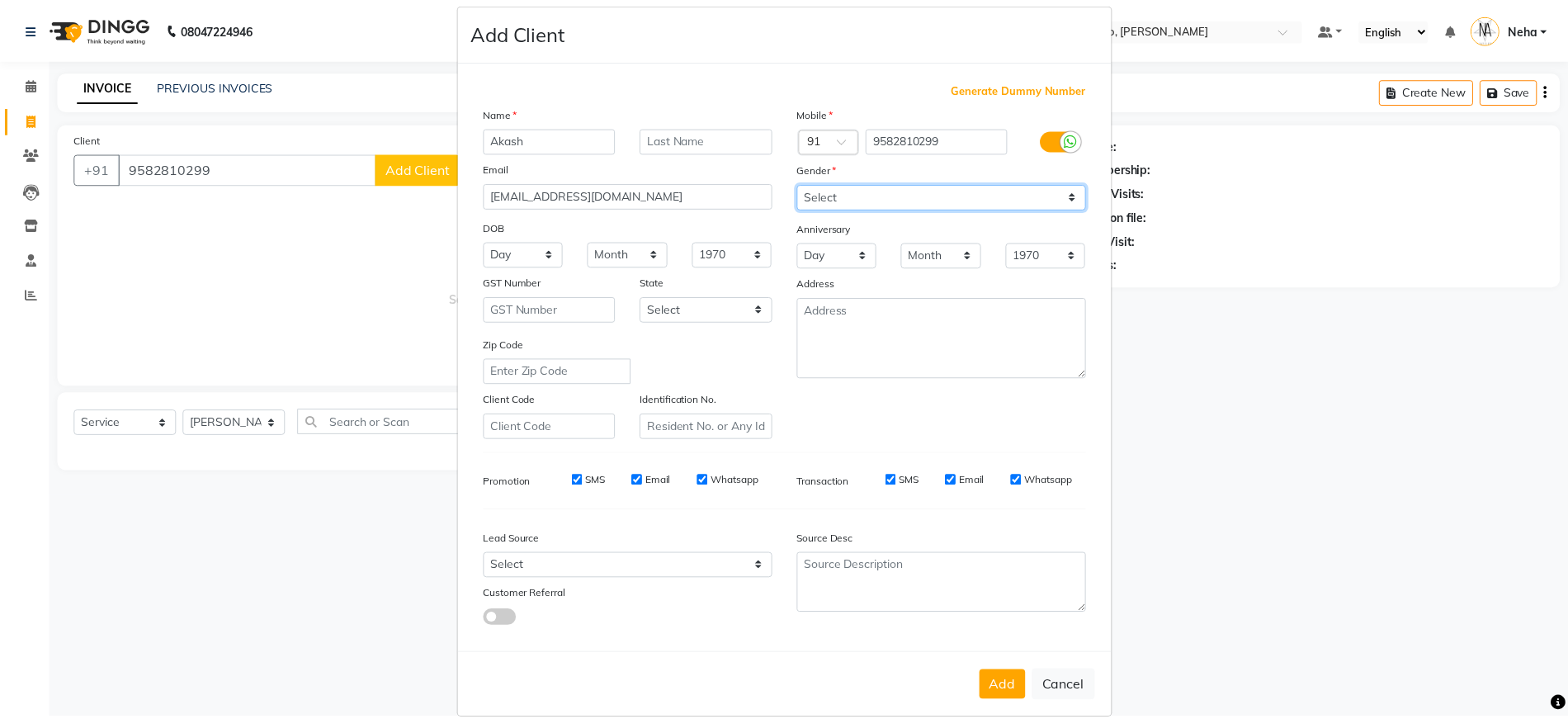
scroll to position [43, 0]
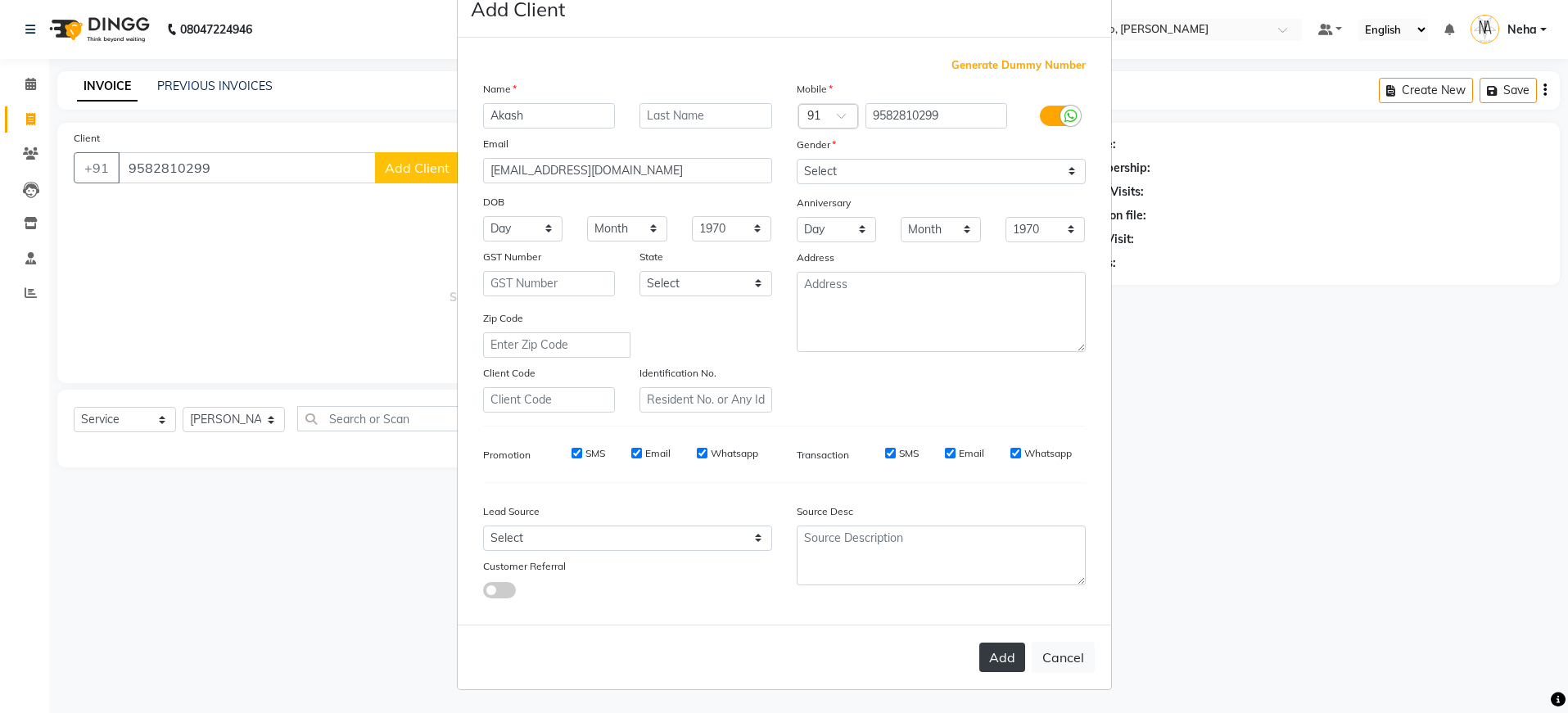
click at [997, 664] on button "Add" at bounding box center [1002, 658] width 46 height 29
type input "95******99"
select select
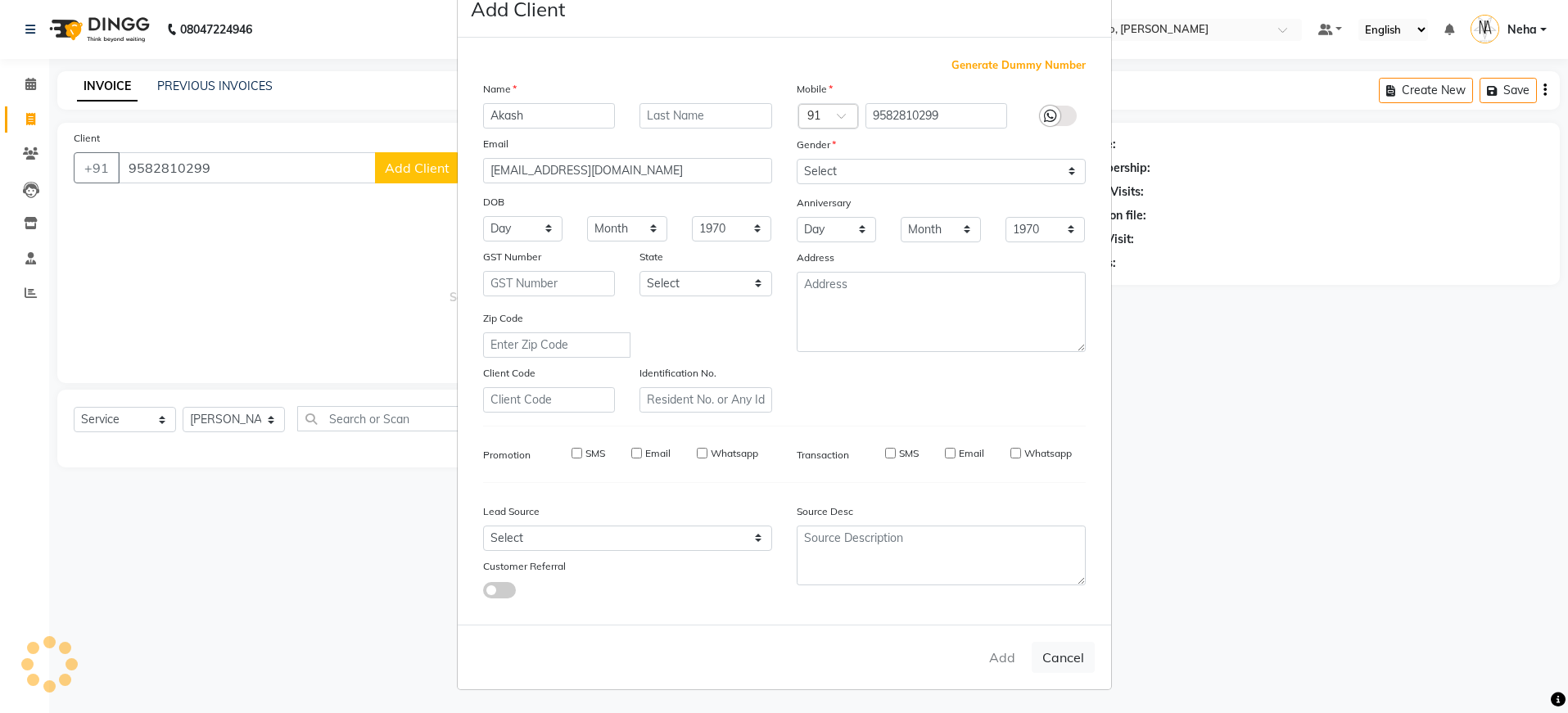
select select
checkbox input "false"
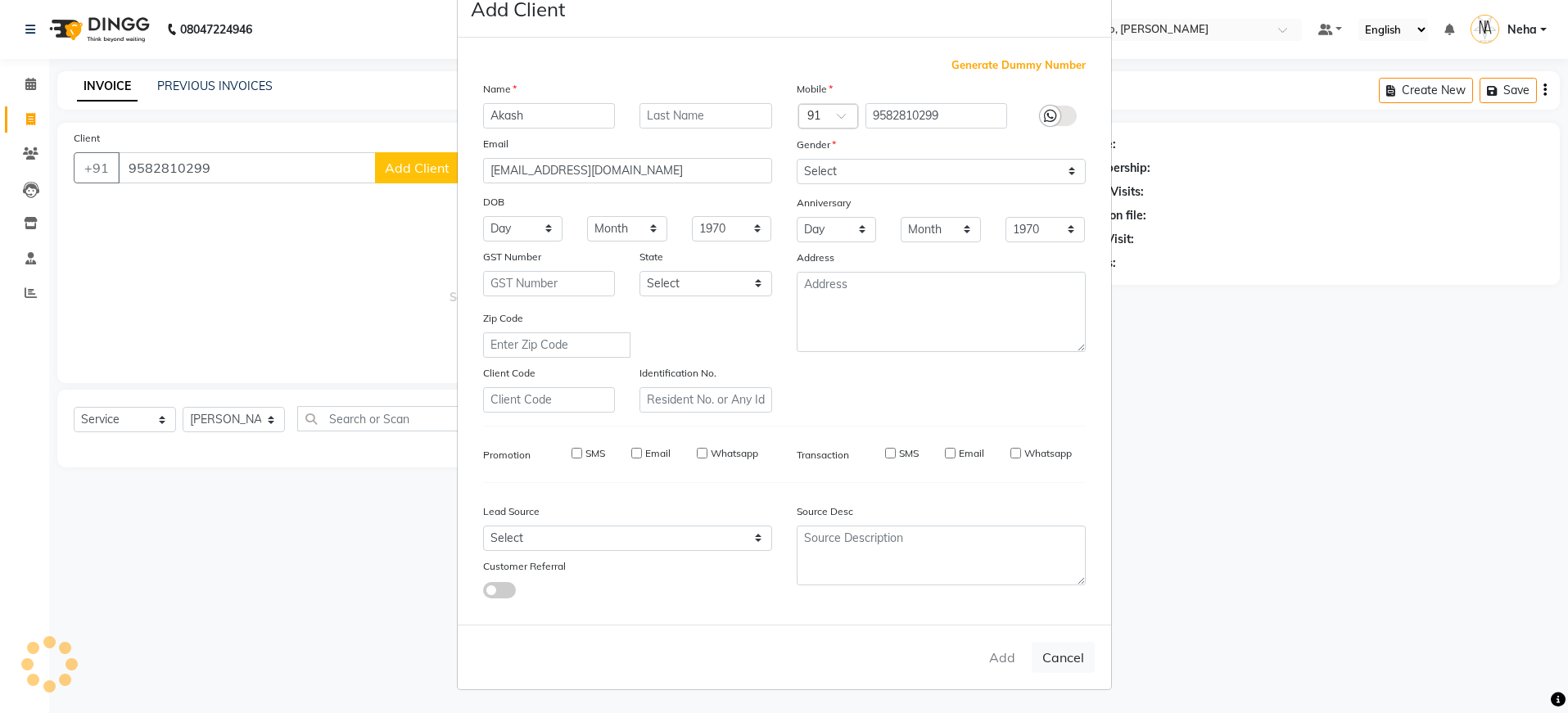
checkbox input "false"
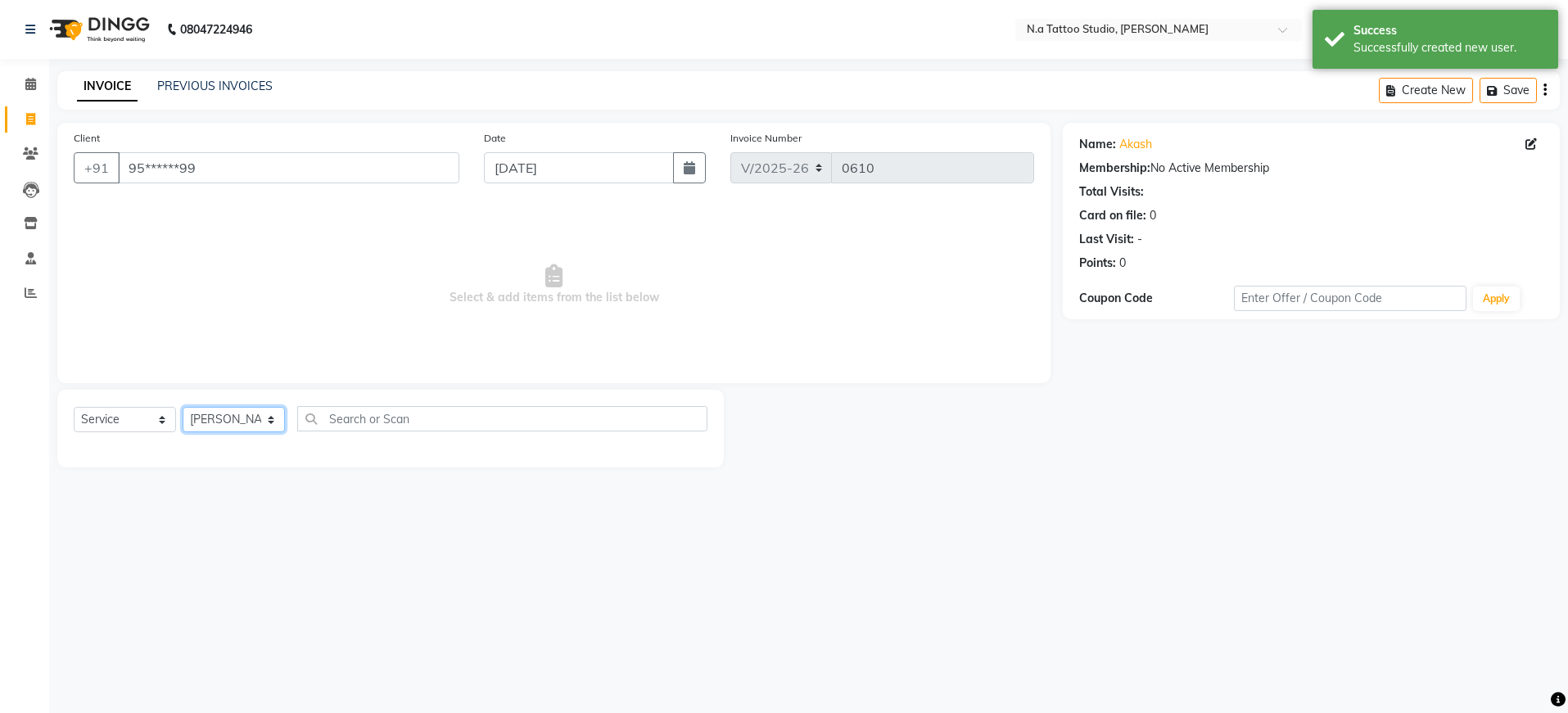
click at [242, 425] on select "[PERSON_NAME] [PERSON_NAME] [PERSON_NAME] [PERSON_NAME] Manager [PERSON_NAME] […" at bounding box center [233, 419] width 102 height 25
select select "84975"
drag, startPoint x: 146, startPoint y: 472, endPoint x: 372, endPoint y: 368, distance: 248.8
click at [146, 472] on div "Permanent Tattoo" at bounding box center [122, 479] width 95 height 18
checkbox input "false"
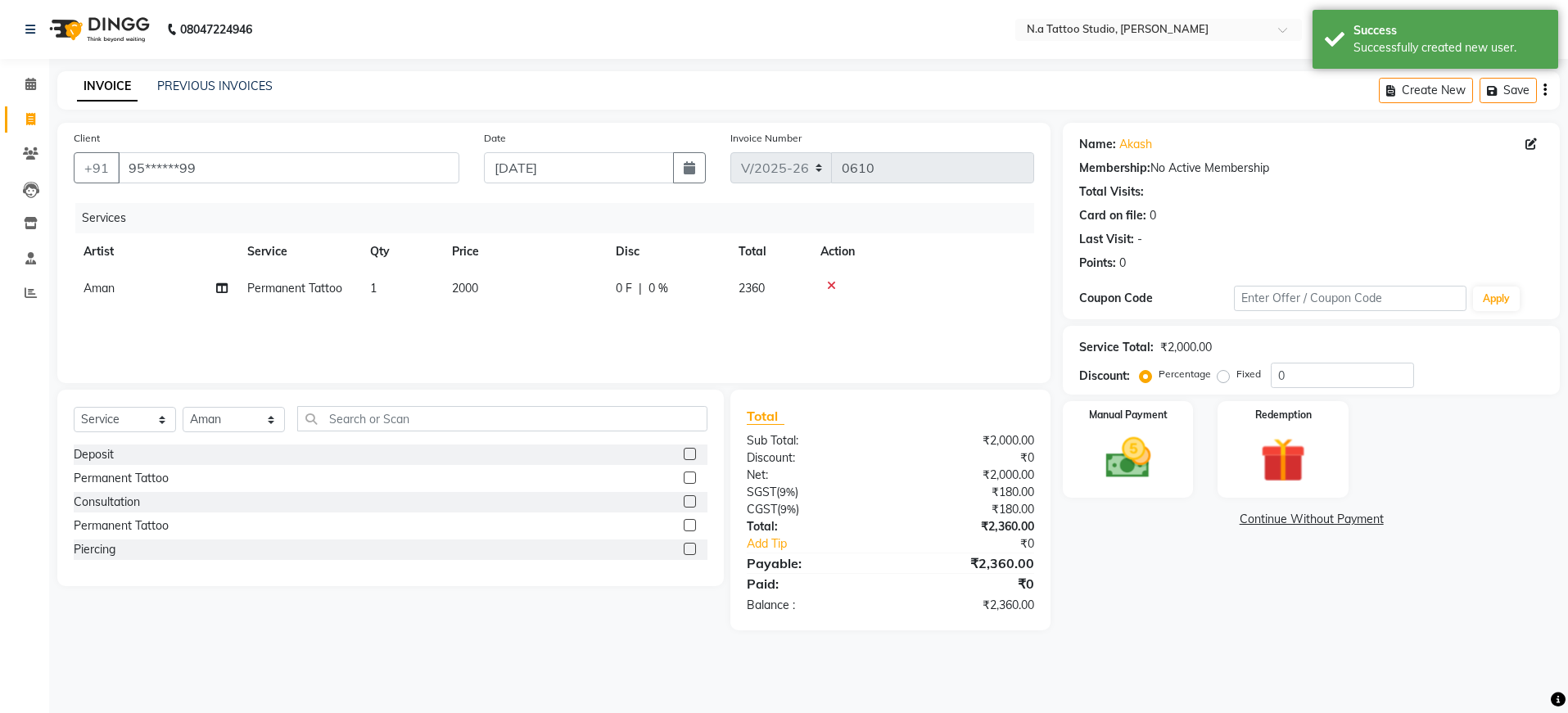
drag, startPoint x: 502, startPoint y: 289, endPoint x: 525, endPoint y: 289, distance: 23.0
click at [503, 289] on td "2000" at bounding box center [524, 289] width 163 height 37
select select "84975"
click at [556, 287] on input "2000" at bounding box center [601, 293] width 144 height 25
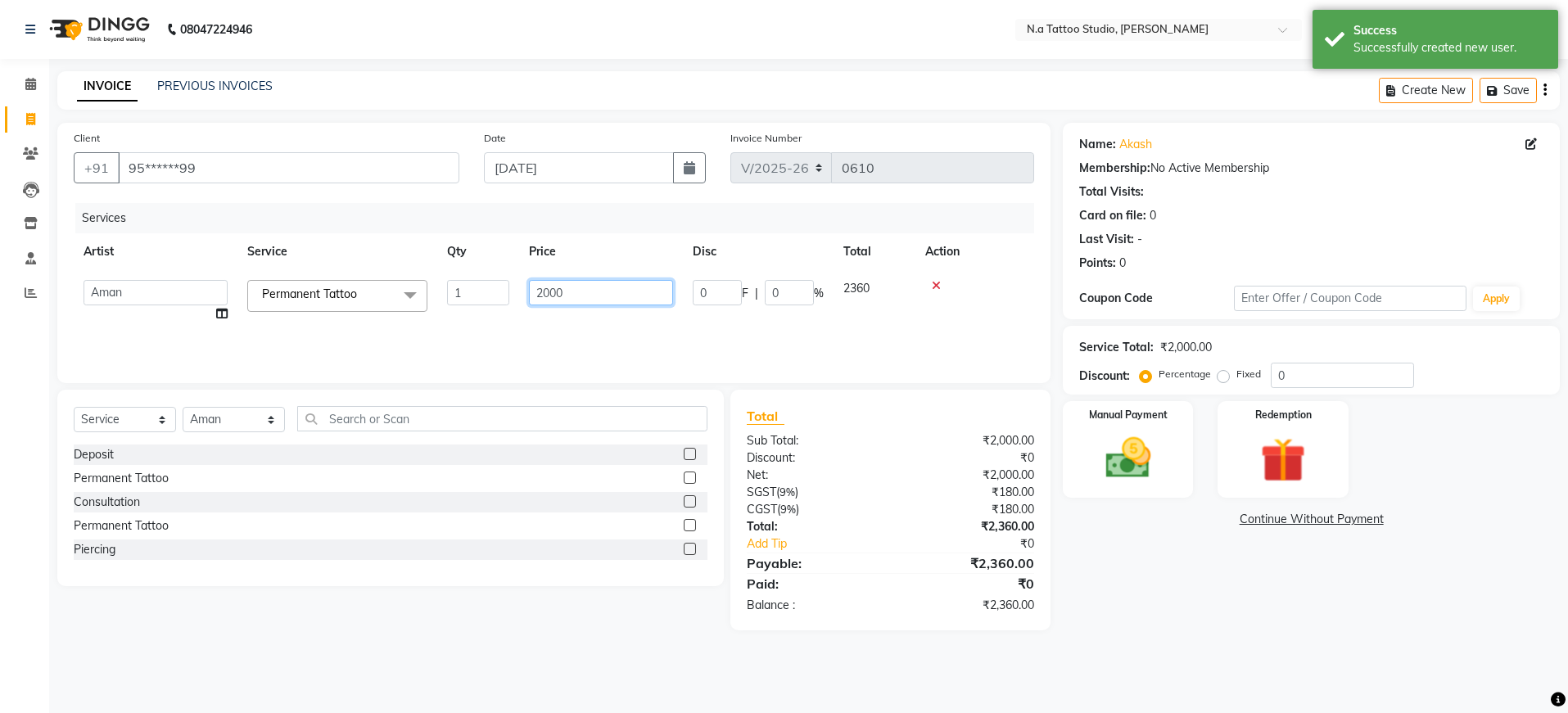
click at [556, 287] on input "2000" at bounding box center [601, 293] width 144 height 25
type input "3000"
click at [571, 319] on div "Services Artist Service Qty Price Disc Total Action Abhishek Ahuja Aman Harsh J…" at bounding box center [553, 285] width 960 height 163
click at [1142, 454] on img at bounding box center [1127, 459] width 76 height 54
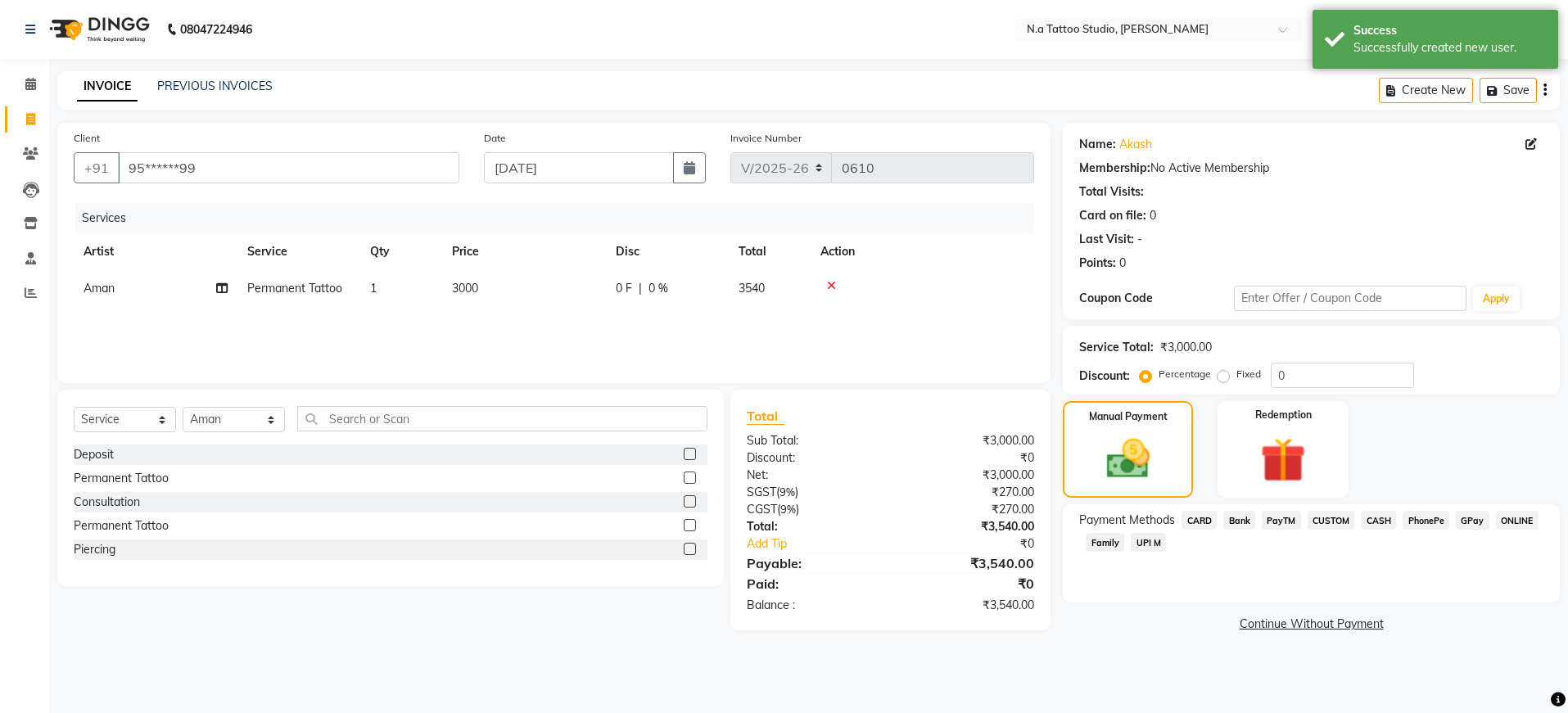
click at [1468, 524] on span "GPay" at bounding box center [1473, 519] width 34 height 18
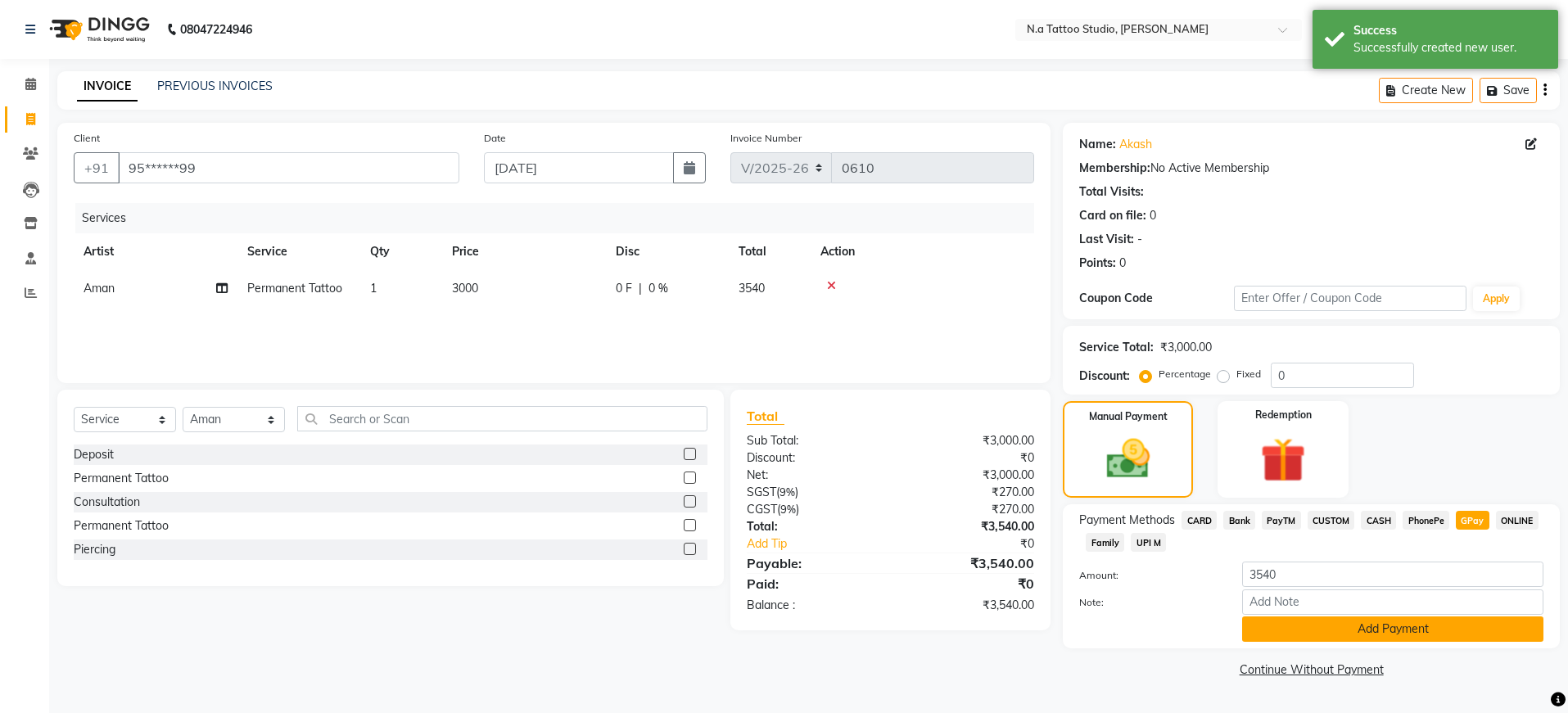
click at [1443, 629] on button "Add Payment" at bounding box center [1393, 629] width 302 height 25
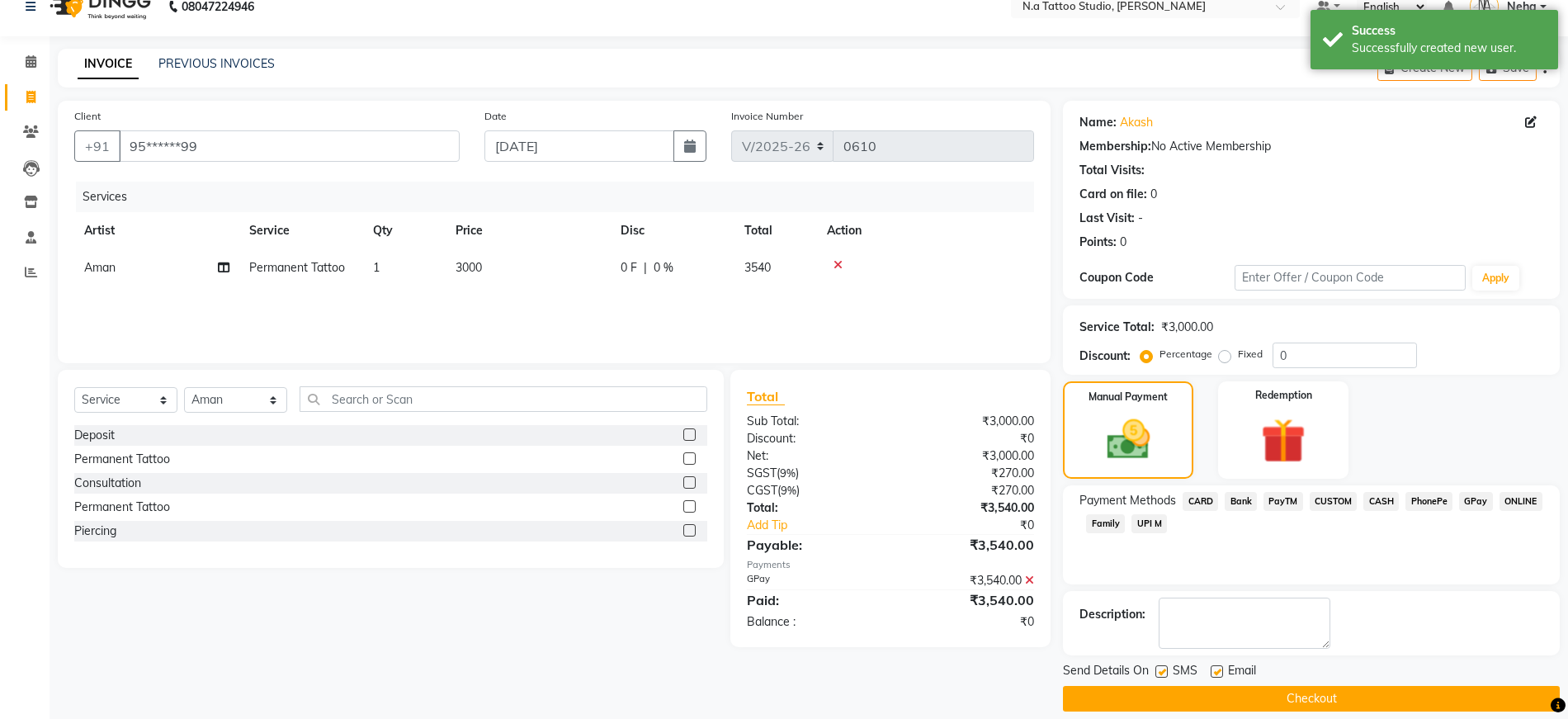
scroll to position [40, 0]
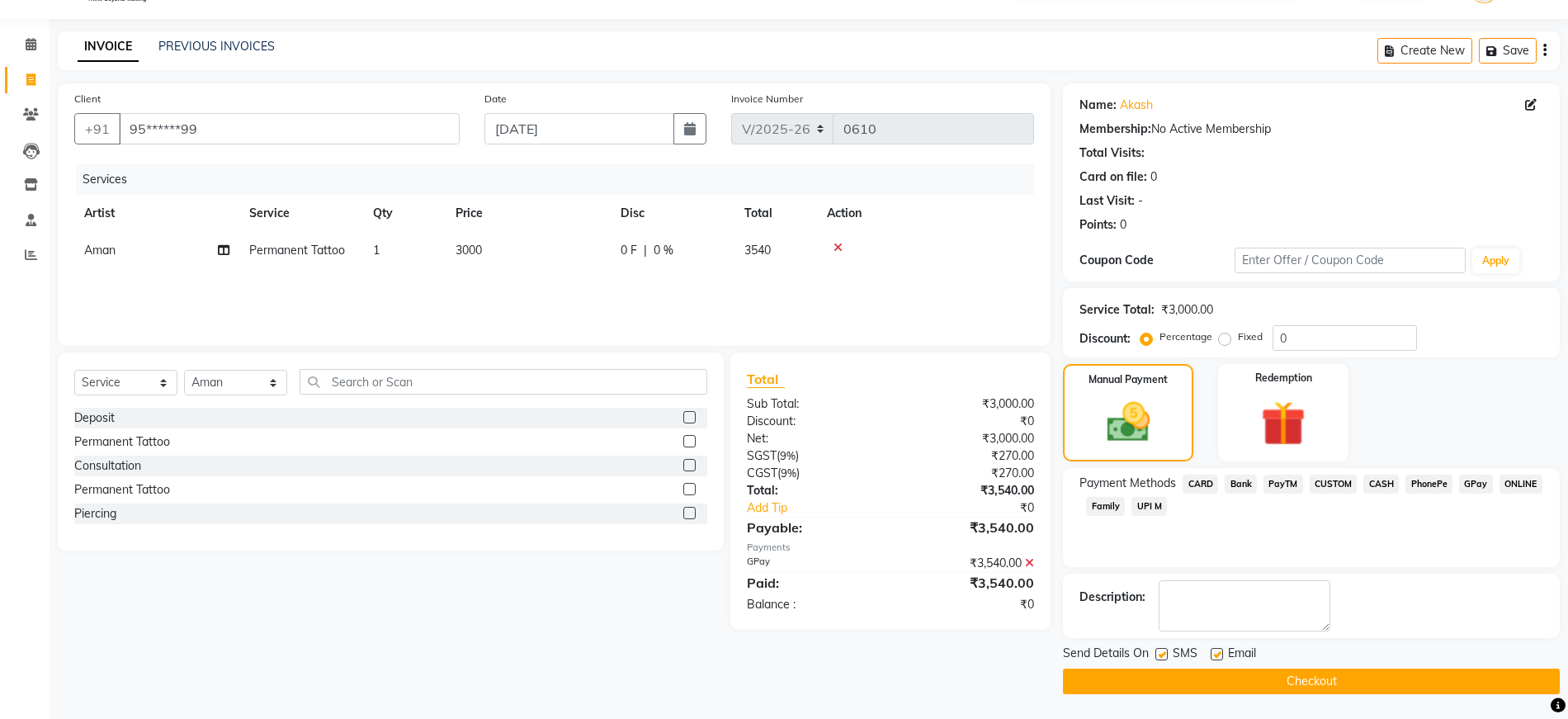
click at [1427, 677] on button "Checkout" at bounding box center [1311, 682] width 497 height 26
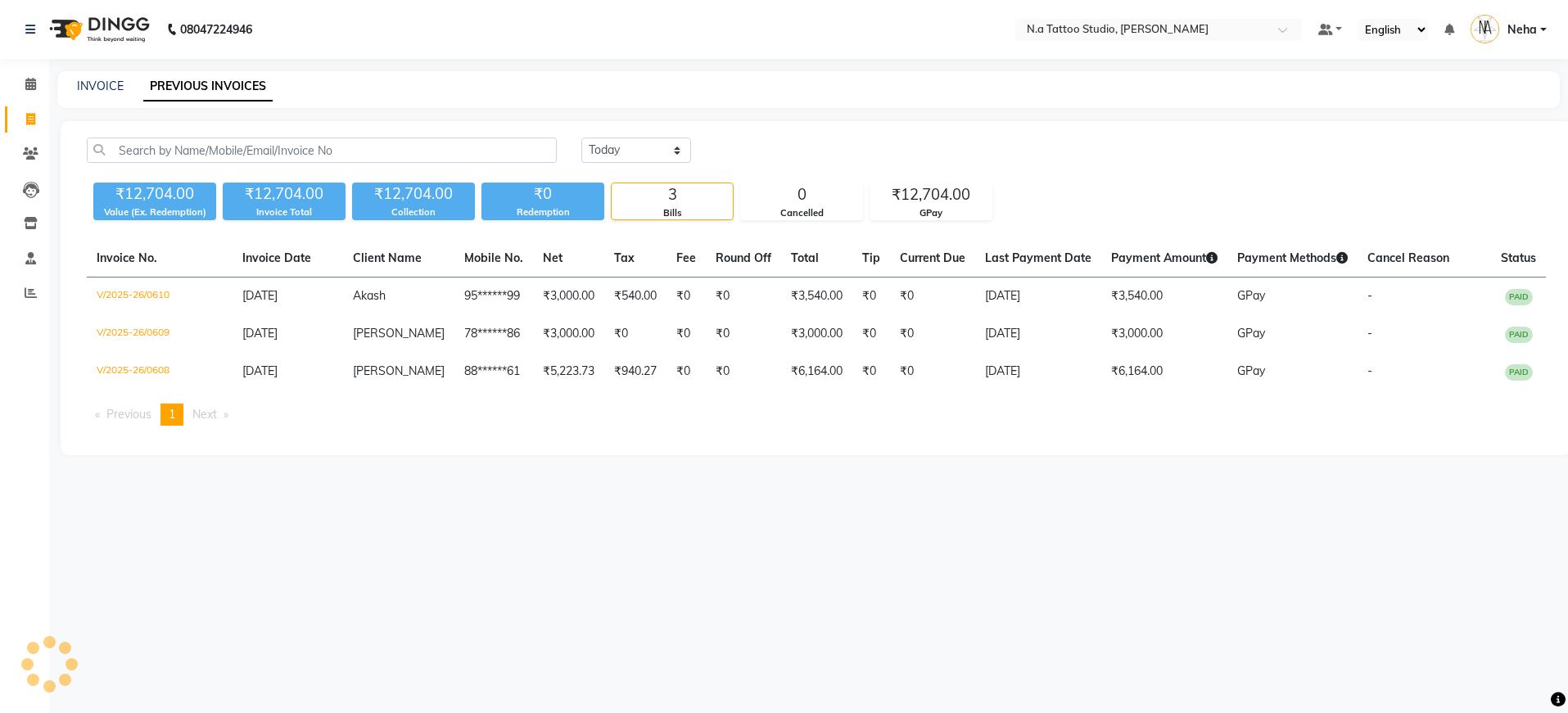
select select "en"
click at [1102, 34] on input "text" at bounding box center [1142, 31] width 237 height 17
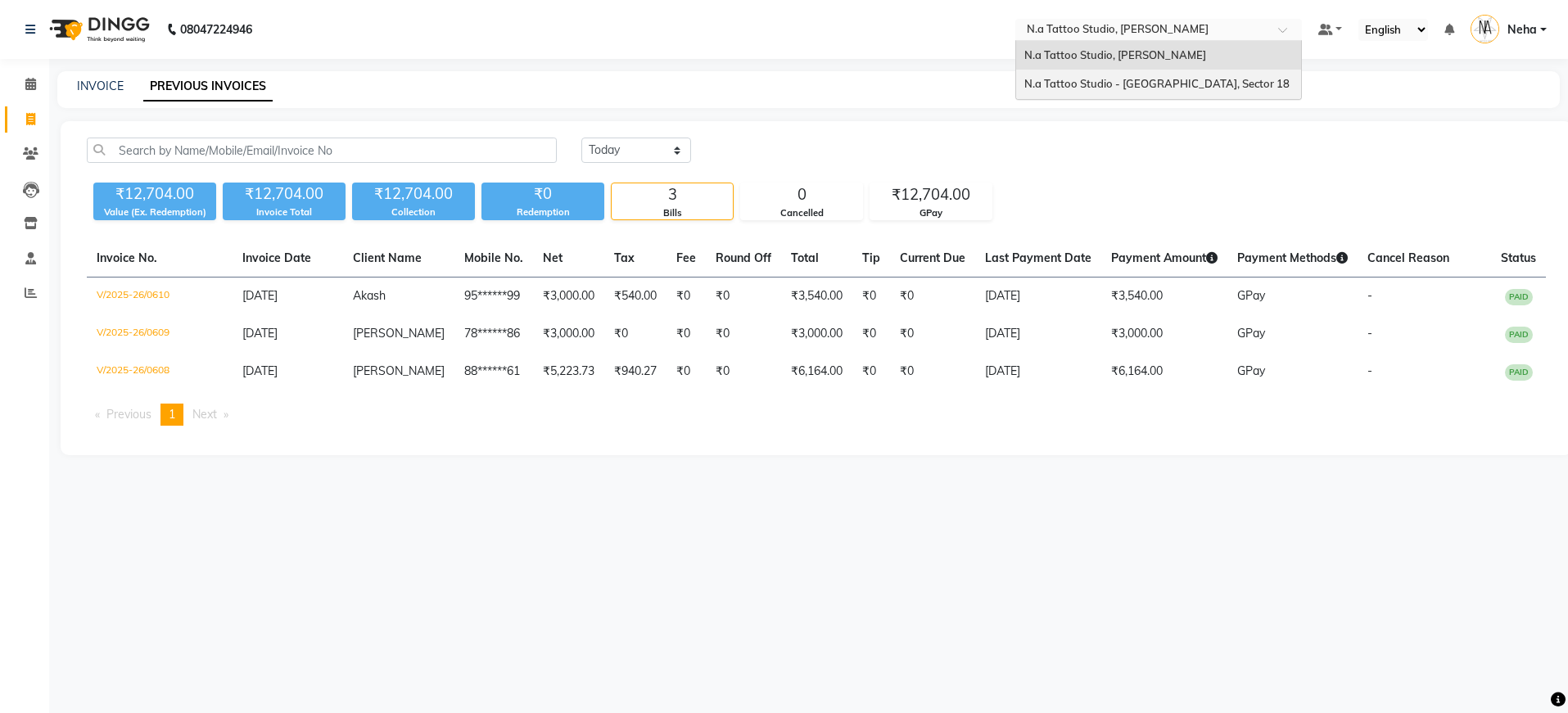
click at [1085, 86] on span "N.a Tattoo Studio - Noida, Sector 18" at bounding box center [1157, 83] width 266 height 13
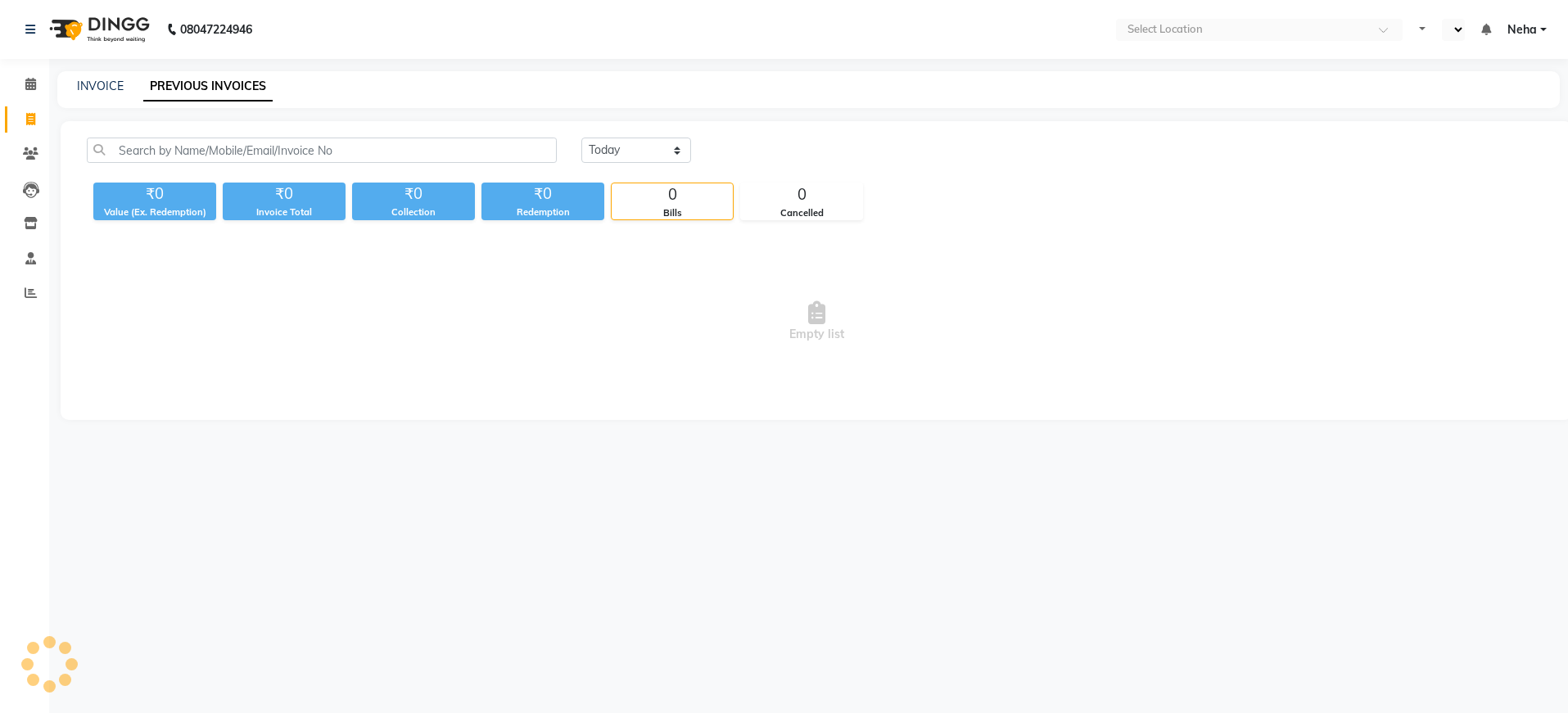
select select "en"
click at [659, 141] on select "[DATE] [DATE] Custom Range" at bounding box center [636, 150] width 110 height 25
select select "range"
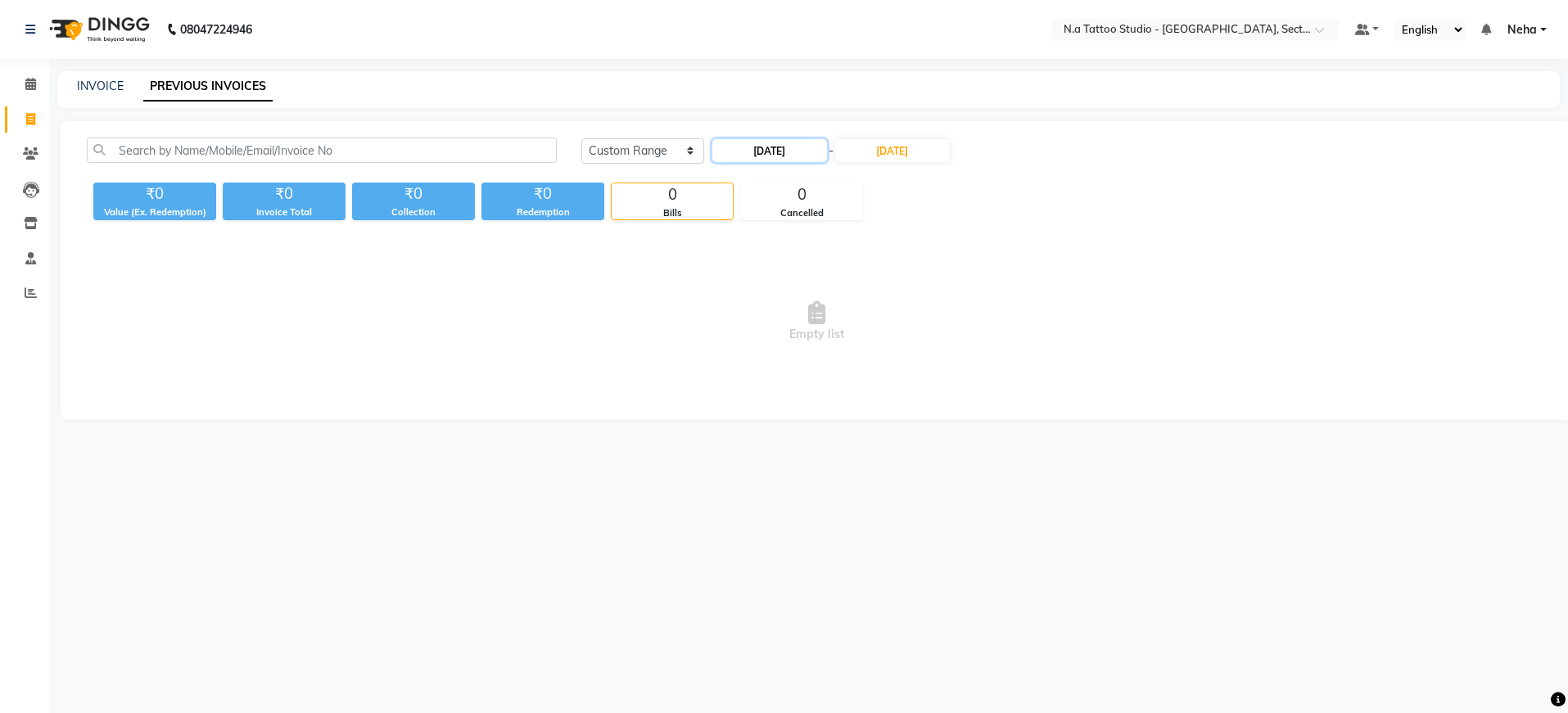
click at [809, 151] on input "[DATE]" at bounding box center [769, 151] width 115 height 23
select select "9"
select select "2025"
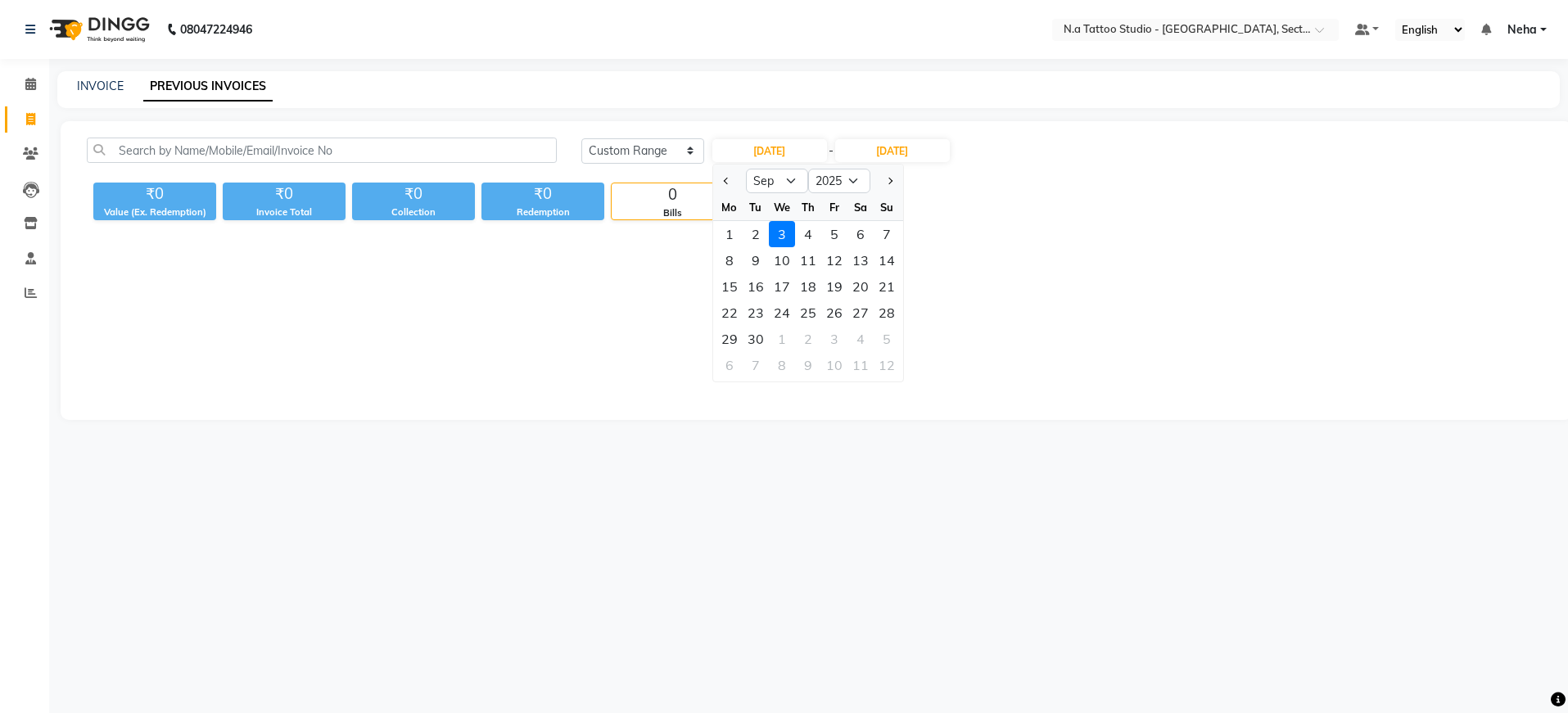
click at [731, 191] on button "Previous month" at bounding box center [727, 181] width 14 height 26
select select "8"
click at [810, 317] on div "21" at bounding box center [807, 312] width 26 height 26
type input "[DATE]"
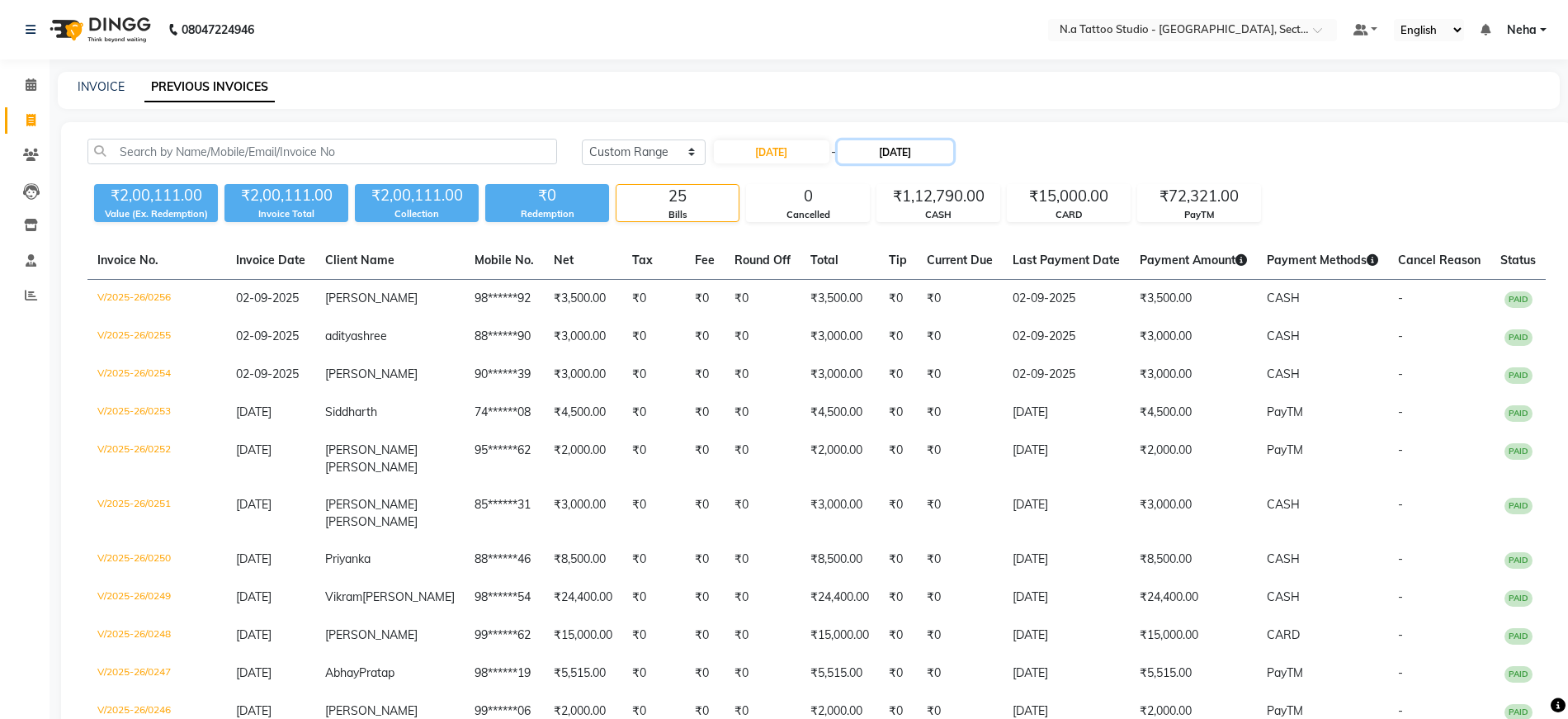
click at [911, 146] on input "[DATE]" at bounding box center [895, 152] width 116 height 24
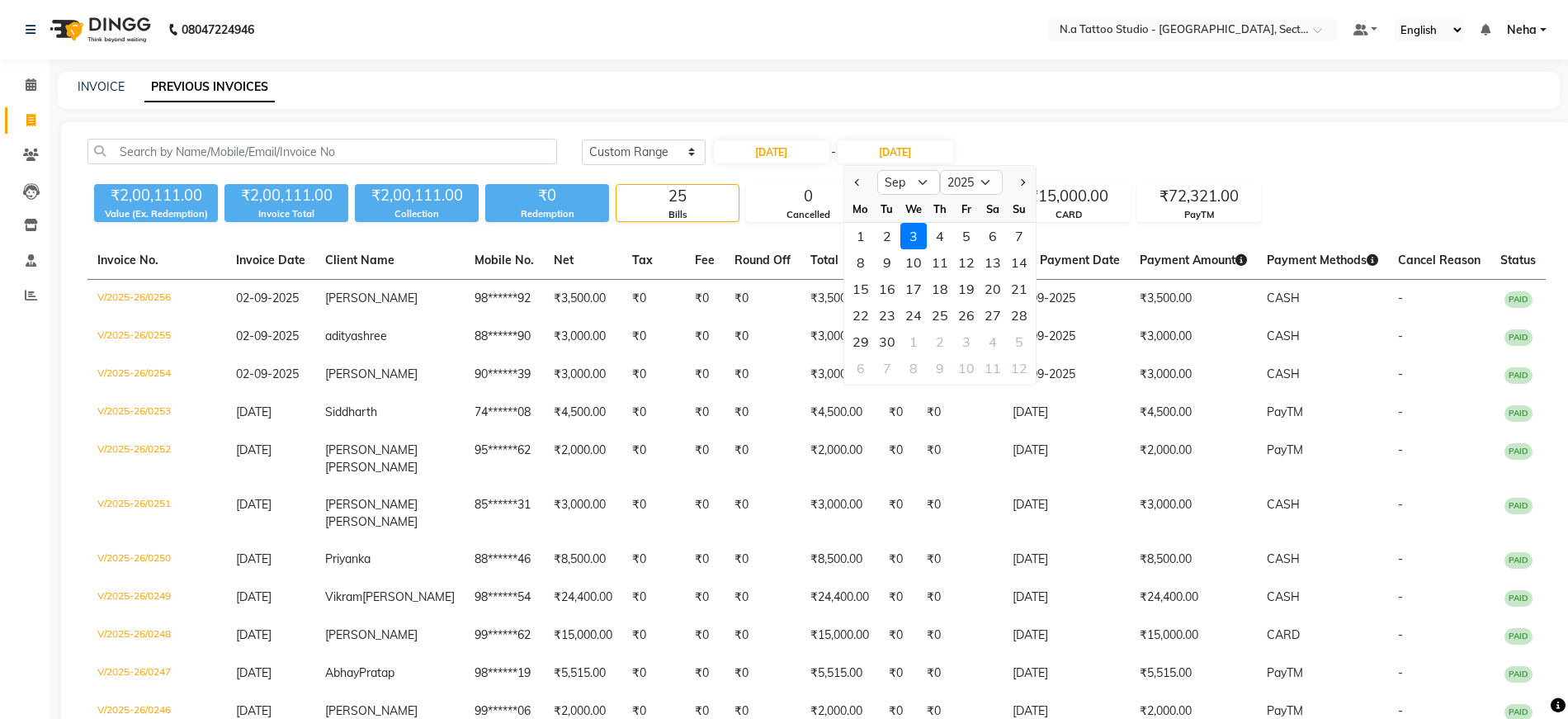
drag, startPoint x: 858, startPoint y: 180, endPoint x: 861, endPoint y: 196, distance: 16.3
click at [858, 180] on span "Previous month" at bounding box center [858, 182] width 7 height 7
select select "8"
click at [945, 310] on div "21" at bounding box center [939, 315] width 26 height 26
type input "[DATE]"
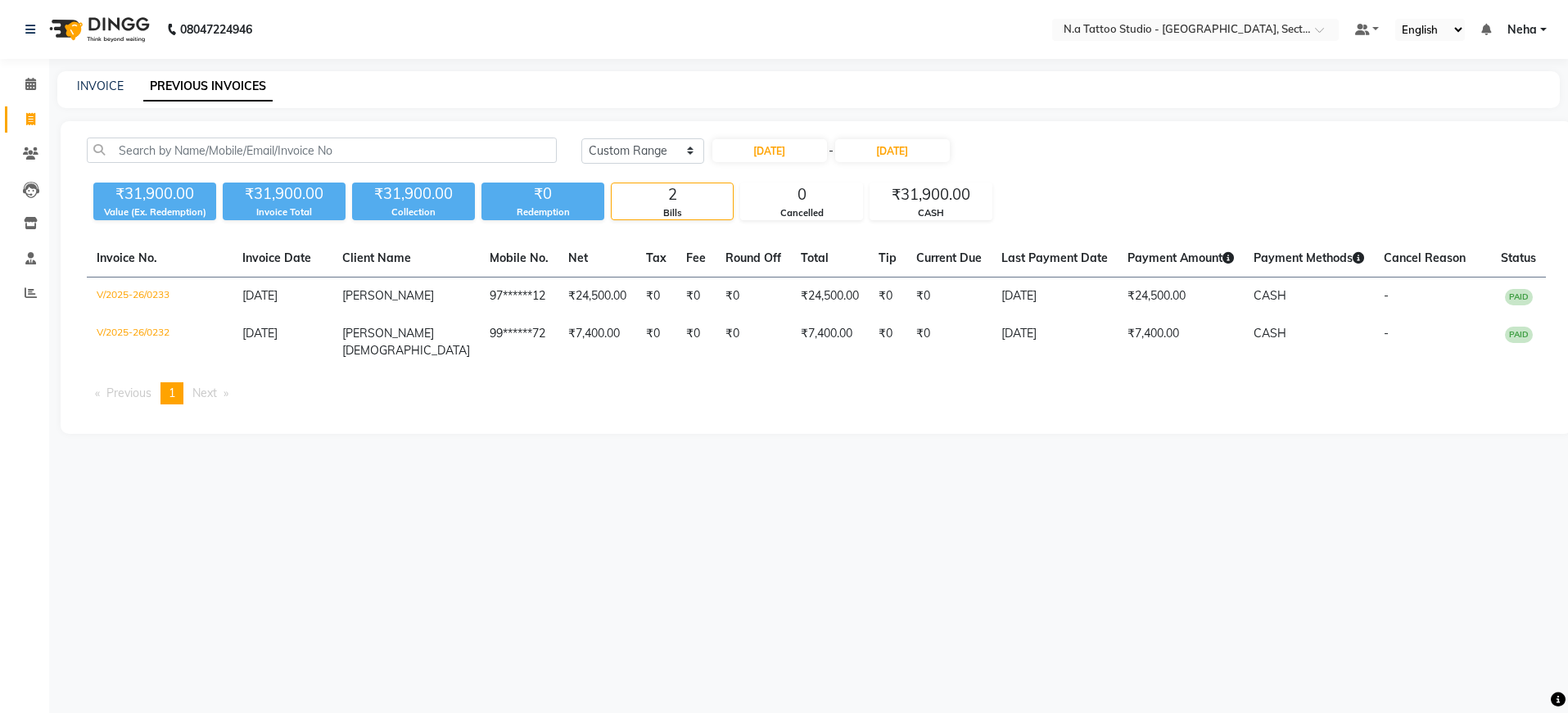
click at [794, 163] on div "[DATE] [DATE] Custom Range [DATE] - [DATE]" at bounding box center [1063, 157] width 989 height 39
click at [800, 153] on input "[DATE]" at bounding box center [769, 151] width 115 height 23
select select "8"
select select "2025"
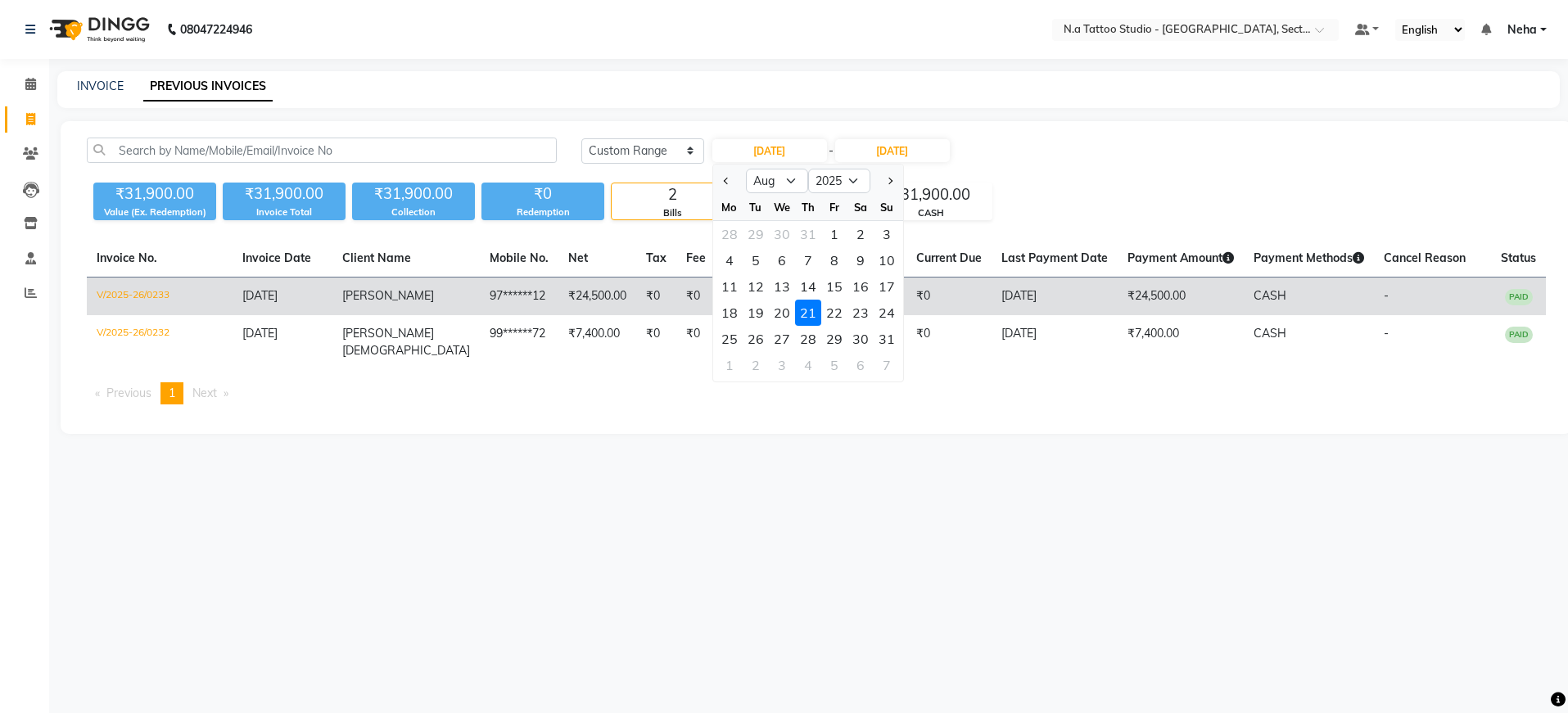
drag, startPoint x: 832, startPoint y: 322, endPoint x: 835, endPoint y: 313, distance: 9.5
click at [833, 322] on div "22" at bounding box center [834, 312] width 26 height 26
type input "[DATE]"
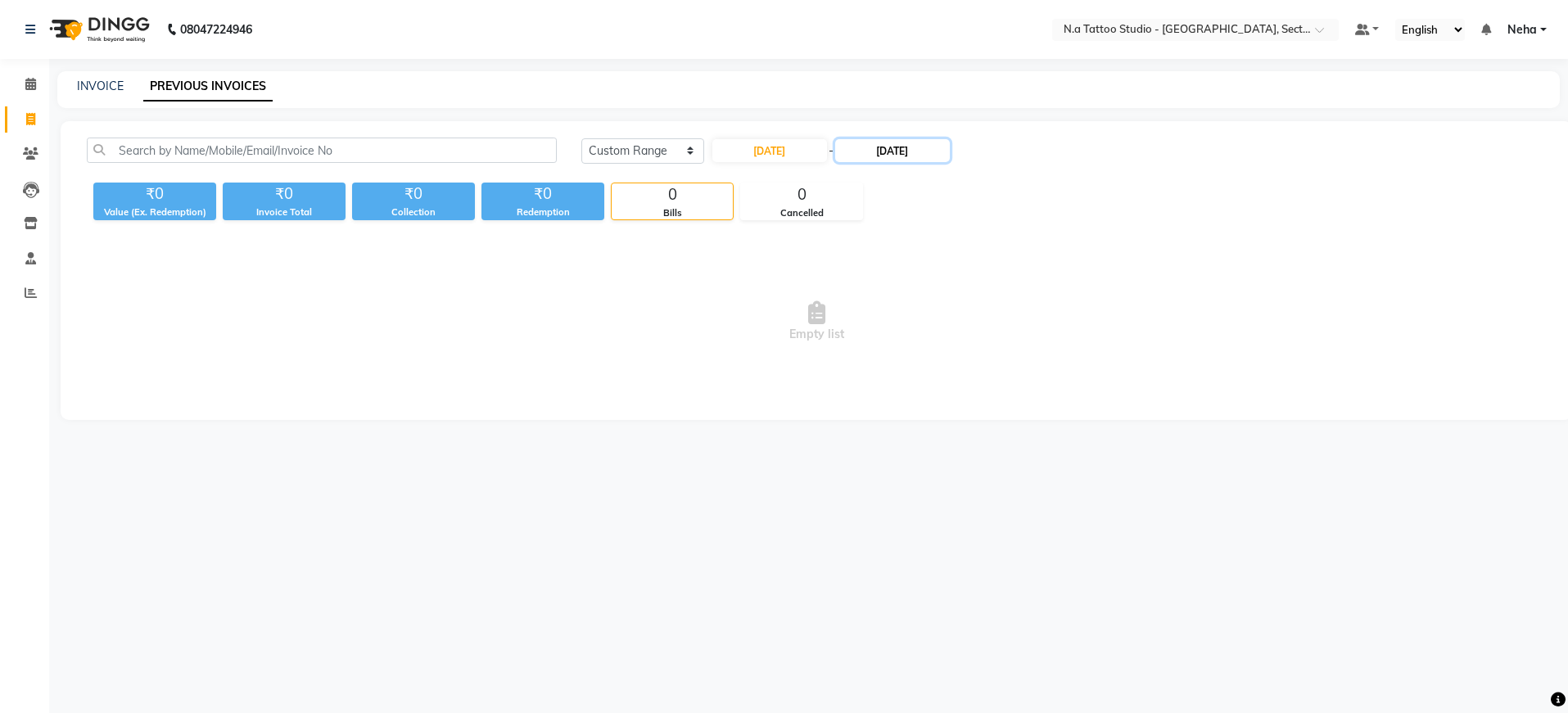
click at [890, 155] on input "[DATE]" at bounding box center [893, 151] width 115 height 23
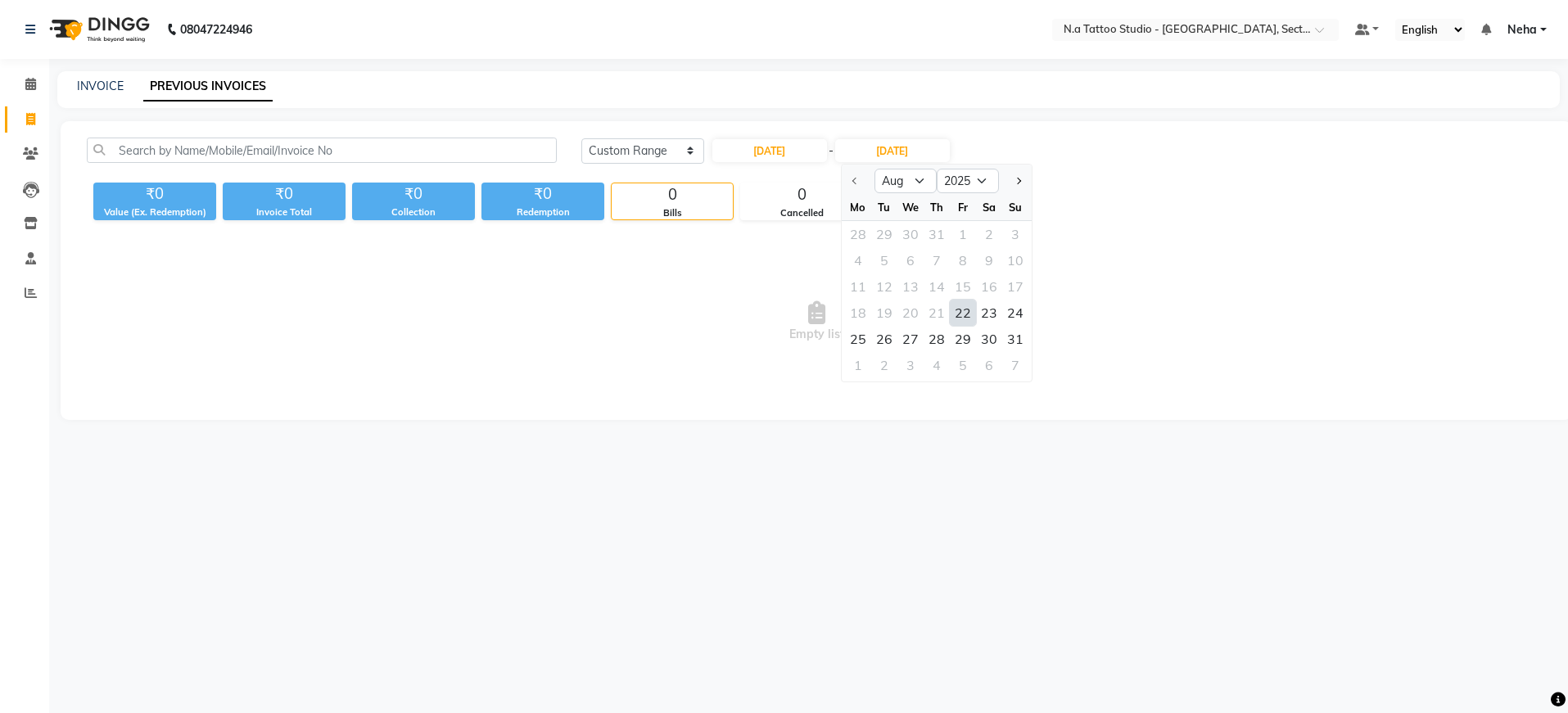
click at [963, 313] on div "22" at bounding box center [963, 312] width 26 height 26
type input "[DATE]"
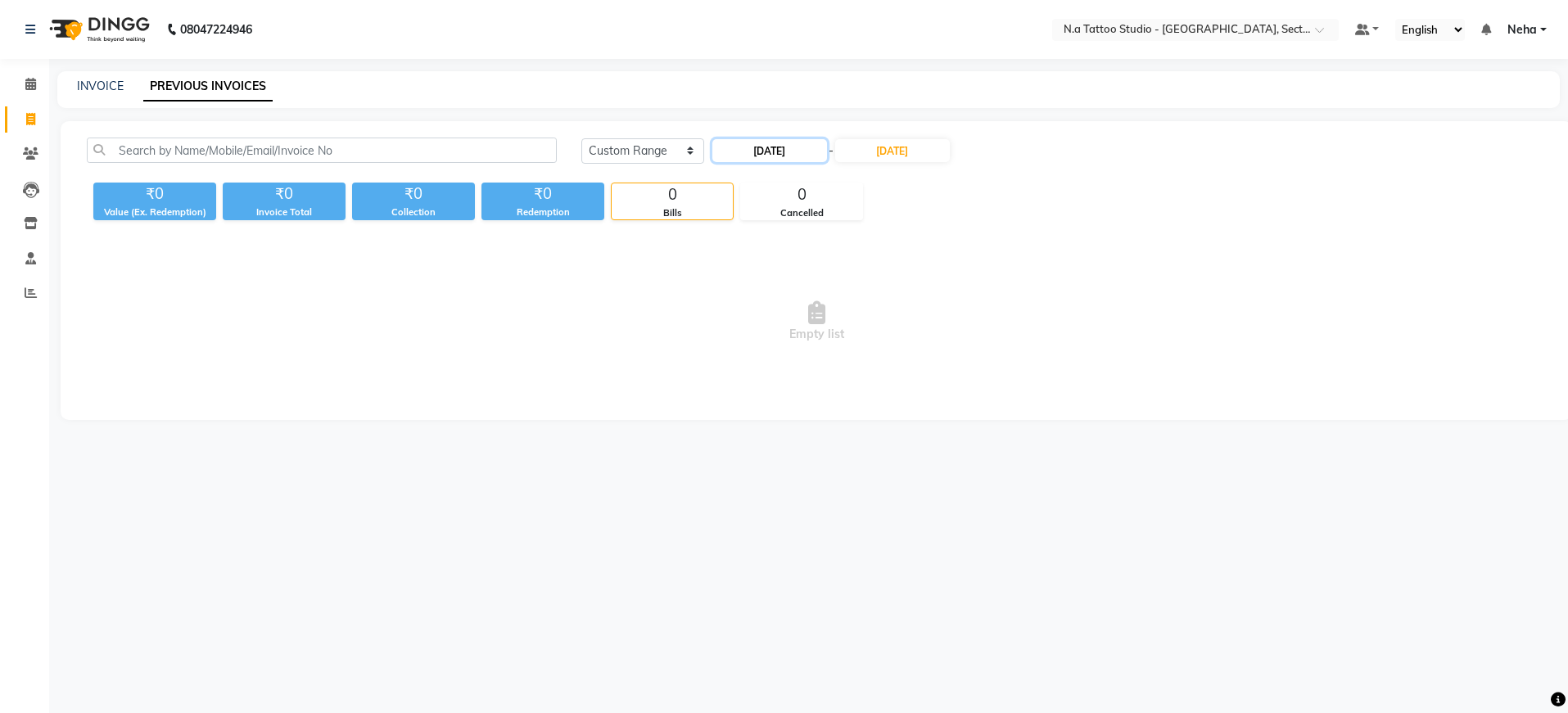
click at [768, 152] on input "[DATE]" at bounding box center [769, 151] width 115 height 23
select select "8"
select select "2025"
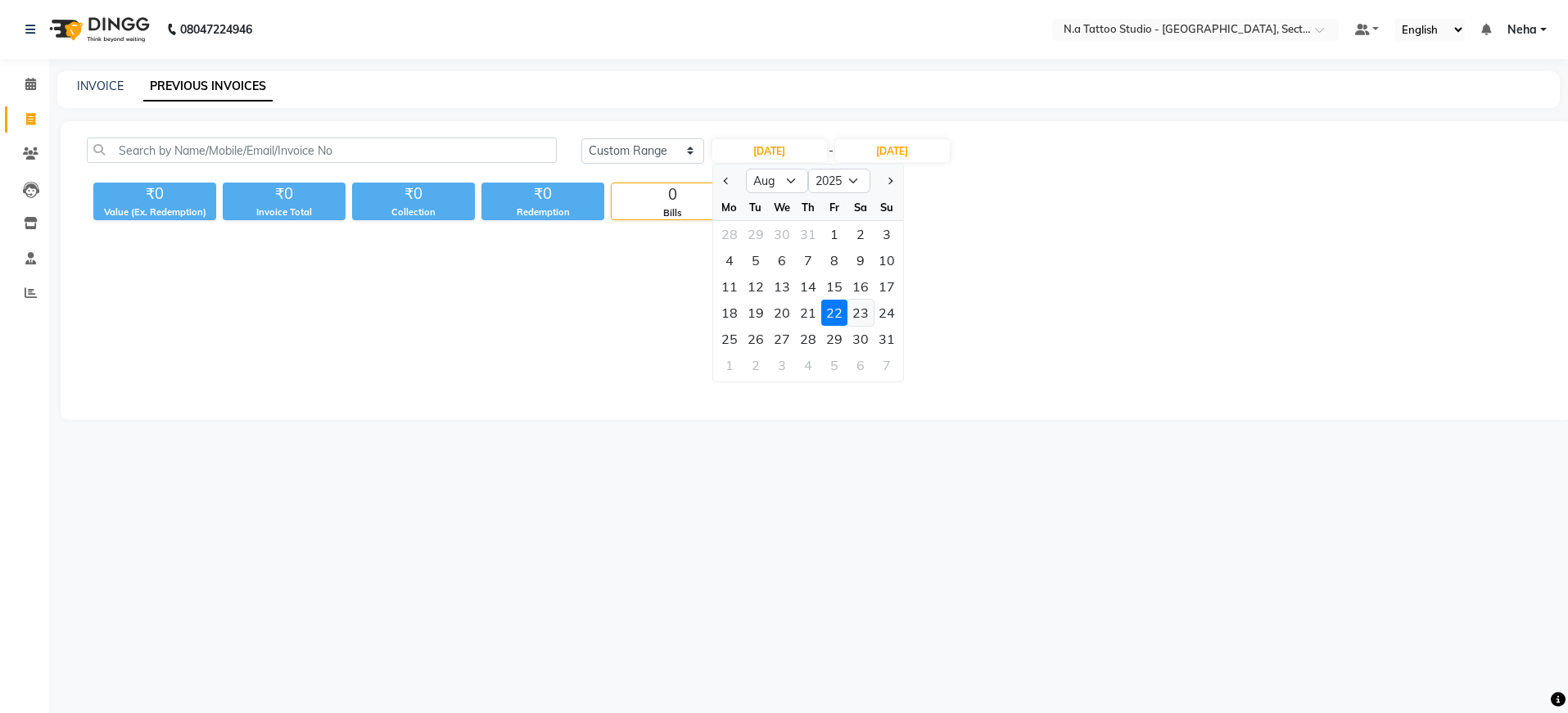
click at [854, 309] on div "23" at bounding box center [860, 312] width 26 height 26
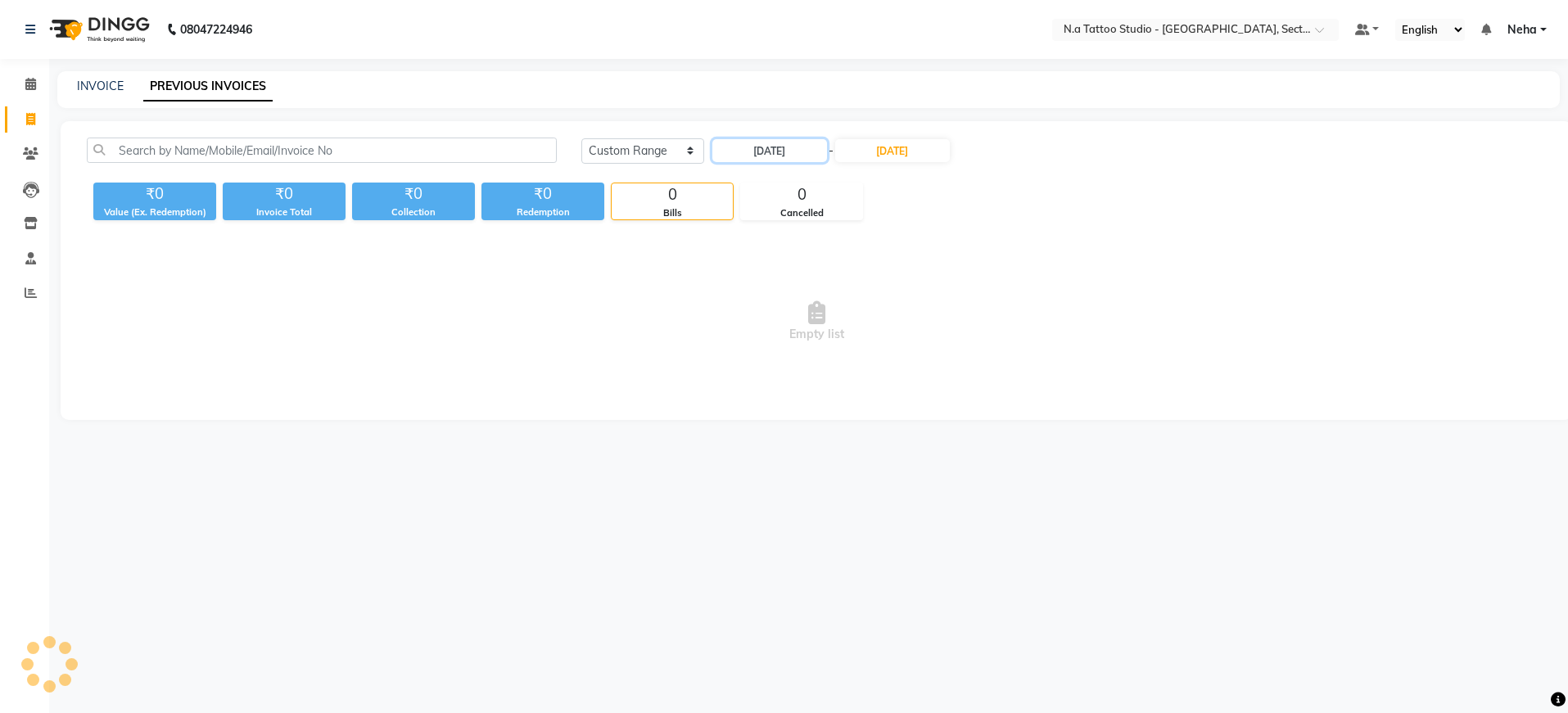
type input "[DATE]"
click at [925, 148] on input "[DATE]" at bounding box center [893, 151] width 115 height 23
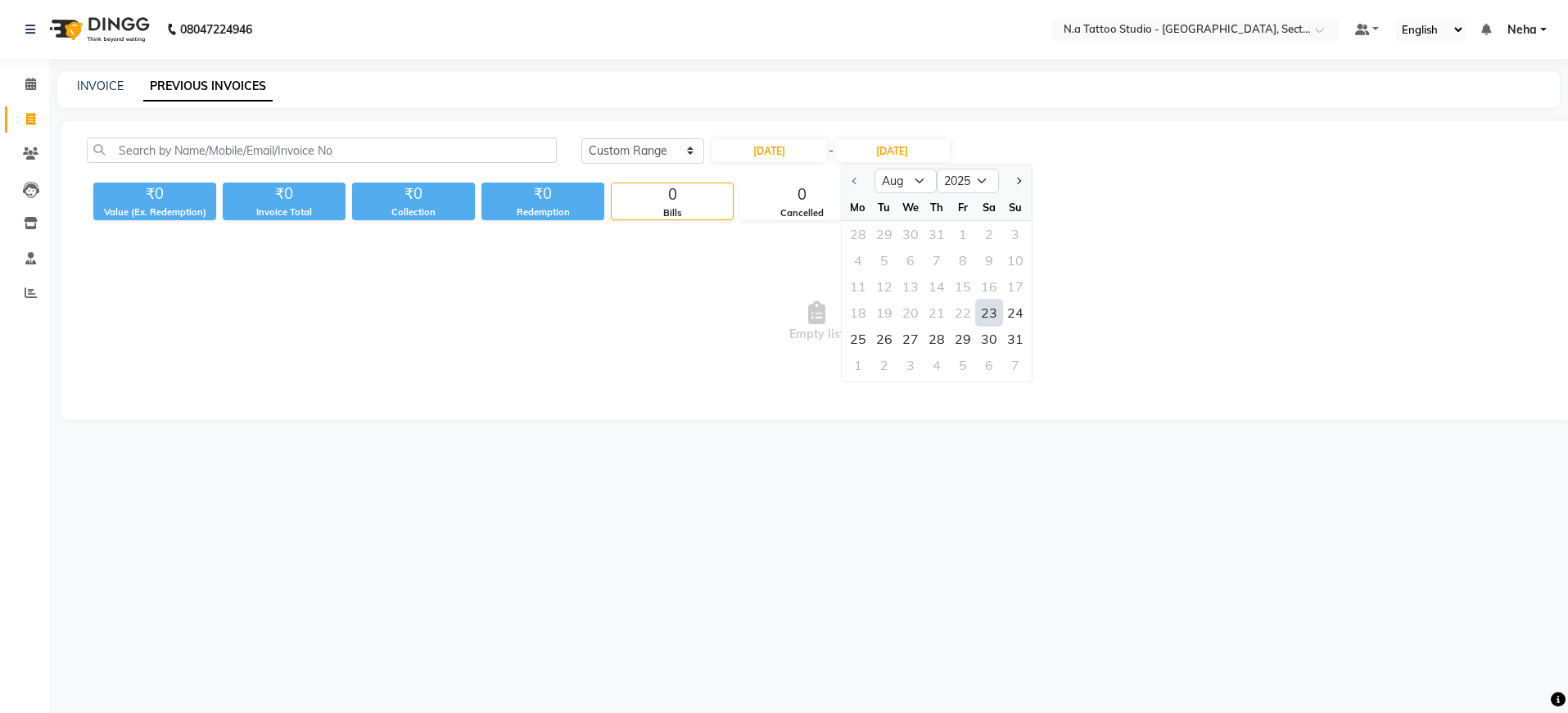
click at [983, 315] on div "23" at bounding box center [988, 312] width 26 height 26
type input "[DATE]"
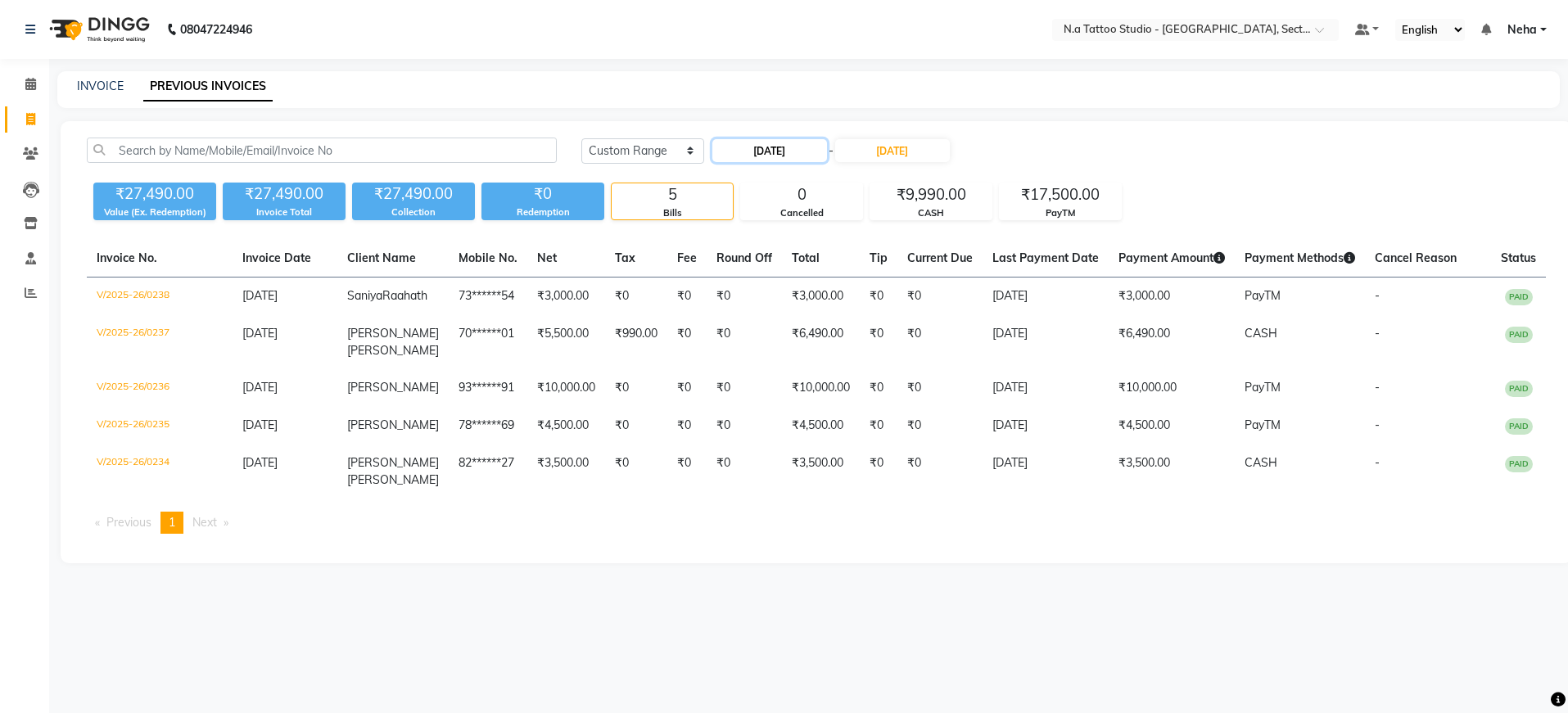
click at [799, 140] on input "[DATE]" at bounding box center [769, 151] width 115 height 23
select select "8"
select select "2025"
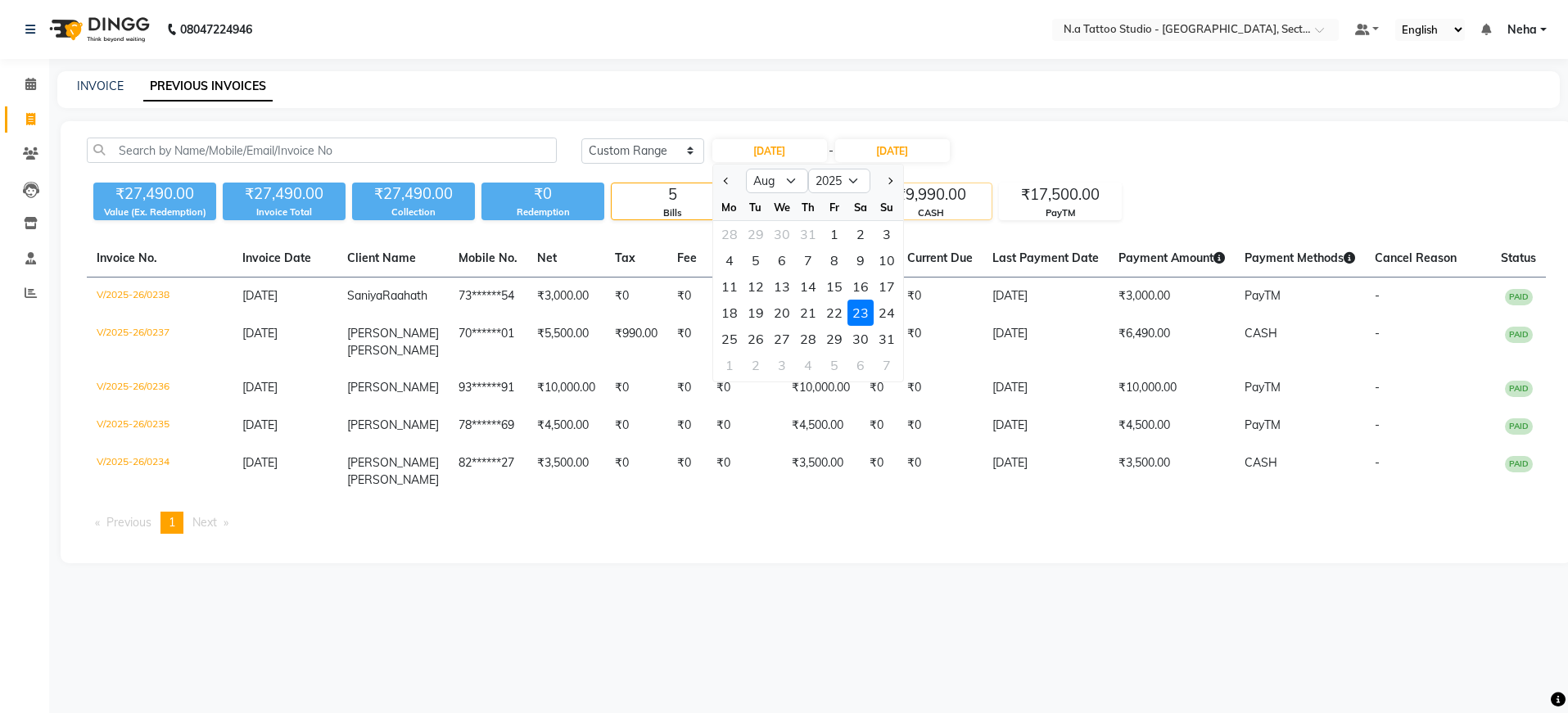
drag, startPoint x: 882, startPoint y: 309, endPoint x: 888, endPoint y: 189, distance: 120.1
click at [882, 308] on div "24" at bounding box center [886, 312] width 26 height 26
type input "[DATE]"
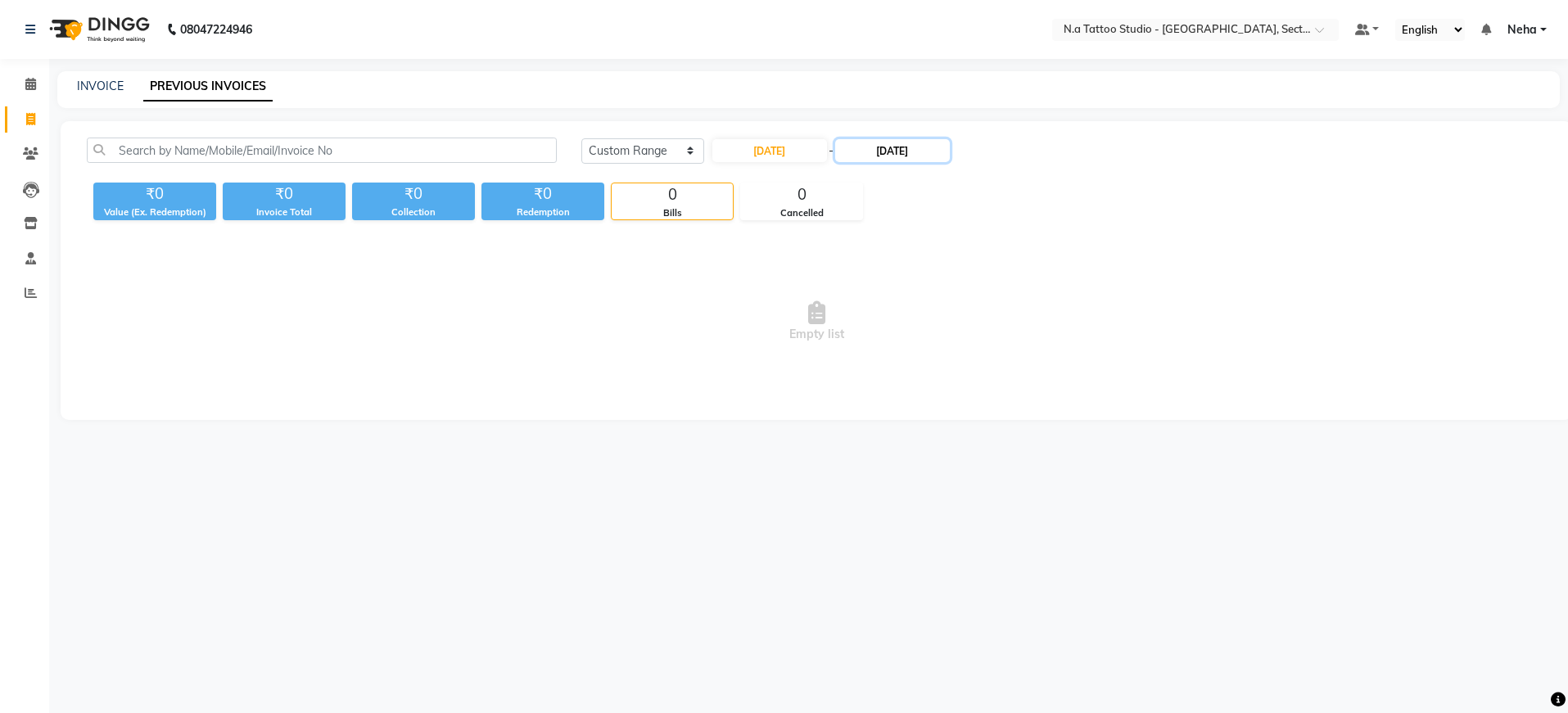
click at [904, 155] on input "[DATE]" at bounding box center [893, 151] width 115 height 23
click at [1024, 313] on div "24" at bounding box center [1015, 312] width 26 height 26
type input "[DATE]"
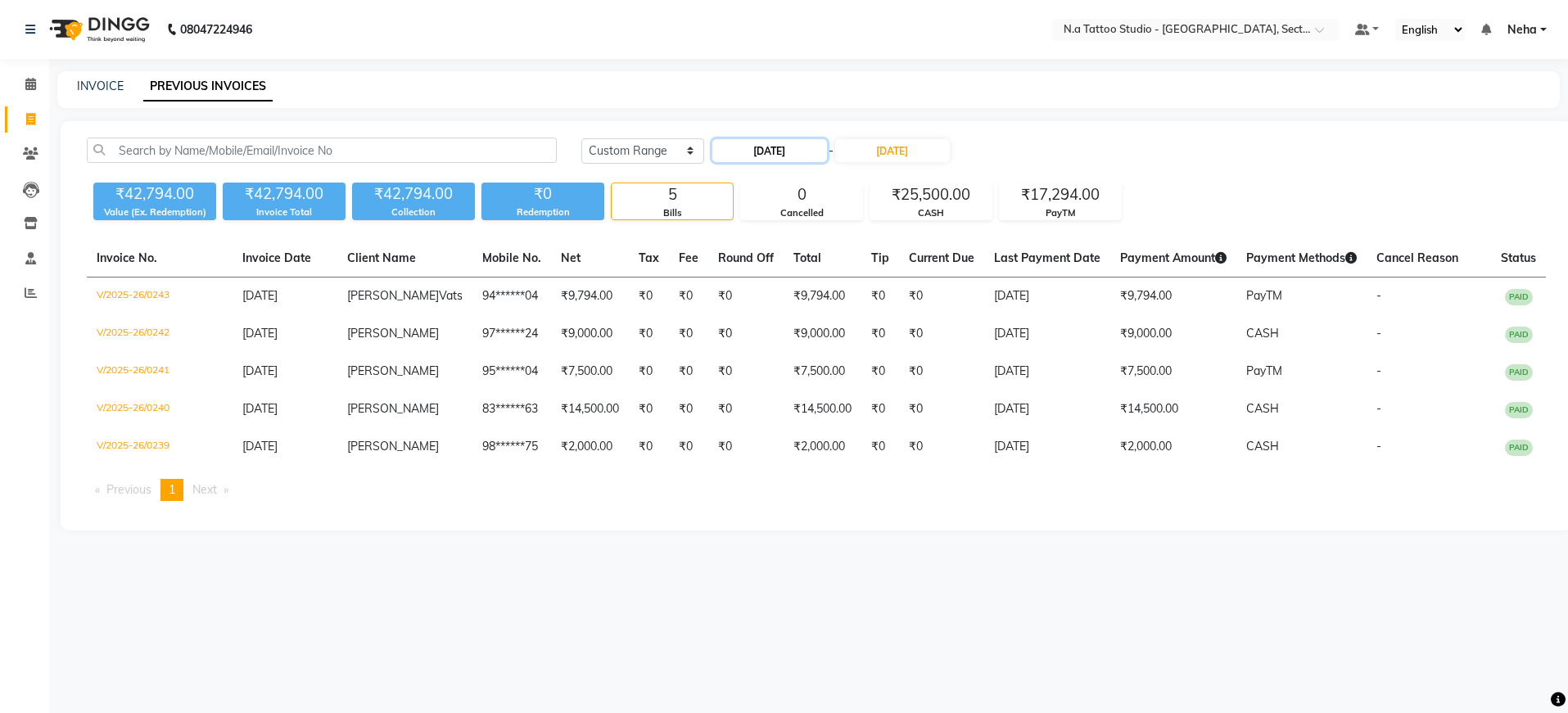
click at [802, 147] on input "[DATE]" at bounding box center [769, 151] width 115 height 23
select select "8"
select select "2025"
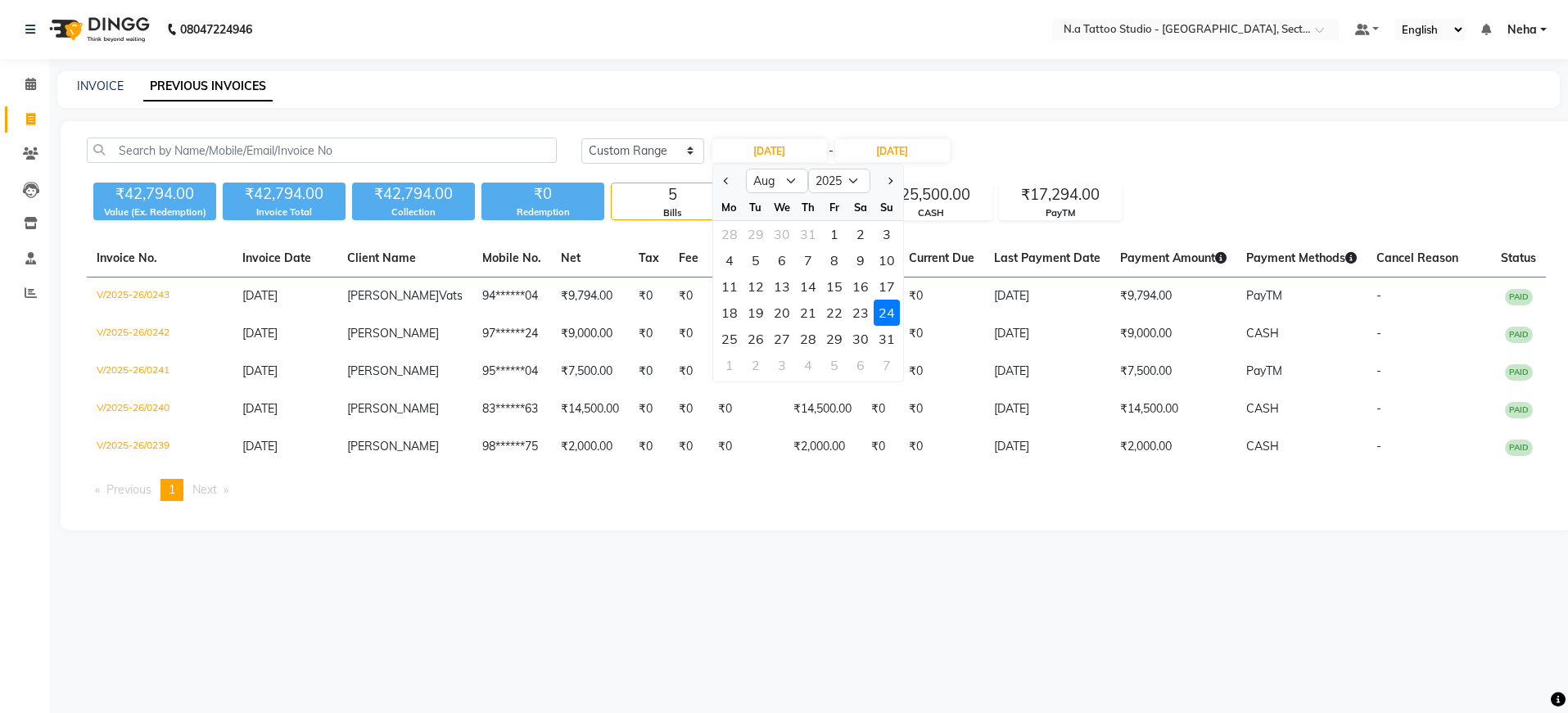
drag, startPoint x: 731, startPoint y: 339, endPoint x: 836, endPoint y: 189, distance: 183.1
click at [731, 339] on div "25" at bounding box center [730, 339] width 26 height 26
type input "[DATE]"
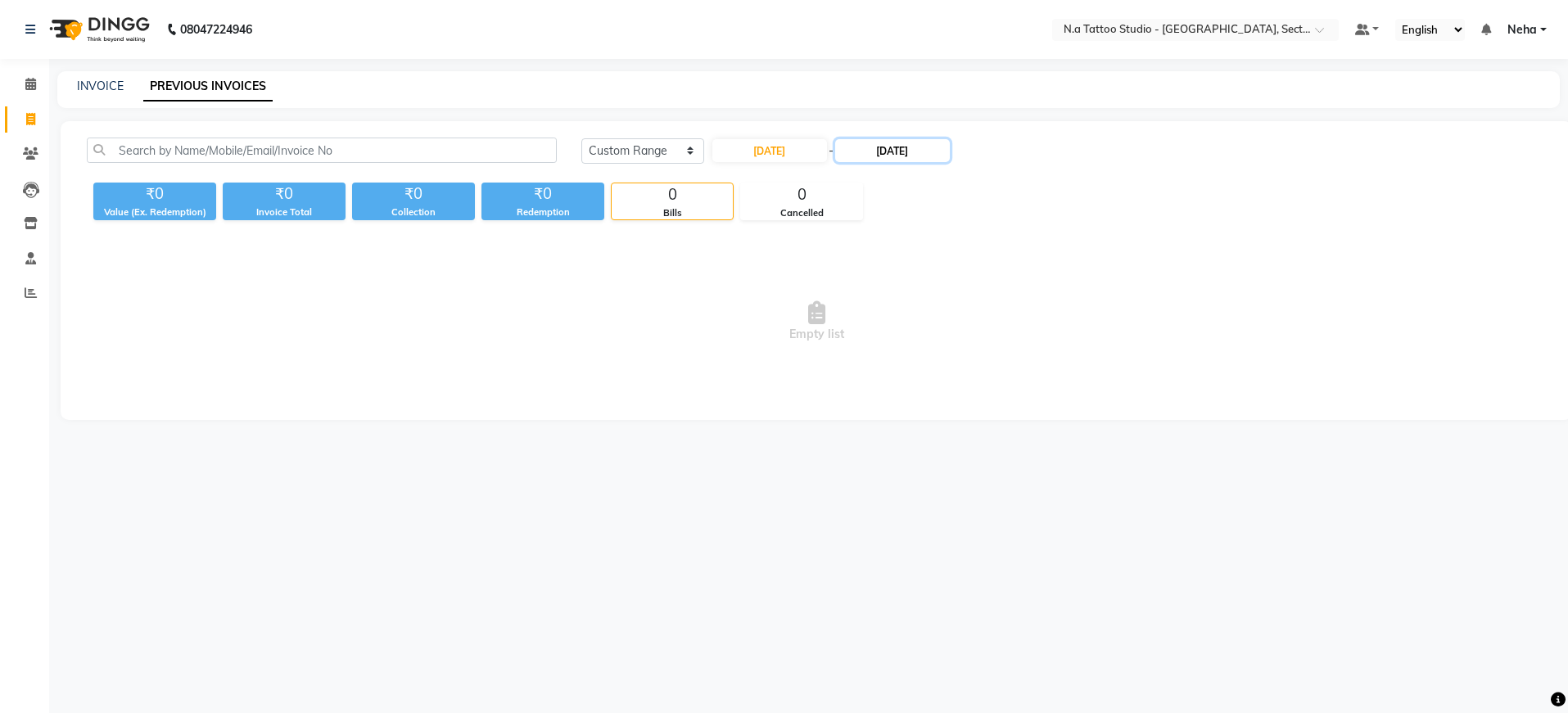
click at [891, 158] on input "[DATE]" at bounding box center [893, 151] width 115 height 23
click at [862, 339] on div "25" at bounding box center [858, 339] width 26 height 26
type input "25-08-2025"
click at [777, 143] on input "25-08-2025" at bounding box center [769, 151] width 115 height 23
select select "8"
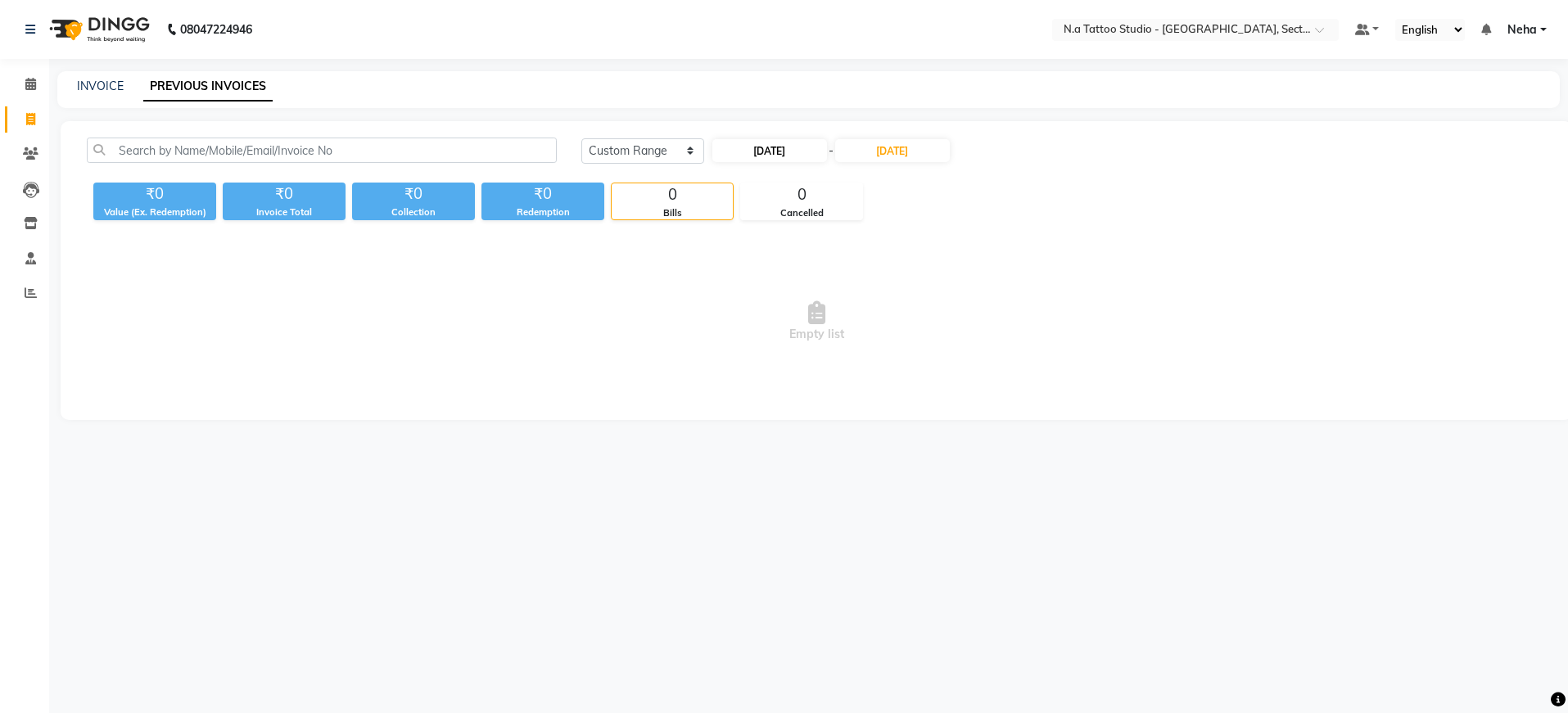
select select "2025"
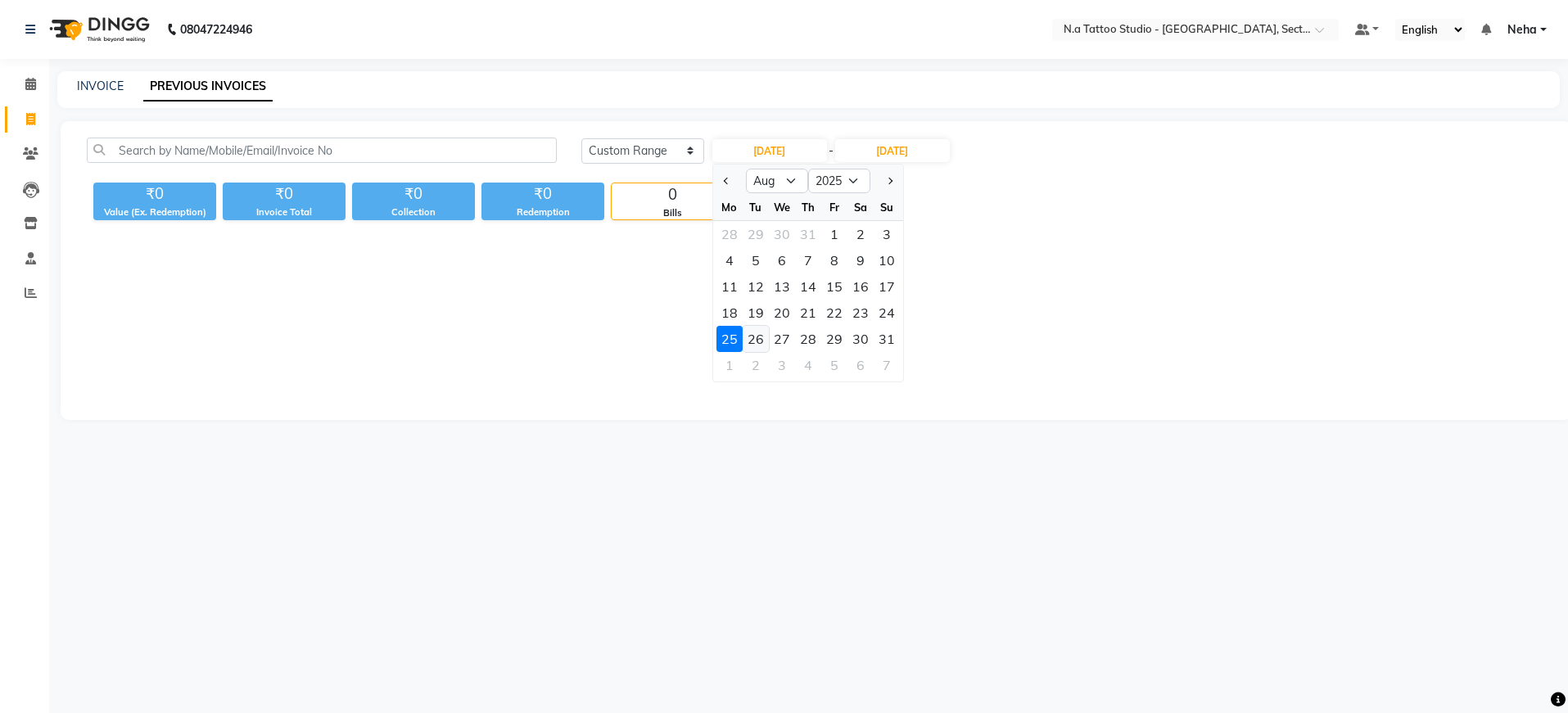
click at [759, 339] on div "26" at bounding box center [756, 339] width 26 height 26
type input "26-08-2025"
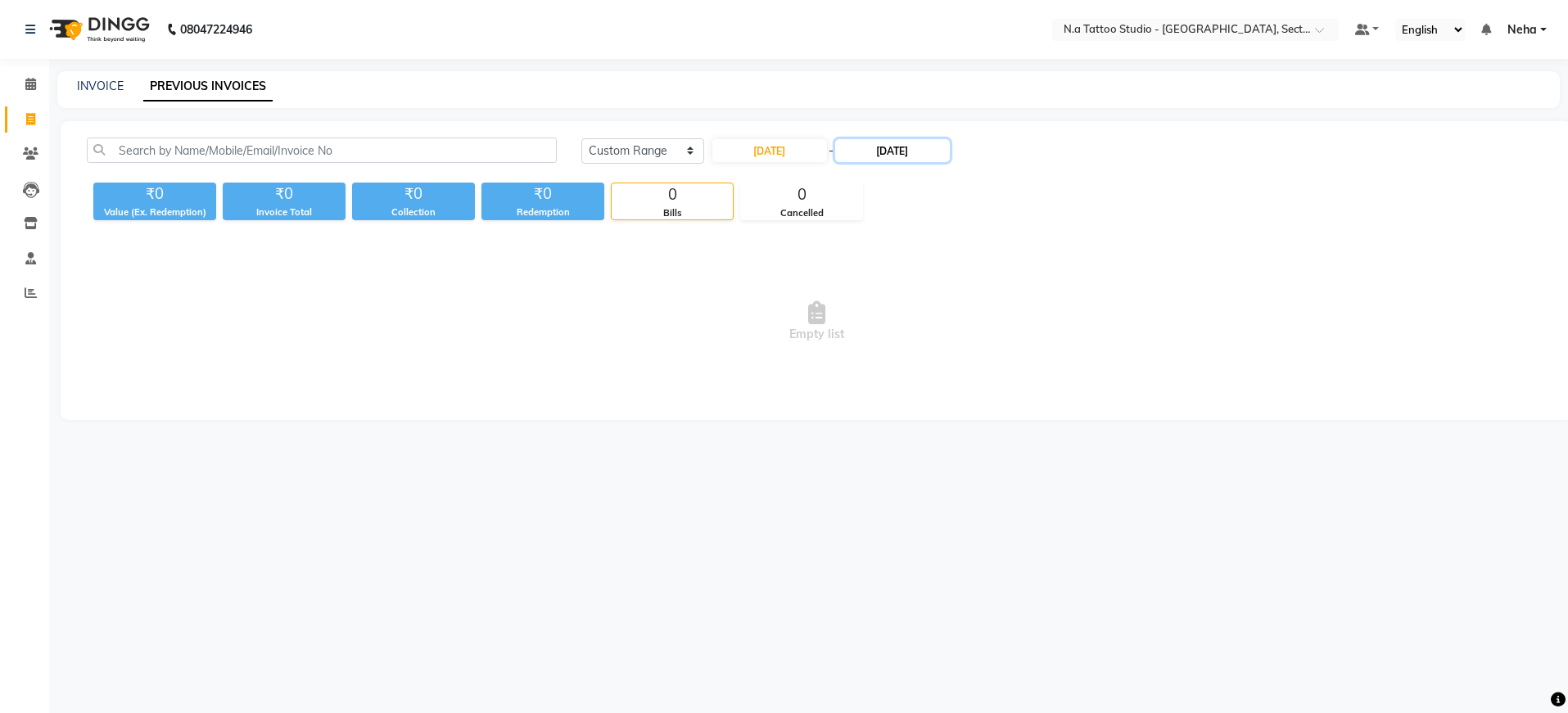
click at [908, 153] on input "25-08-2025" at bounding box center [893, 151] width 115 height 23
click at [883, 342] on div "26" at bounding box center [884, 339] width 26 height 26
type input "26-08-2025"
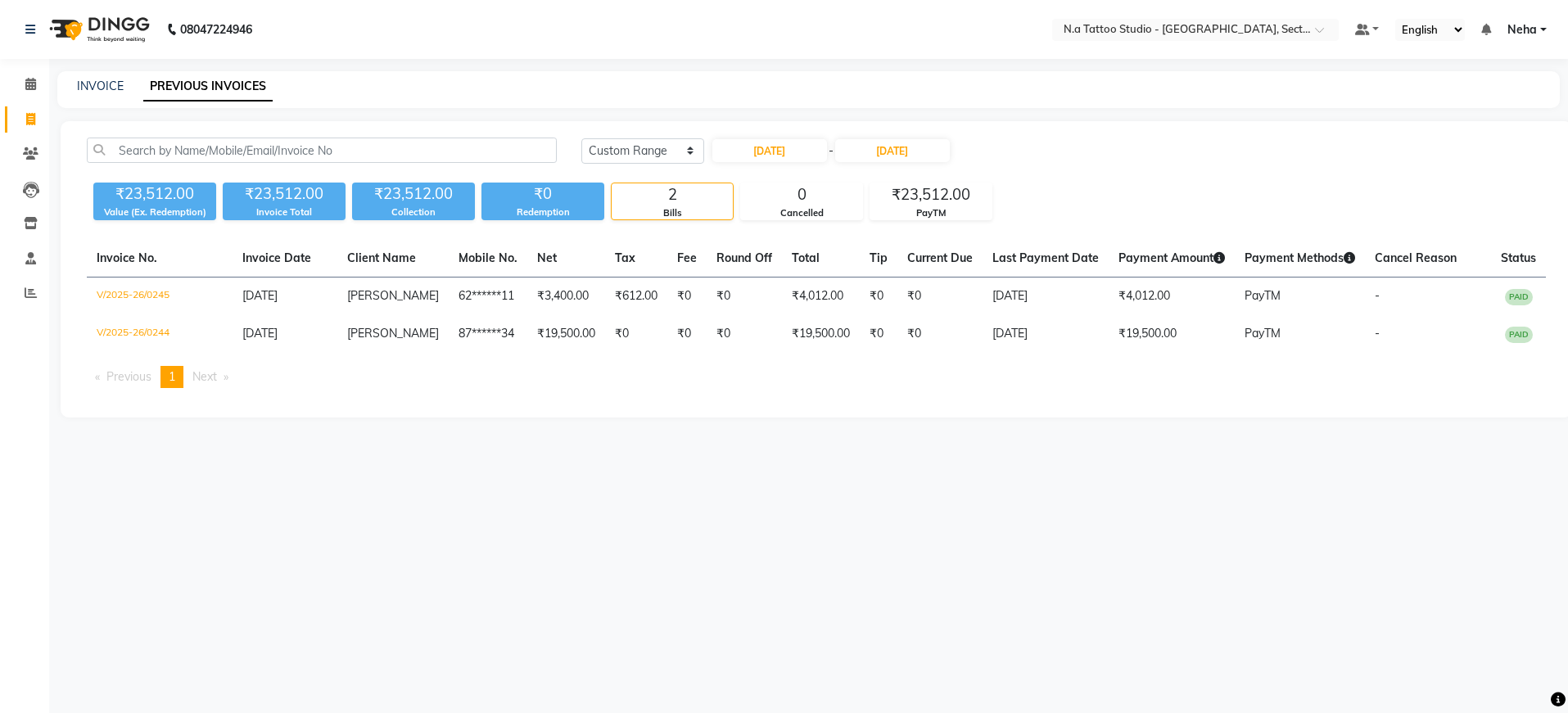
click at [1105, 154] on div "Today Yesterday Custom Range 26-08-2025 - 26-08-2025" at bounding box center [1064, 150] width 965 height 26
click at [761, 153] on input "26-08-2025" at bounding box center [769, 151] width 115 height 23
select select "8"
select select "2025"
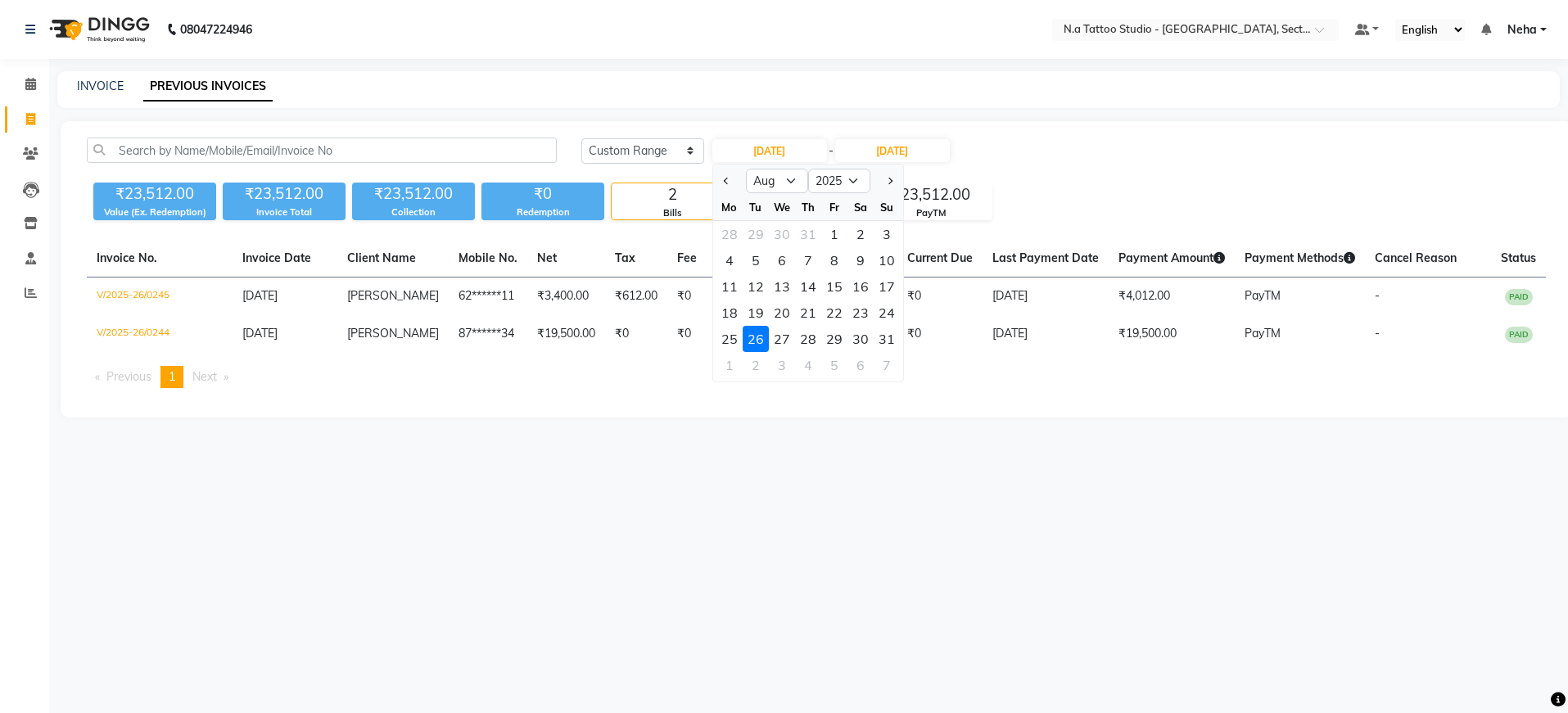
click at [739, 106] on div "INVOICE PREVIOUS INVOICES" at bounding box center [808, 89] width 1503 height 37
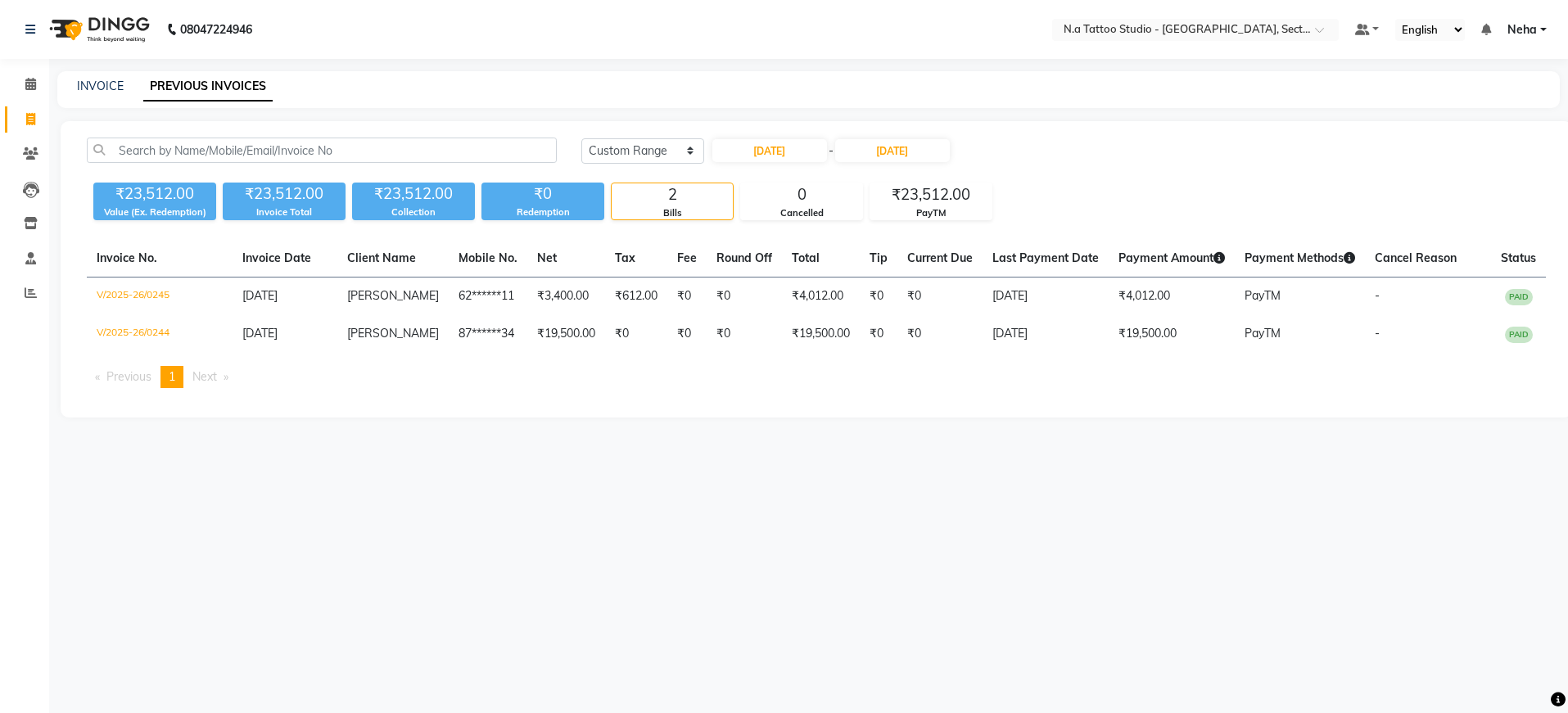
click at [800, 98] on div "INVOICE PREVIOUS INVOICES" at bounding box center [808, 89] width 1503 height 37
click at [782, 155] on input "26-08-2025" at bounding box center [769, 151] width 115 height 23
select select "8"
select select "2025"
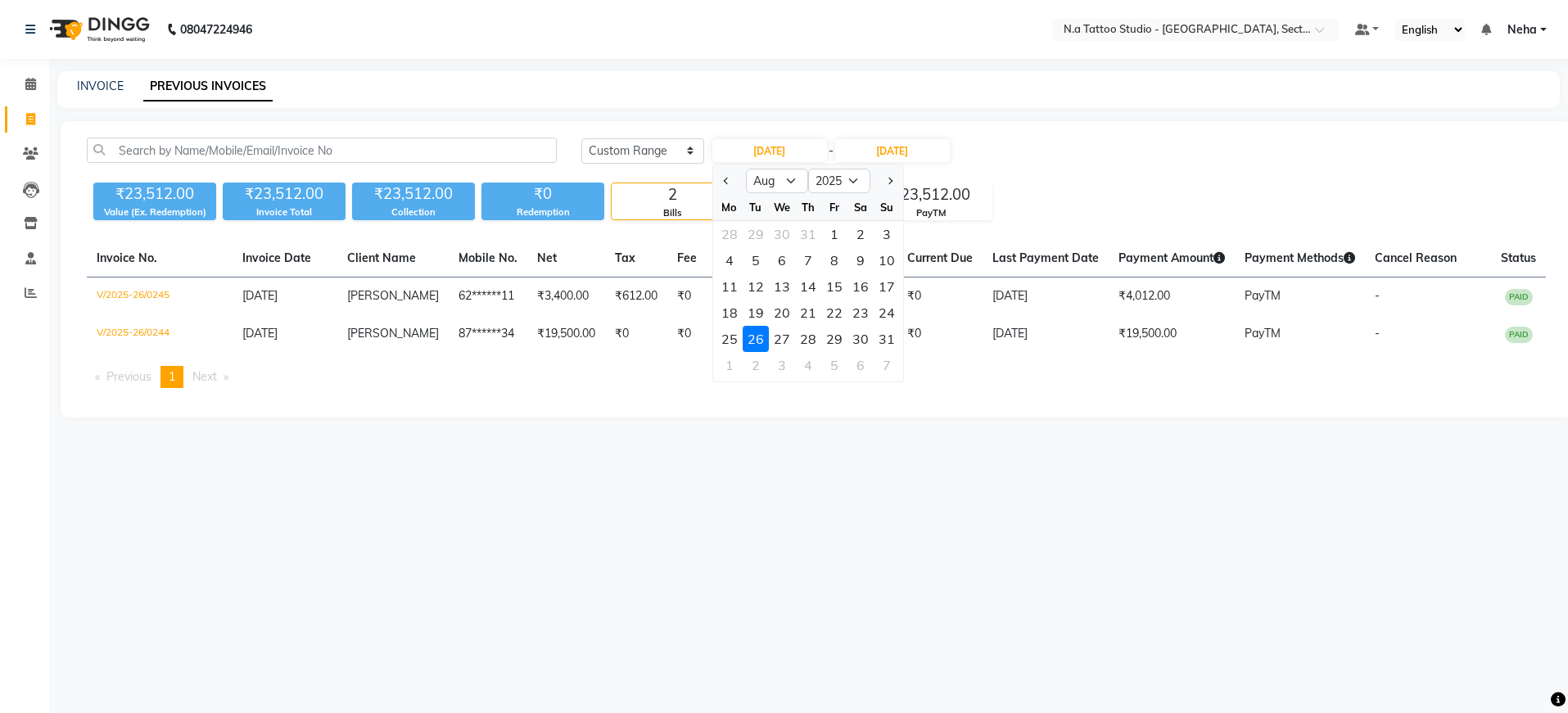
click at [1172, 158] on div "Today Yesterday Custom Range 26-08-2025 Jan Feb Mar Apr May Jun Jul Aug Sep Oct…" at bounding box center [1064, 150] width 965 height 26
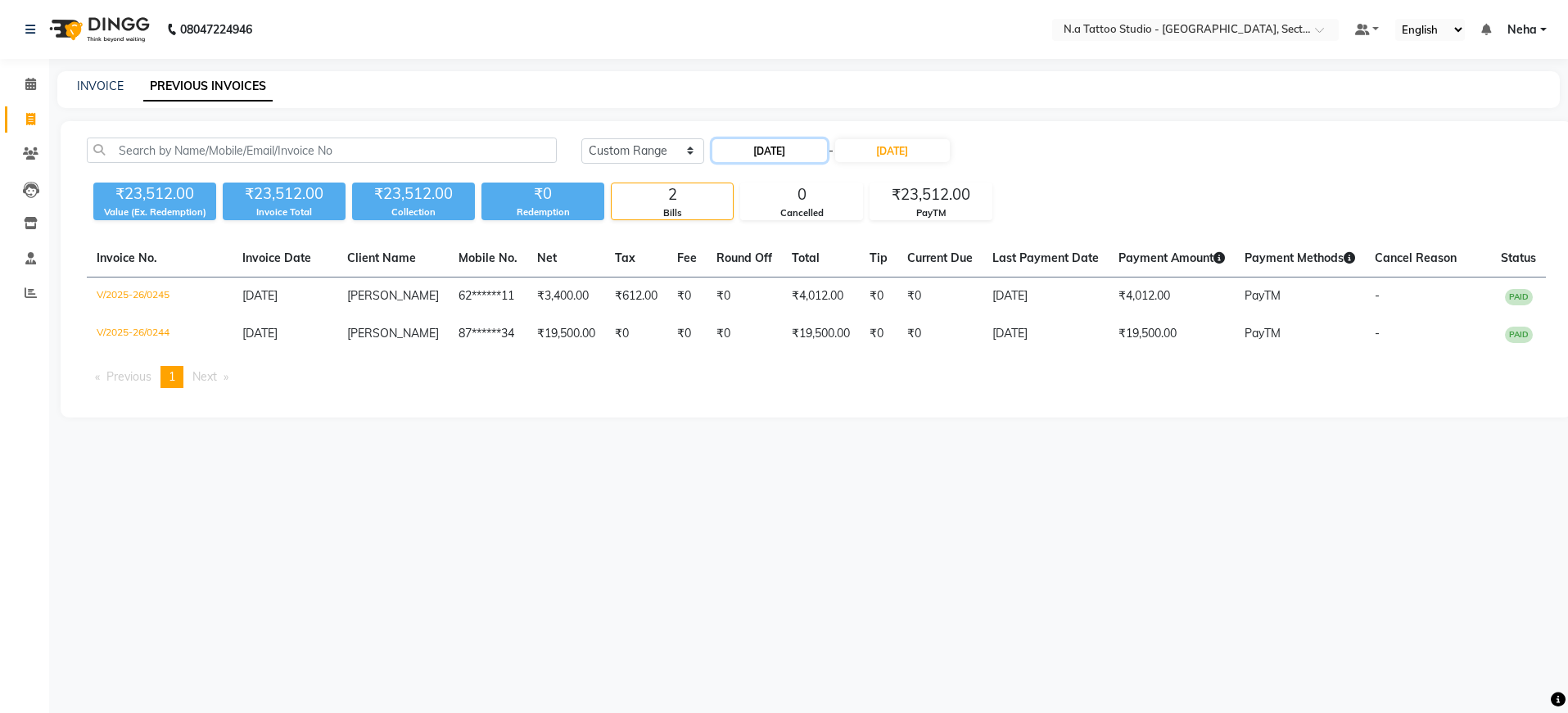
click at [740, 148] on input "26-08-2025" at bounding box center [769, 151] width 115 height 23
select select "8"
select select "2025"
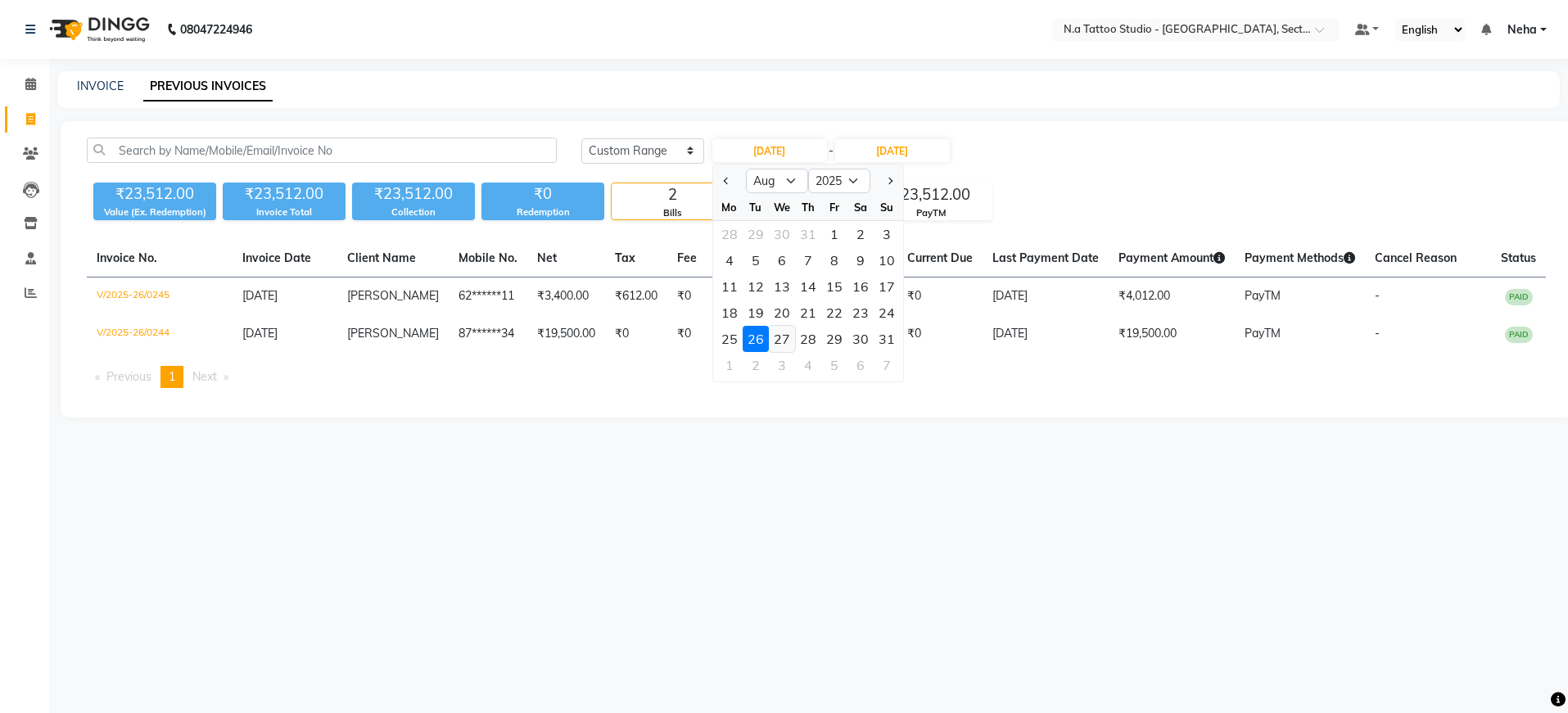
click at [773, 345] on div "27" at bounding box center [781, 339] width 26 height 26
type input "27-08-2025"
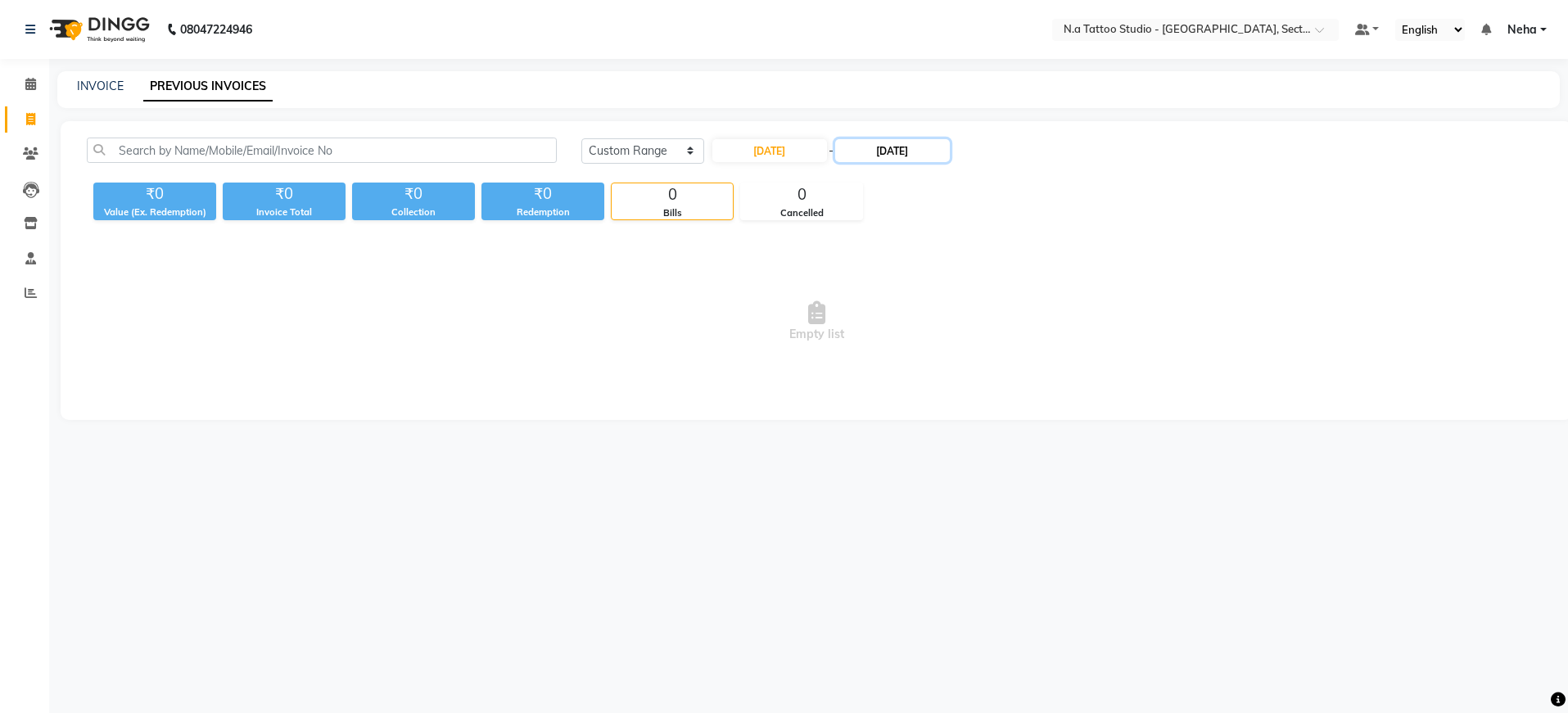
drag, startPoint x: 914, startPoint y: 144, endPoint x: 906, endPoint y: 160, distance: 17.9
click at [914, 144] on input "26-08-2025" at bounding box center [893, 151] width 115 height 23
click at [920, 337] on div "27" at bounding box center [910, 339] width 26 height 26
type input "27-08-2025"
click at [801, 153] on input "27-08-2025" at bounding box center [769, 151] width 115 height 23
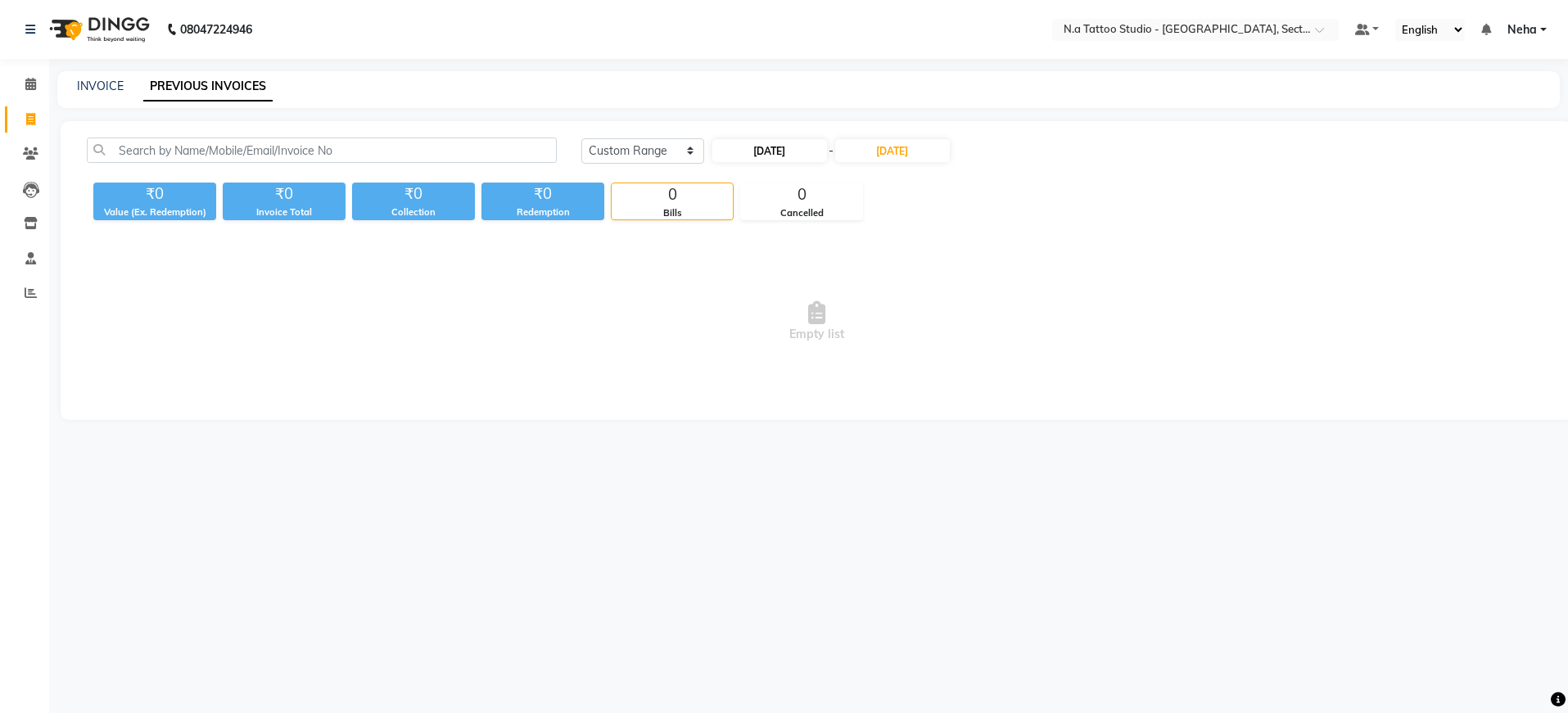
select select "8"
select select "2025"
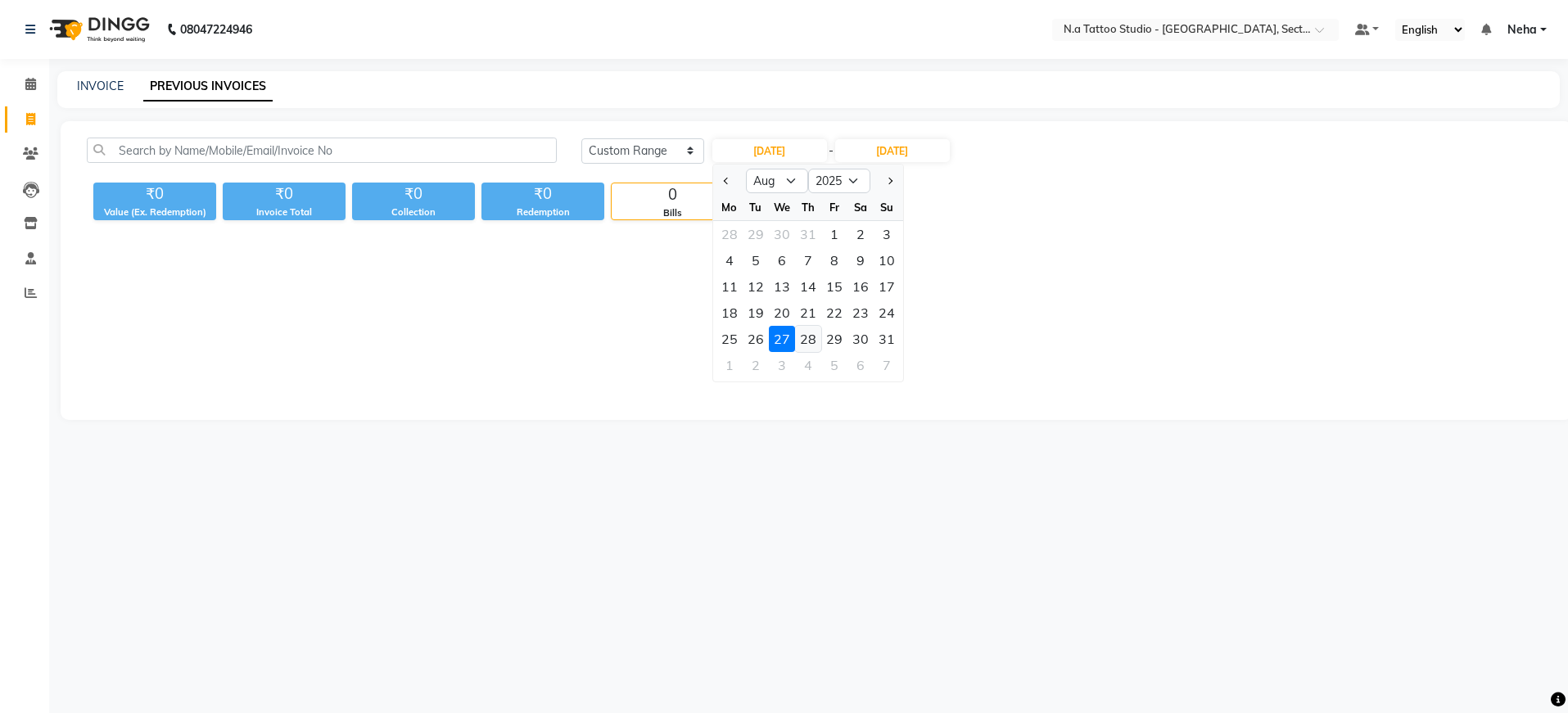
click at [802, 339] on div "28" at bounding box center [807, 339] width 26 height 26
type input "28-08-2025"
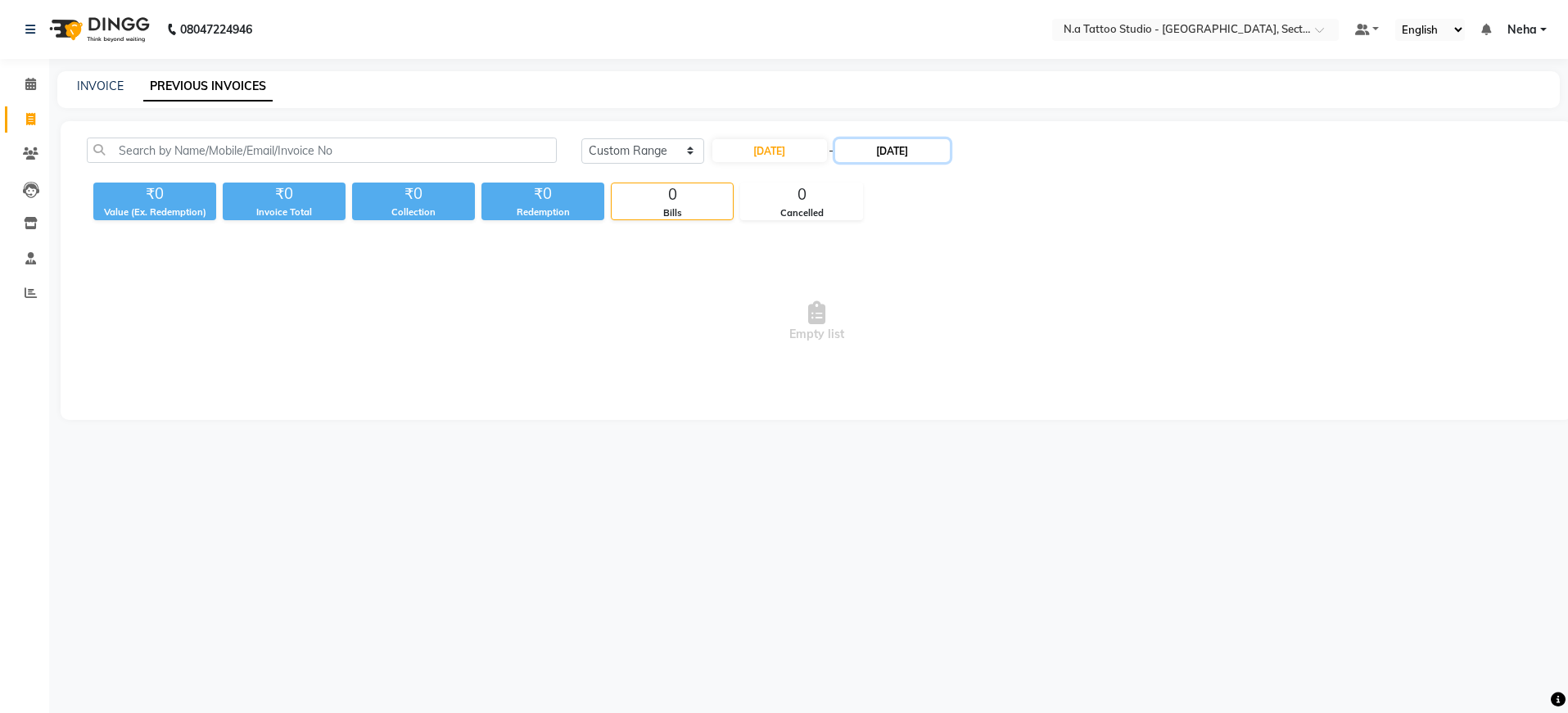
click at [909, 153] on input "27-08-2025" at bounding box center [893, 151] width 115 height 23
click at [929, 338] on div "28" at bounding box center [937, 339] width 26 height 26
type input "28-08-2025"
click at [761, 146] on input "28-08-2025" at bounding box center [769, 151] width 115 height 23
select select "8"
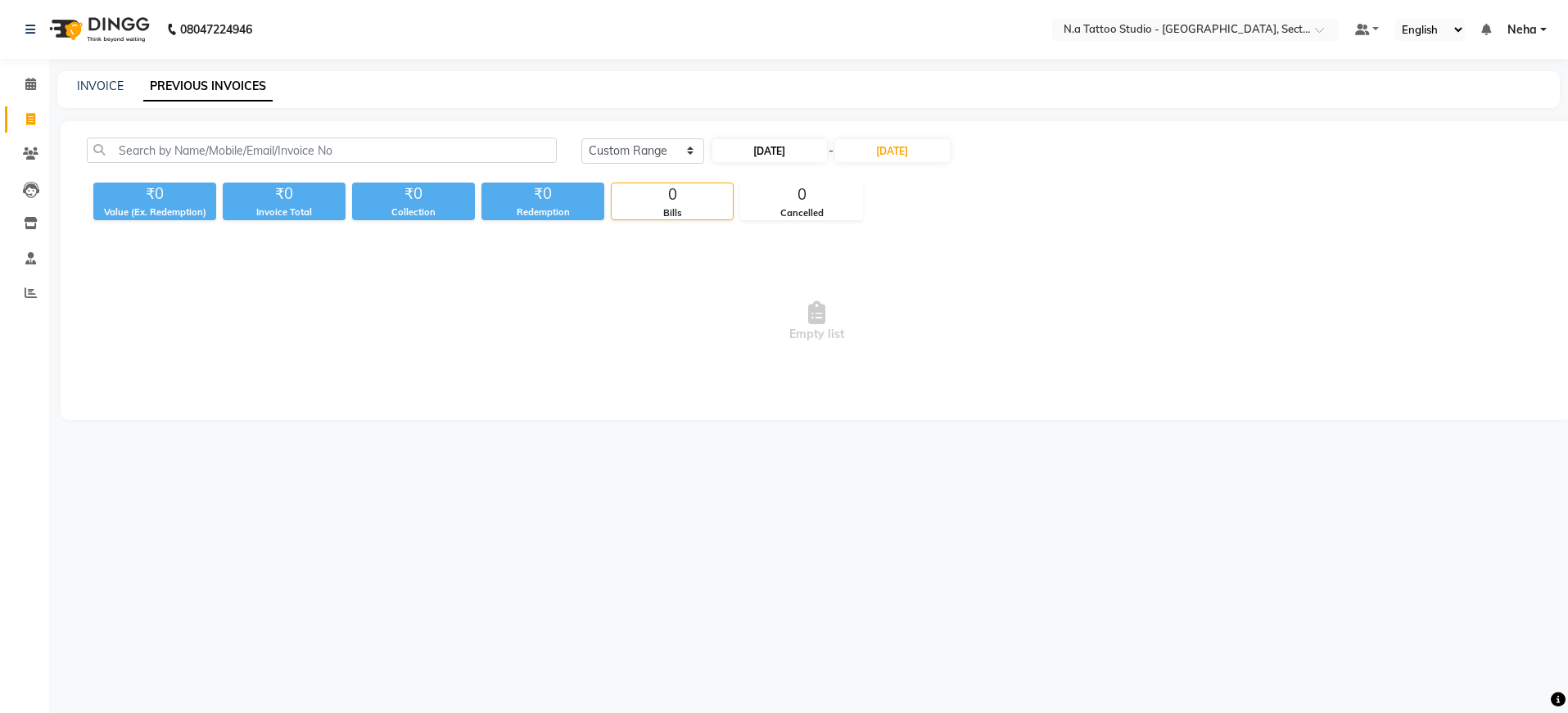
select select "2025"
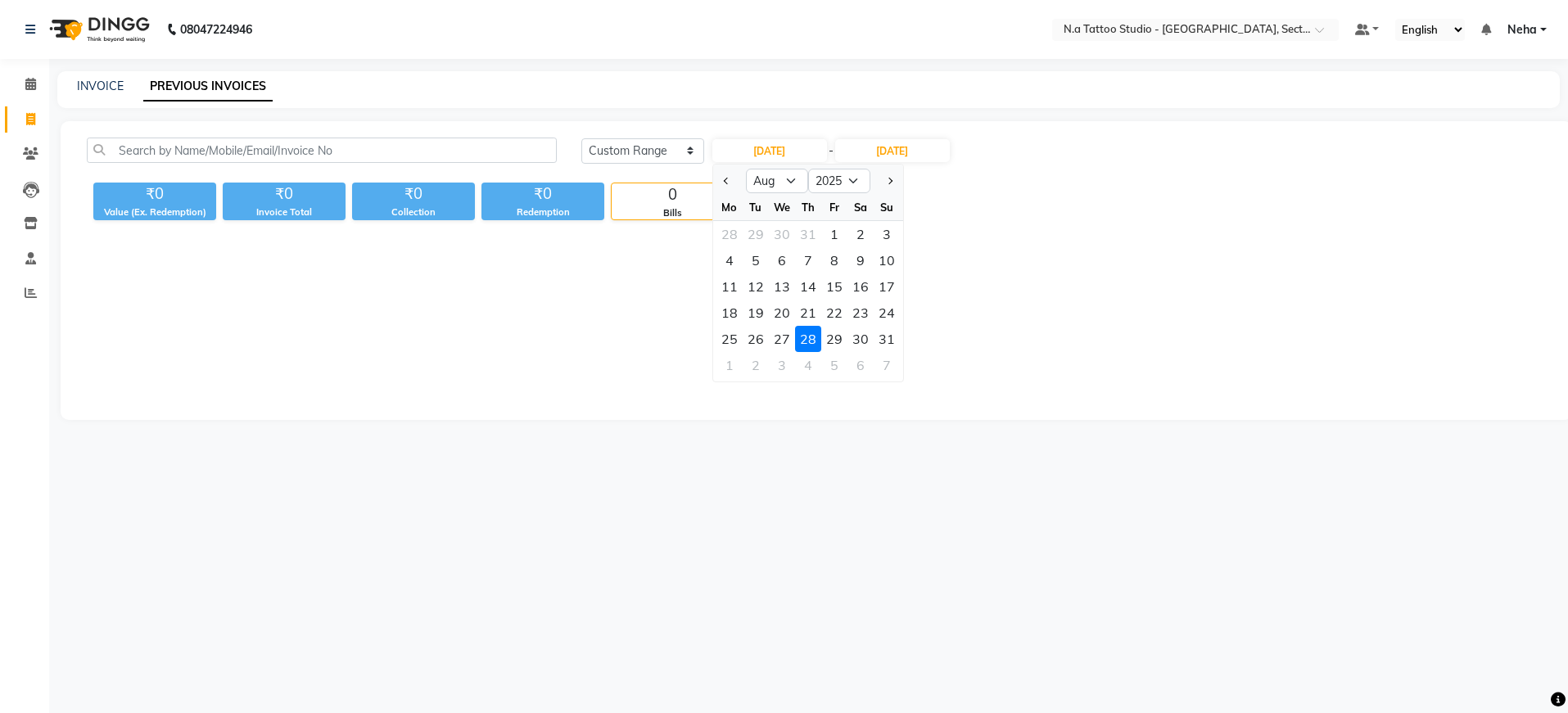
drag, startPoint x: 840, startPoint y: 343, endPoint x: 842, endPoint y: 313, distance: 30.1
click at [840, 338] on div "29" at bounding box center [834, 339] width 26 height 26
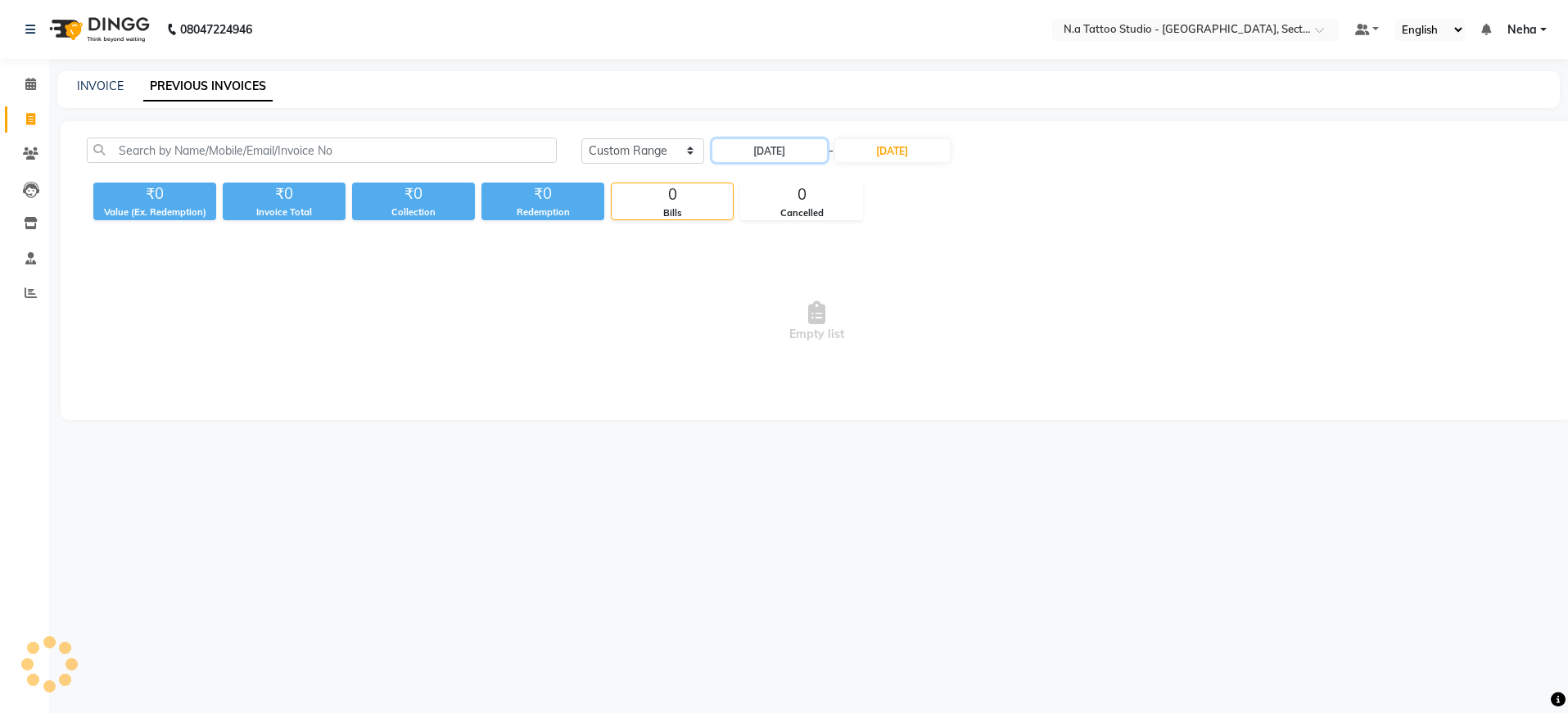
type input "29-08-2025"
click at [909, 151] on input "28-08-2025" at bounding box center [893, 151] width 115 height 23
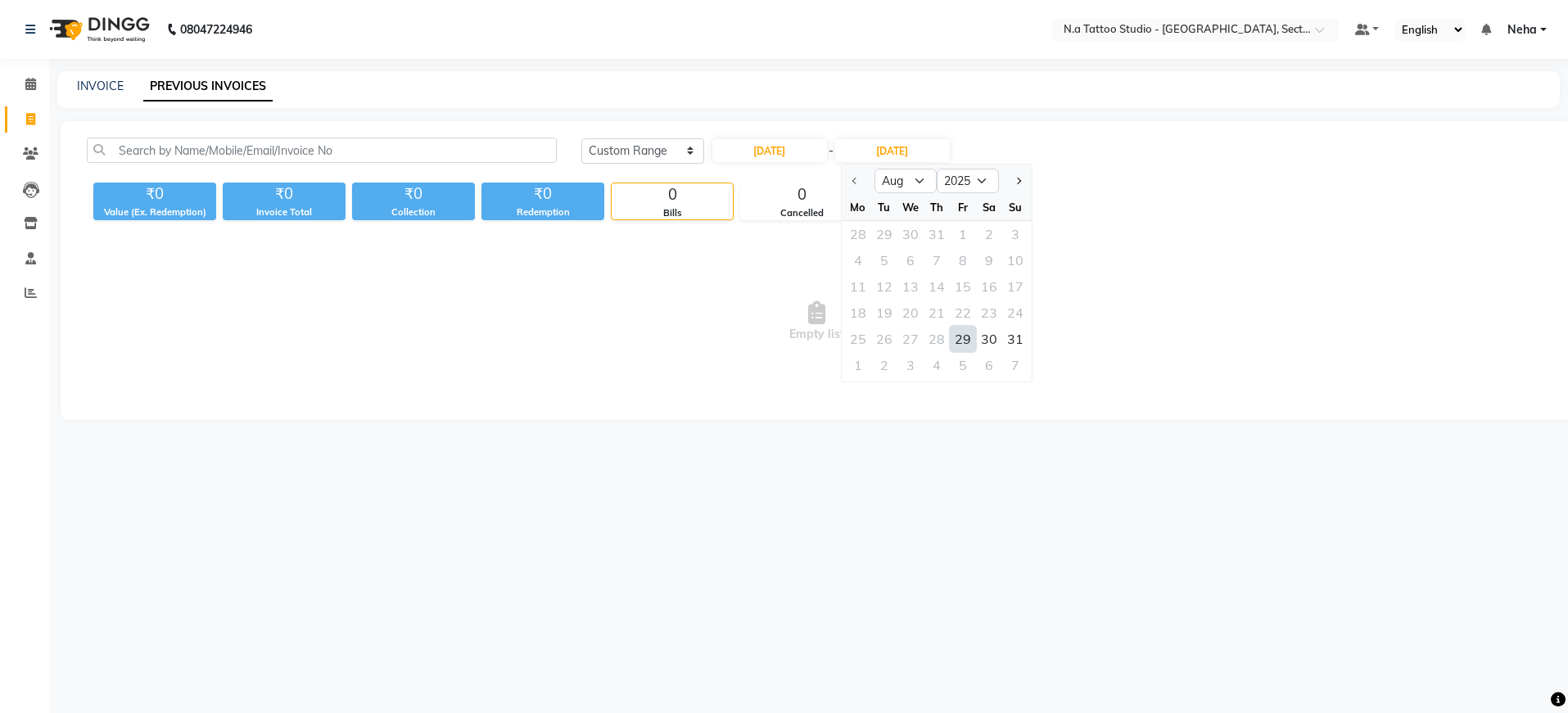
click at [964, 340] on div "29" at bounding box center [963, 339] width 26 height 26
type input "29-08-2025"
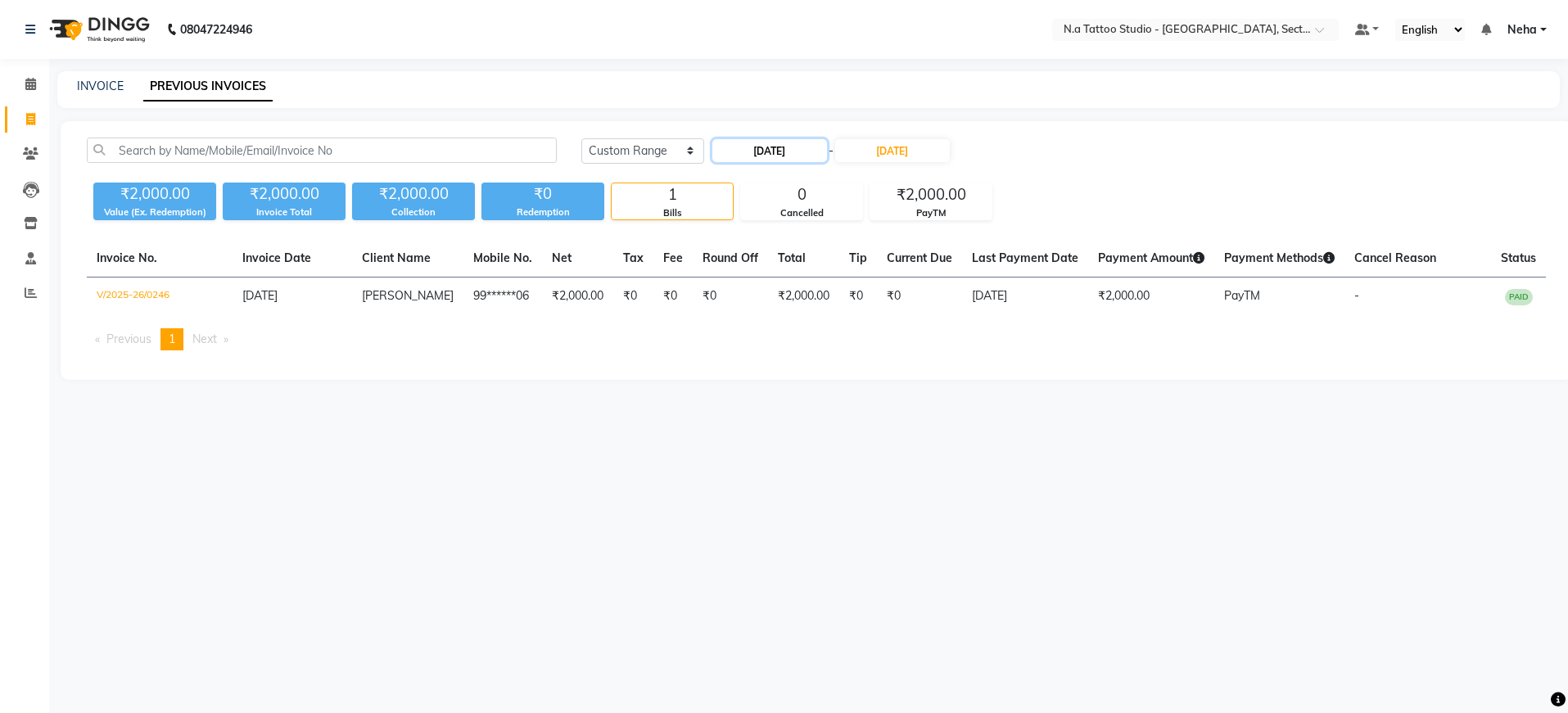
click at [814, 153] on input "29-08-2025" at bounding box center [769, 151] width 115 height 23
select select "8"
select select "2025"
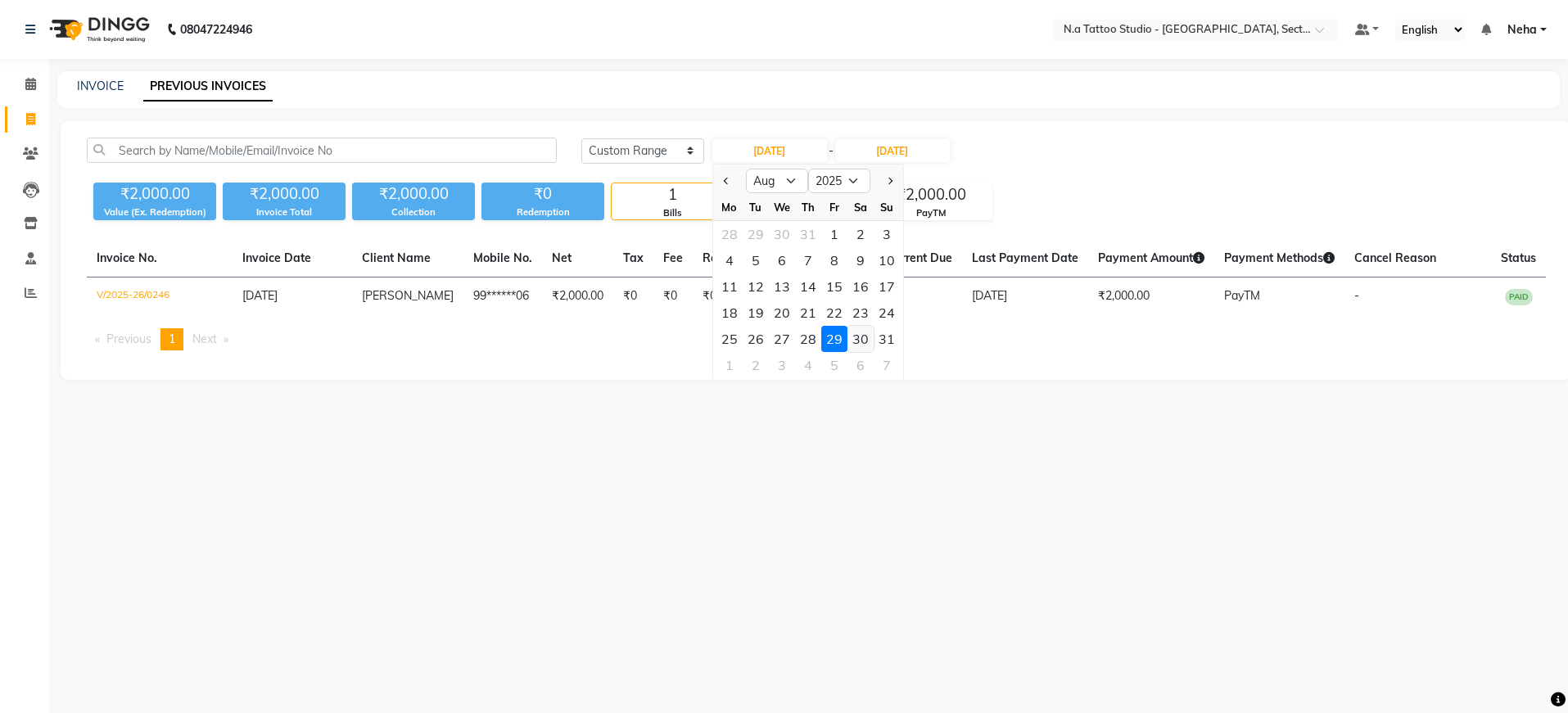
click at [857, 338] on div "30" at bounding box center [860, 339] width 26 height 26
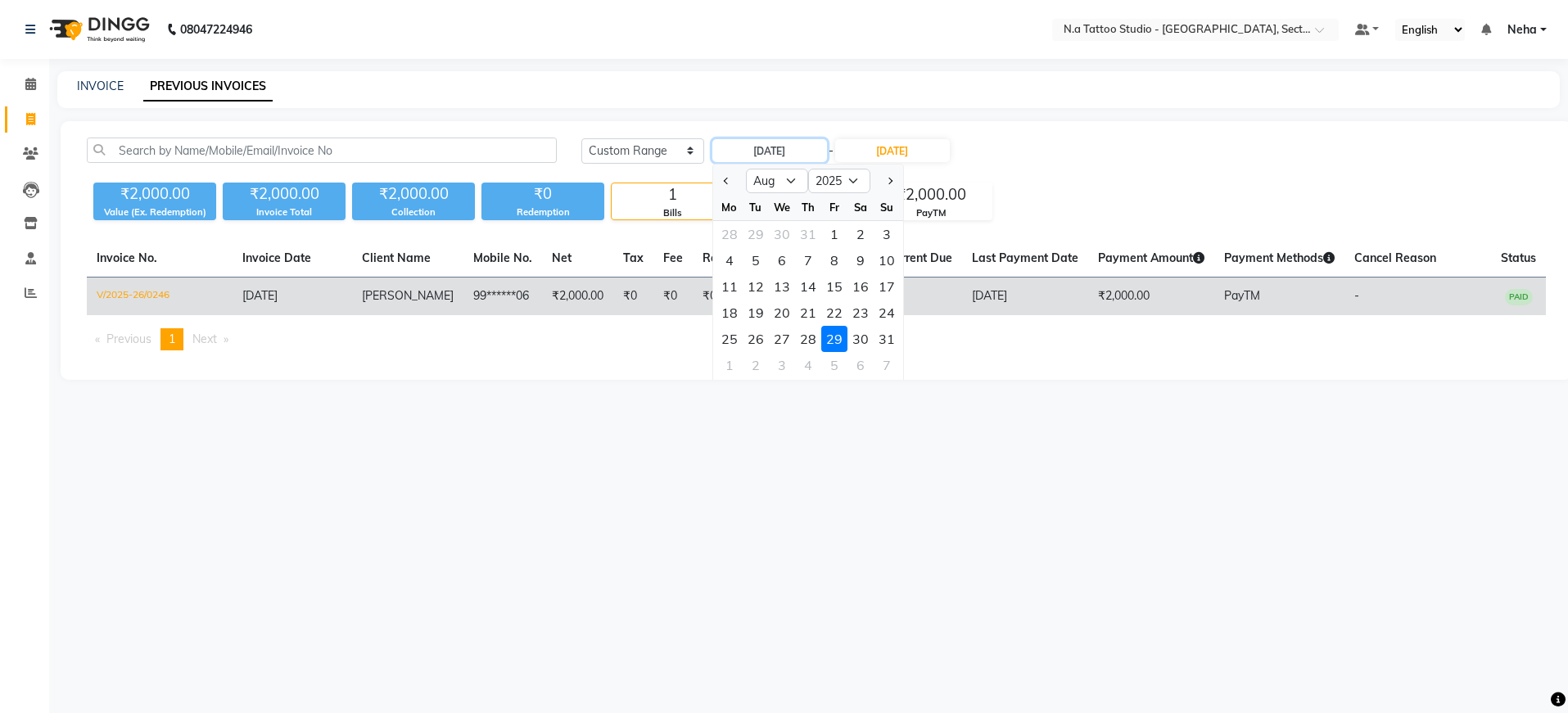
type input "30-08-2025"
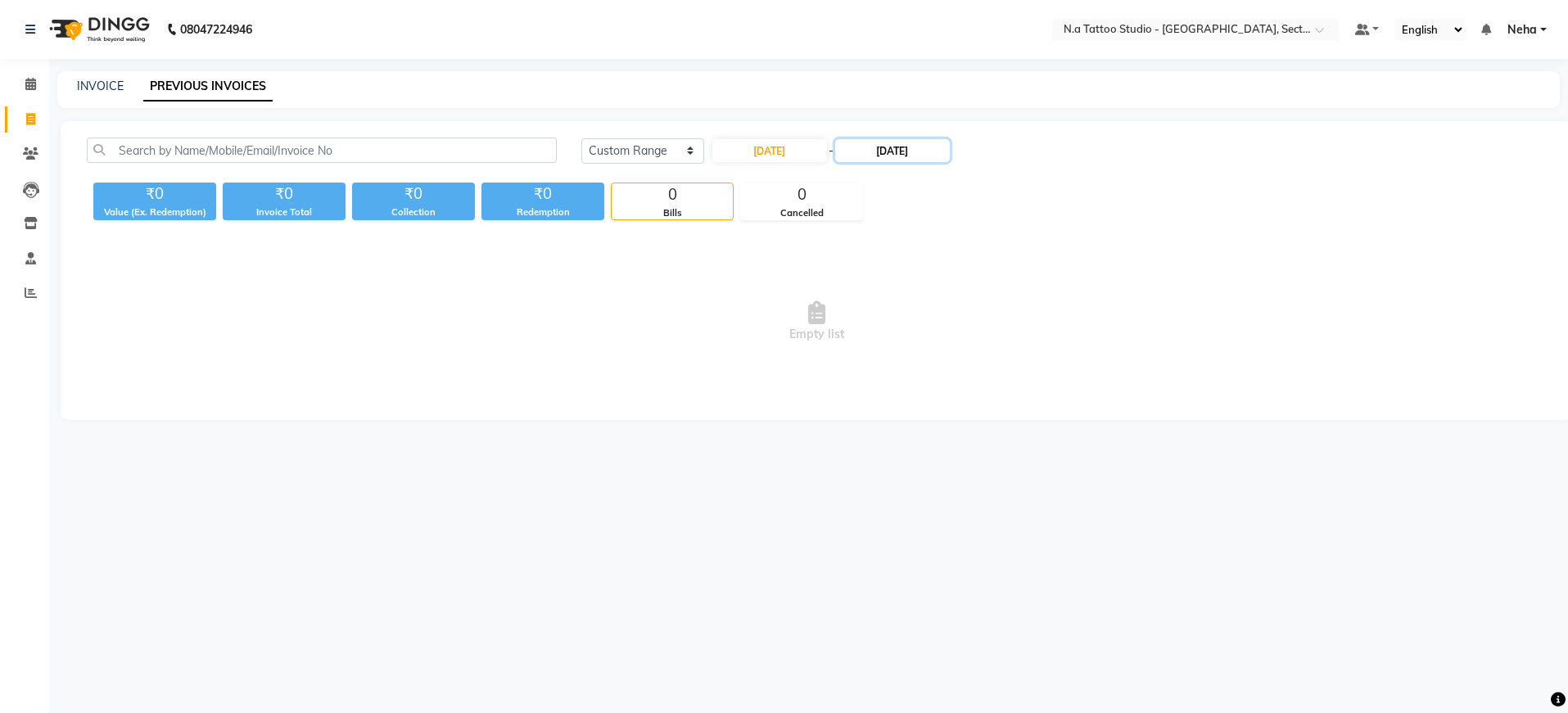
click at [906, 158] on input "29-08-2025" at bounding box center [893, 151] width 115 height 23
click at [986, 340] on div "30" at bounding box center [988, 339] width 26 height 26
type input "30-08-2025"
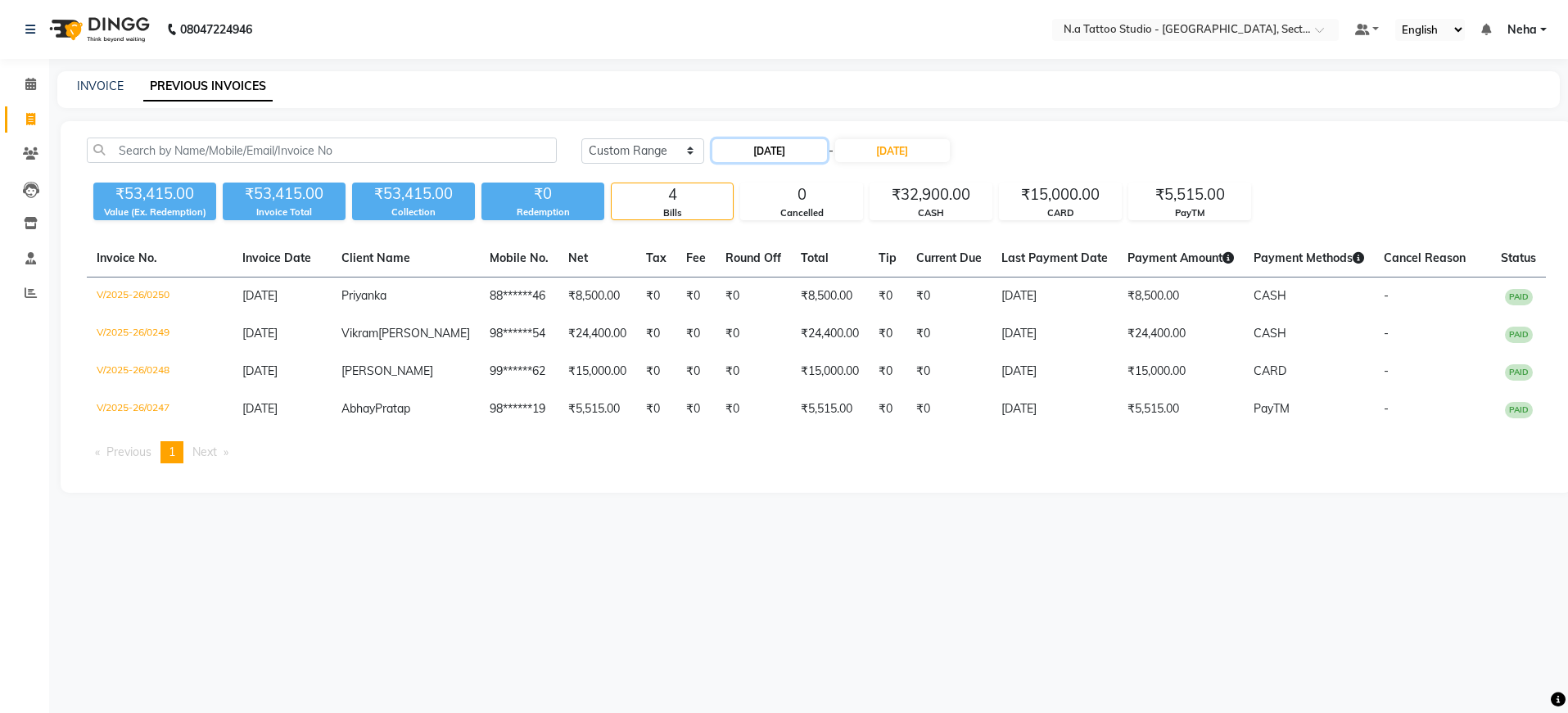
click at [758, 139] on input "30-08-2025" at bounding box center [769, 151] width 115 height 23
select select "8"
select select "2025"
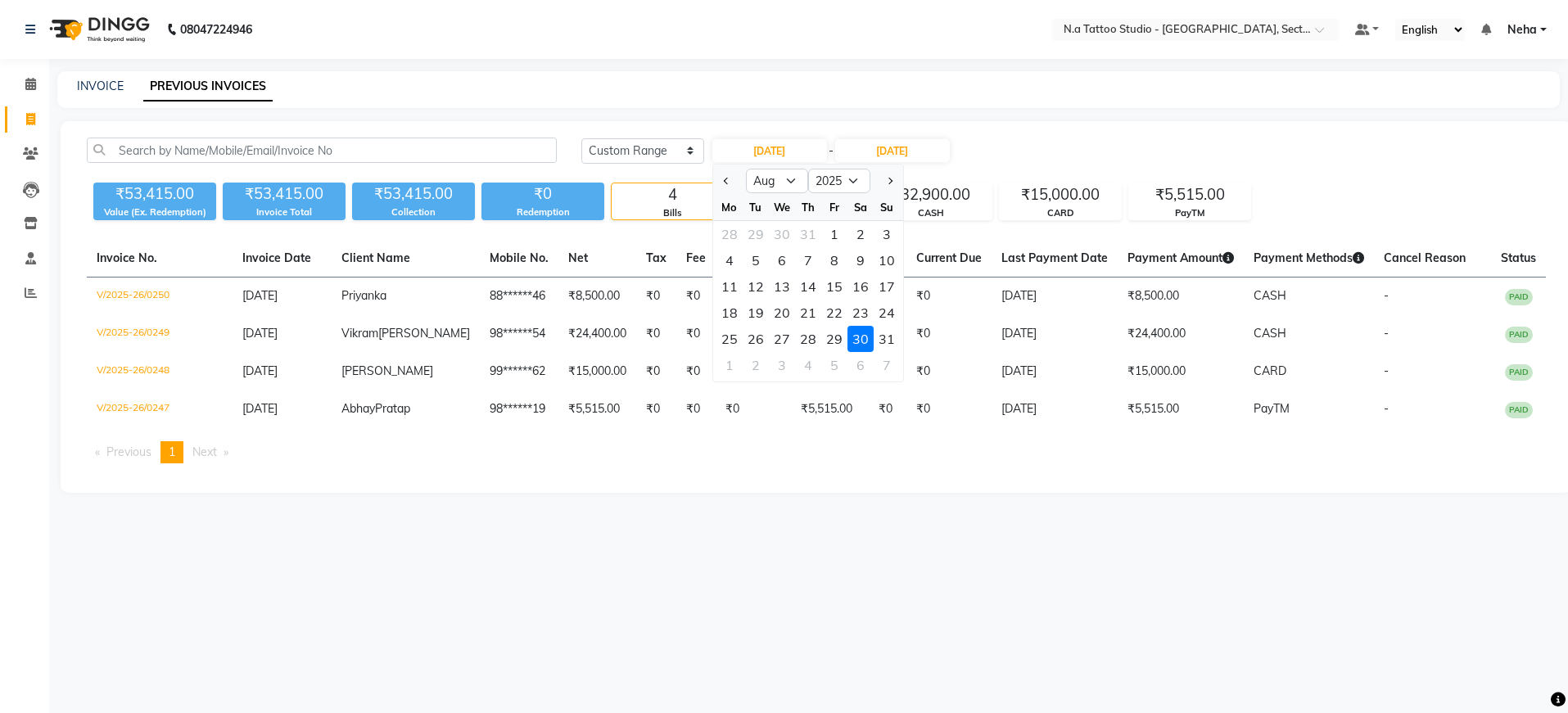
drag, startPoint x: 638, startPoint y: 100, endPoint x: 567, endPoint y: 2, distance: 121.0
click at [630, 87] on div "INVOICE PREVIOUS INVOICES" at bounding box center [808, 89] width 1503 height 37
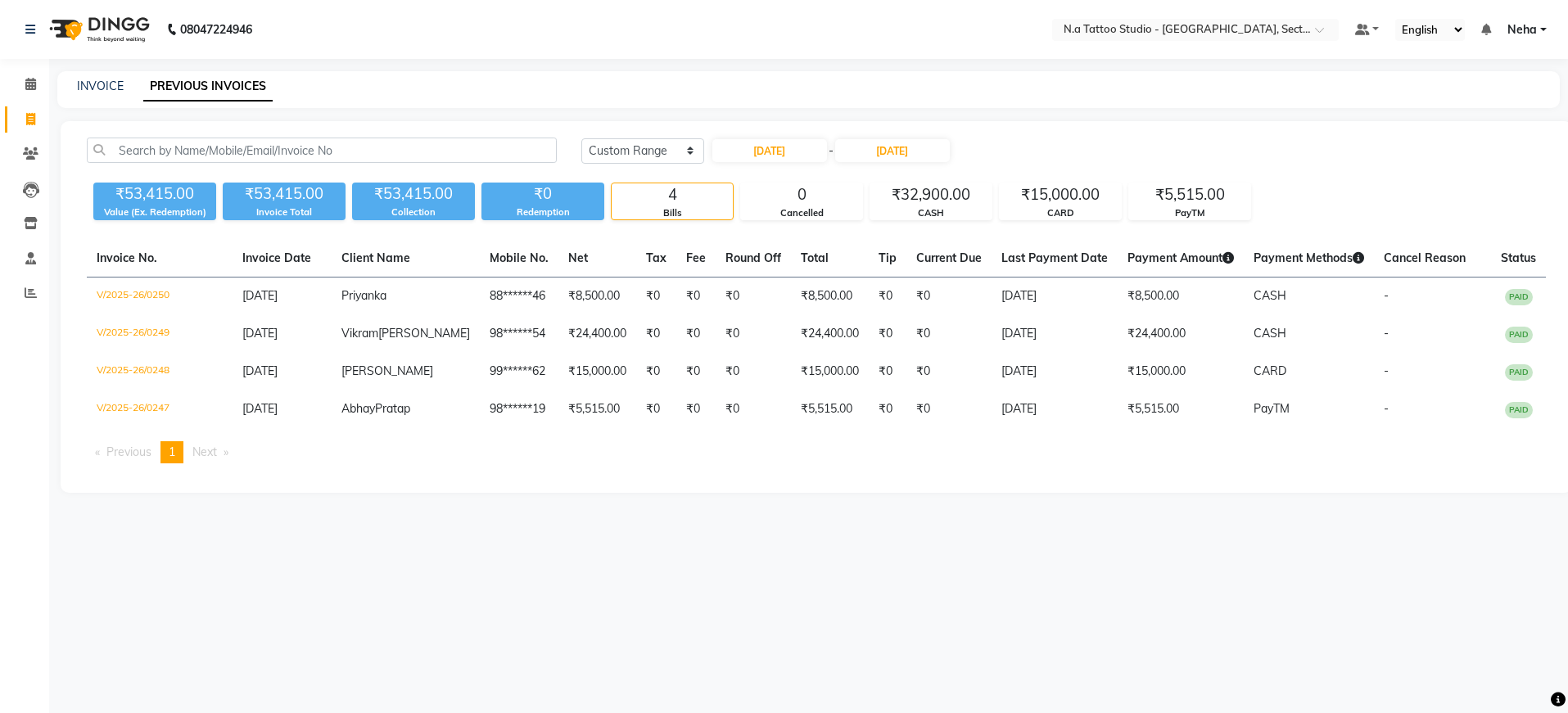
click at [779, 477] on div "Invoice No. Invoice Date Client Name Mobile No. Net Tax Fee Round Off Total Tip…" at bounding box center [816, 358] width 1479 height 236
click at [814, 151] on input "30-08-2025" at bounding box center [769, 151] width 115 height 23
select select "8"
select select "2025"
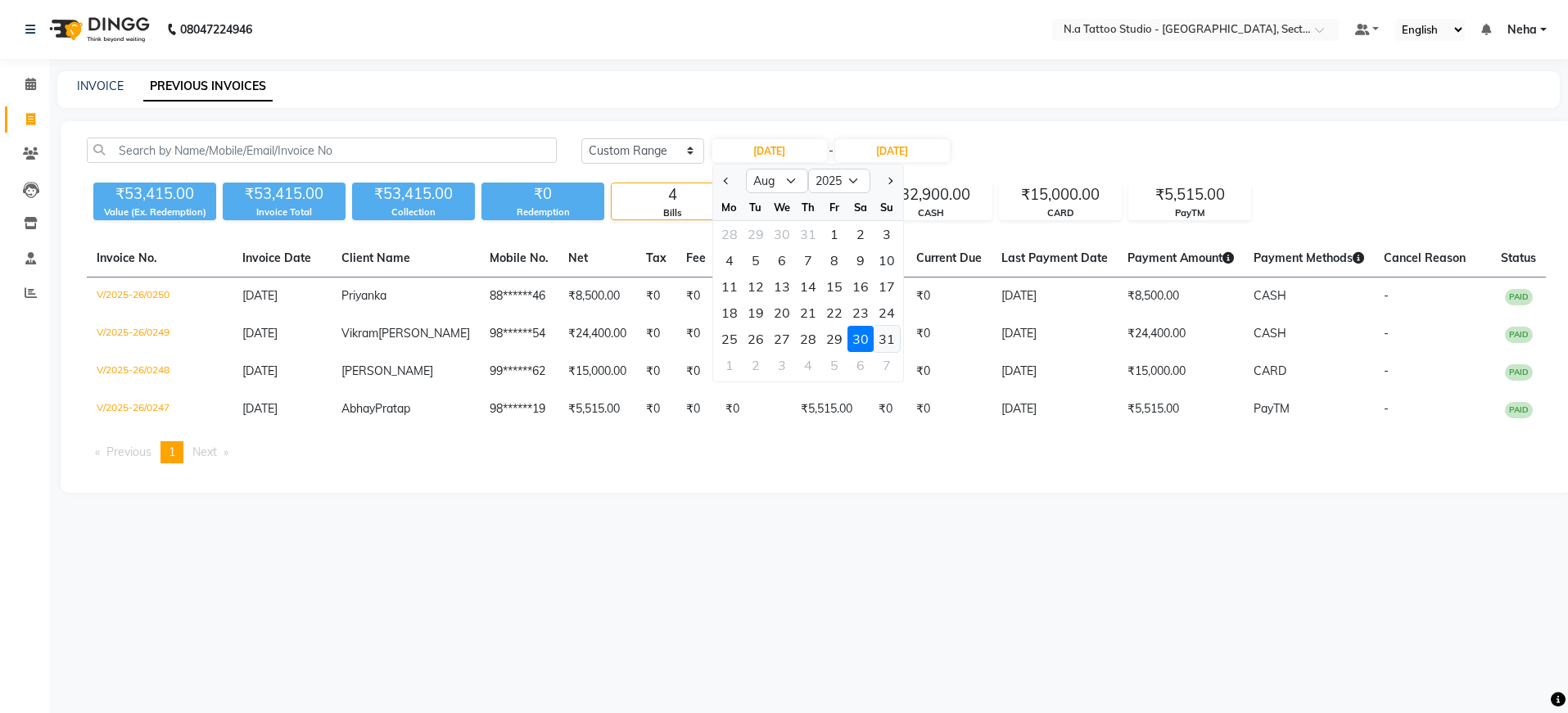
click at [880, 334] on div "31" at bounding box center [886, 339] width 26 height 26
type input "31-08-2025"
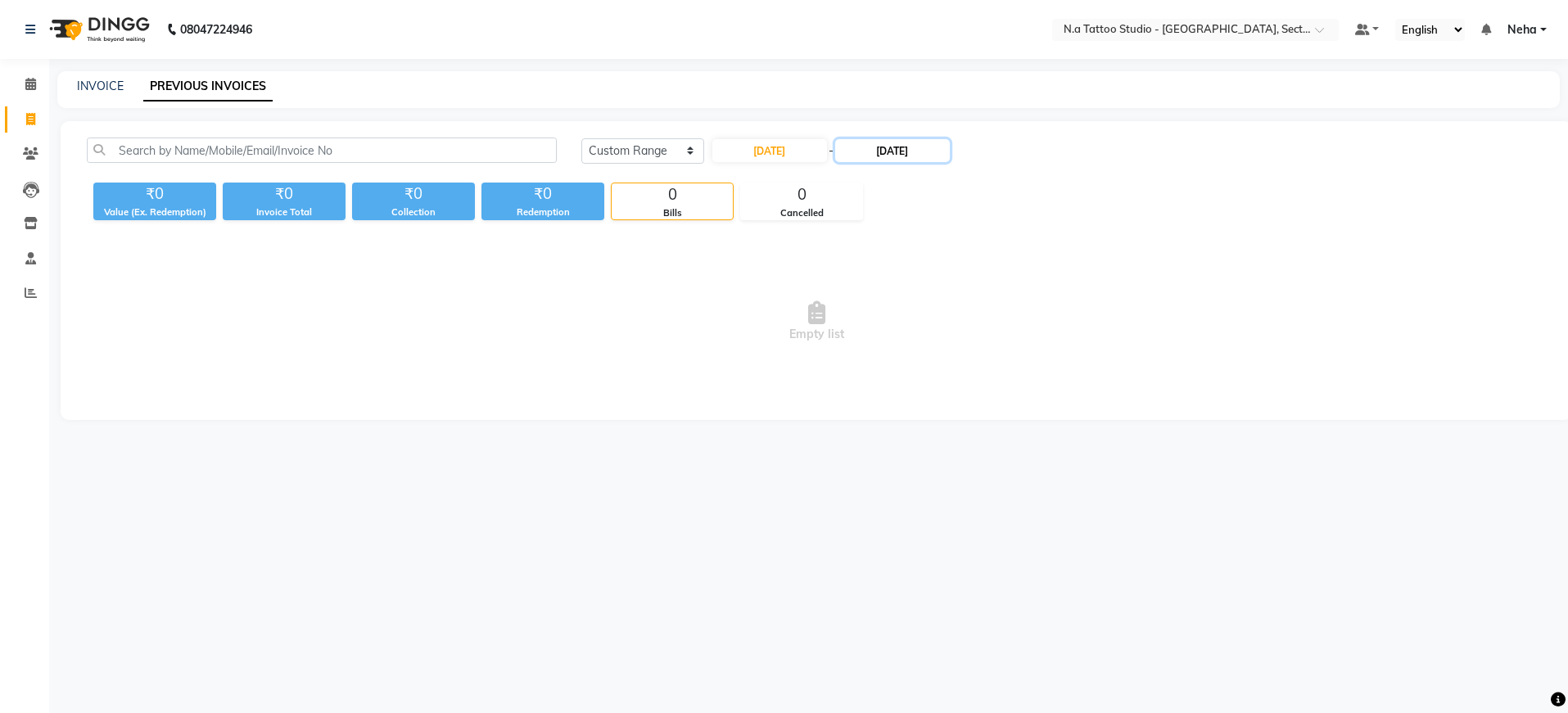
click at [908, 156] on input "30-08-2025" at bounding box center [893, 151] width 115 height 23
click at [1017, 338] on div "31" at bounding box center [1015, 339] width 26 height 26
type input "31-08-2025"
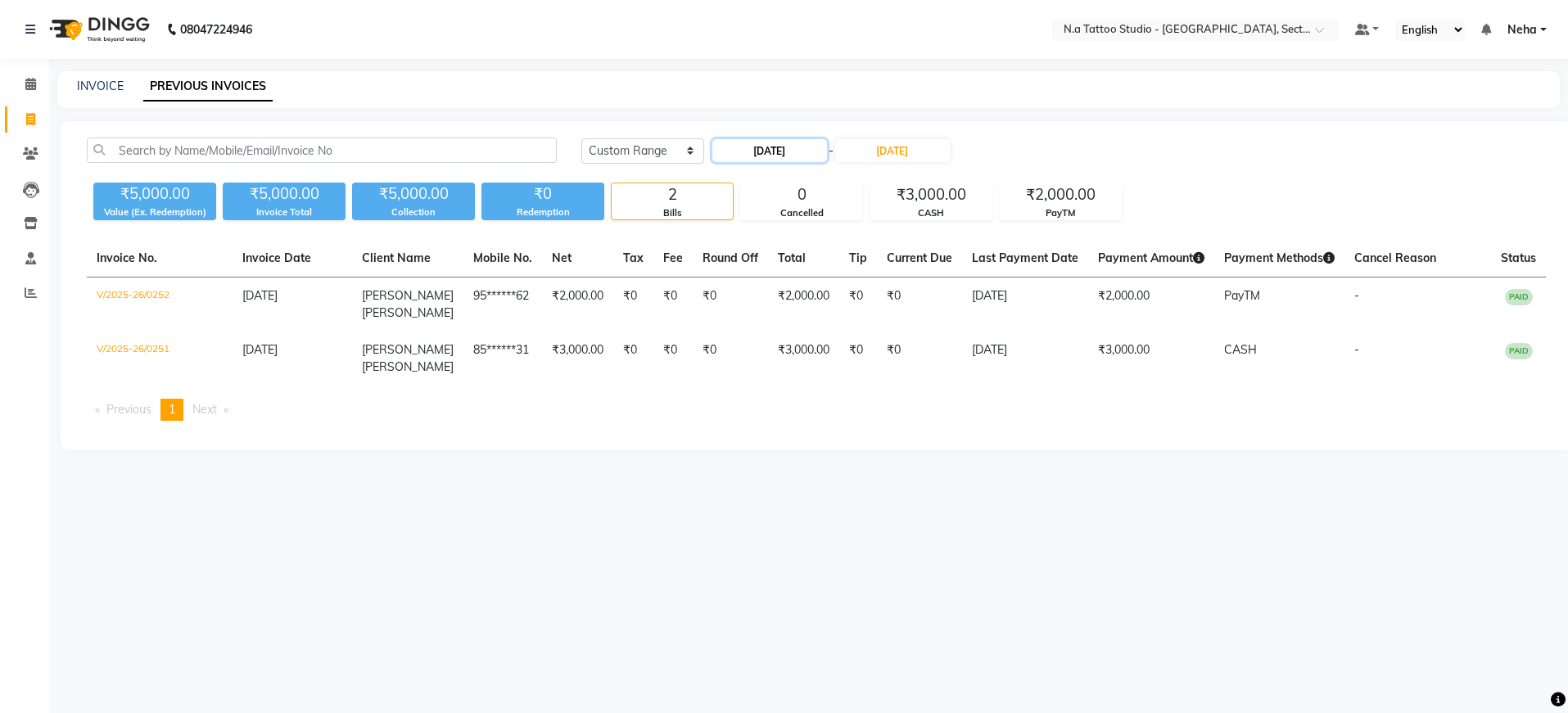
click at [774, 153] on input "31-08-2025" at bounding box center [769, 151] width 115 height 23
select select "8"
select select "2025"
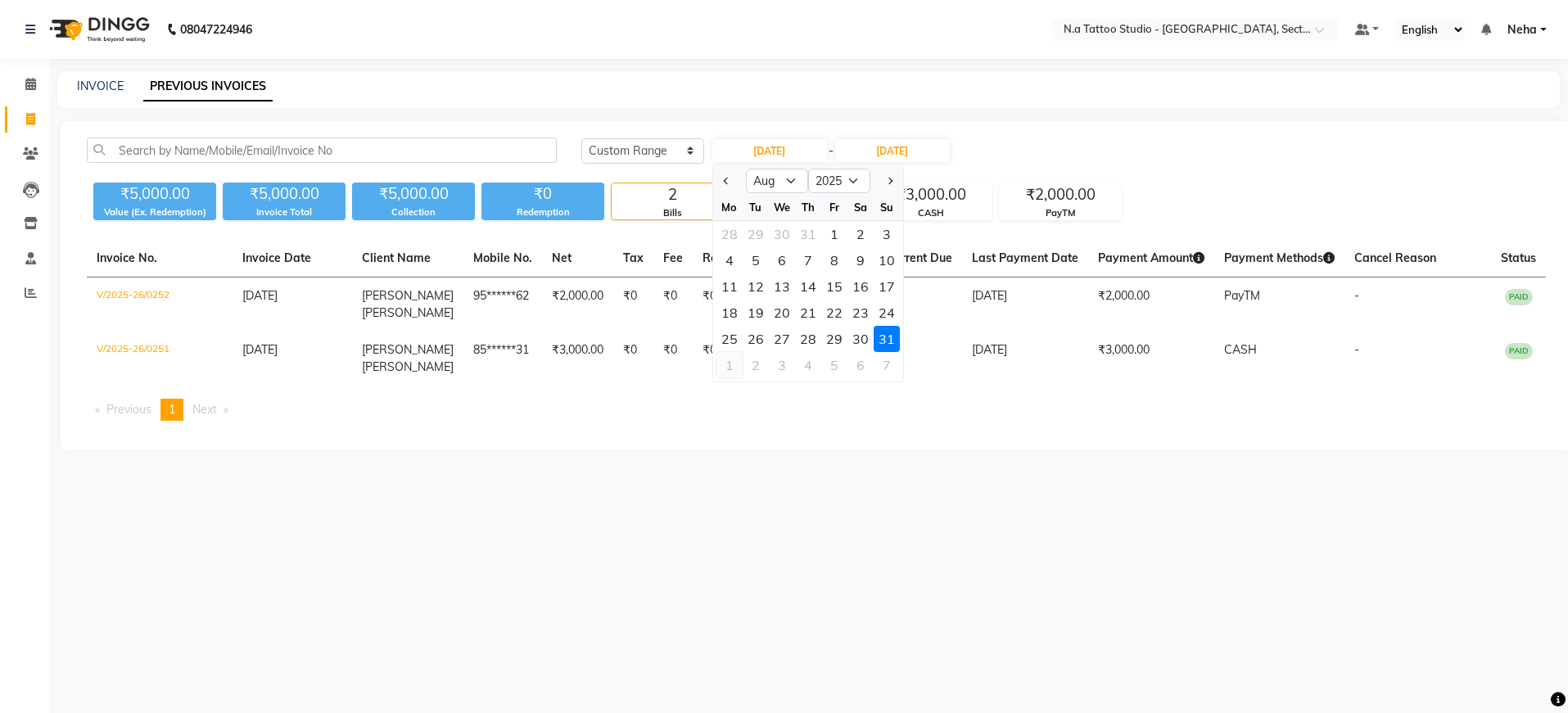
drag, startPoint x: 728, startPoint y: 364, endPoint x: 743, endPoint y: 356, distance: 17.0
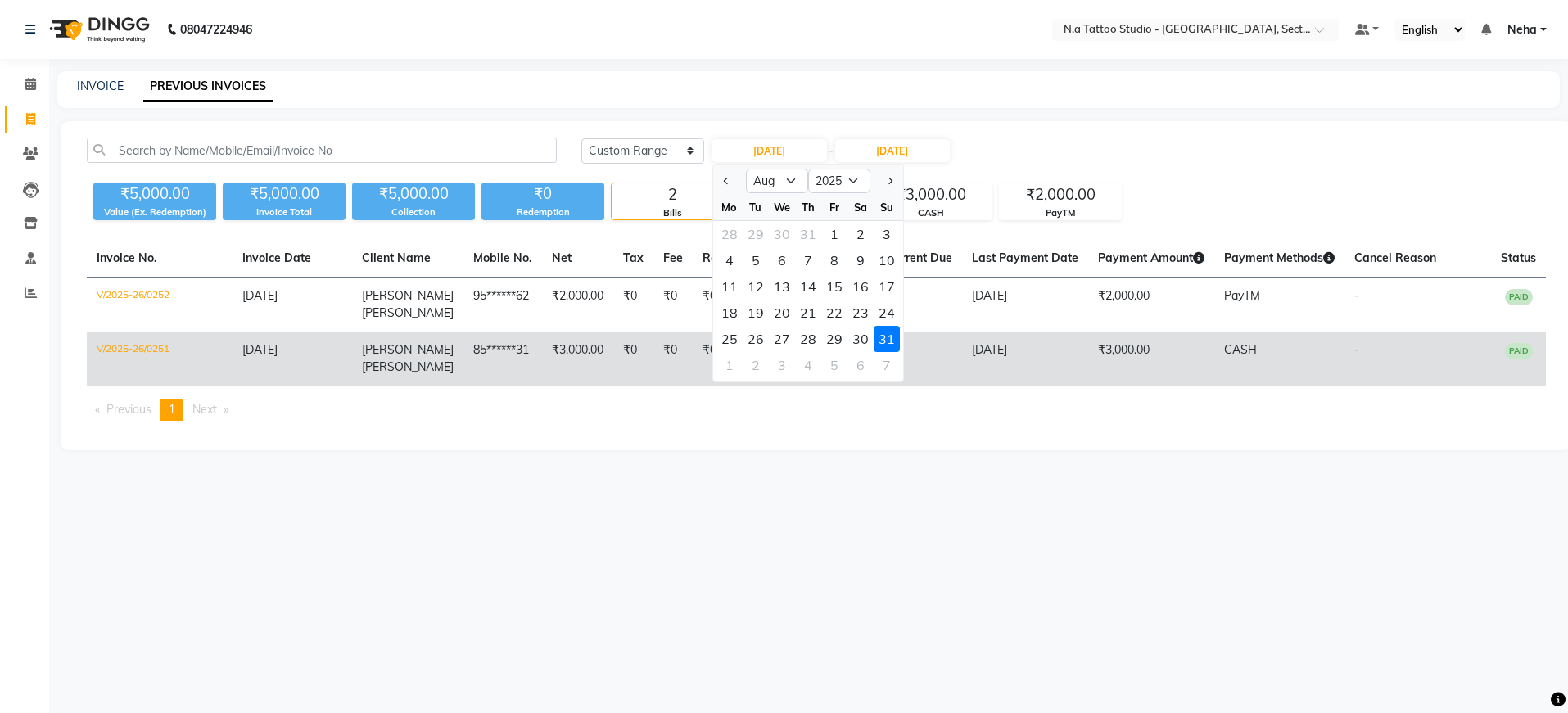
click at [728, 364] on div "1" at bounding box center [730, 365] width 26 height 26
type input "01-09-2025"
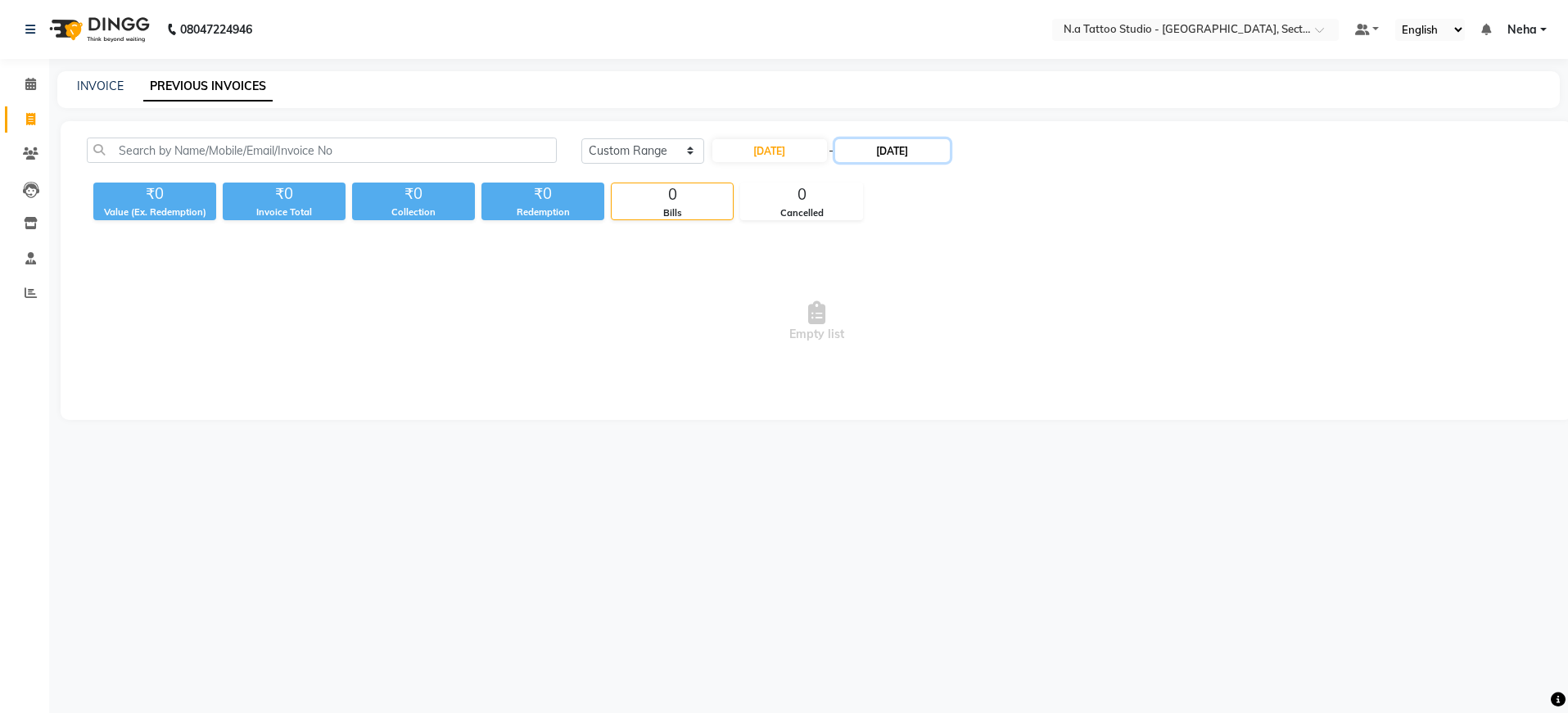
click at [909, 149] on input "31-08-2025" at bounding box center [893, 151] width 115 height 23
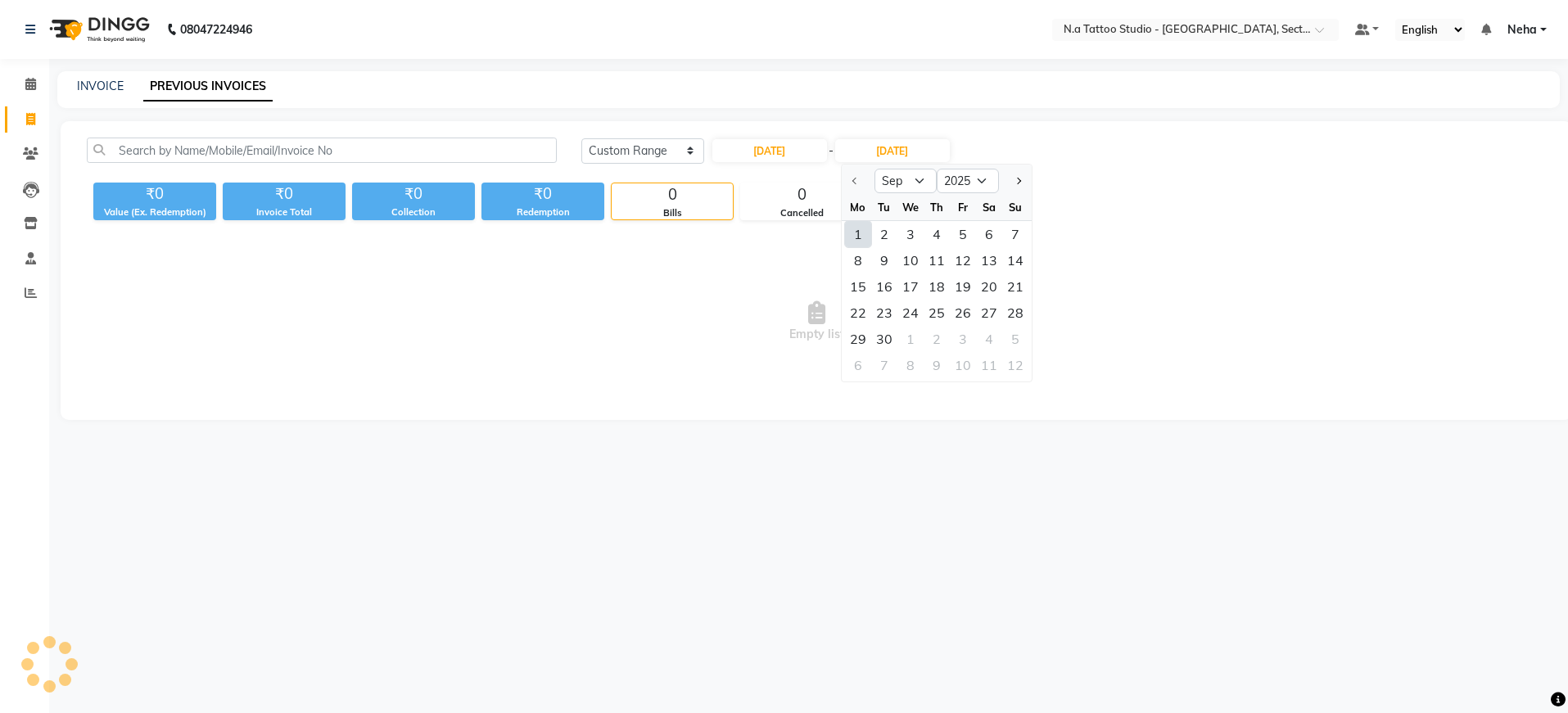
click at [864, 238] on div "1" at bounding box center [858, 233] width 26 height 26
type input "01-09-2025"
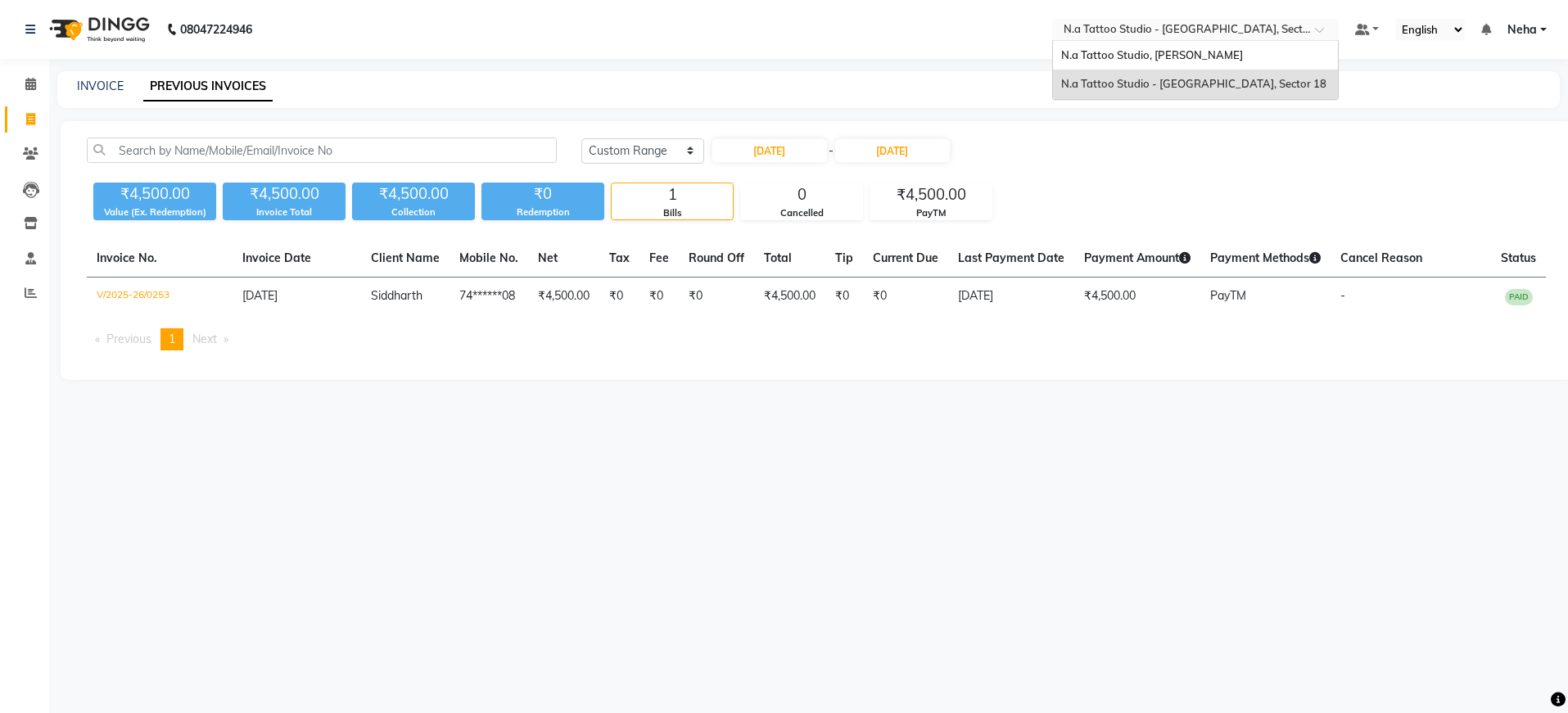
drag, startPoint x: 1227, startPoint y: 37, endPoint x: 1213, endPoint y: 65, distance: 31.3
click at [1227, 37] on input "text" at bounding box center [1179, 31] width 237 height 17
click at [1210, 54] on div "N.a Tattoo Studio, [PERSON_NAME]" at bounding box center [1195, 55] width 285 height 29
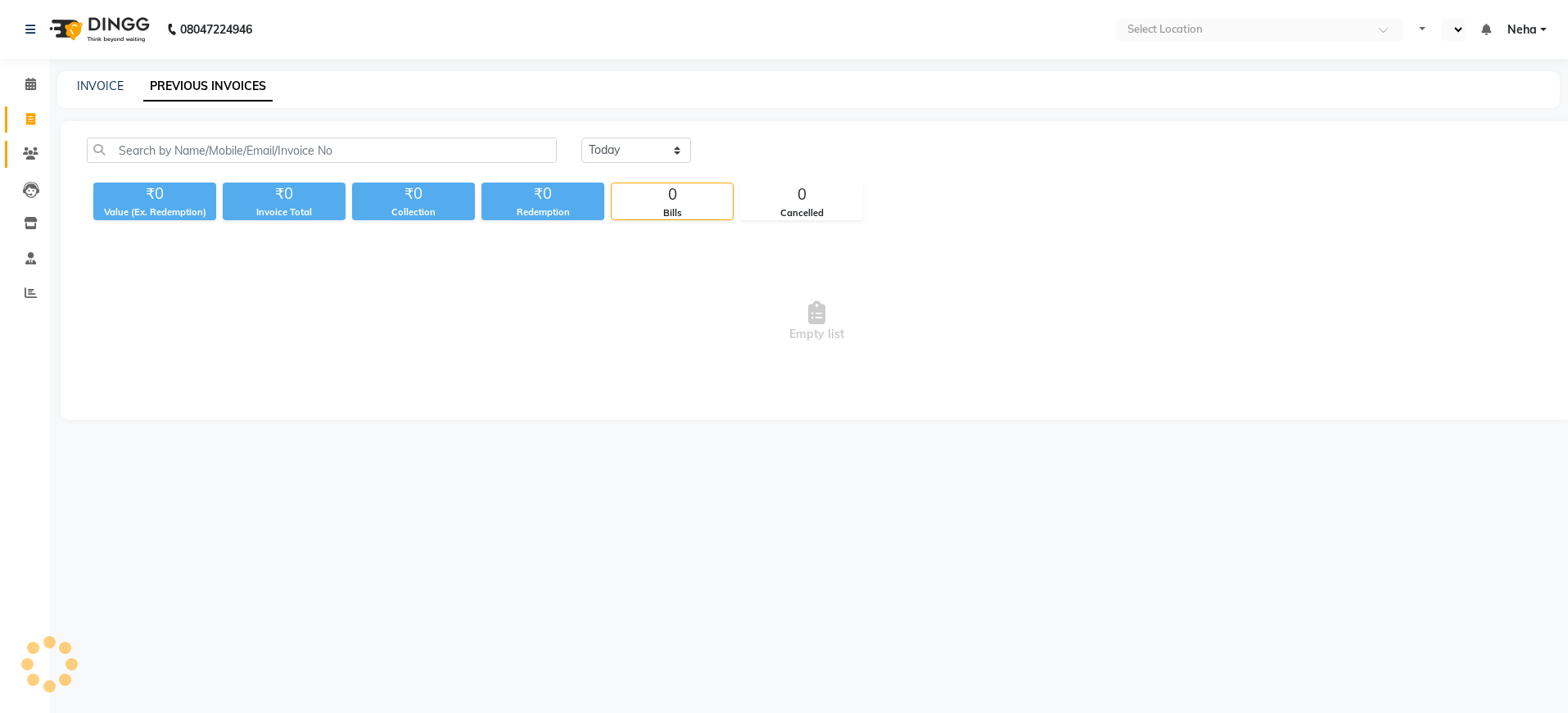
select select "en"
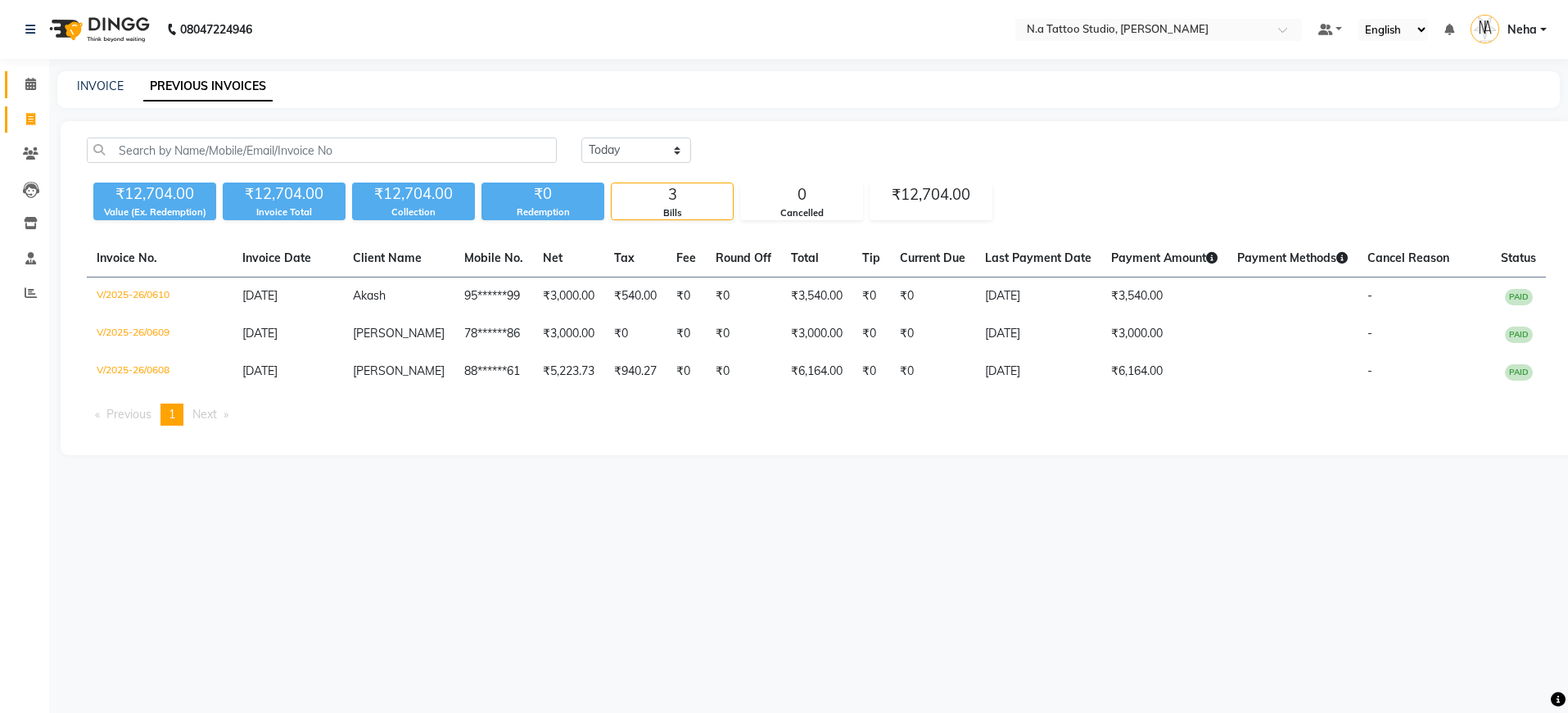
click at [37, 74] on link "Calendar" at bounding box center [24, 85] width 39 height 27
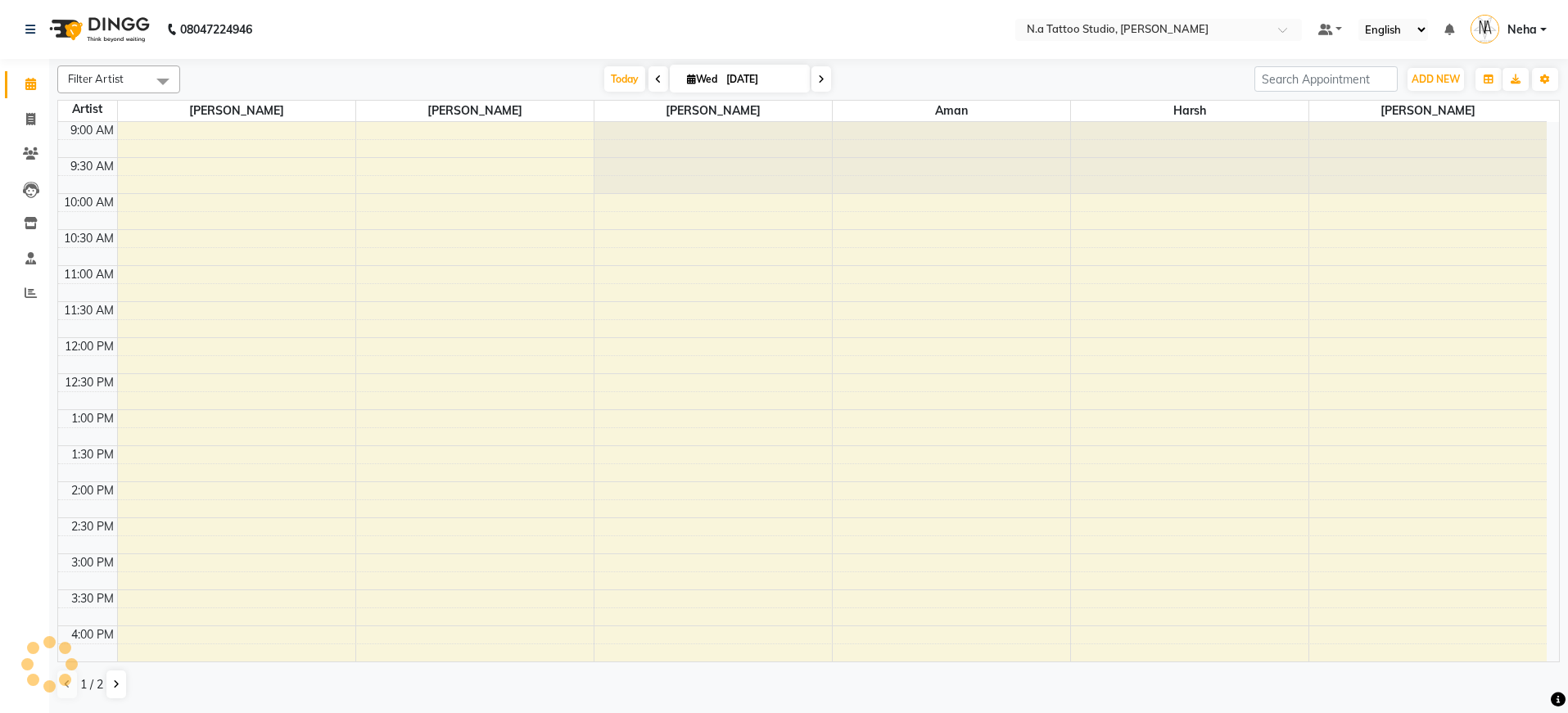
click at [759, 77] on input "[DATE]" at bounding box center [763, 79] width 82 height 24
select select "9"
select select "2025"
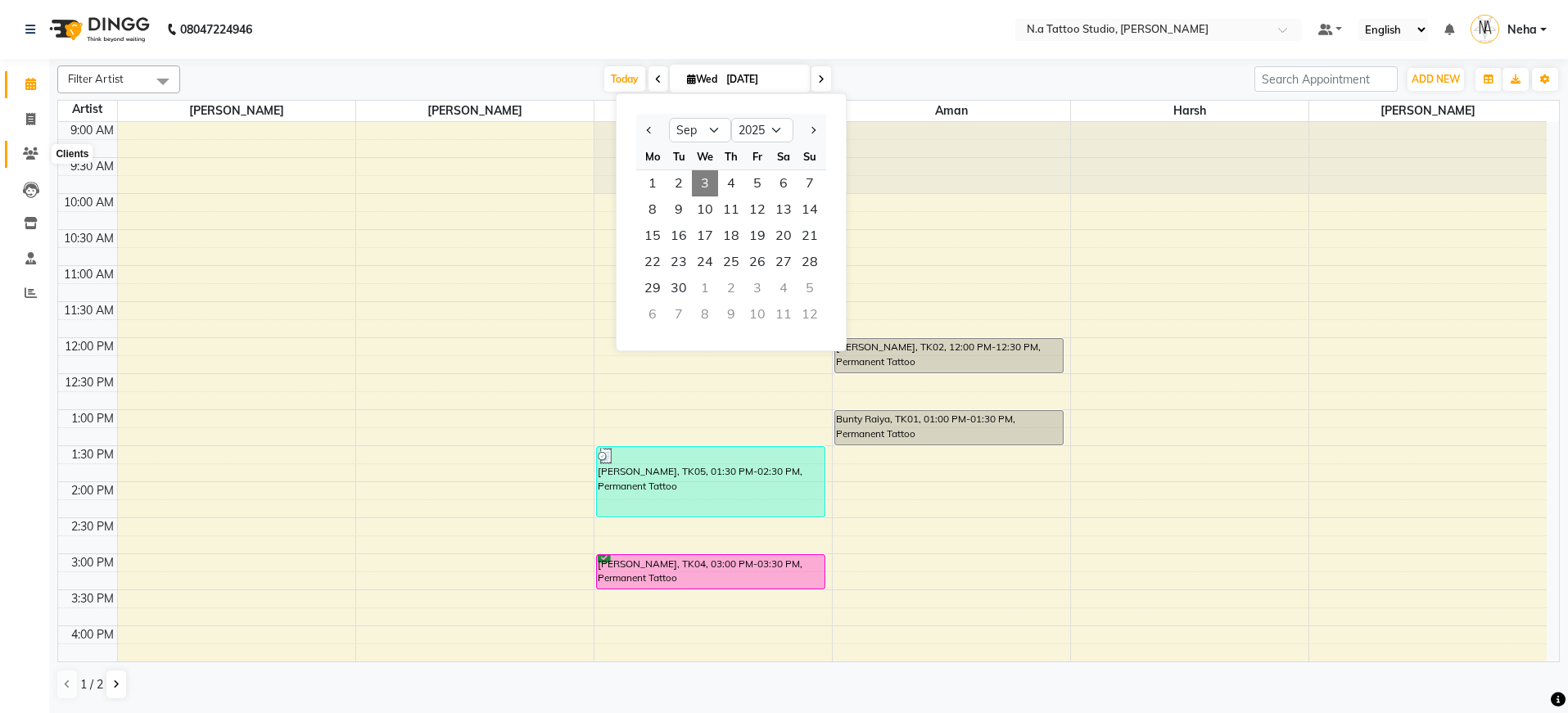
click at [28, 158] on icon at bounding box center [31, 154] width 16 height 13
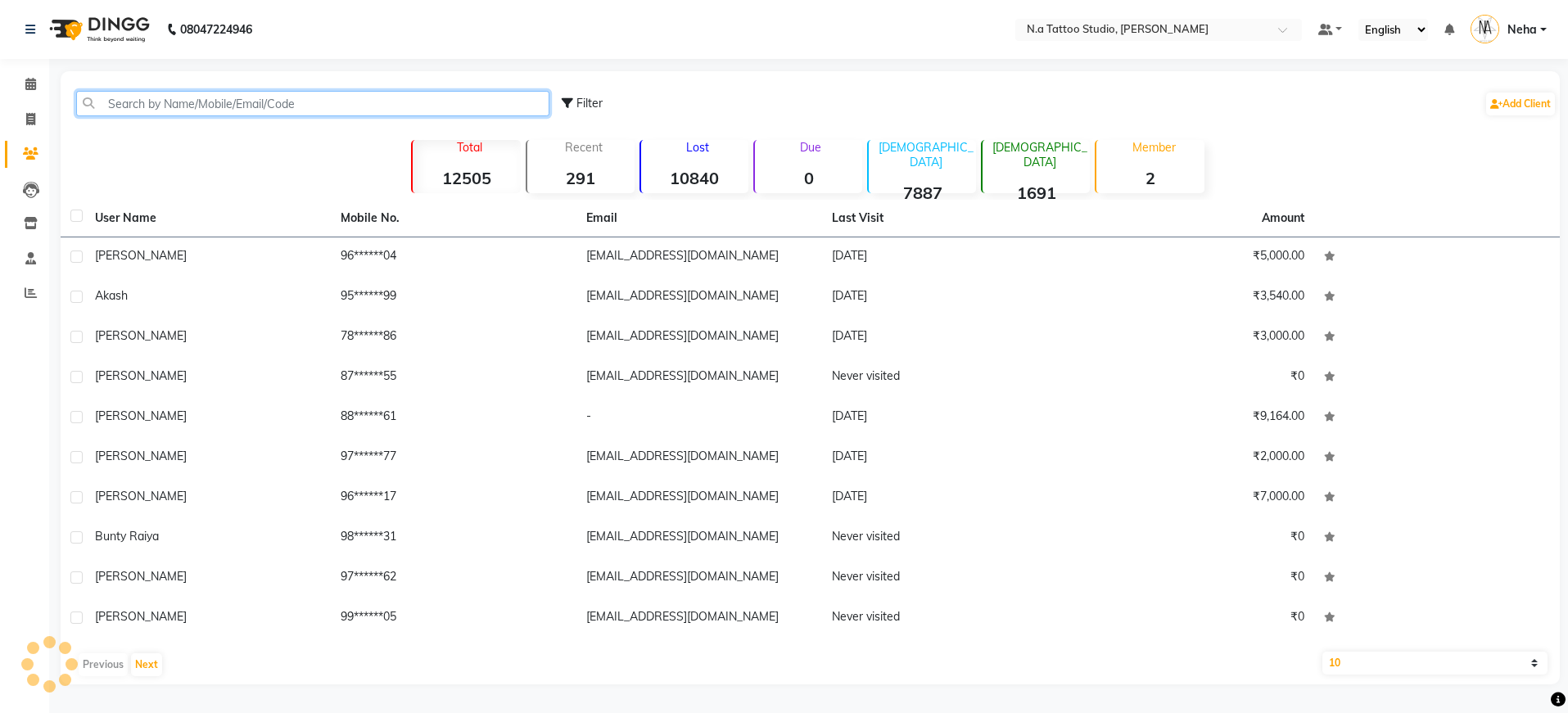
click at [277, 94] on input "text" at bounding box center [312, 103] width 474 height 25
paste input "9582322884"
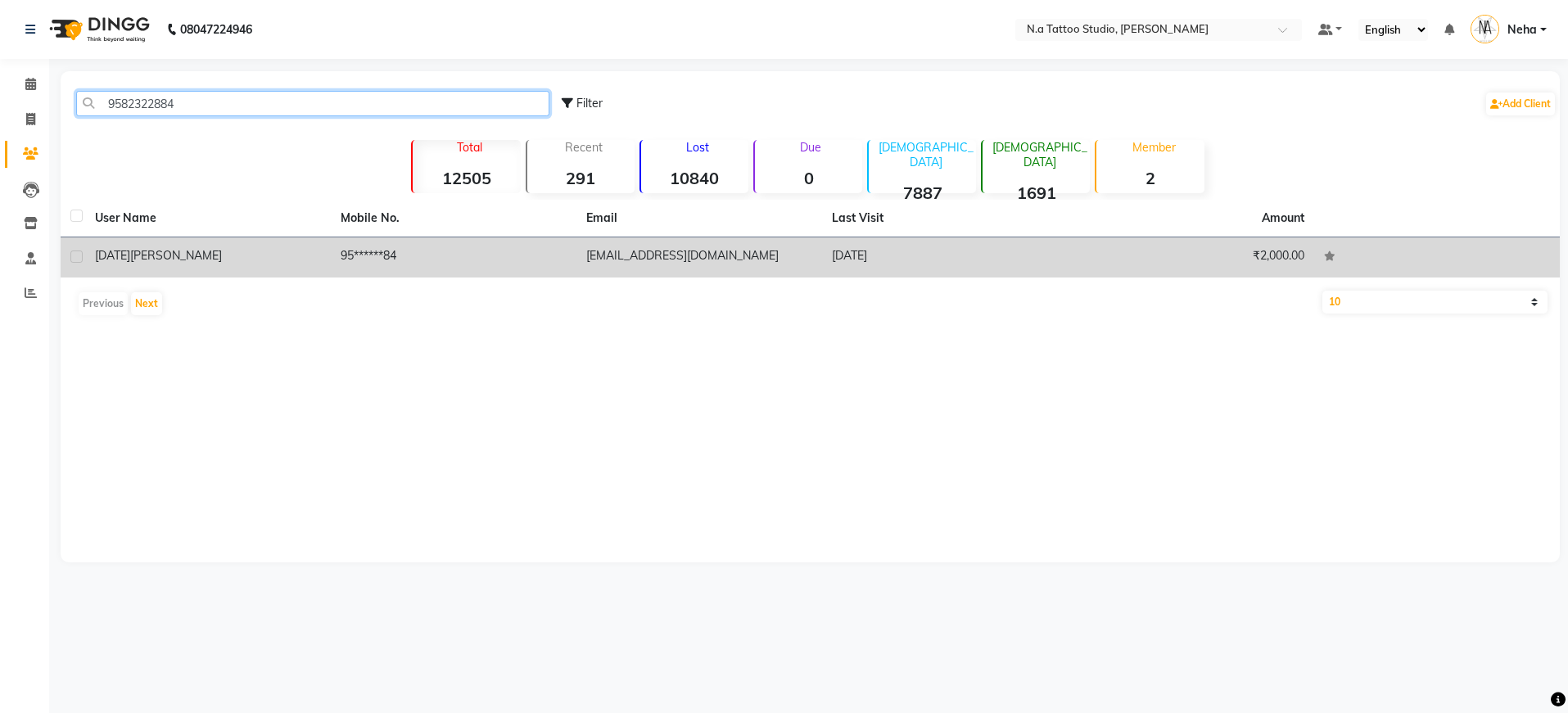
type input "9582322884"
click at [359, 256] on td "95******84" at bounding box center [453, 257] width 246 height 40
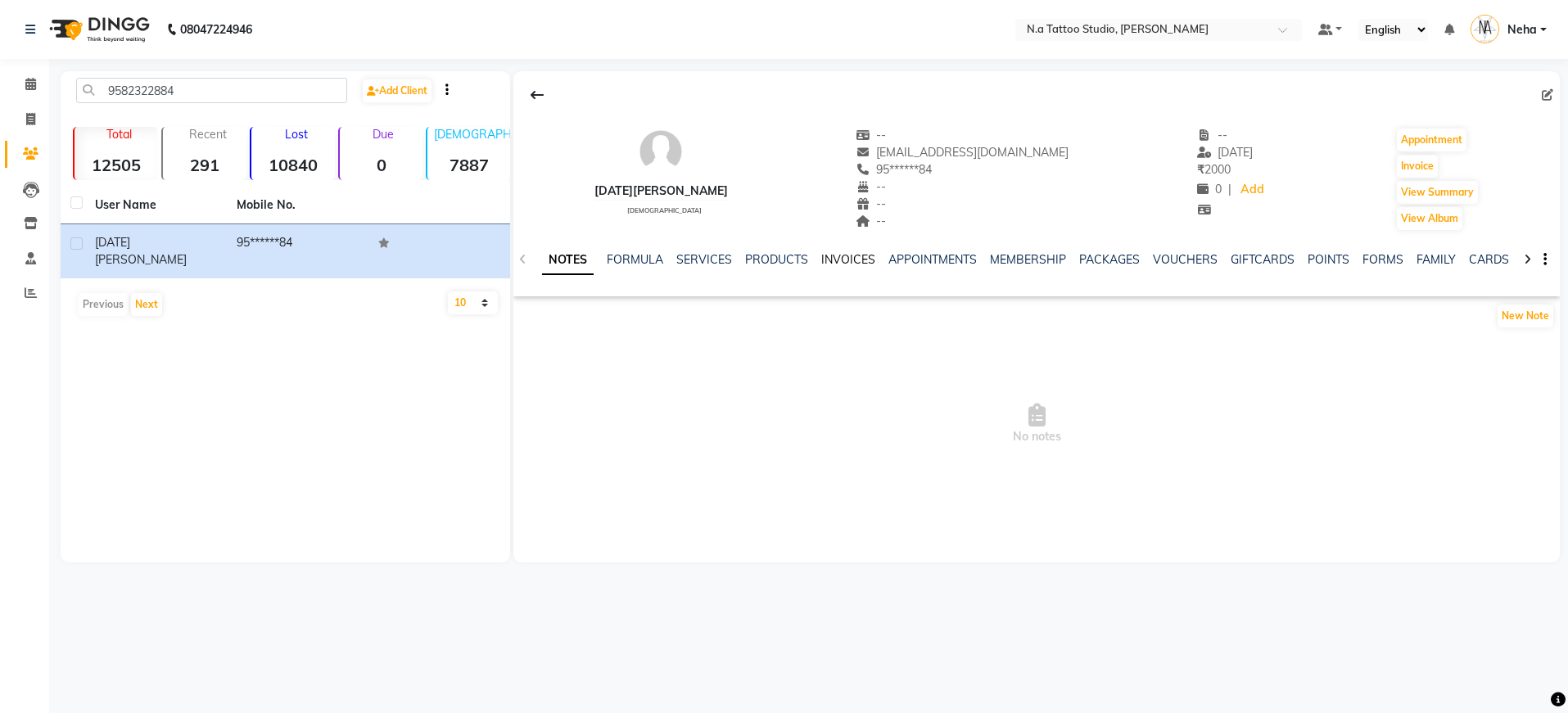
click at [859, 260] on link "INVOICES" at bounding box center [848, 259] width 54 height 15
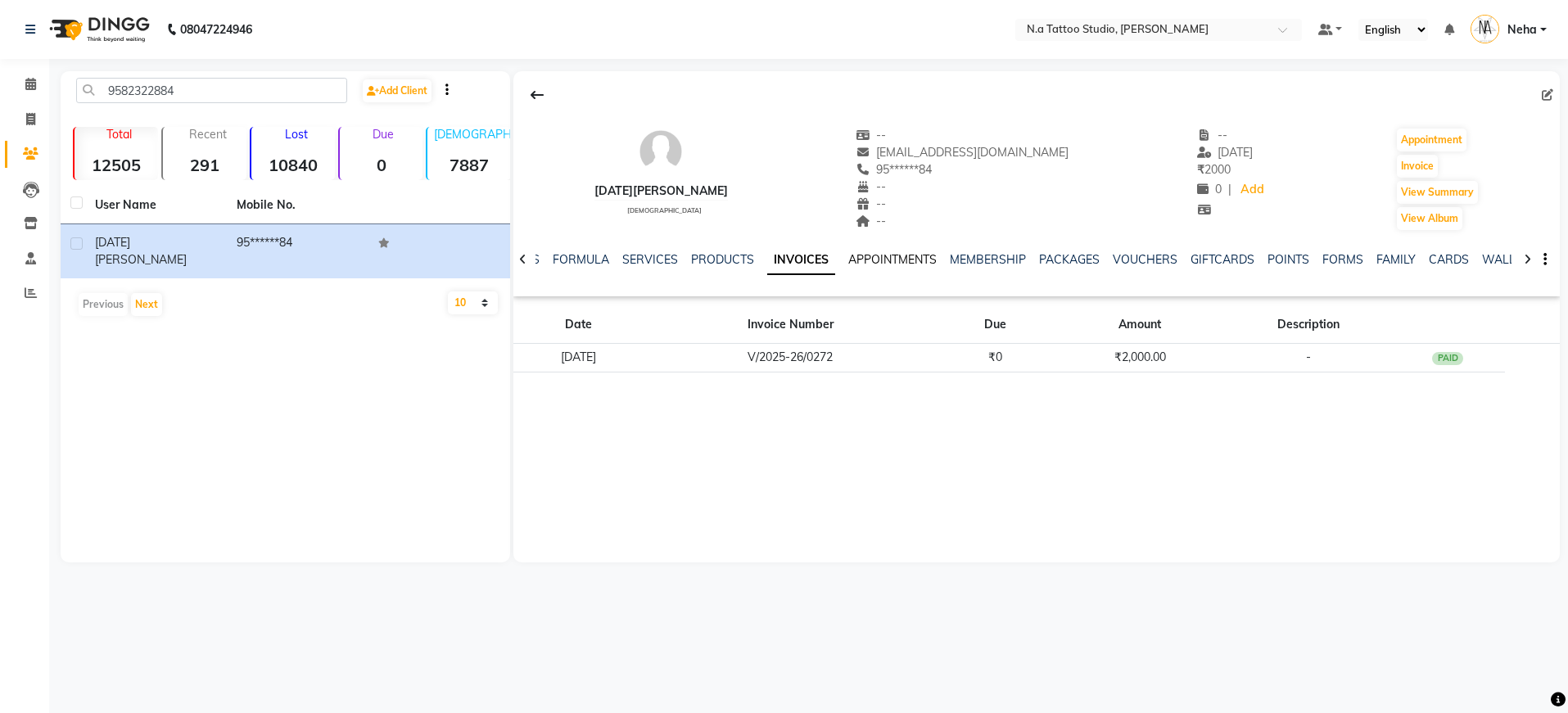
click at [895, 257] on link "APPOINTMENTS" at bounding box center [892, 259] width 89 height 15
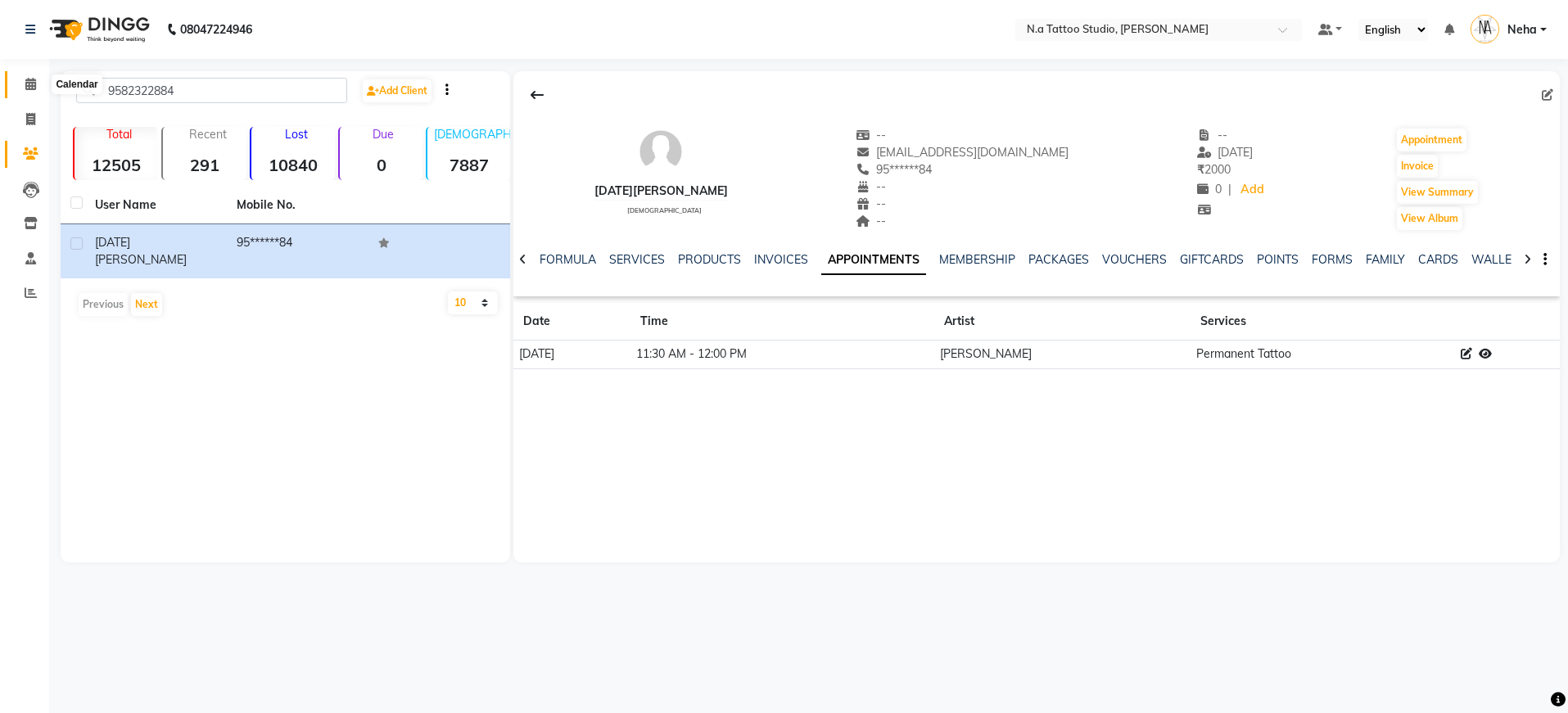
click at [41, 91] on span at bounding box center [30, 84] width 28 height 18
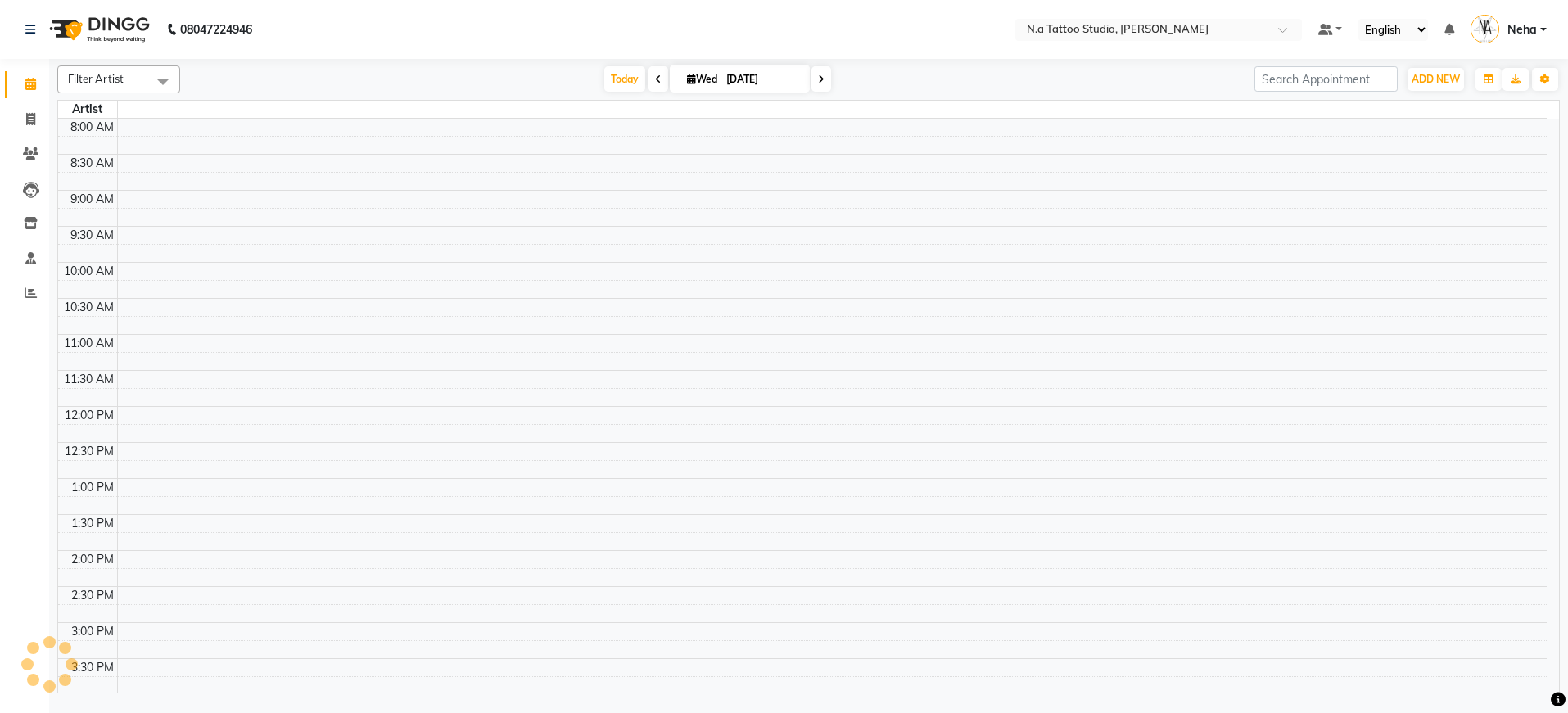
click at [786, 83] on input "[DATE]" at bounding box center [763, 79] width 82 height 24
select select "9"
select select "2025"
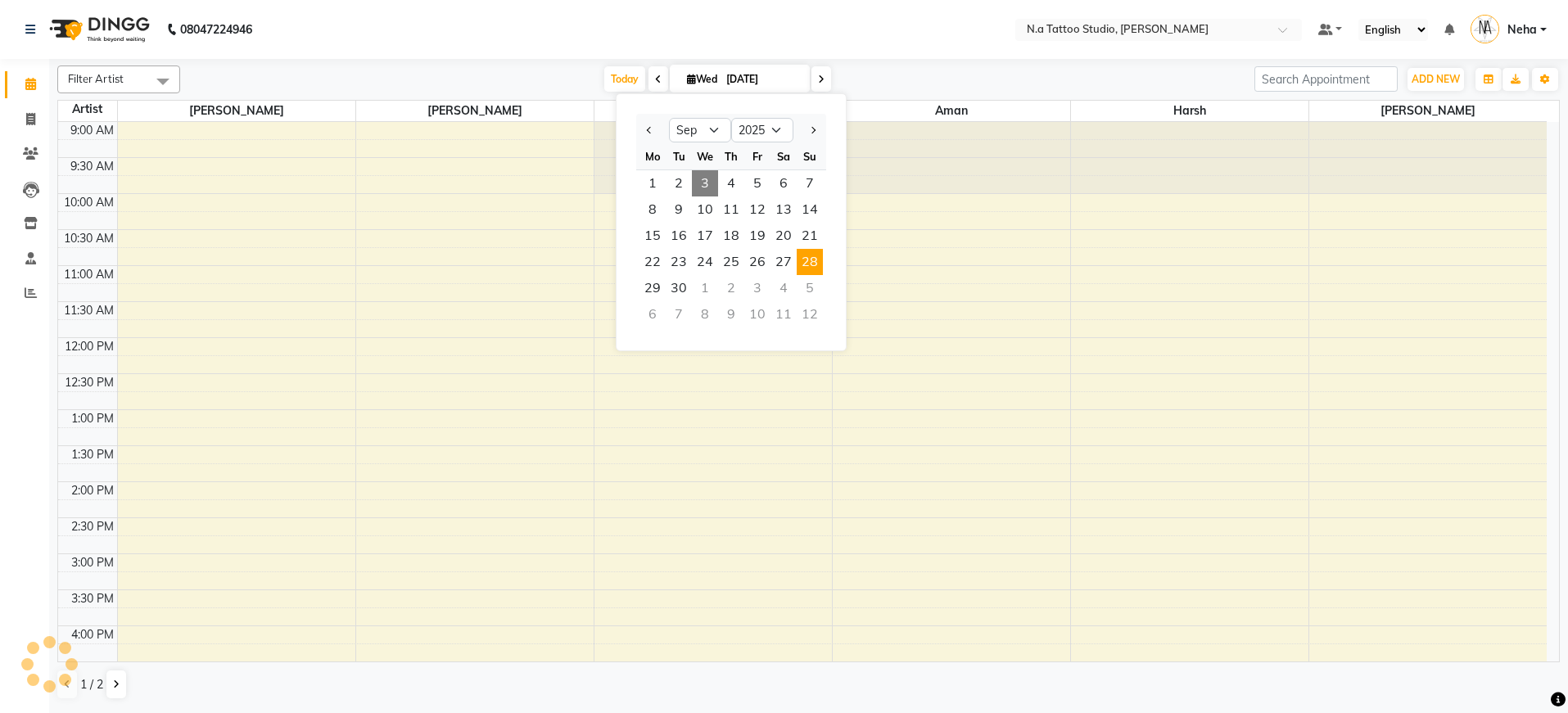
click at [809, 261] on span "28" at bounding box center [809, 262] width 26 height 26
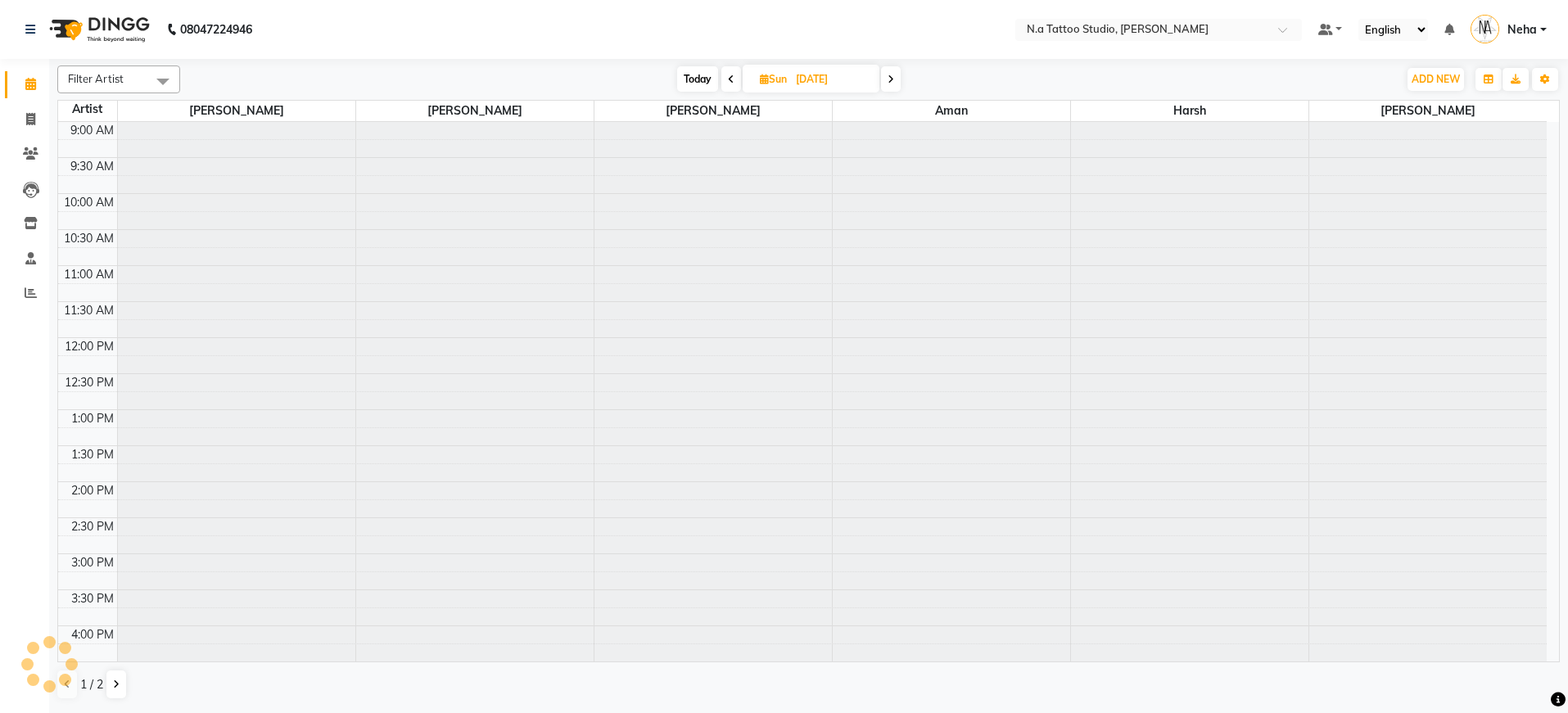
type input "[DATE]"
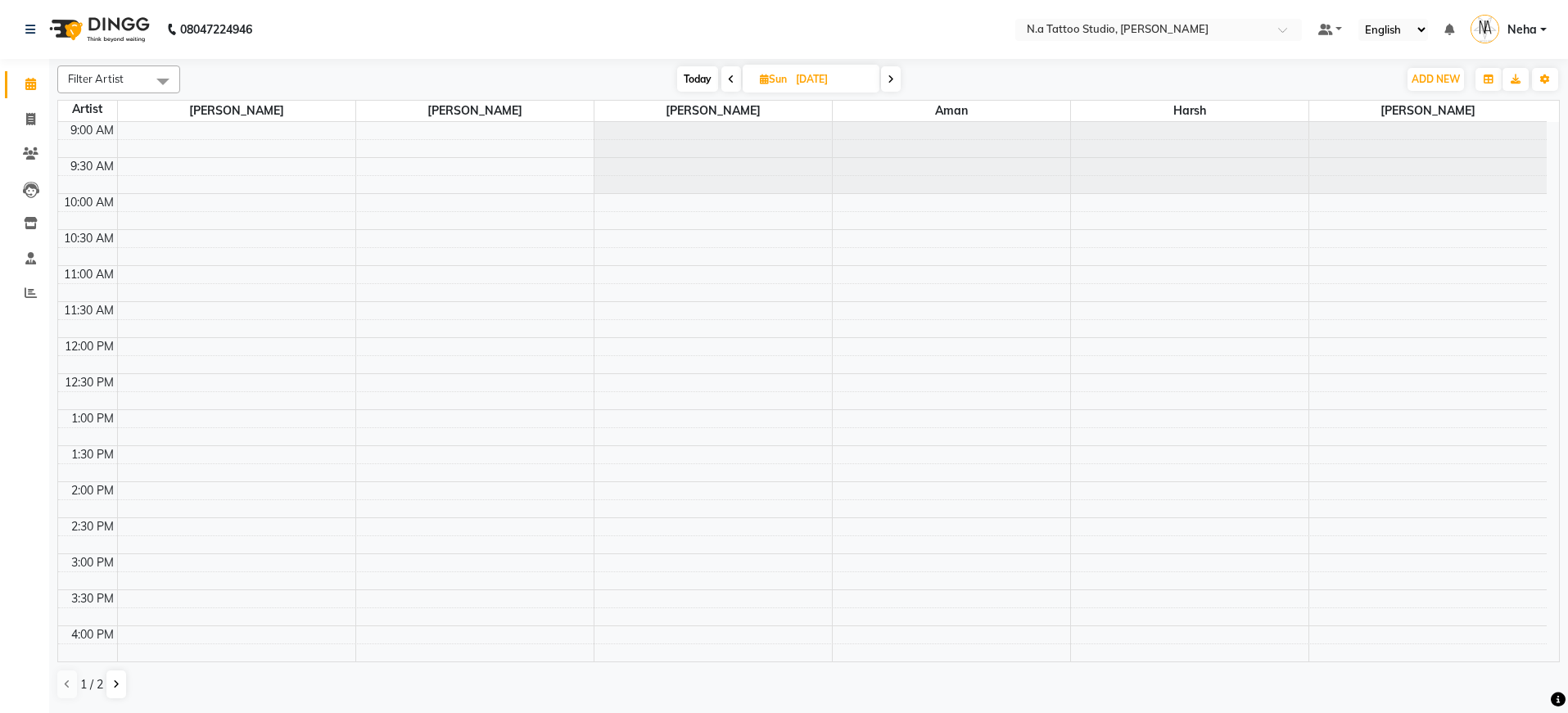
click at [100, 81] on span "Filter Artist" at bounding box center [95, 78] width 55 height 13
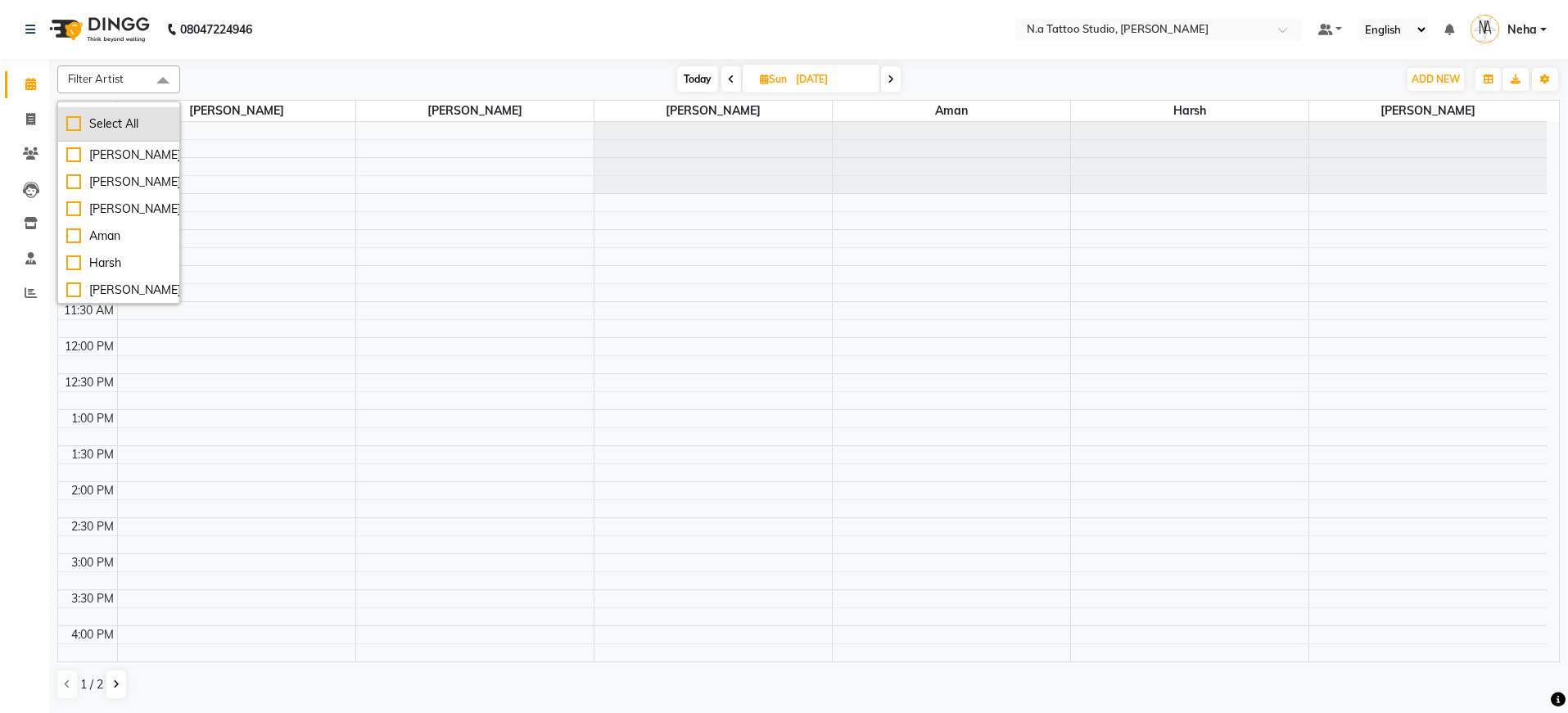
click at [108, 126] on div "Select All" at bounding box center [119, 125] width 105 height 18
checkbox input "true"
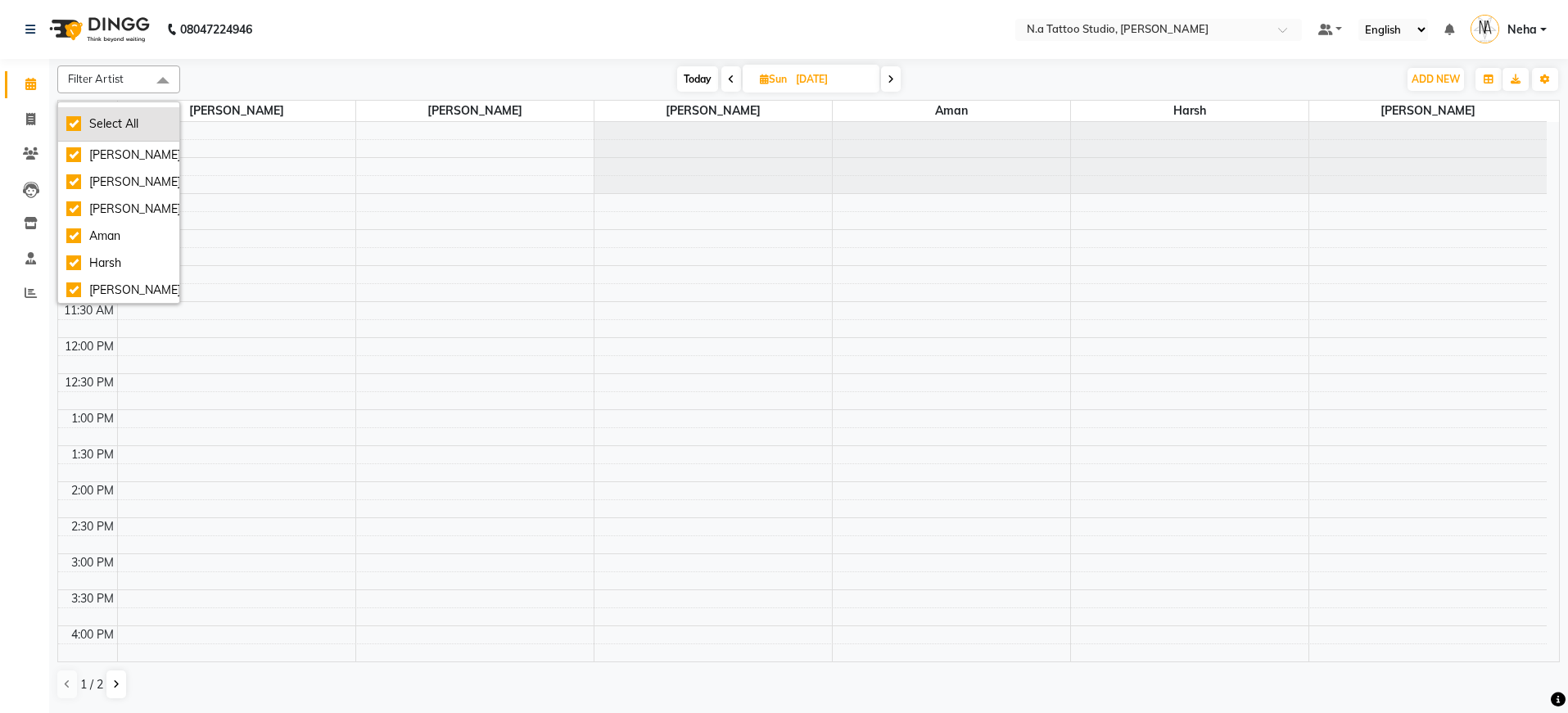
checkbox input "true"
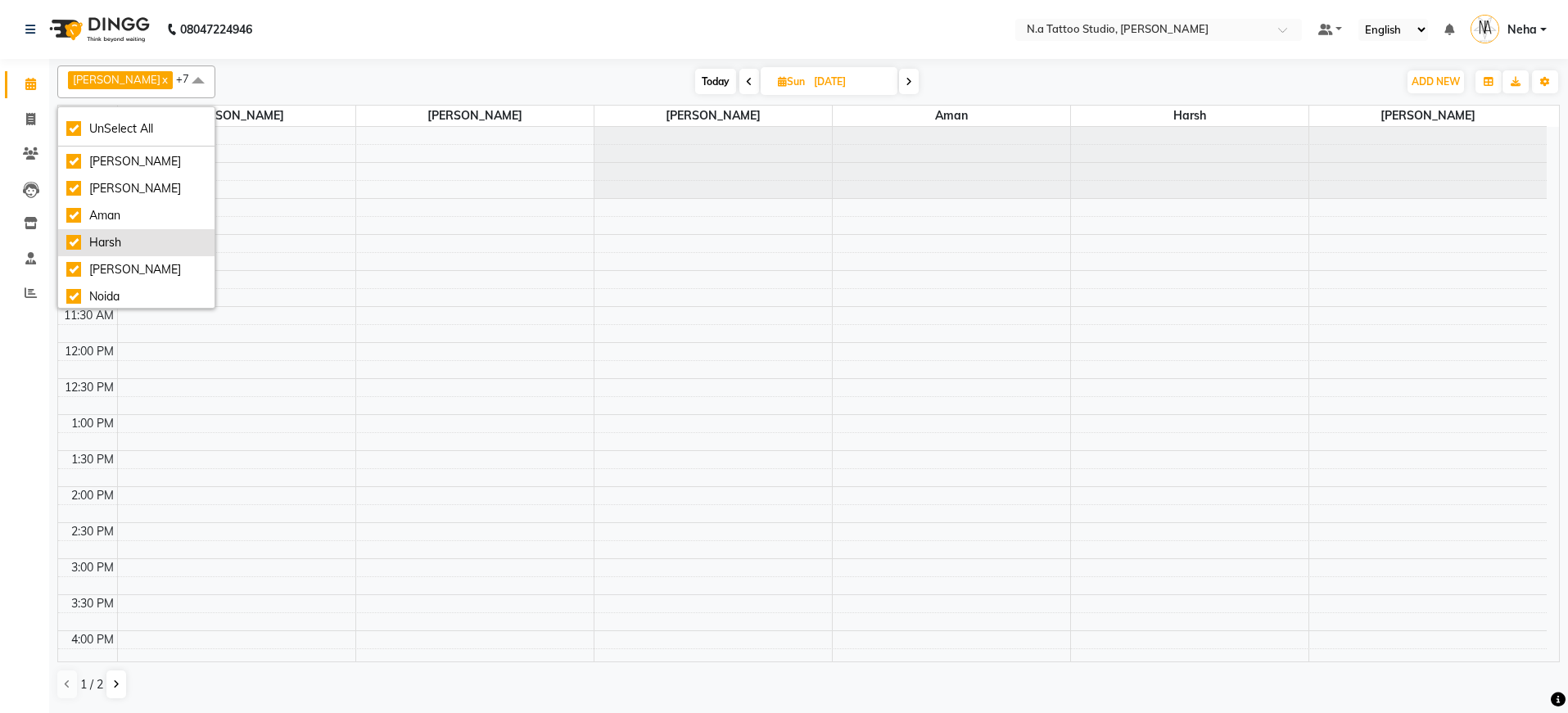
scroll to position [54, 0]
click at [126, 268] on div "Noida" at bounding box center [136, 267] width 140 height 18
checkbox input "false"
click at [497, 62] on div "[PERSON_NAME] x [PERSON_NAME] x [PERSON_NAME] x Harsh x [PERSON_NAME] x [PERSON…" at bounding box center [808, 383] width 1503 height 648
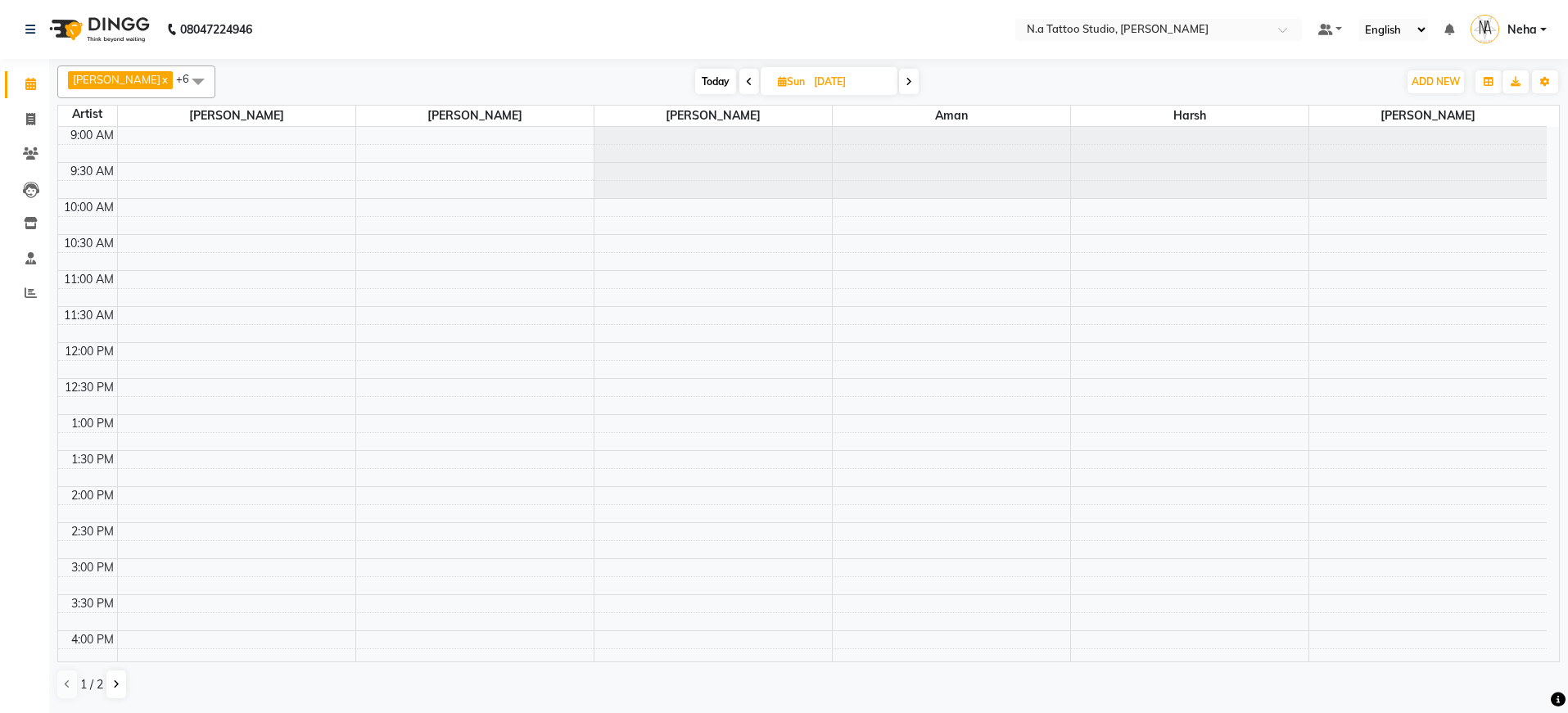
scroll to position [402, 0]
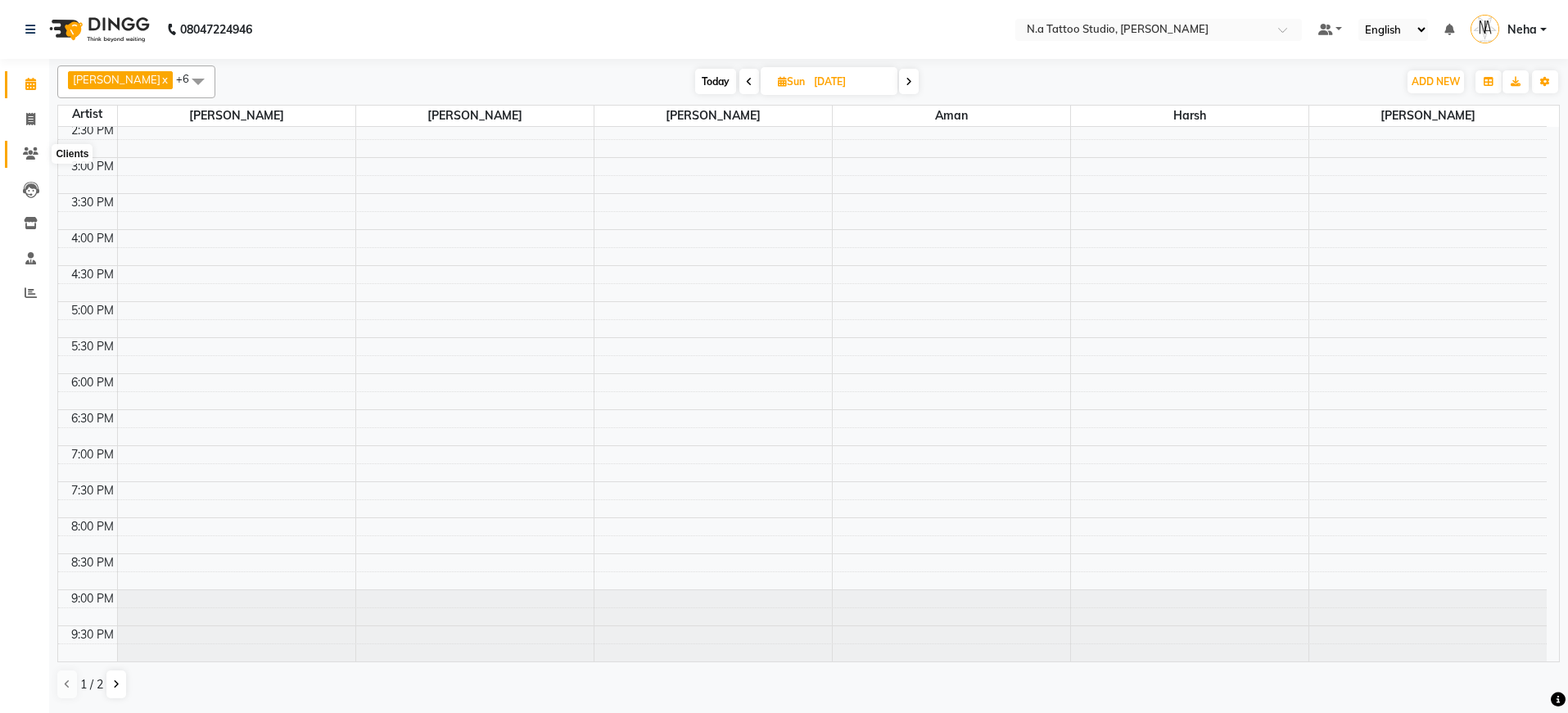
click at [24, 149] on icon at bounding box center [31, 154] width 16 height 13
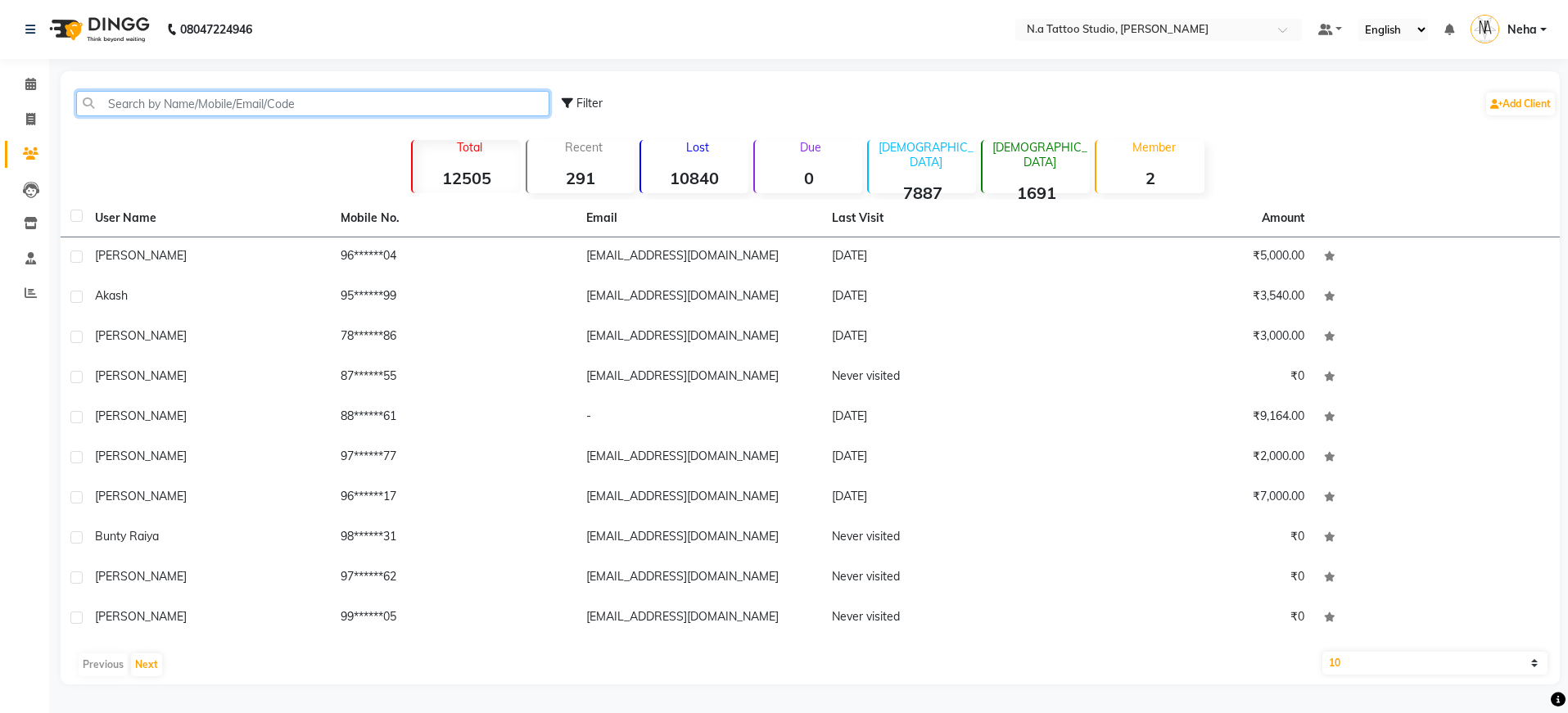
click at [294, 106] on input "text" at bounding box center [312, 103] width 474 height 25
paste input "9582322884"
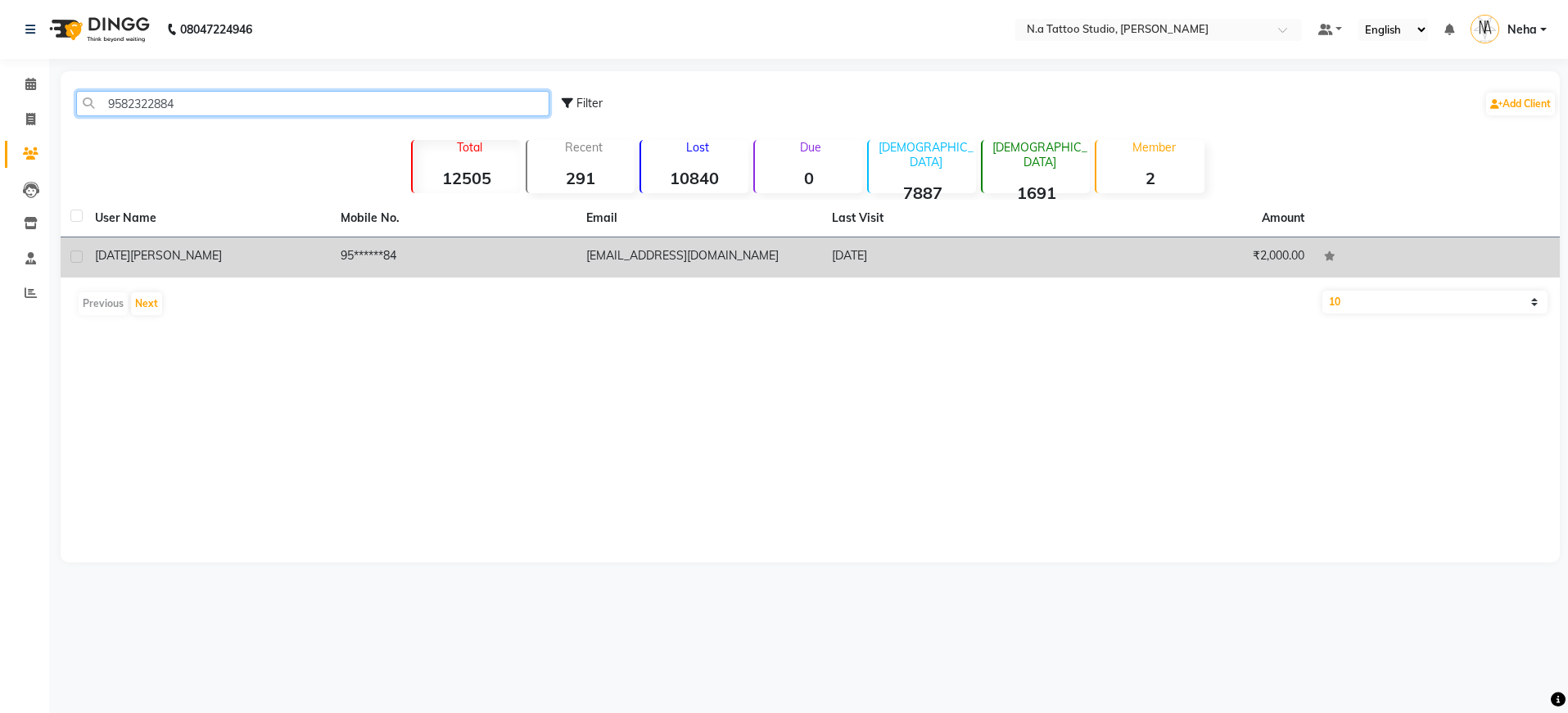
type input "9582322884"
click at [557, 259] on td "95******84" at bounding box center [453, 257] width 246 height 40
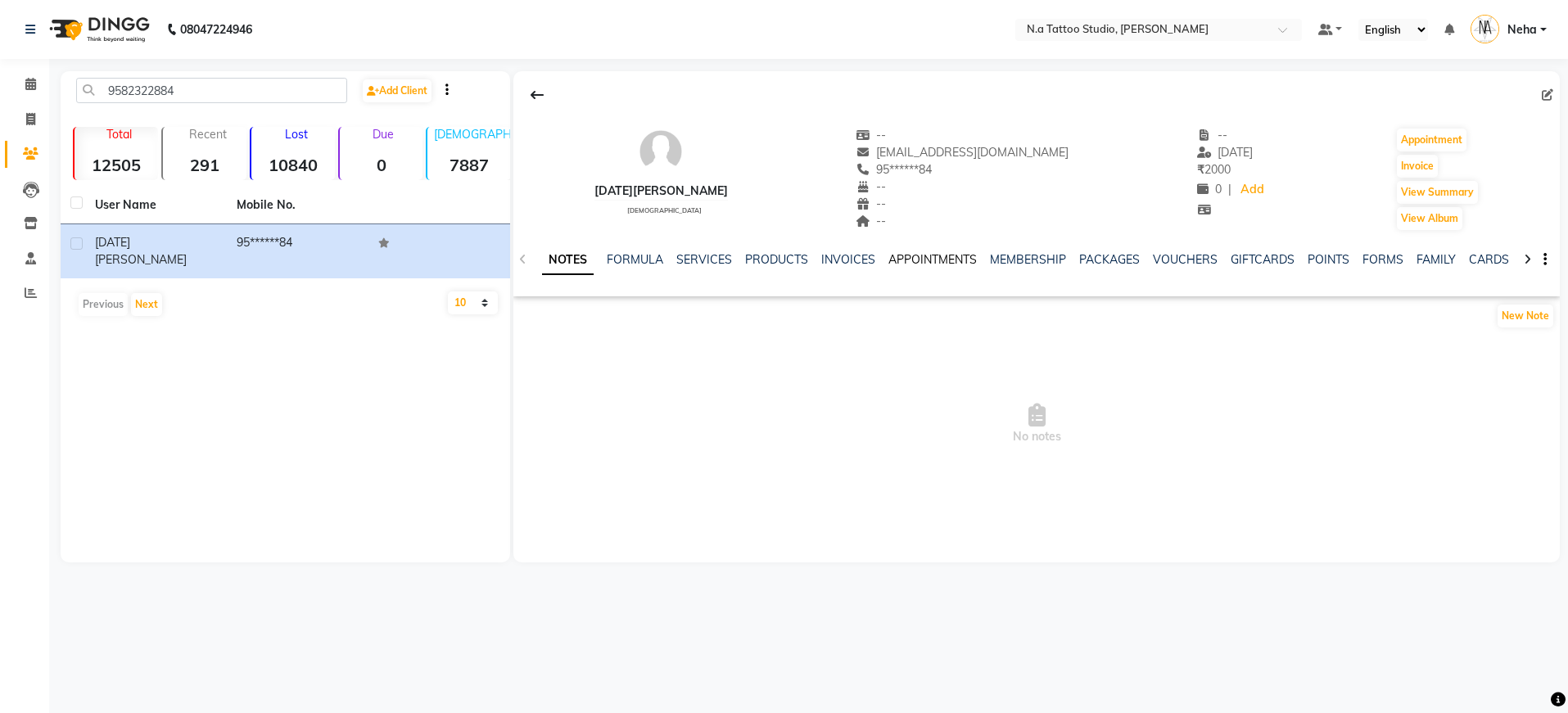
click at [932, 256] on link "APPOINTMENTS" at bounding box center [932, 259] width 89 height 15
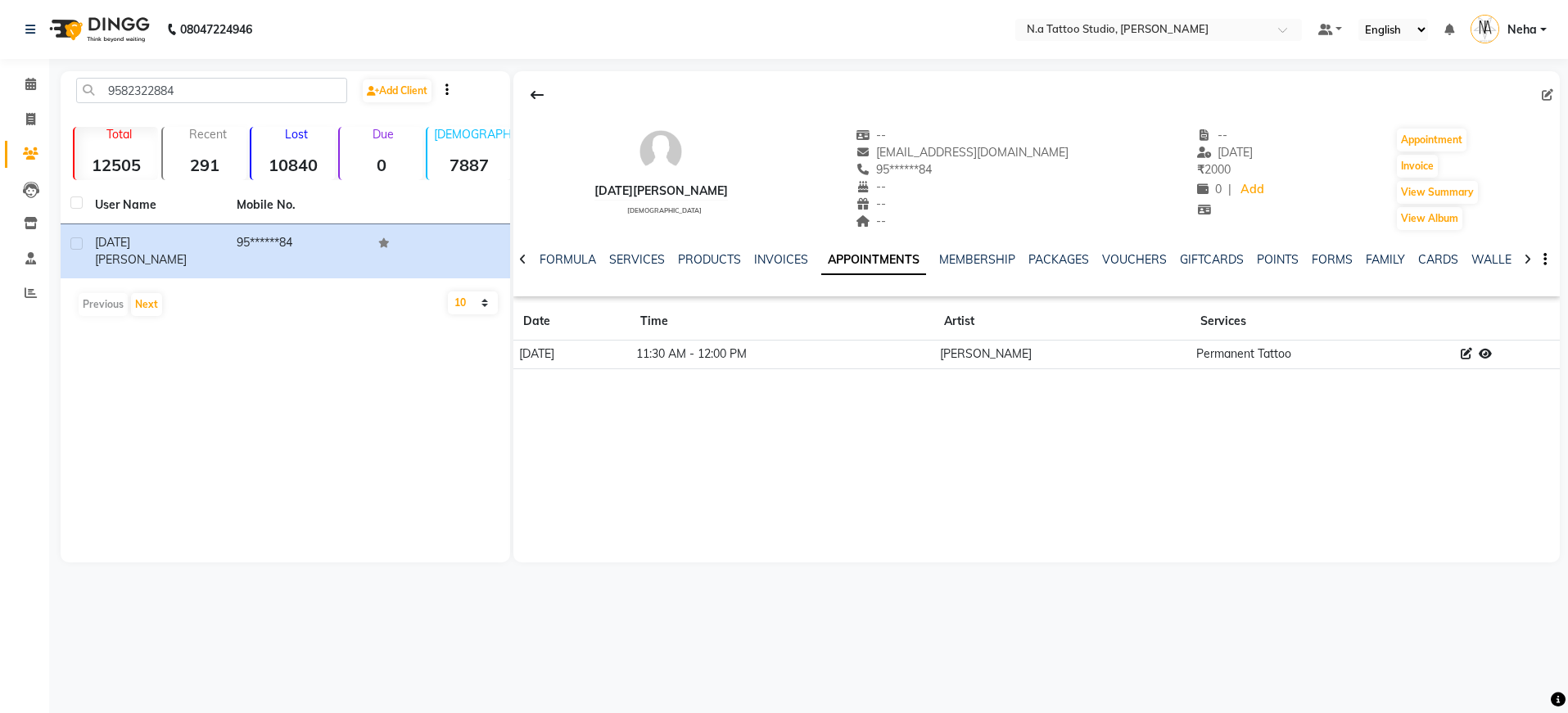
click at [935, 357] on td "11:30 AM - 12:00 PM" at bounding box center [782, 354] width 303 height 28
click at [1479, 353] on icon at bounding box center [1484, 354] width 13 height 12
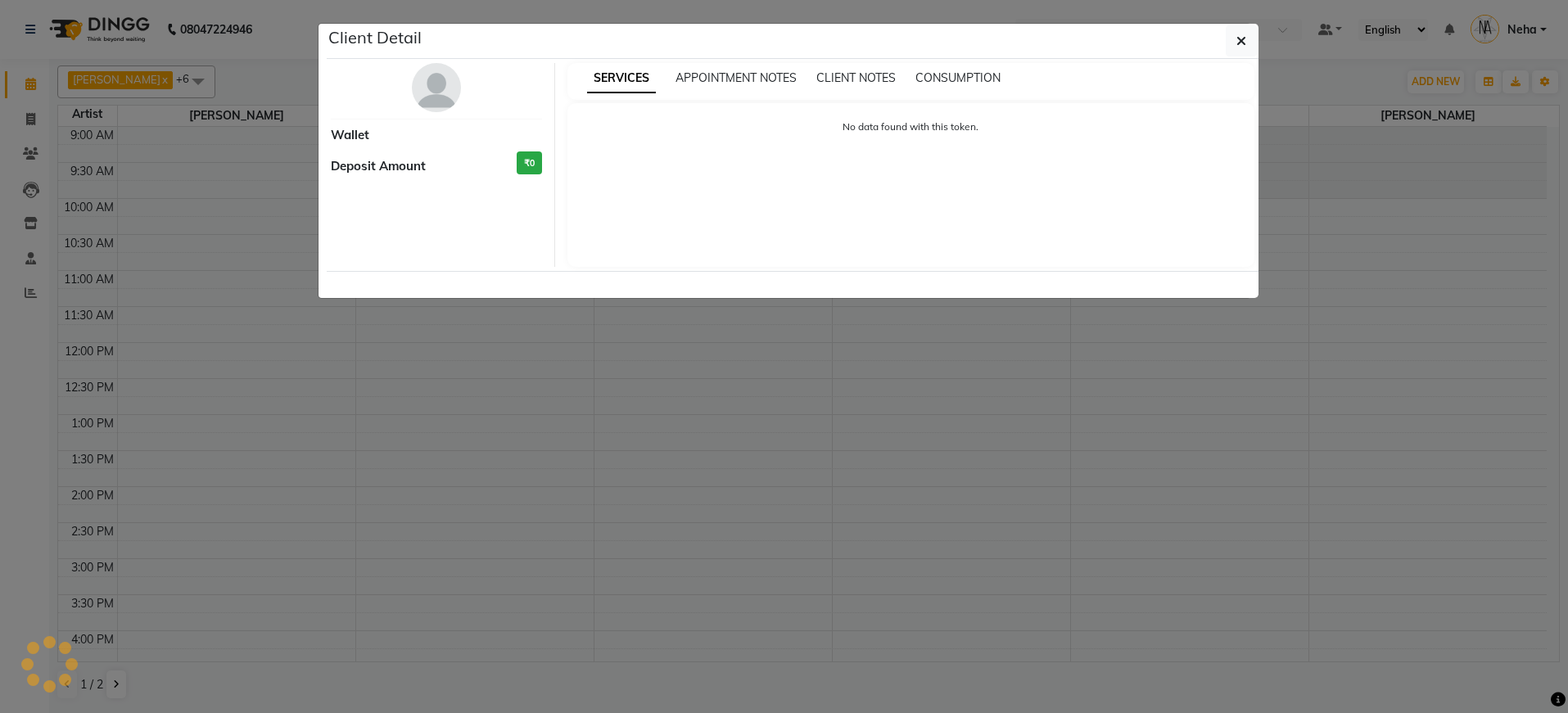
select select "6"
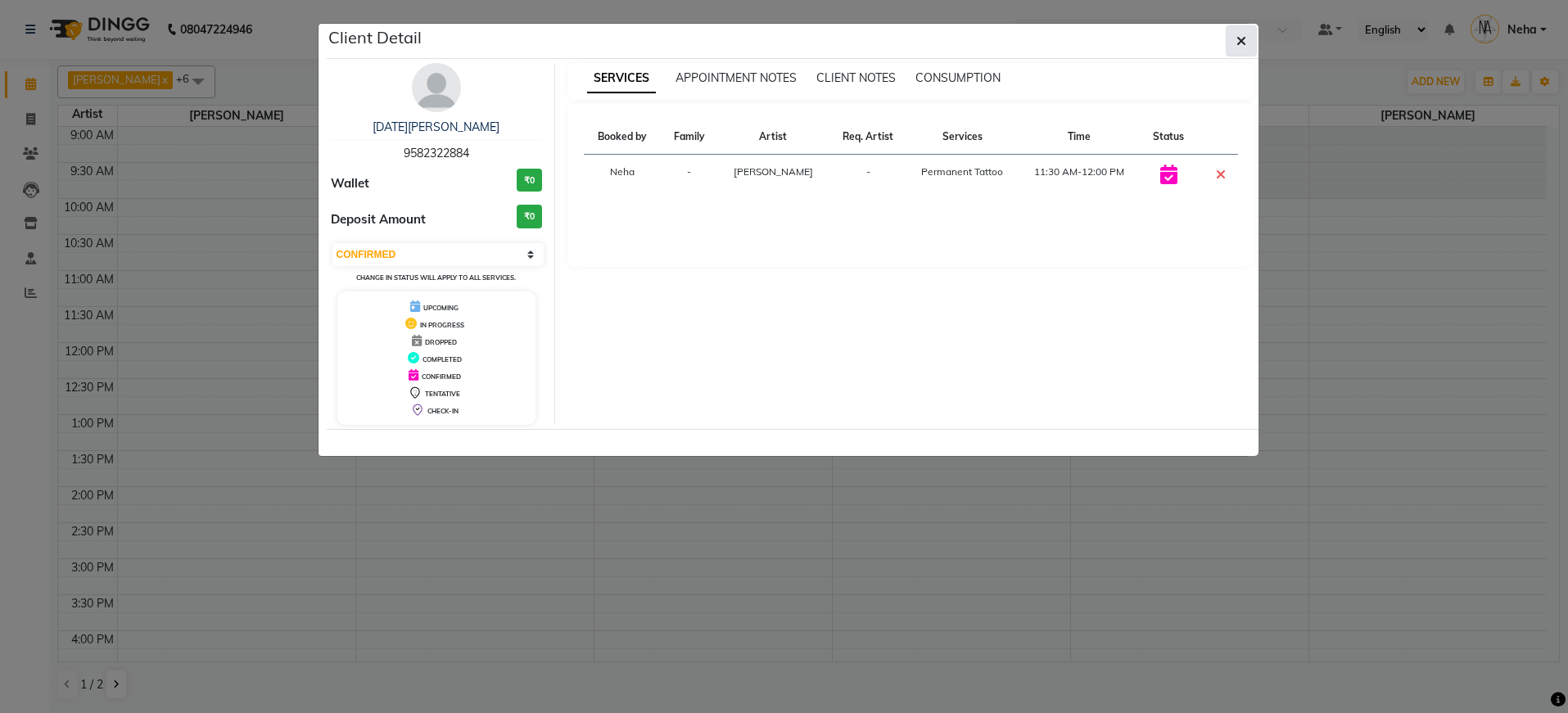
click at [1239, 43] on icon "button" at bounding box center [1241, 40] width 10 height 13
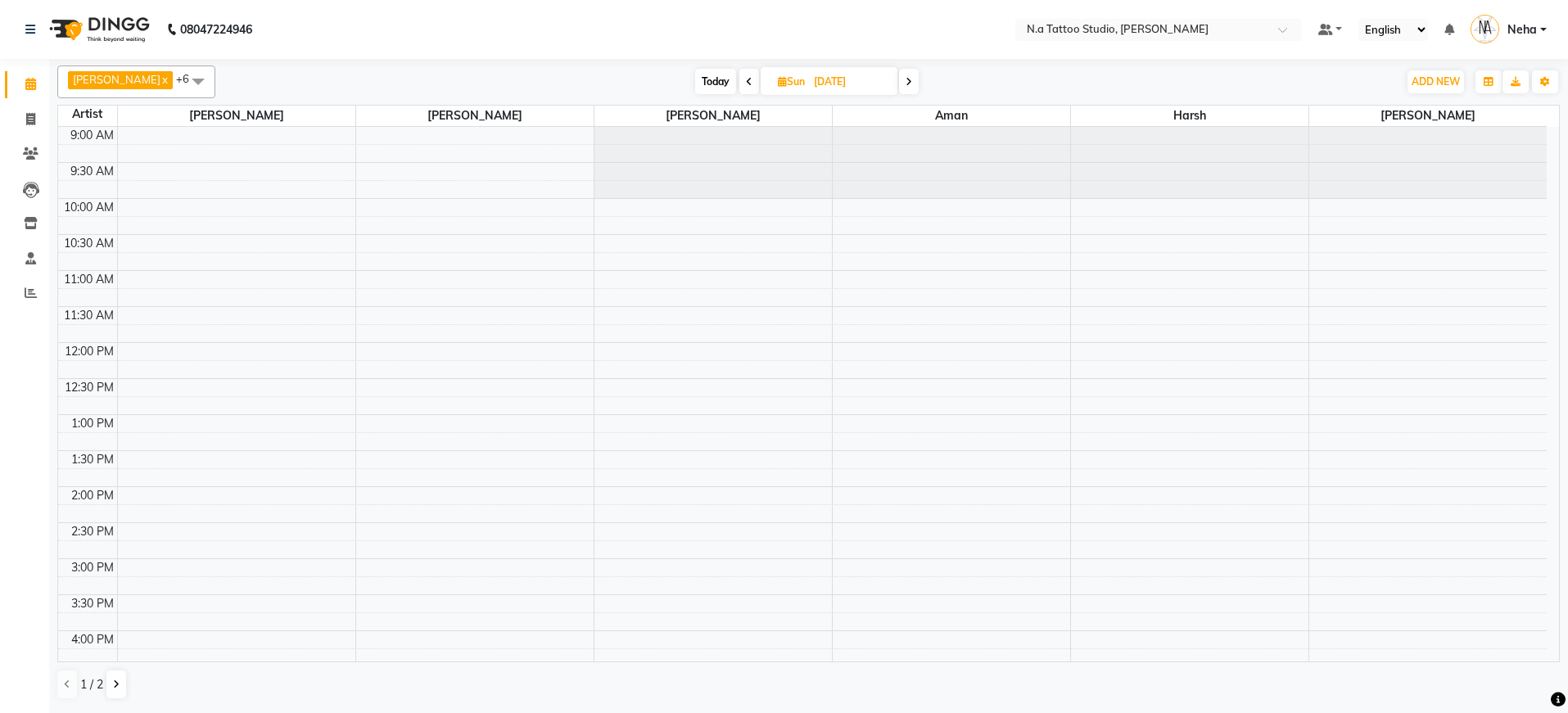
click at [716, 83] on span "Today" at bounding box center [716, 82] width 41 height 25
type input "[DATE]"
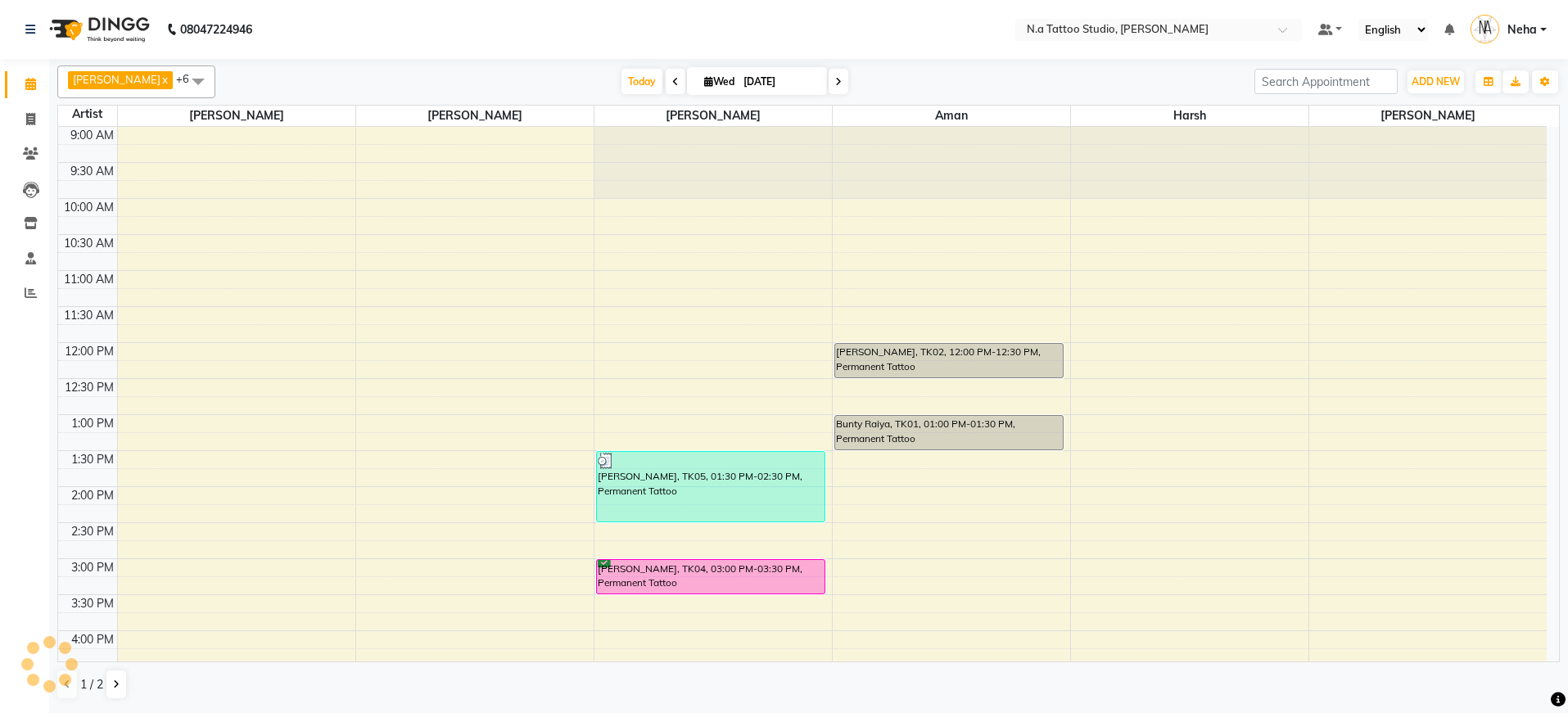
scroll to position [402, 0]
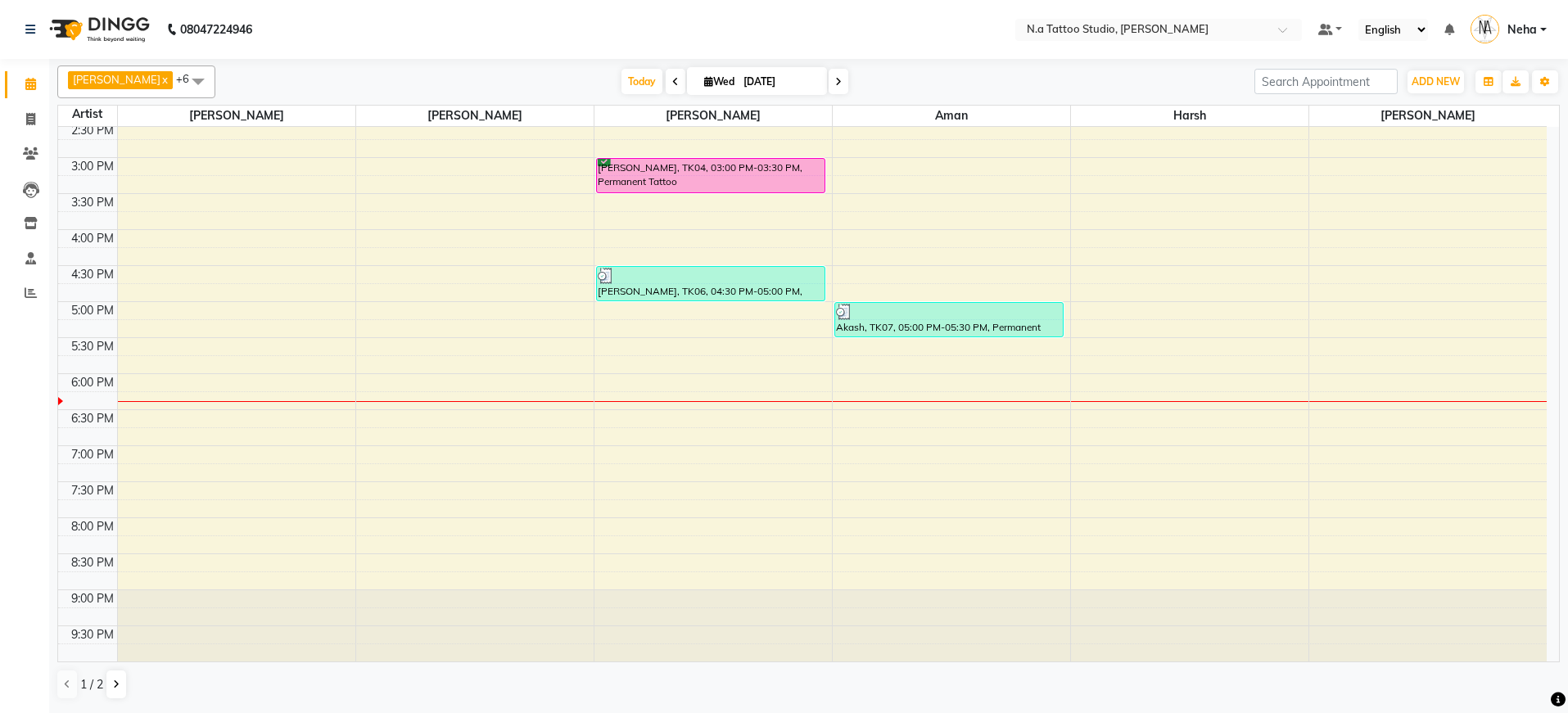
click at [789, 81] on input "[DATE]" at bounding box center [779, 82] width 82 height 24
select select "9"
select select "2025"
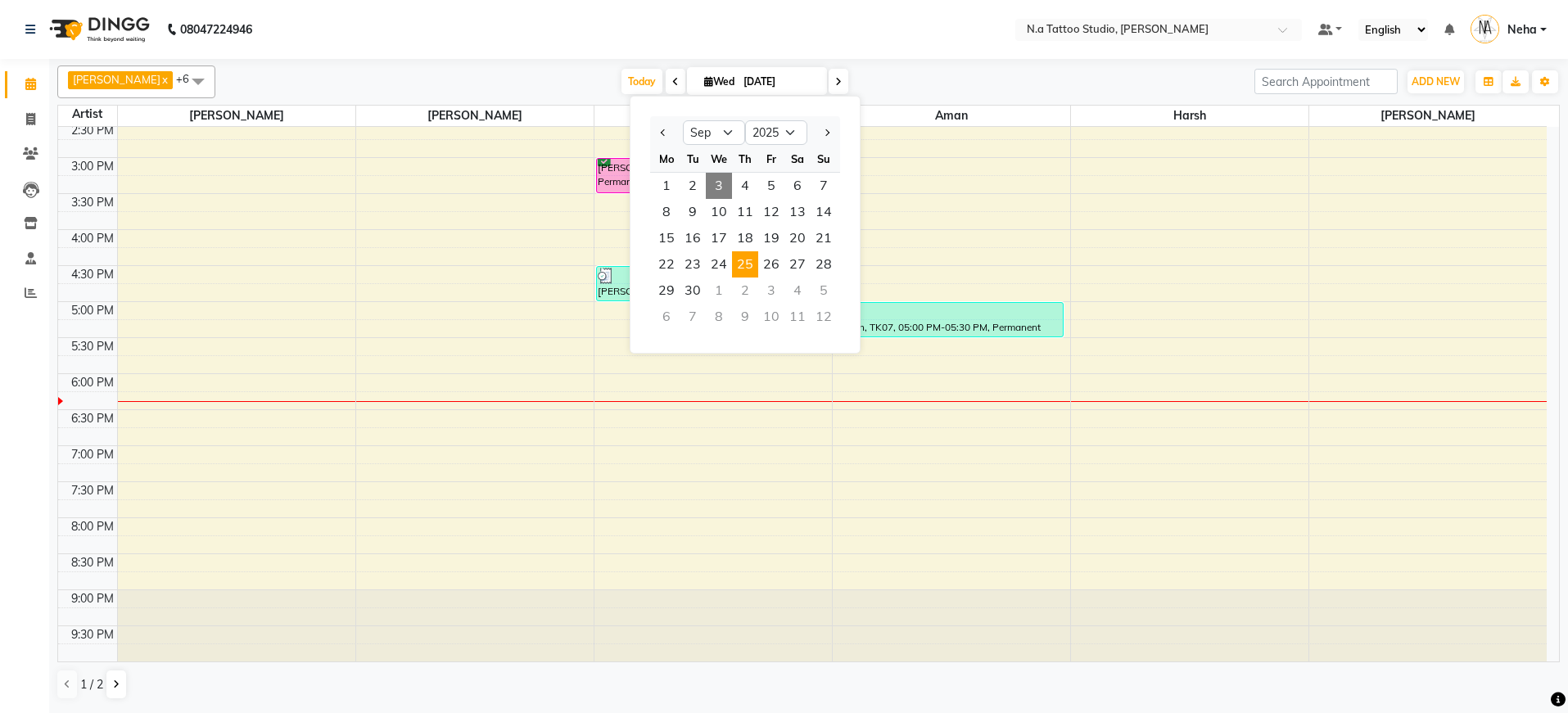
click at [752, 262] on span "25" at bounding box center [745, 264] width 26 height 26
type input "[DATE]"
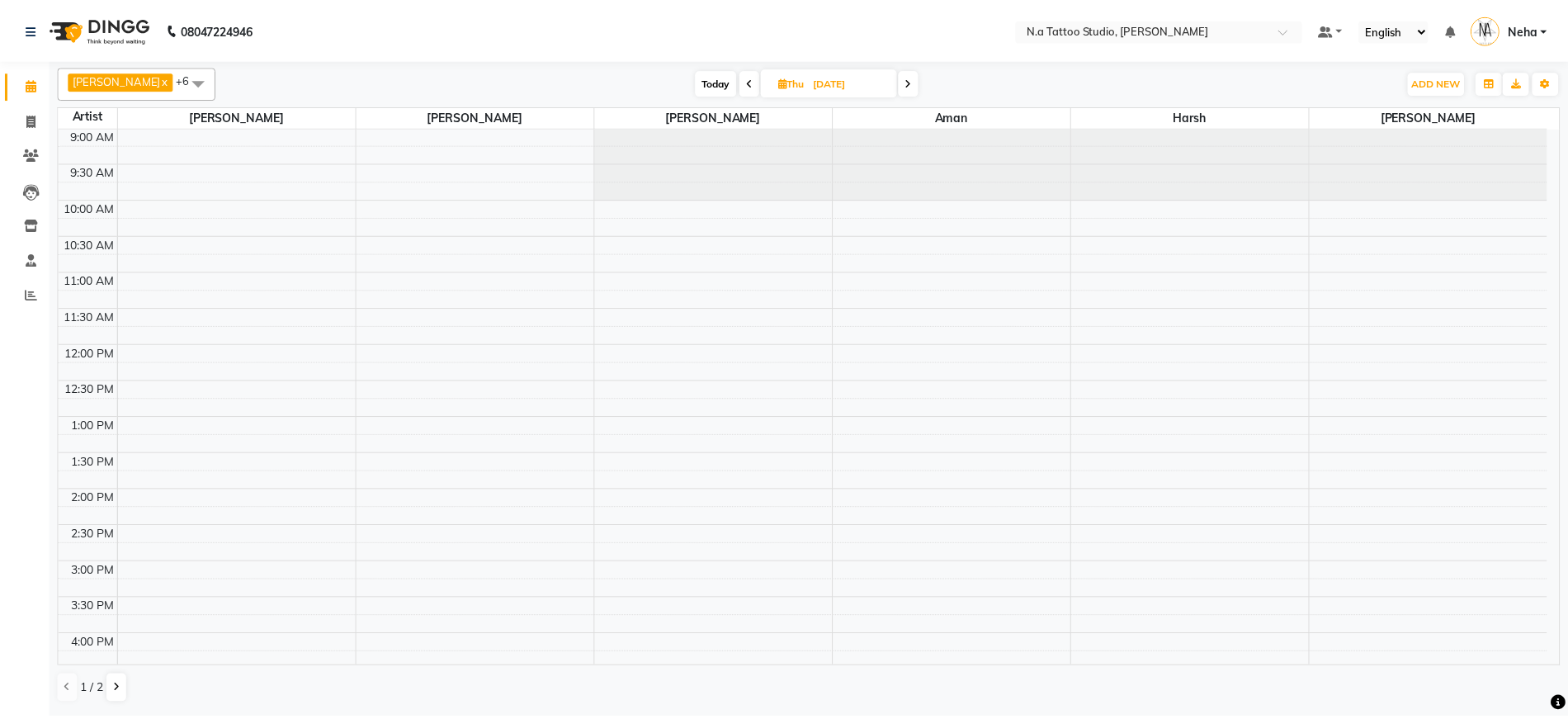
scroll to position [0, 0]
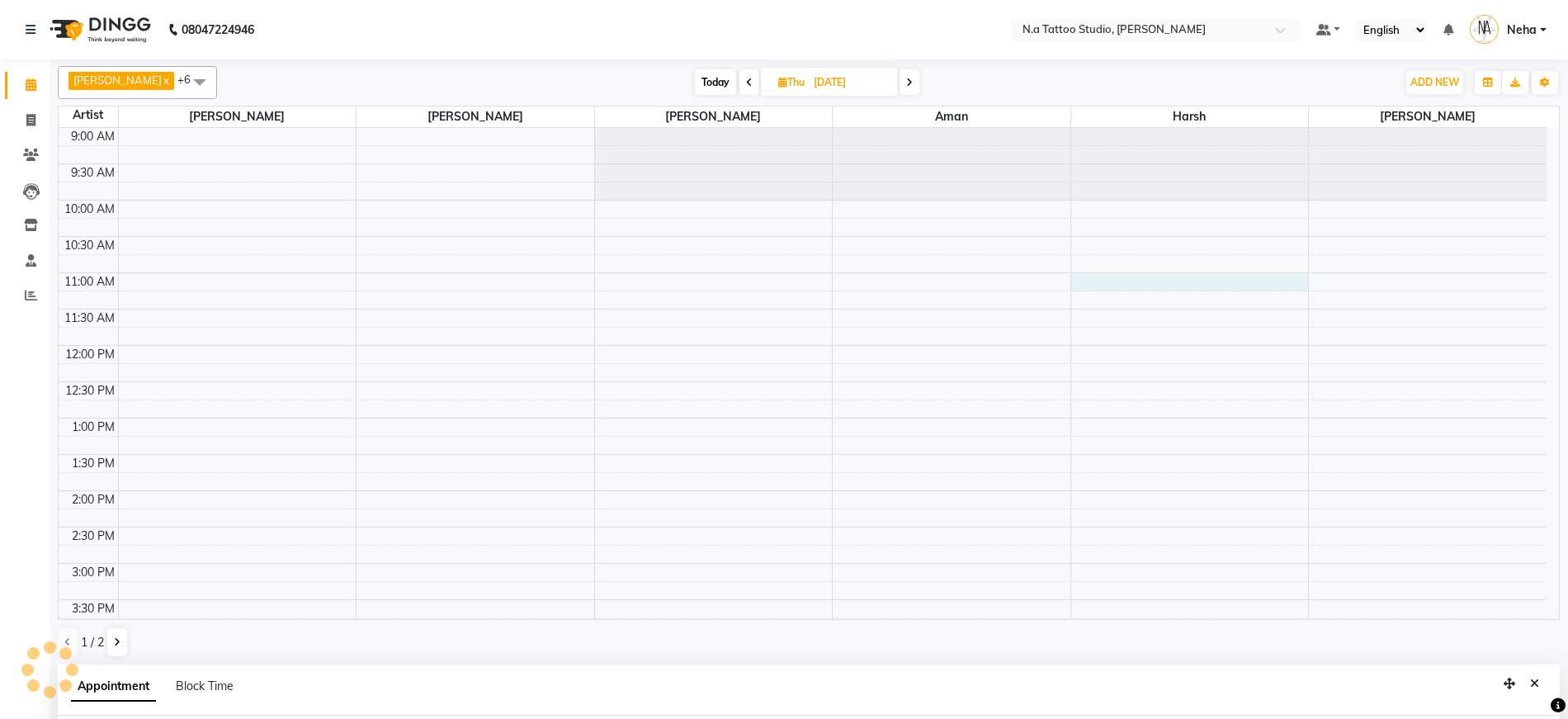
select select "74199"
select select "660"
select select "tentative"
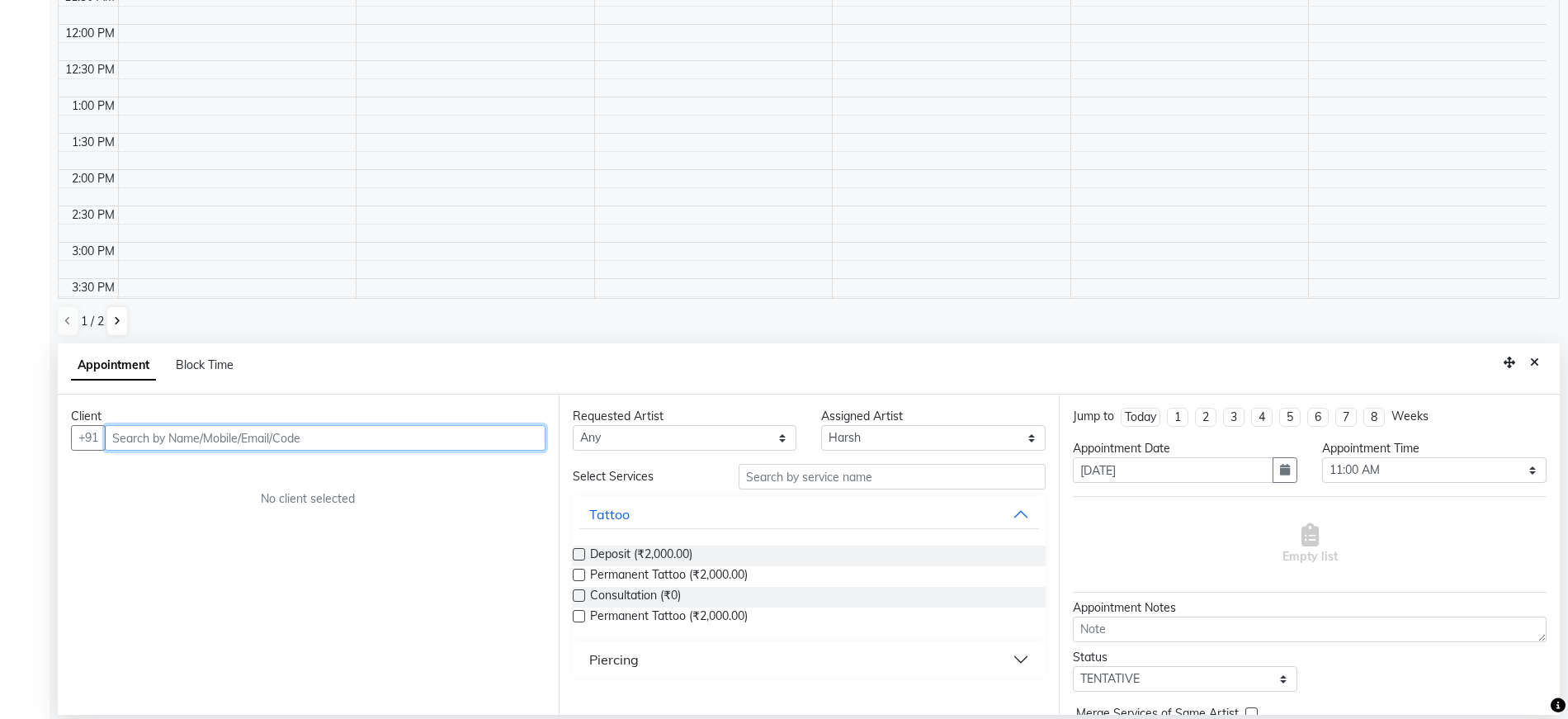
paste input "9582322884"
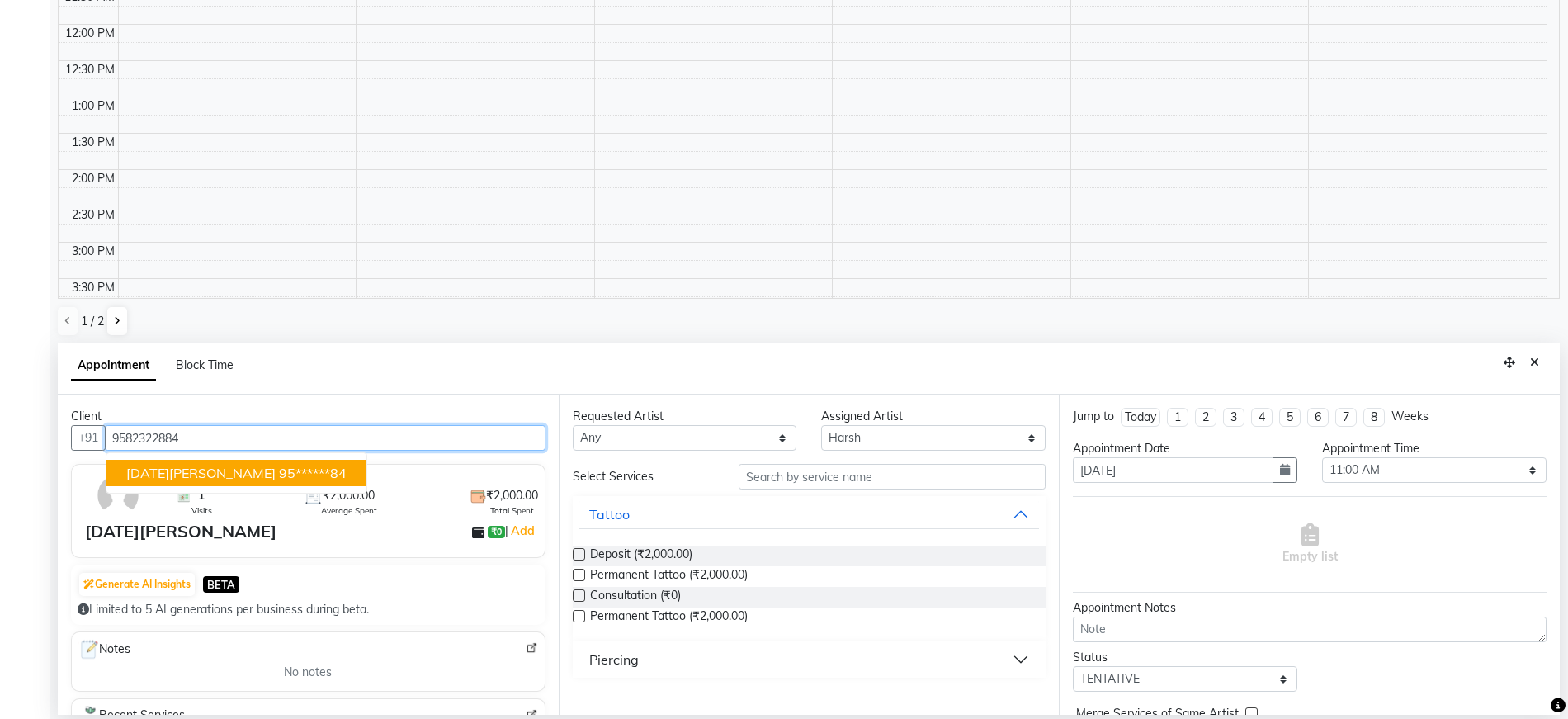
click at [279, 478] on ngb-highlight "95******84" at bounding box center [313, 473] width 68 height 17
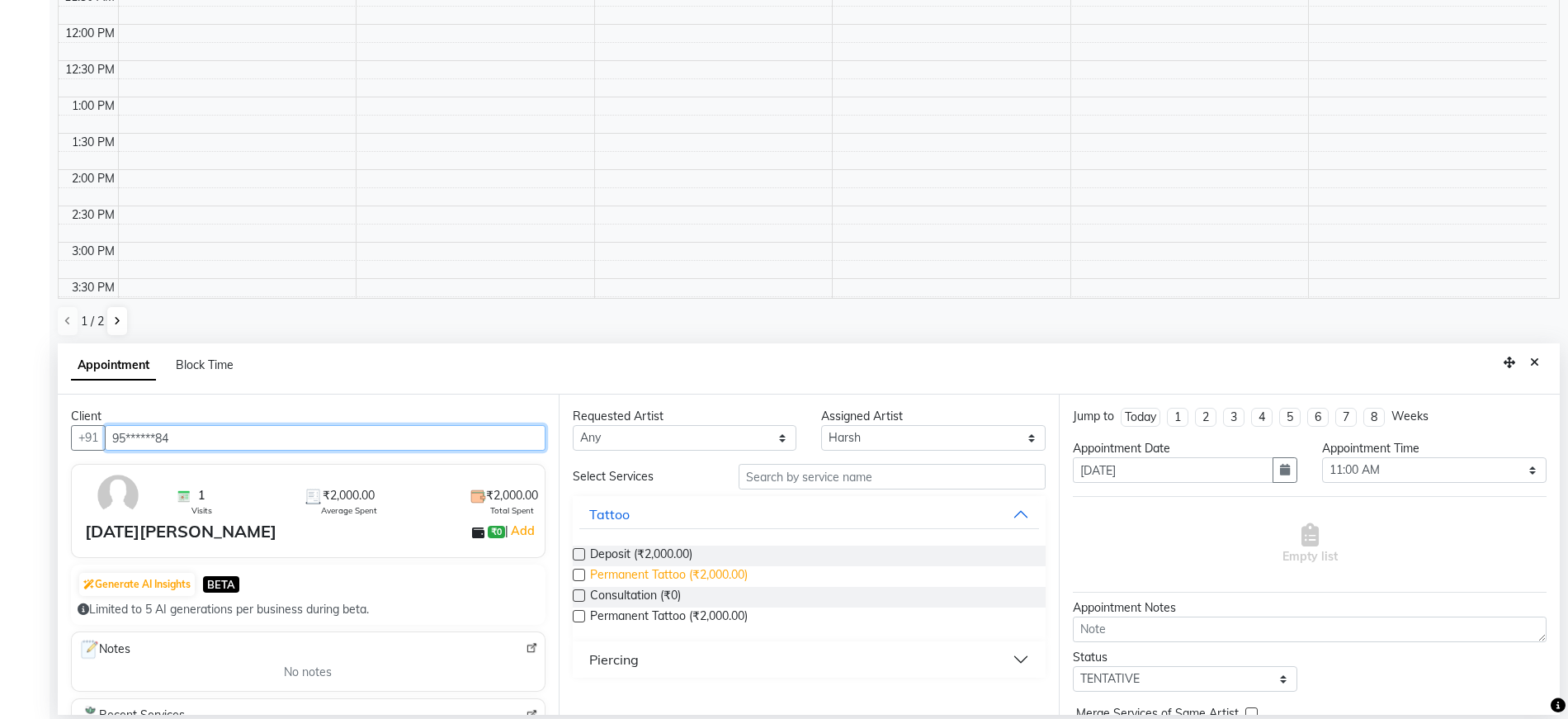
type input "95******84"
drag, startPoint x: 672, startPoint y: 577, endPoint x: 1088, endPoint y: 575, distance: 416.0
click at [673, 577] on span "Permanent Tattoo (₹2,000.00)" at bounding box center [669, 577] width 158 height 21
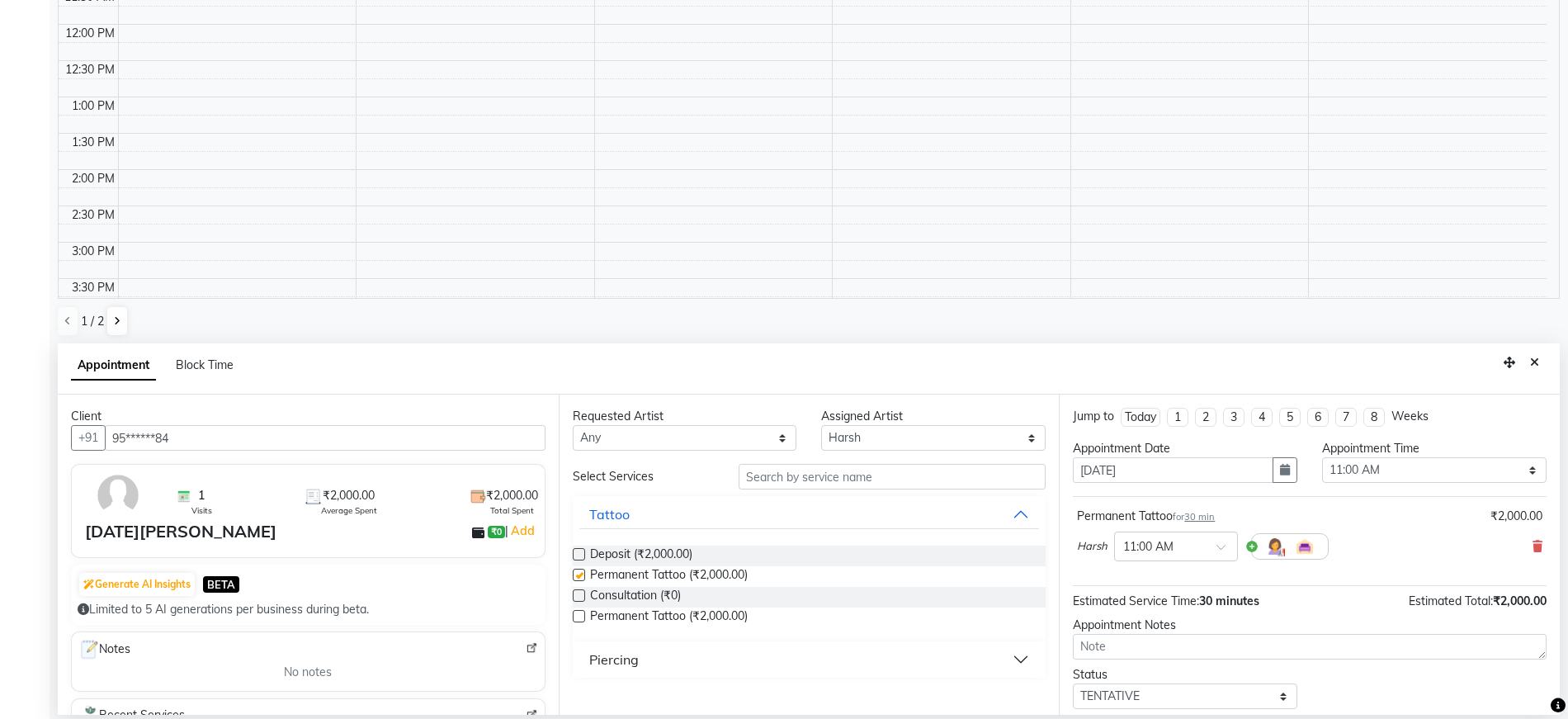
checkbox input "false"
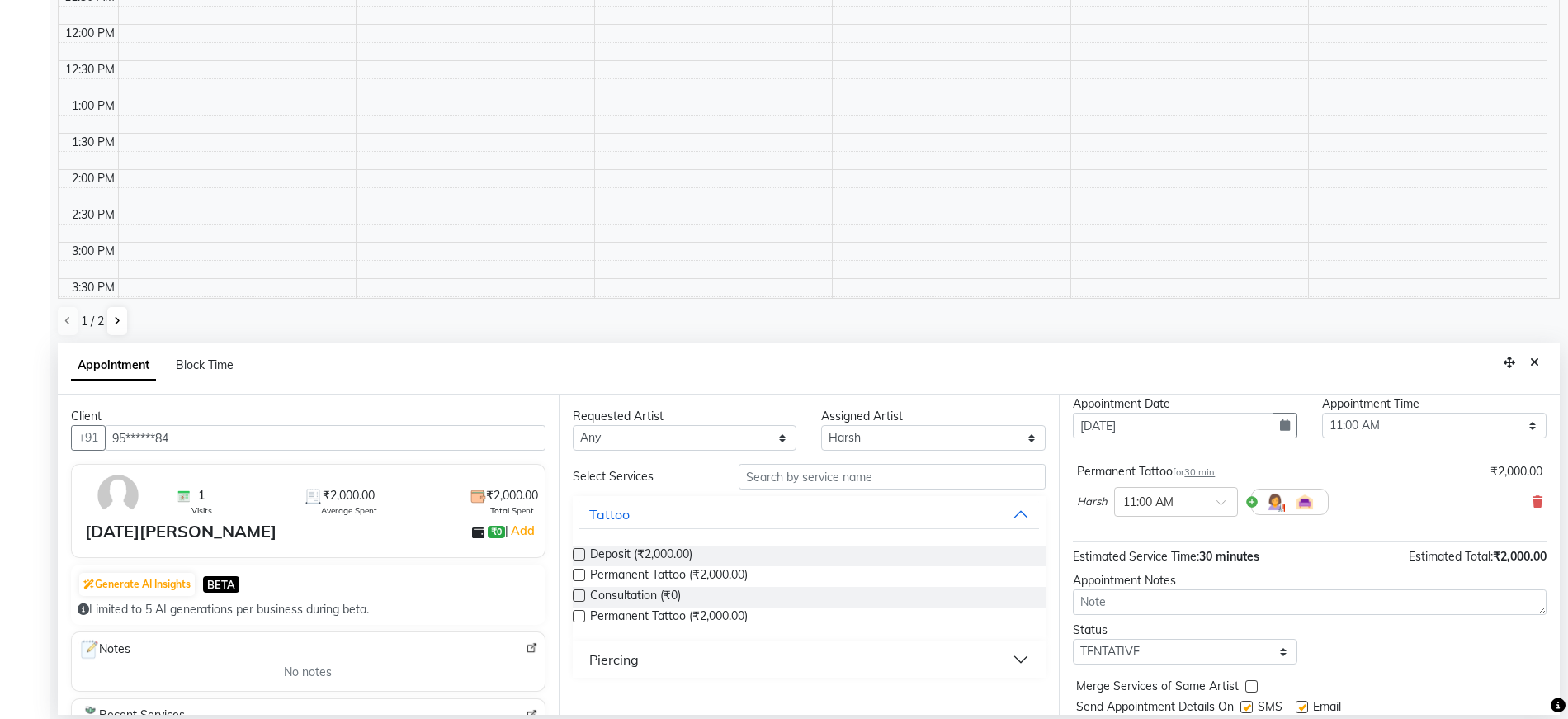
scroll to position [98, 0]
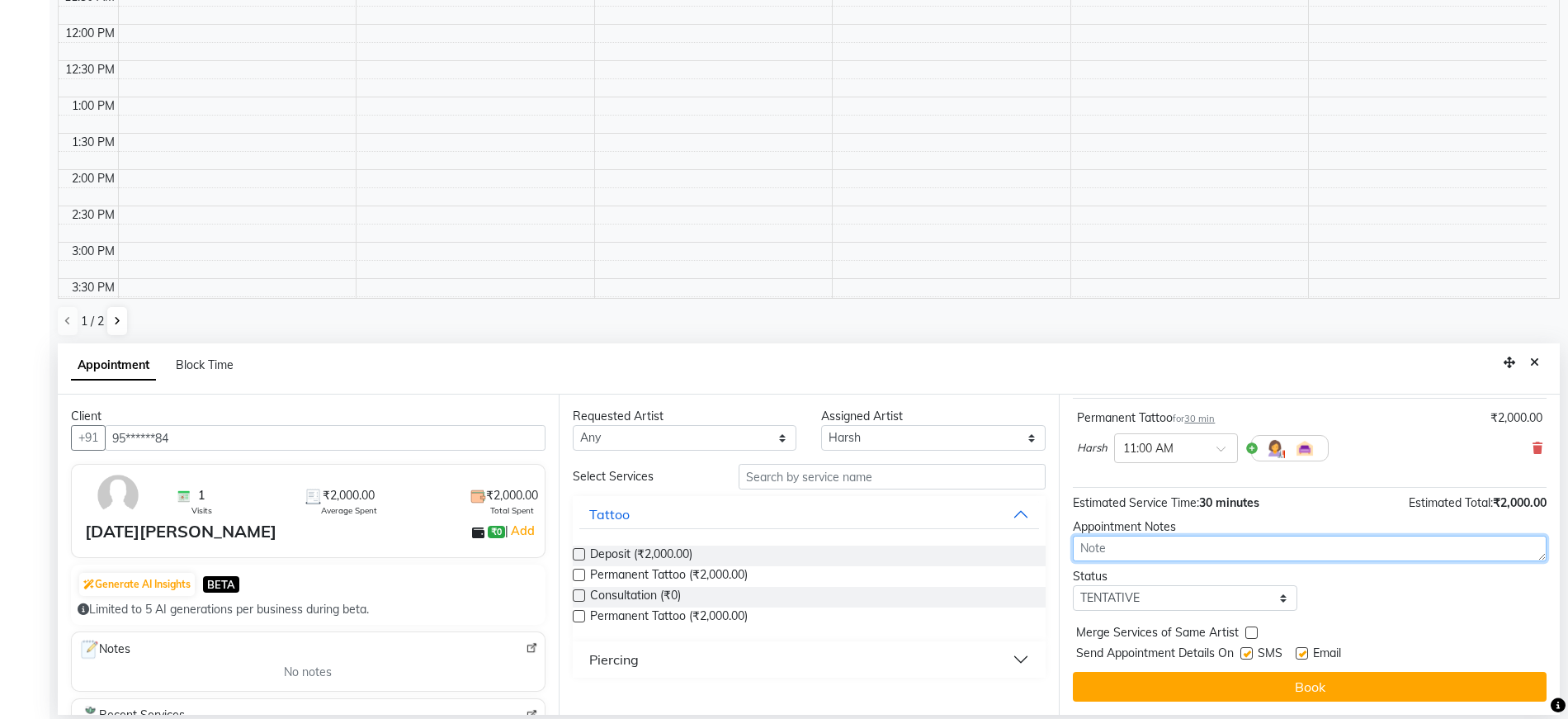
click at [1167, 544] on textarea at bounding box center [1309, 548] width 474 height 26
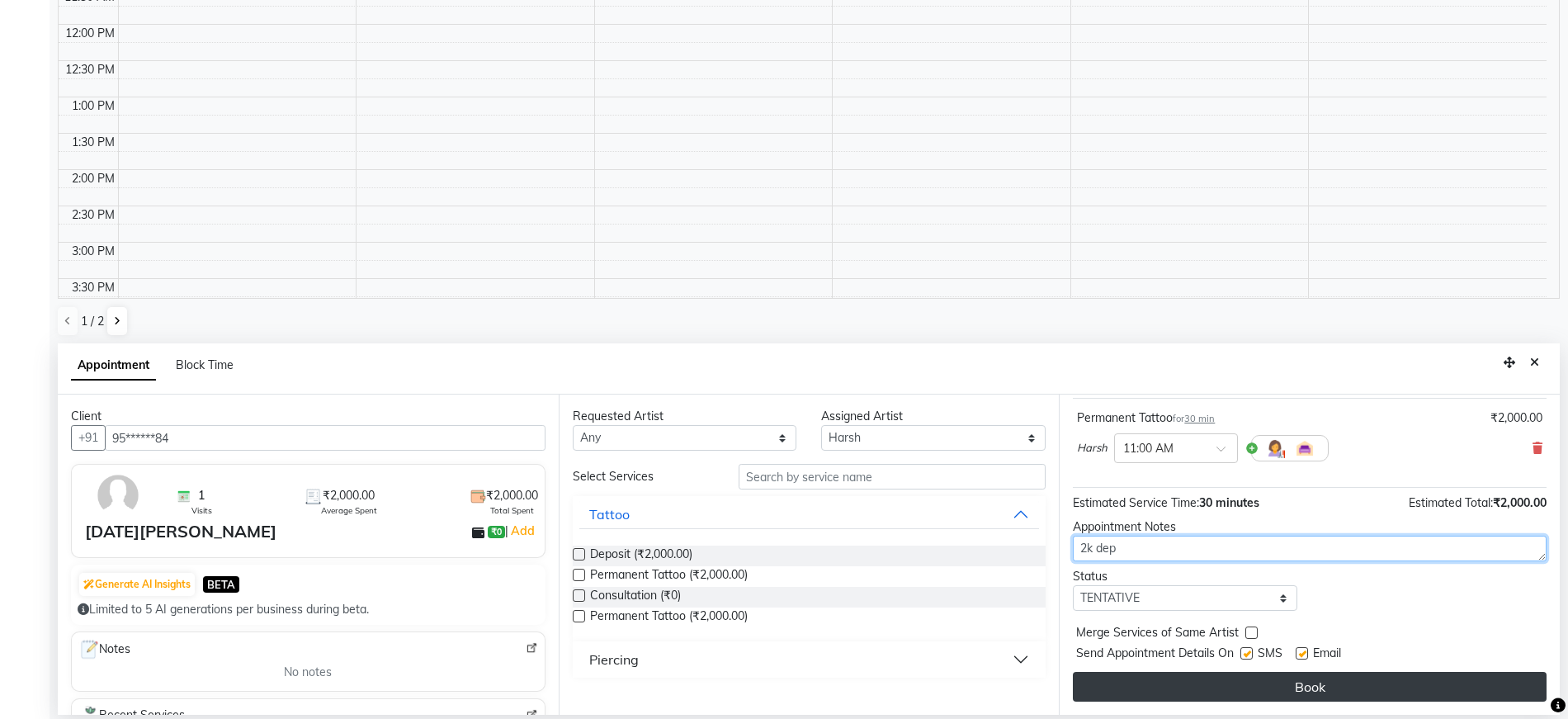
type textarea "2k dep"
click at [1226, 690] on button "Book" at bounding box center [1309, 687] width 474 height 29
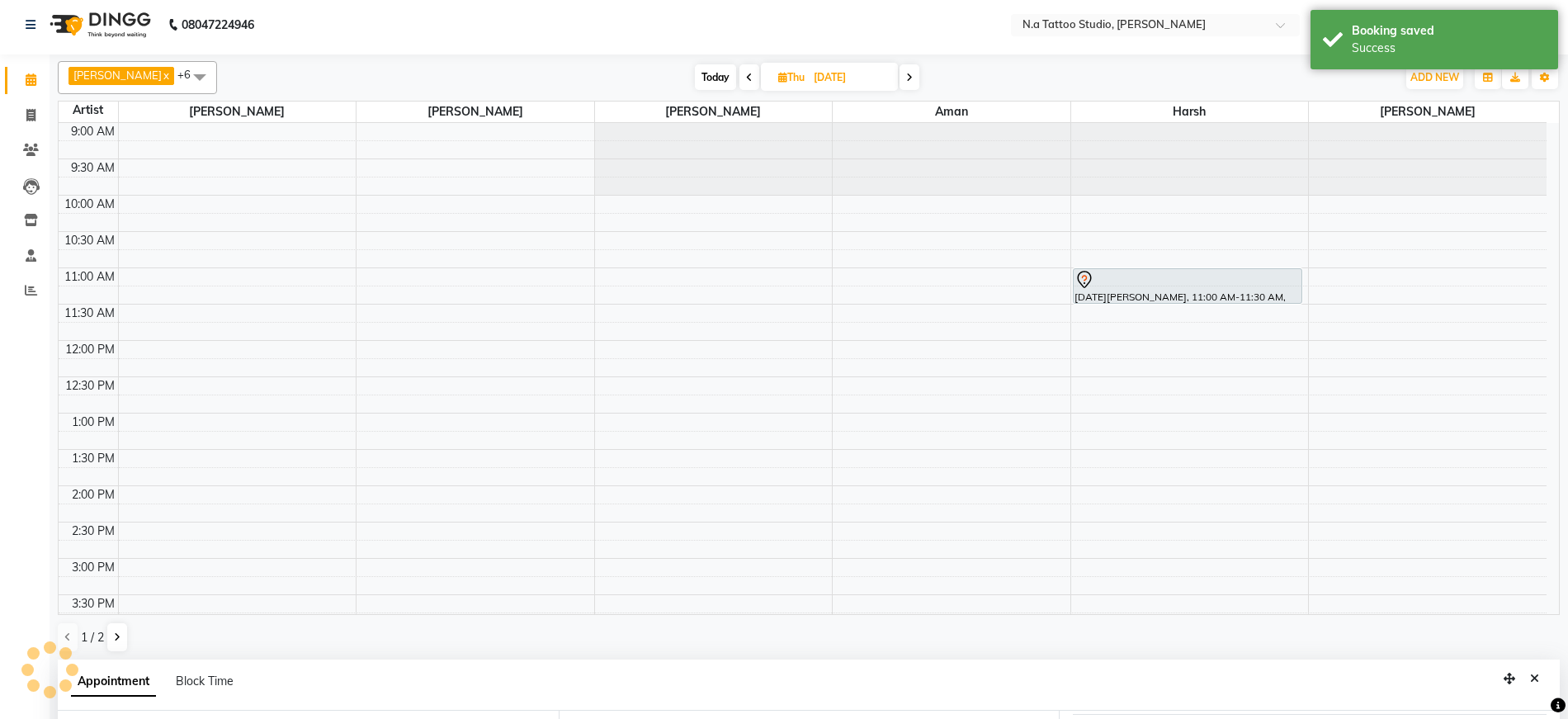
scroll to position [0, 0]
